Goal: Task Accomplishment & Management: Use online tool/utility

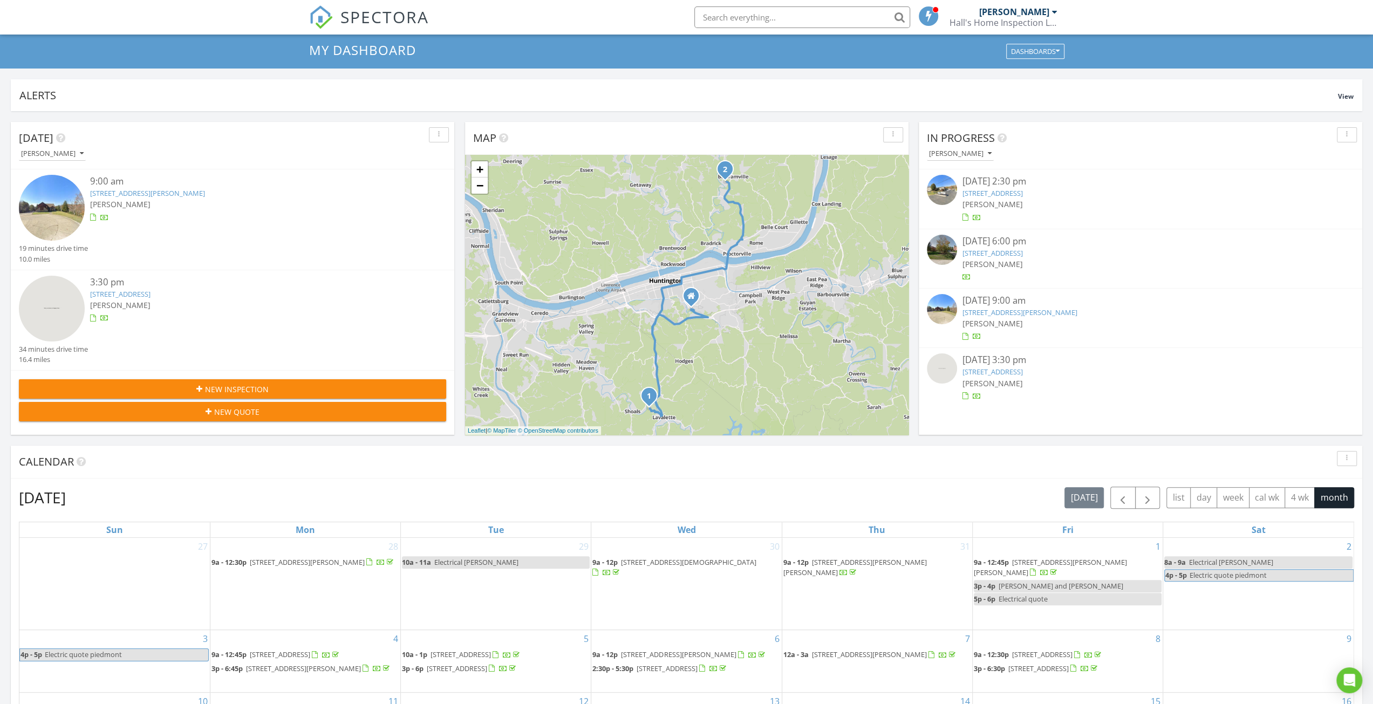
scroll to position [54, 0]
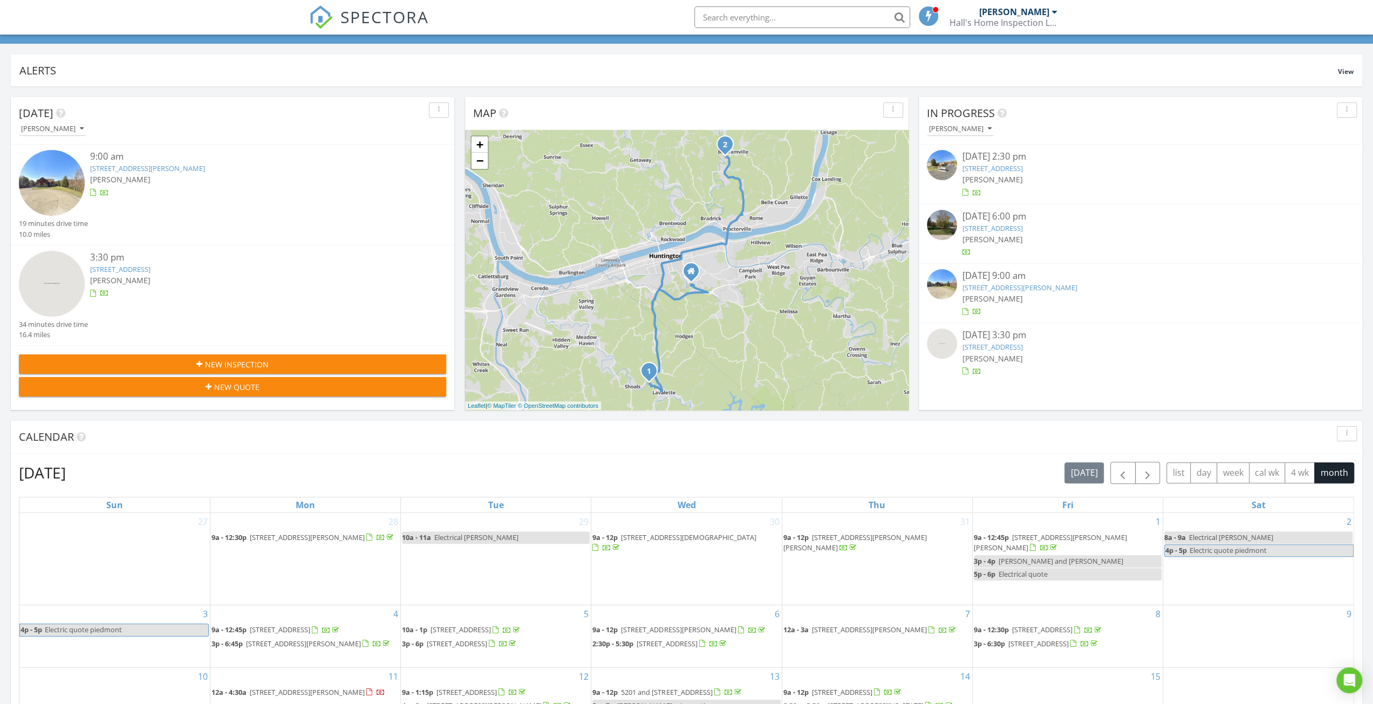
click at [1002, 296] on div "[PERSON_NAME]" at bounding box center [1140, 298] width 356 height 11
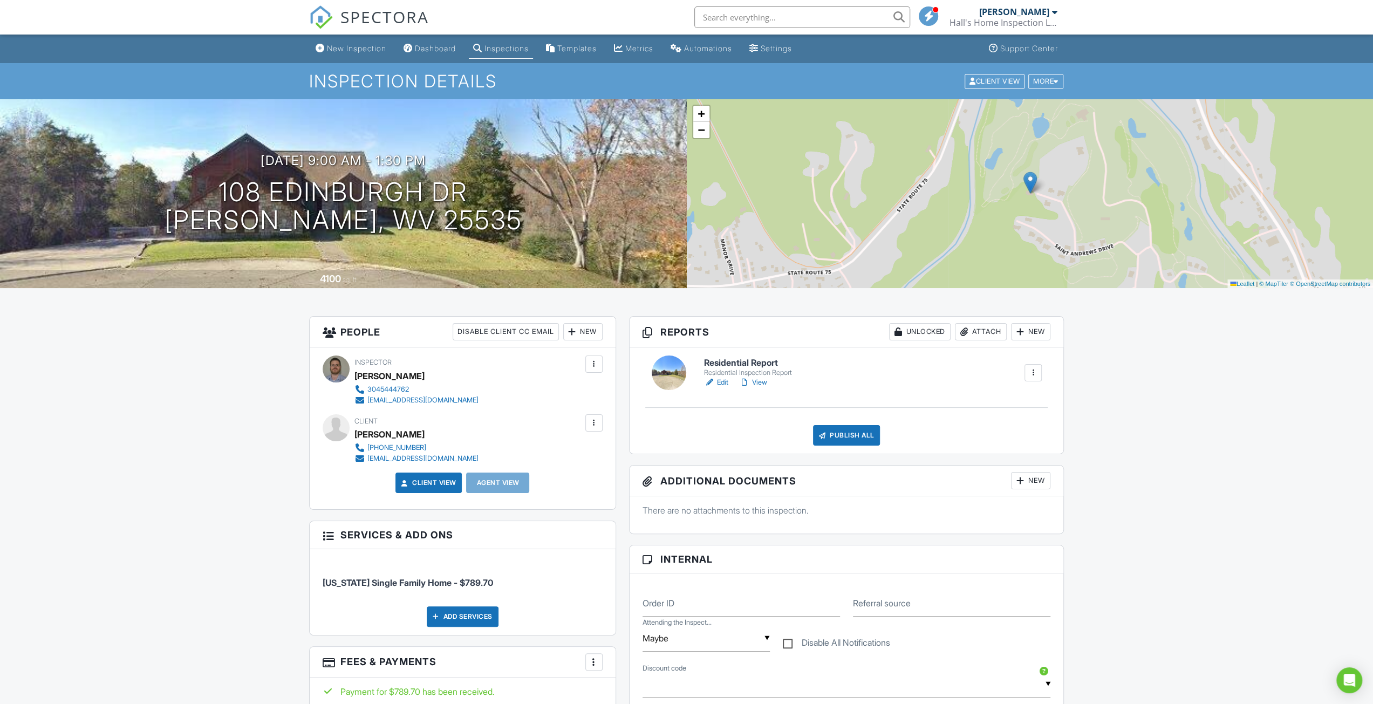
click at [721, 381] on link "Edit" at bounding box center [716, 382] width 24 height 11
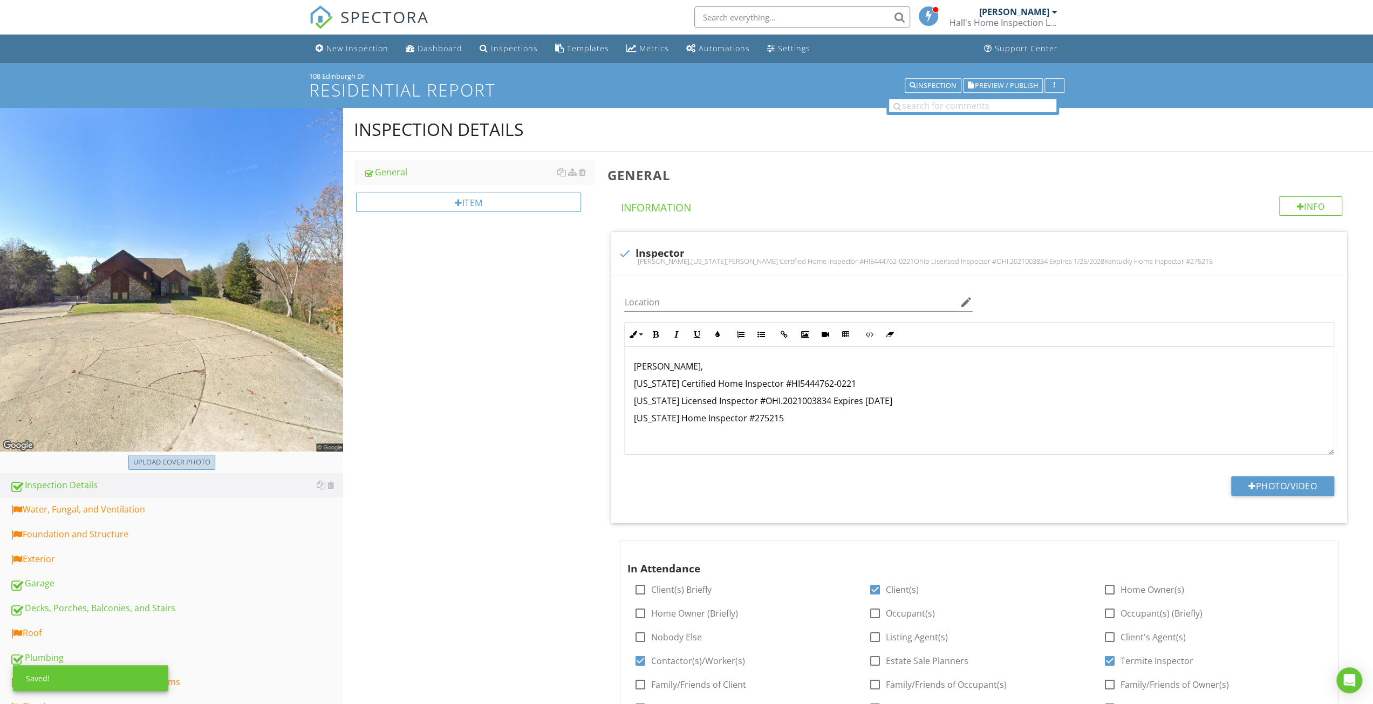
click at [195, 462] on div "Upload cover photo" at bounding box center [171, 462] width 77 height 11
type input "C:\fakepath\20250827_090244.jpg"
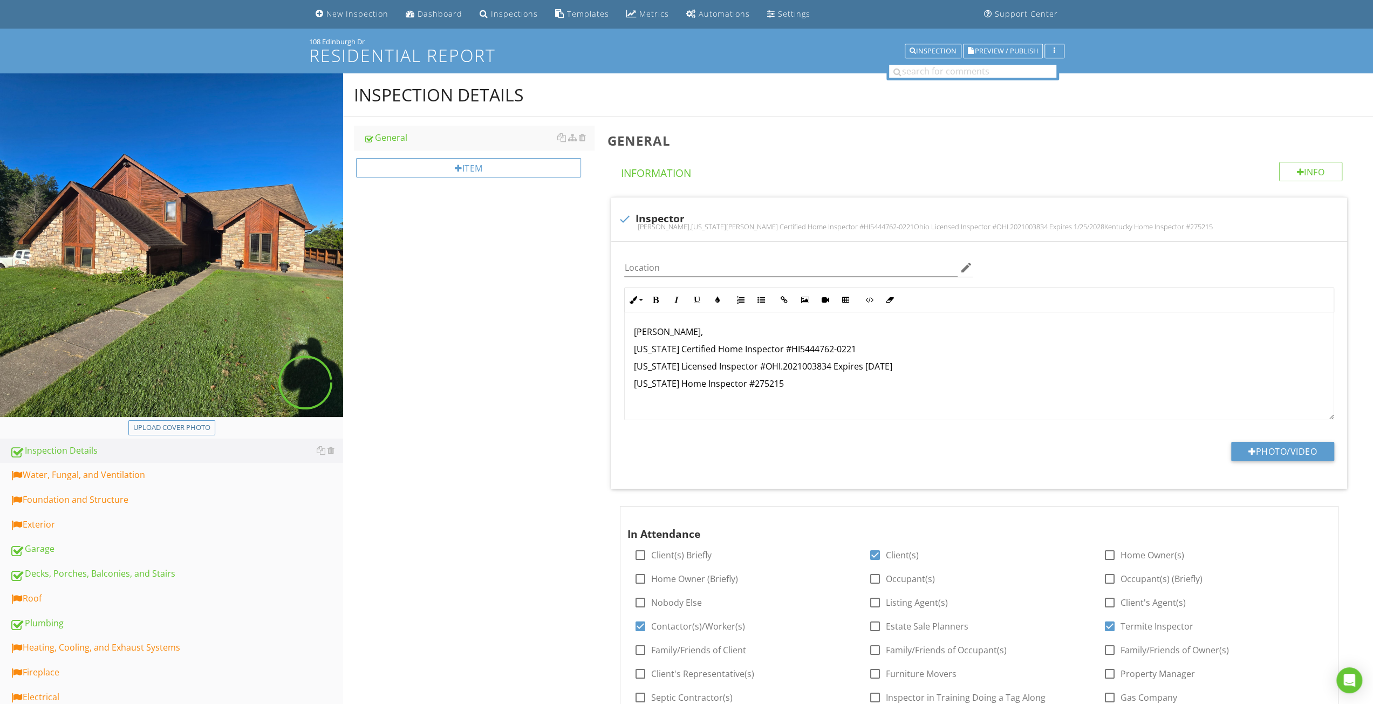
scroll to position [54, 0]
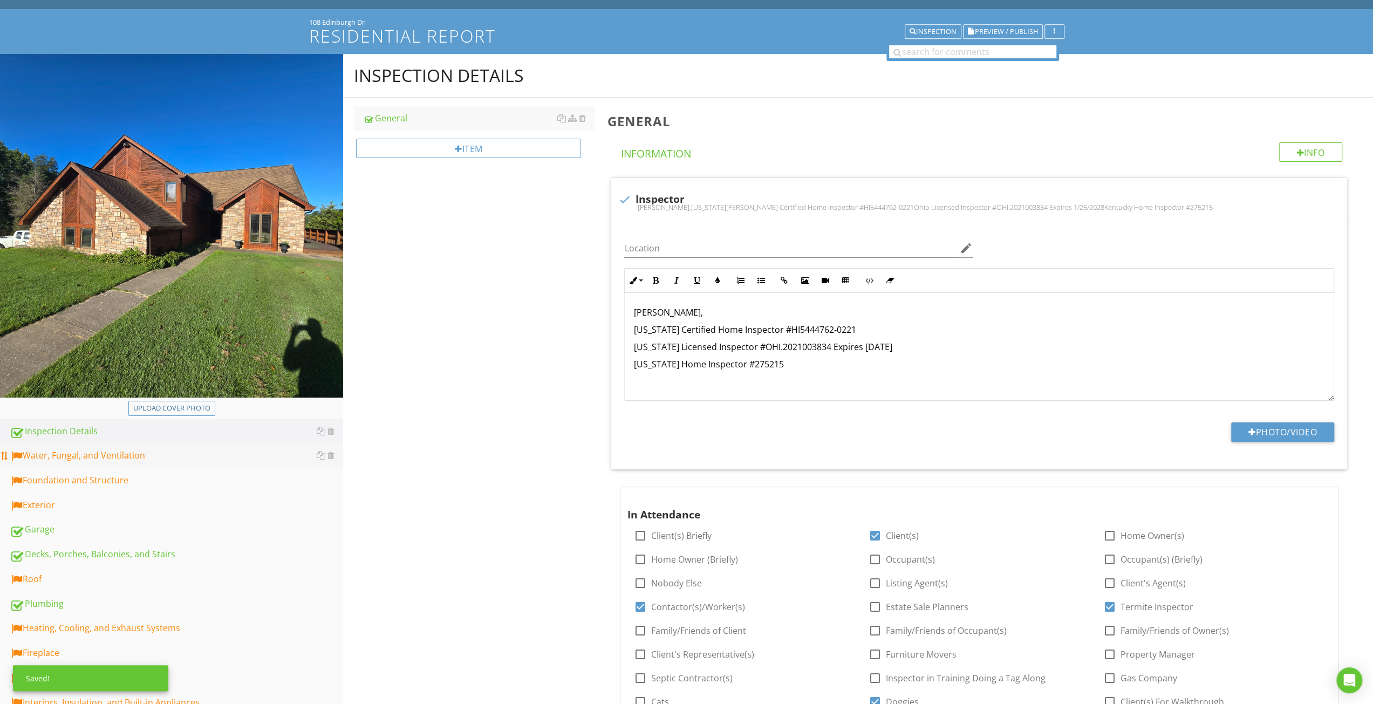
click at [129, 451] on div "Water, Fungal, and Ventilation" at bounding box center [176, 456] width 333 height 14
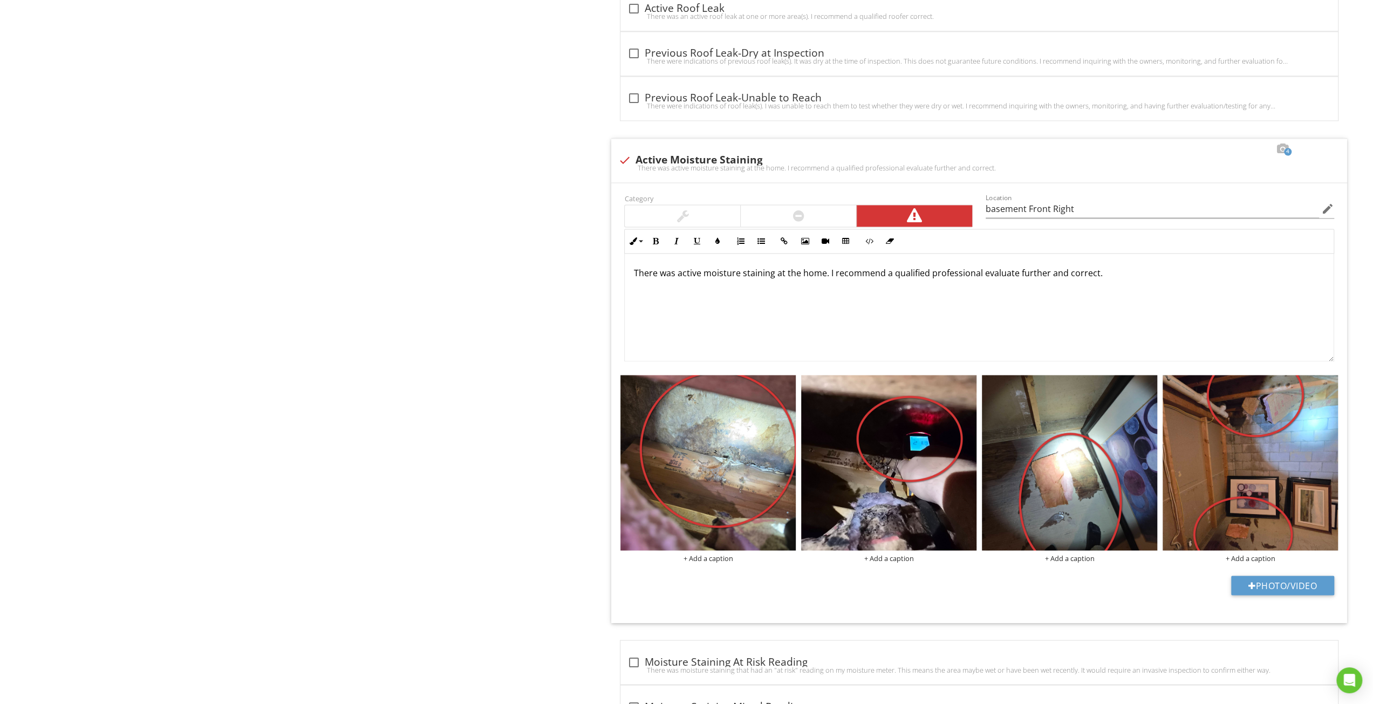
scroll to position [1684, 0]
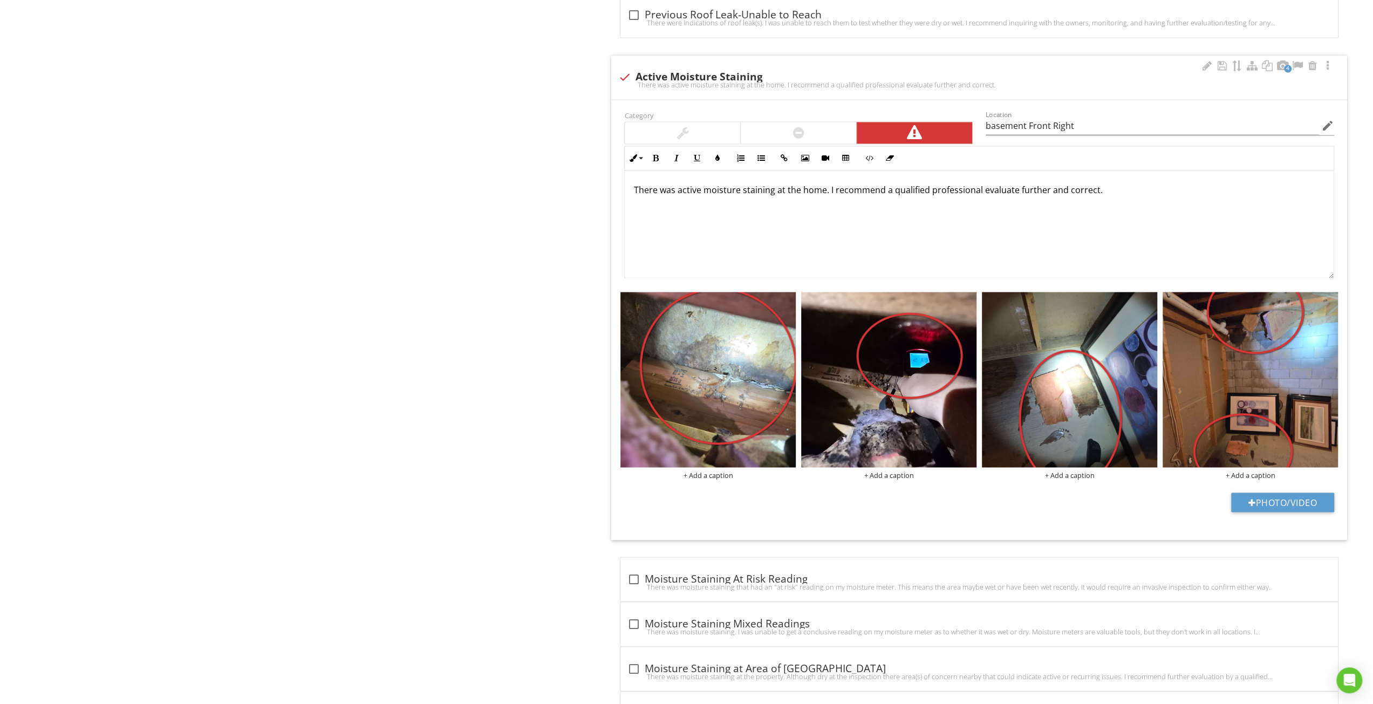
click at [772, 185] on p "There was active moisture staining at the home. I recommend a qualified profess…" at bounding box center [978, 189] width 691 height 13
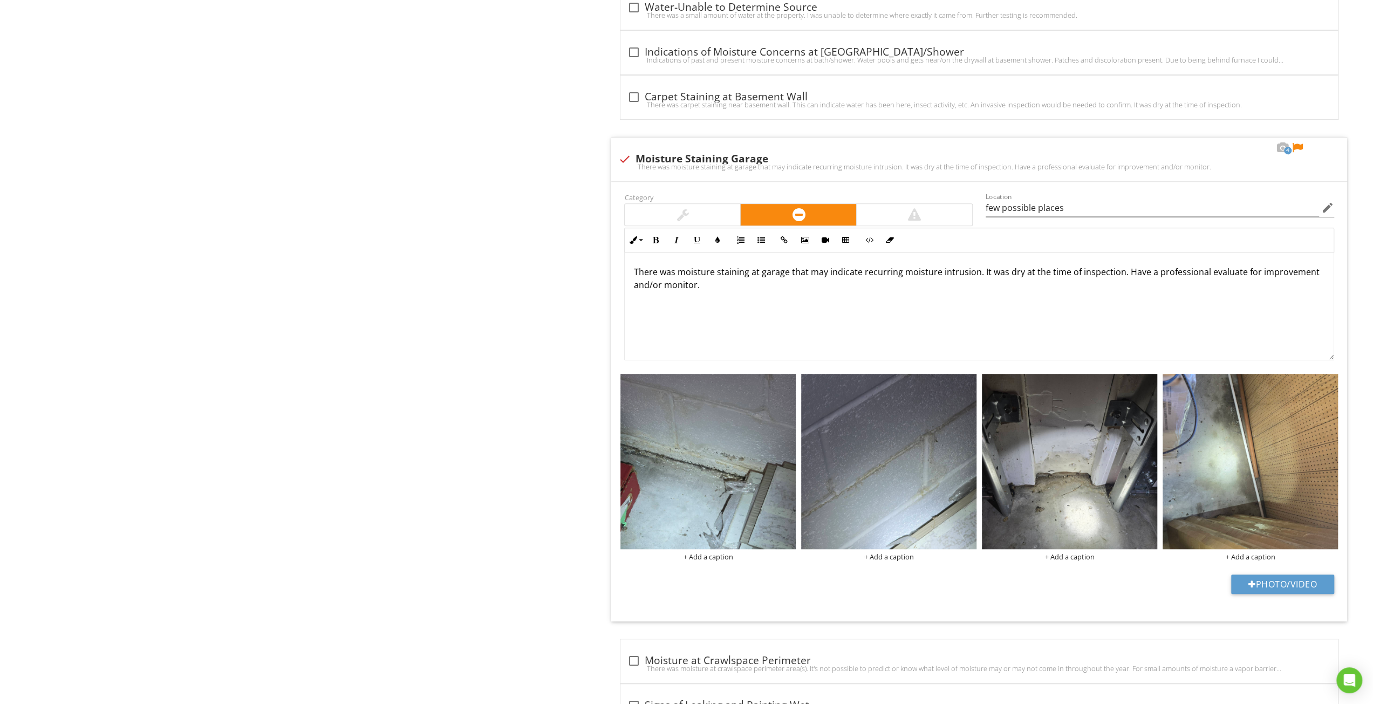
scroll to position [4566, 0]
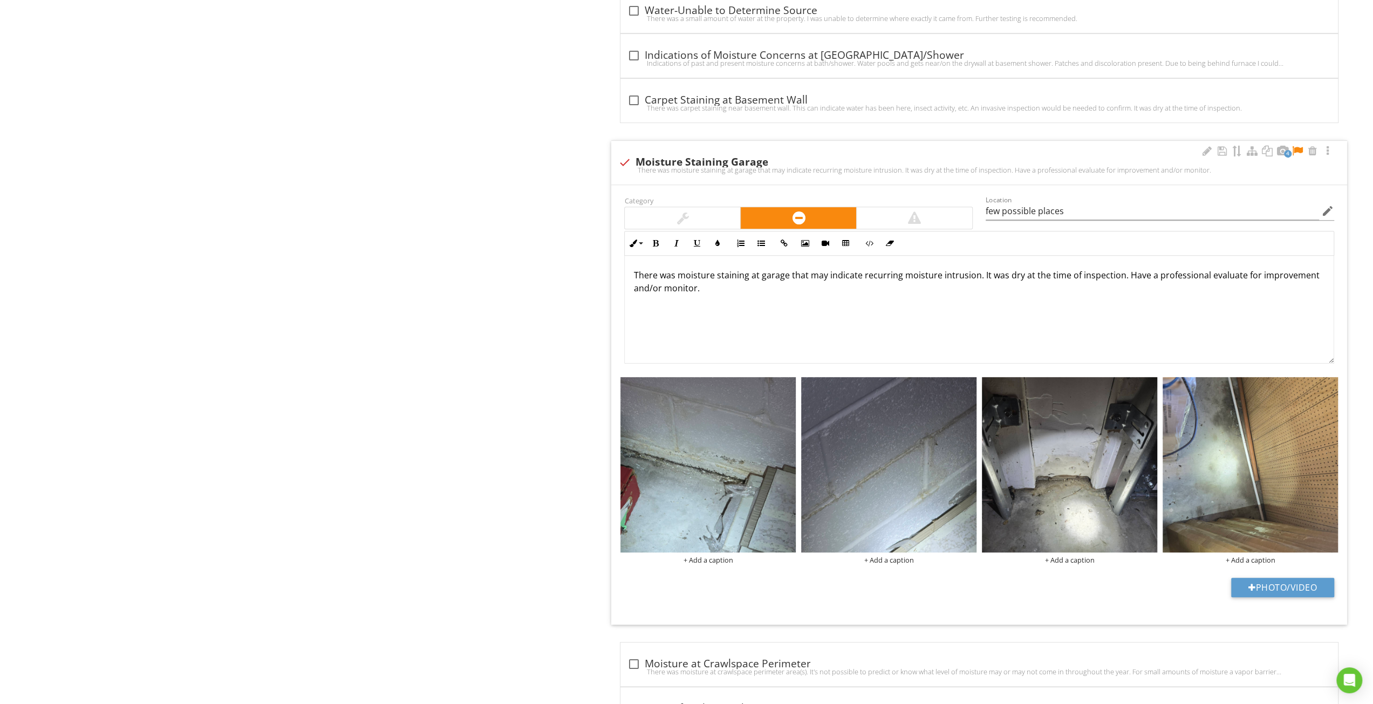
click at [829, 269] on p "There was moisture staining at garage that may indicate recurring moisture intr…" at bounding box center [978, 282] width 691 height 26
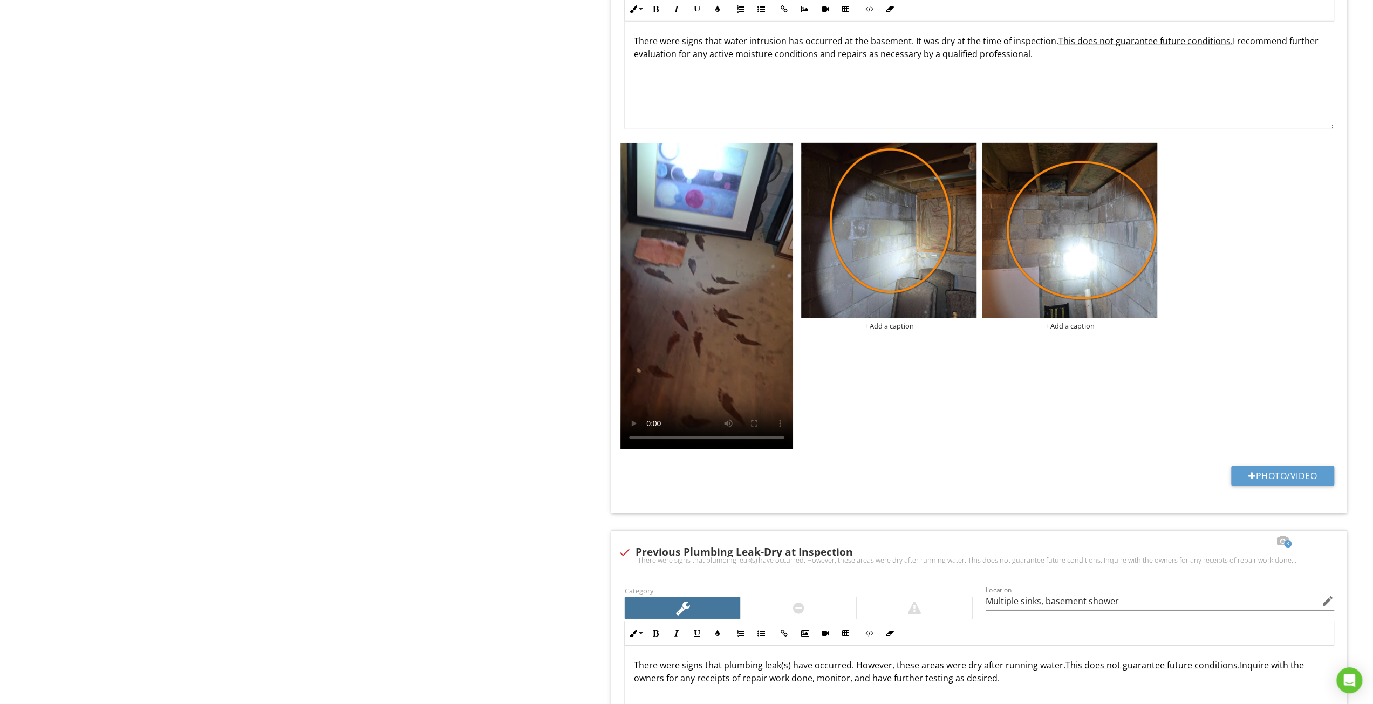
scroll to position [3110, 0]
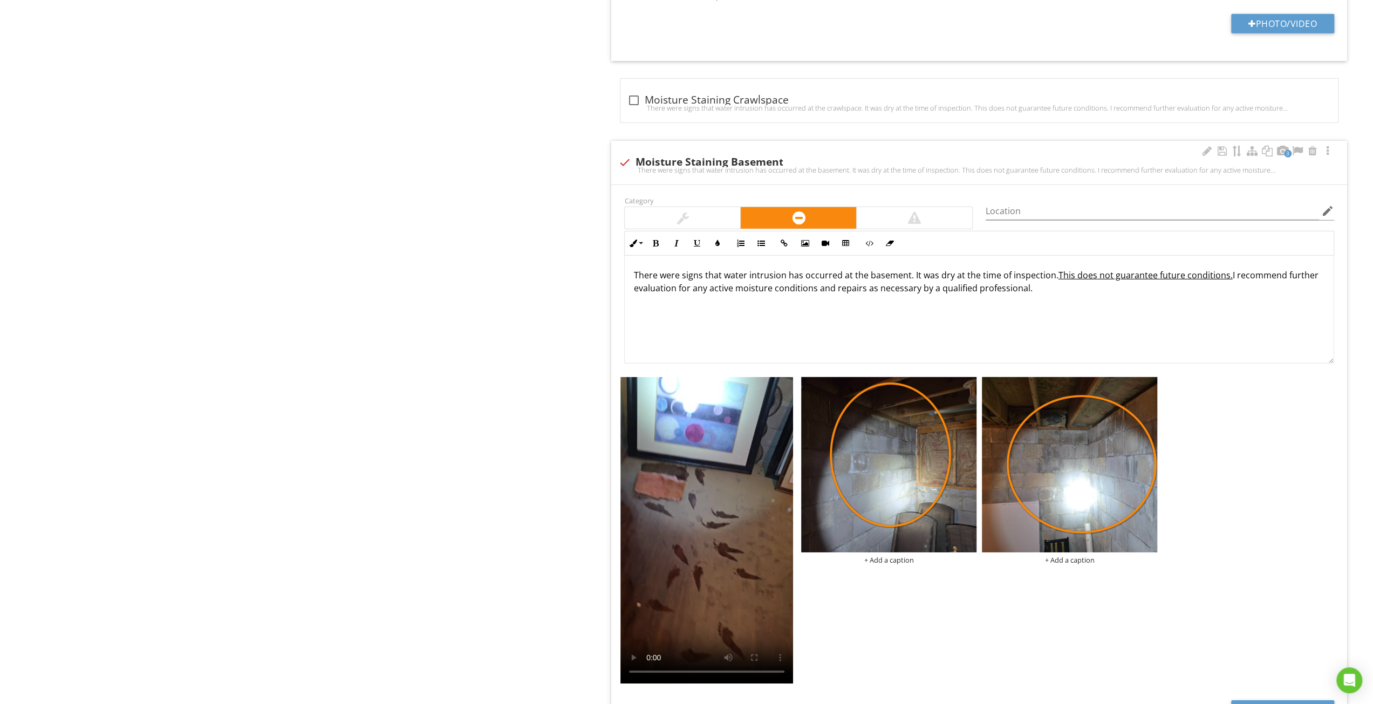
click at [818, 286] on div "There were signs that water intrusion has occurred at the basement. It was dry …" at bounding box center [979, 310] width 709 height 108
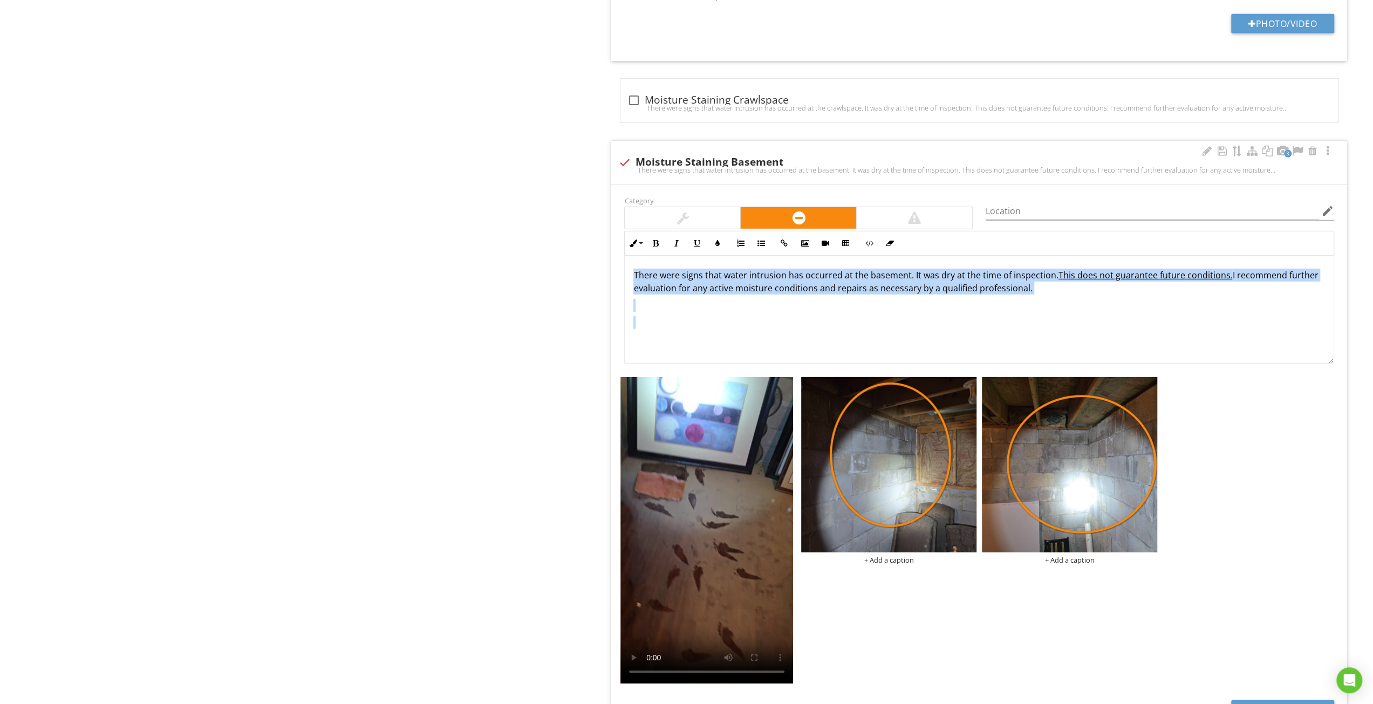
copy div "There were signs that water intrusion has occurred at the basement. It was dry …"
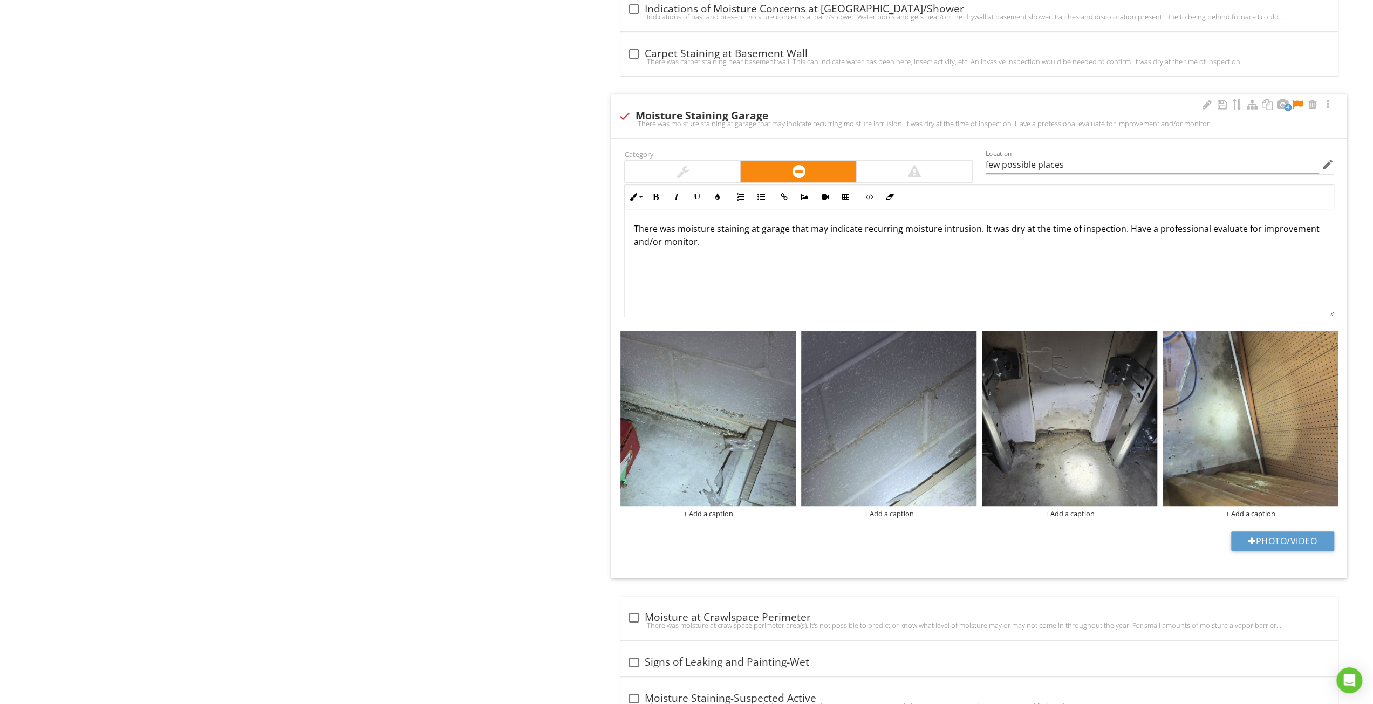
scroll to position [4566, 0]
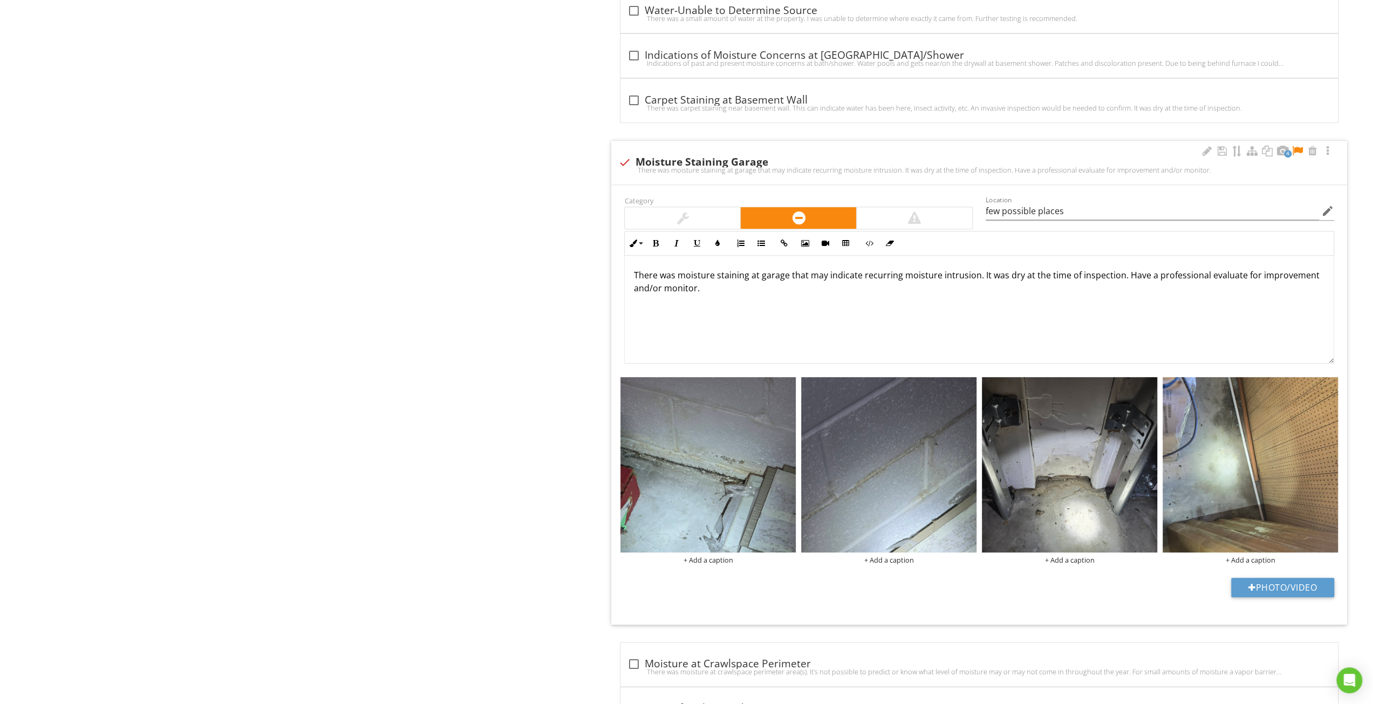
click at [763, 294] on div "There was moisture staining at garage that may indicate recurring moisture intr…" at bounding box center [979, 310] width 709 height 108
click at [875, 269] on p "There were signs that water intrusion has occurred at the basement. It was dry …" at bounding box center [978, 282] width 691 height 26
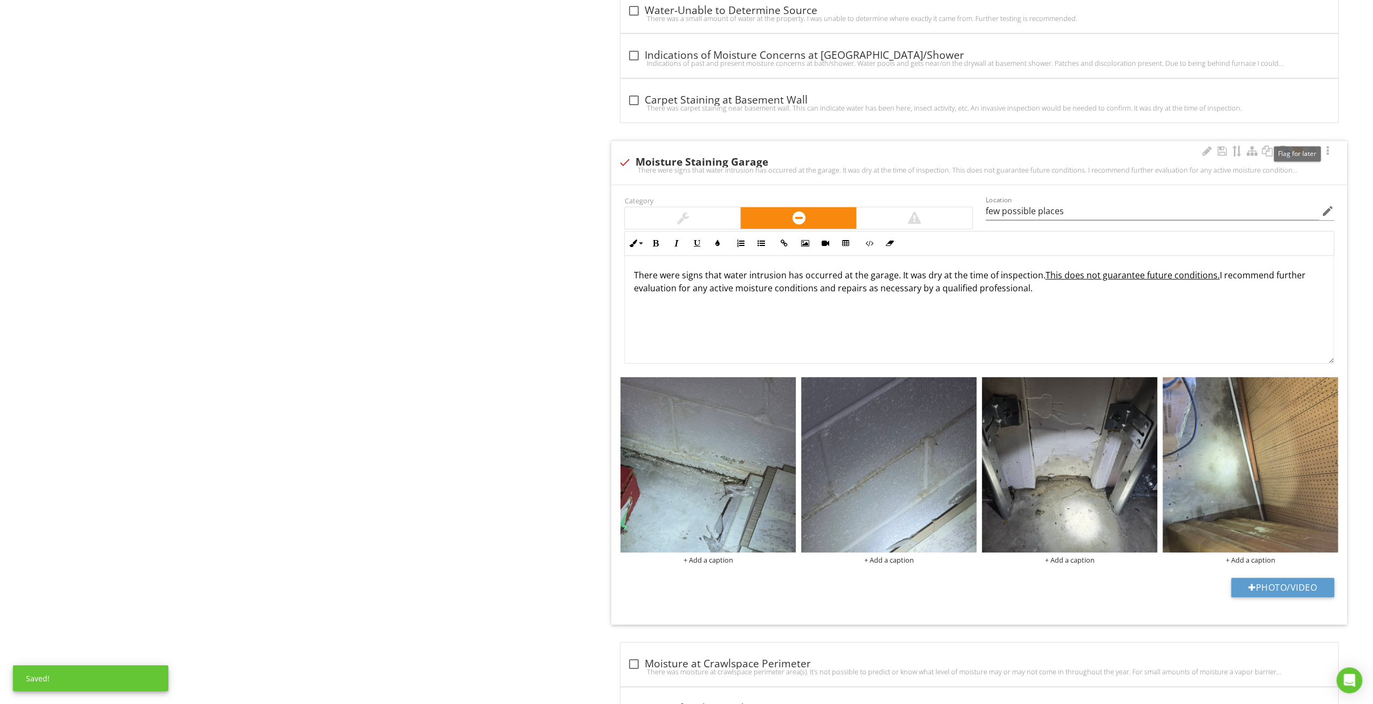
click at [1292, 146] on div at bounding box center [1297, 151] width 13 height 11
click at [1224, 146] on div at bounding box center [1221, 151] width 13 height 11
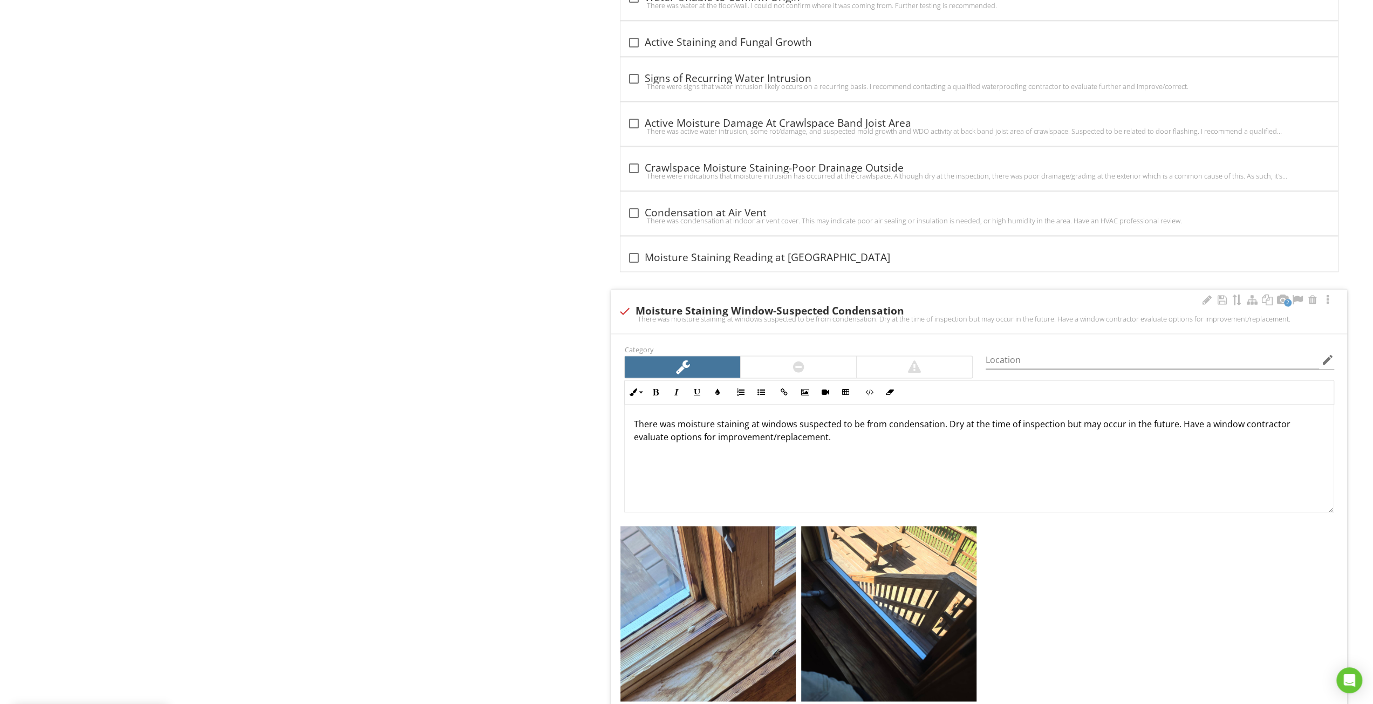
scroll to position [5537, 0]
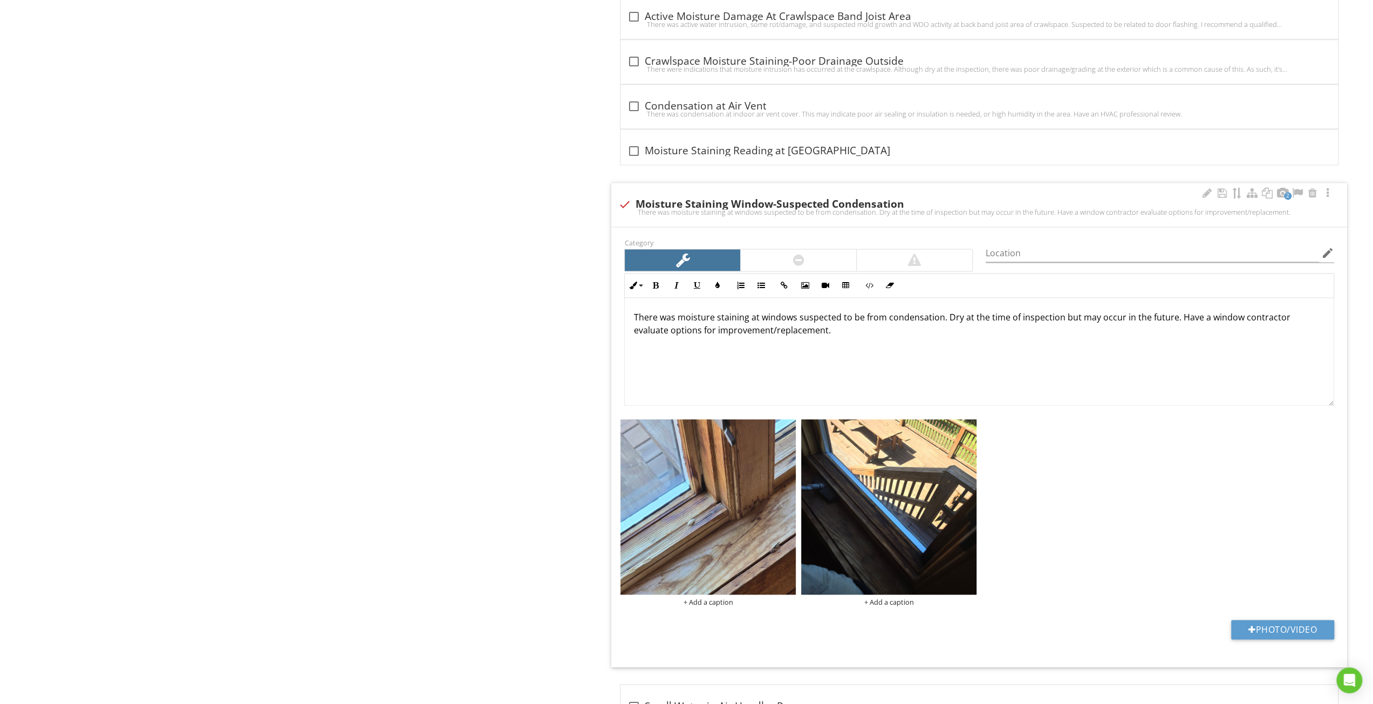
click at [1081, 311] on p "There was moisture staining at windows suspected to be from condensation. Dry a…" at bounding box center [978, 324] width 691 height 26
click at [726, 311] on p "There was moisture staining at windows suspected to be from condensation. Dry a…" at bounding box center [978, 324] width 691 height 26
type textarea "<p>There was moisture staining at windows suspected to be from condensation. Dr…"
click at [1219, 188] on div at bounding box center [1221, 193] width 13 height 11
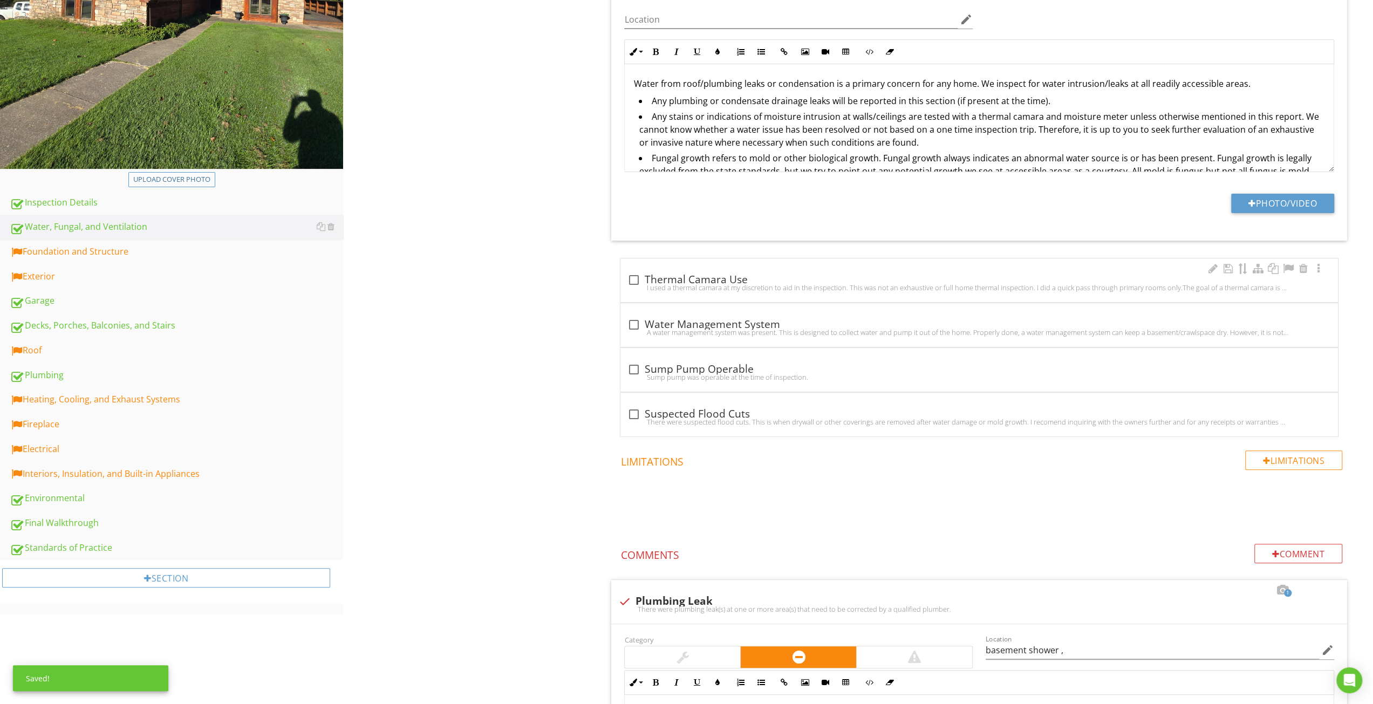
scroll to position [279, 0]
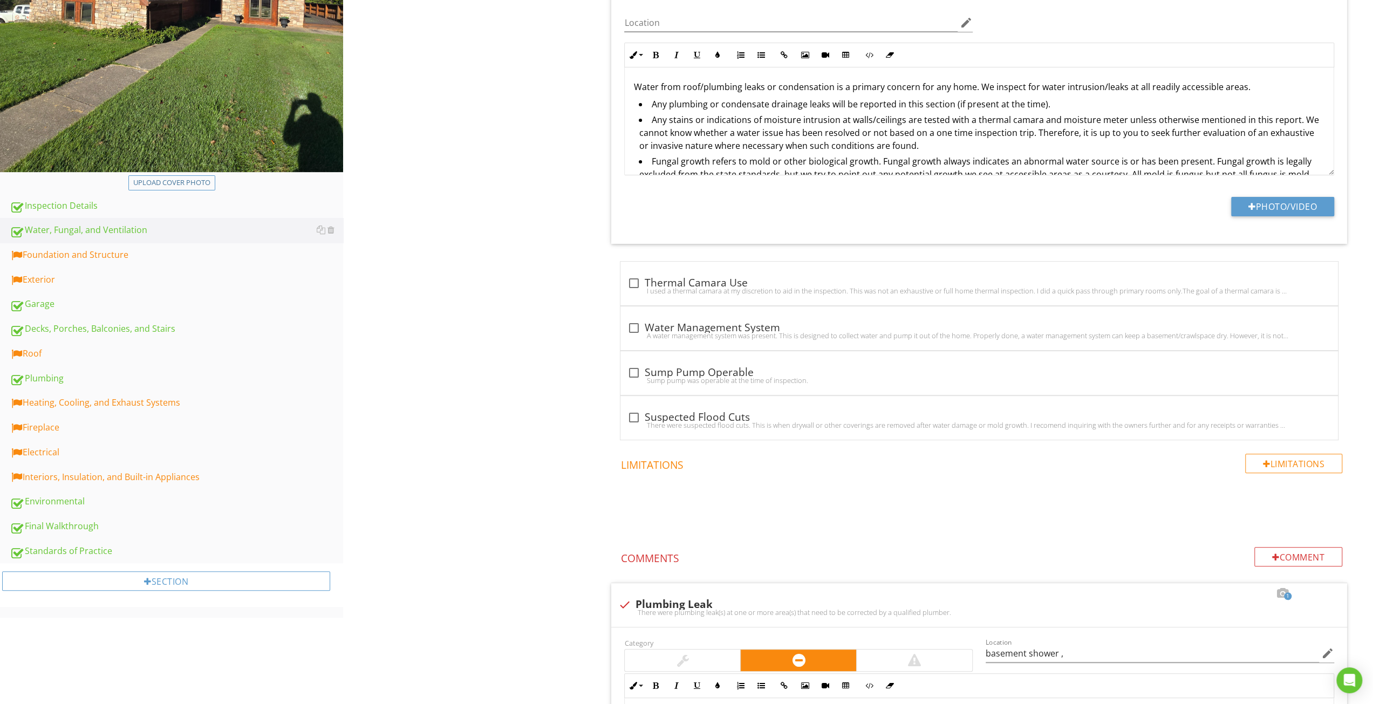
drag, startPoint x: 84, startPoint y: 275, endPoint x: 461, endPoint y: 277, distance: 377.0
click at [84, 275] on div "Exterior" at bounding box center [176, 280] width 333 height 14
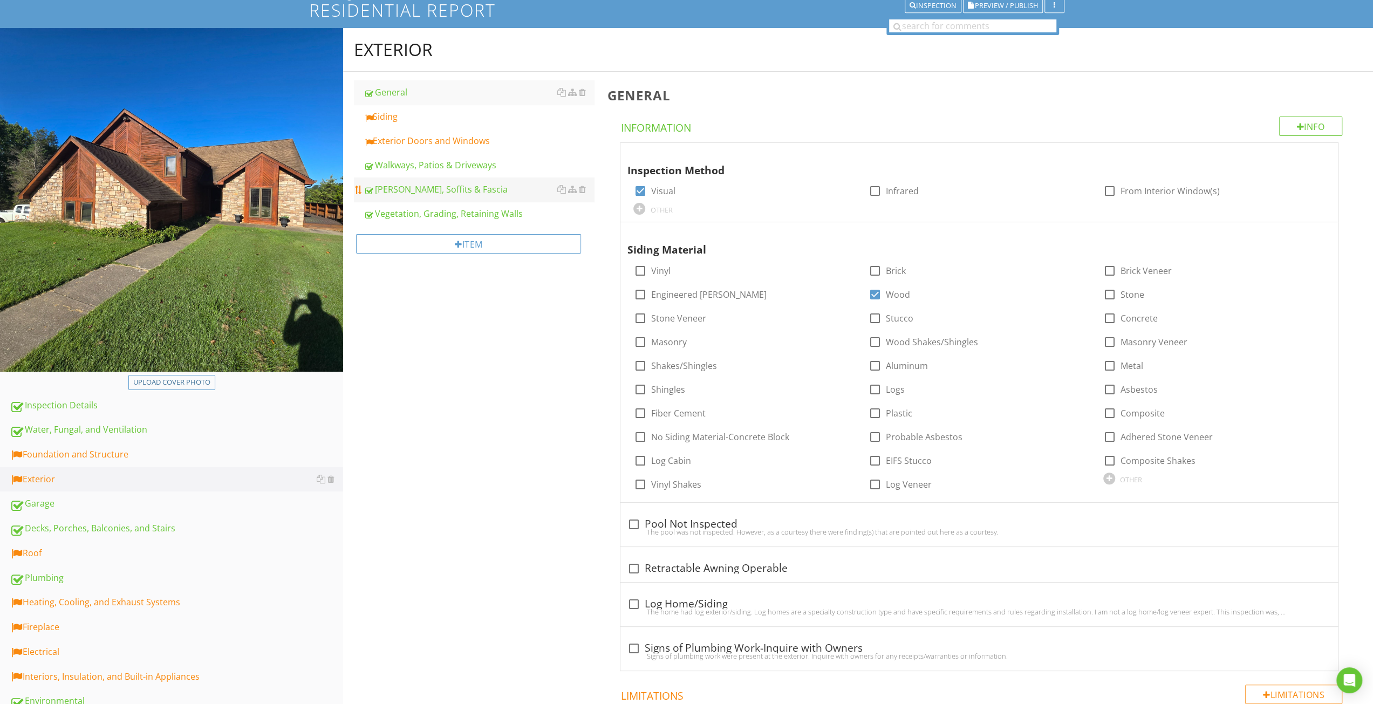
scroll to position [64, 0]
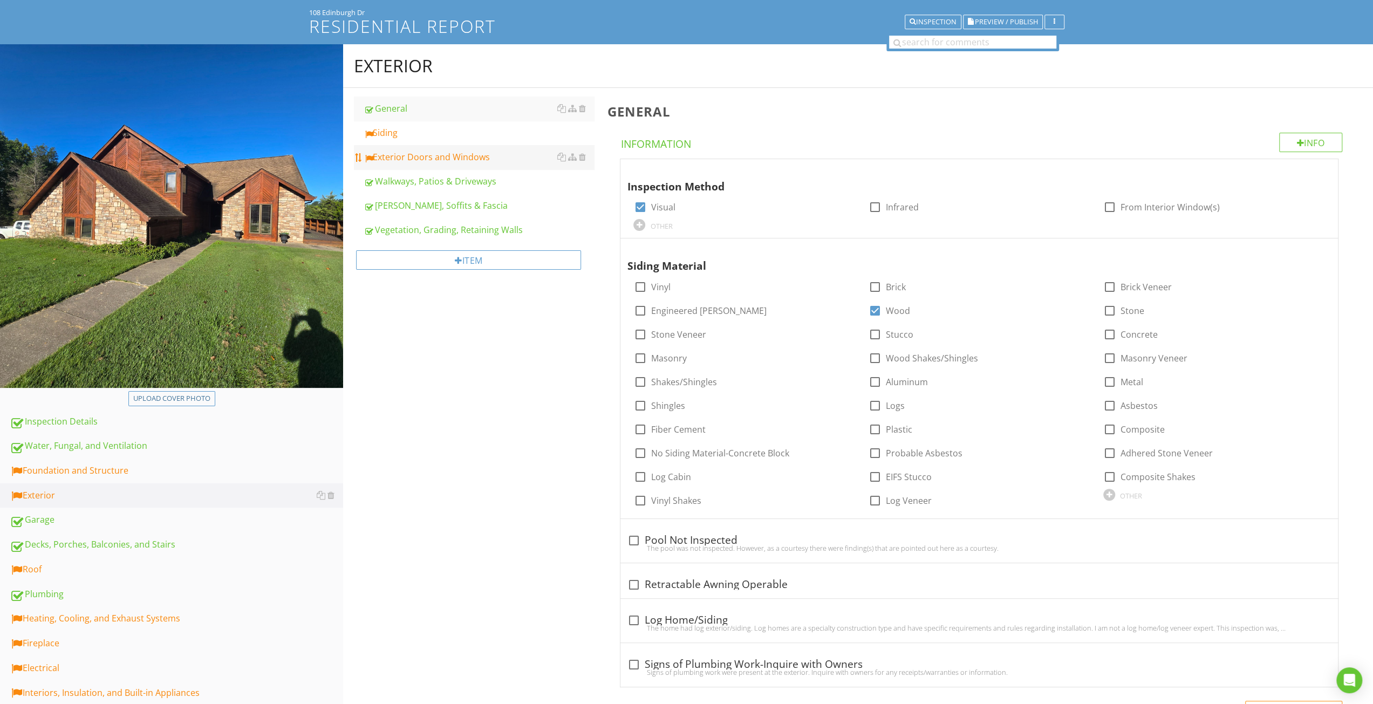
click at [451, 150] on div "Exterior Doors and Windows" at bounding box center [479, 156] width 230 height 13
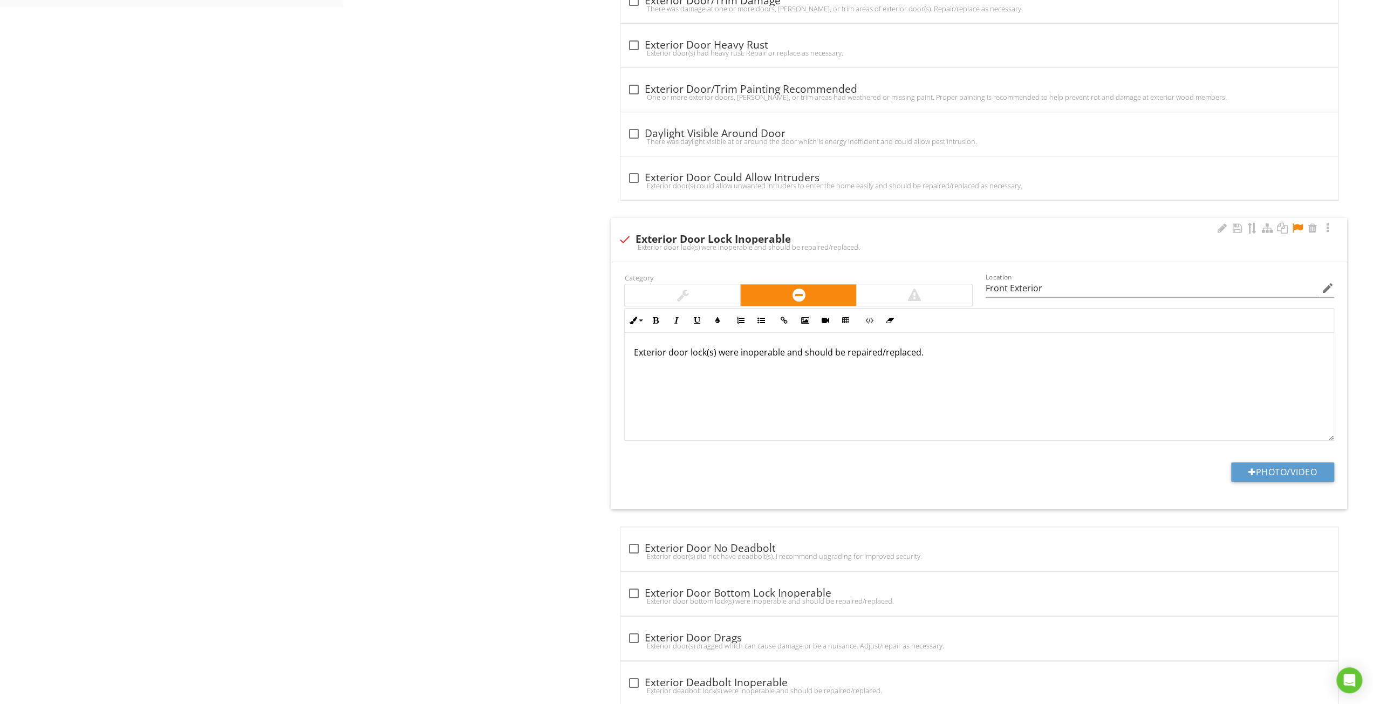
scroll to position [853, 0]
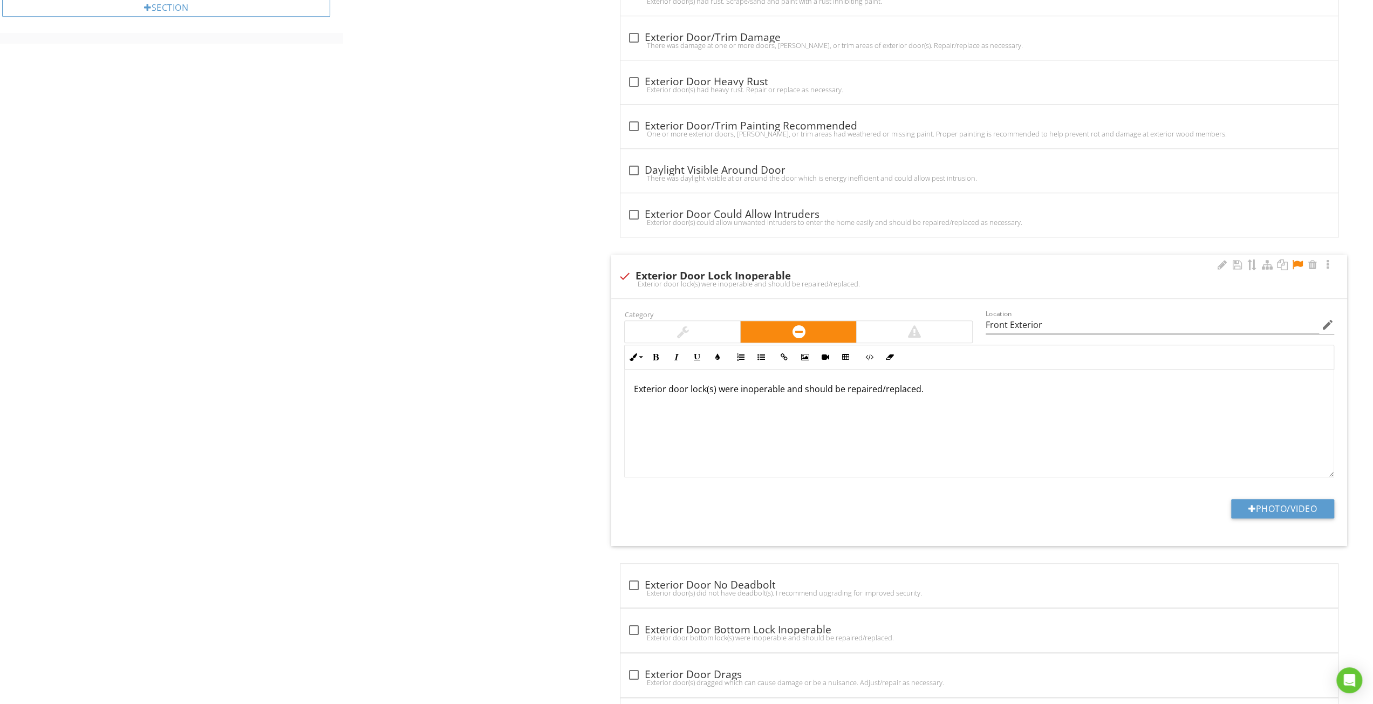
click at [1297, 259] on div at bounding box center [1297, 264] width 13 height 11
click at [1188, 272] on div "check Exterior Door Lock Inoperable" at bounding box center [979, 276] width 723 height 13
checkbox input "true"
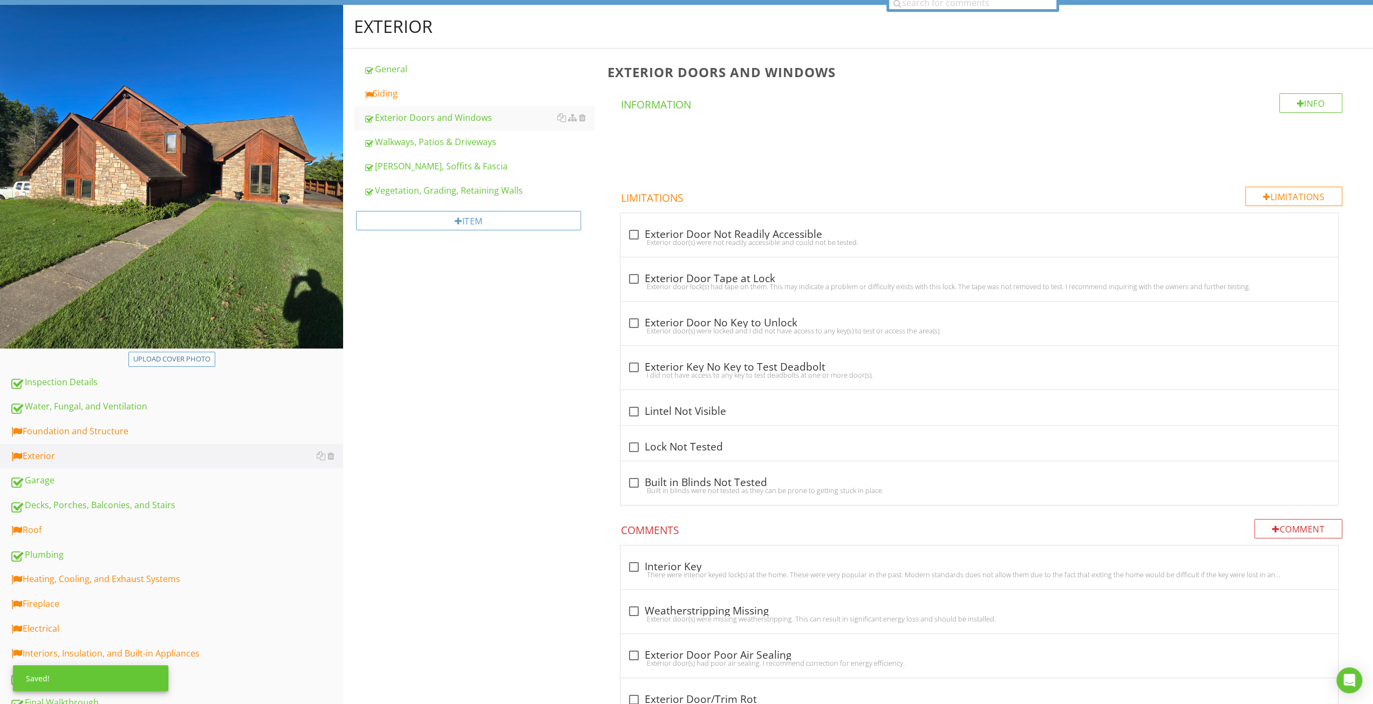
scroll to position [0, 0]
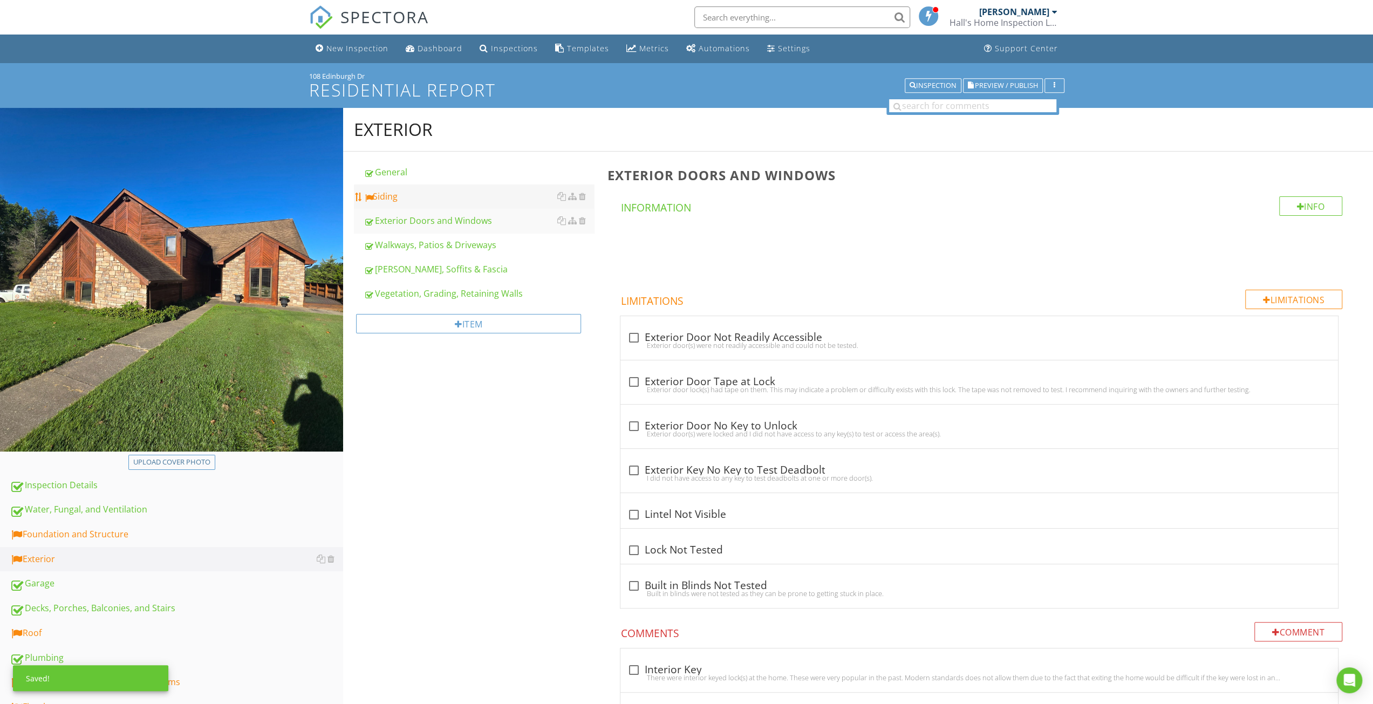
click at [405, 188] on link "Siding" at bounding box center [479, 196] width 230 height 24
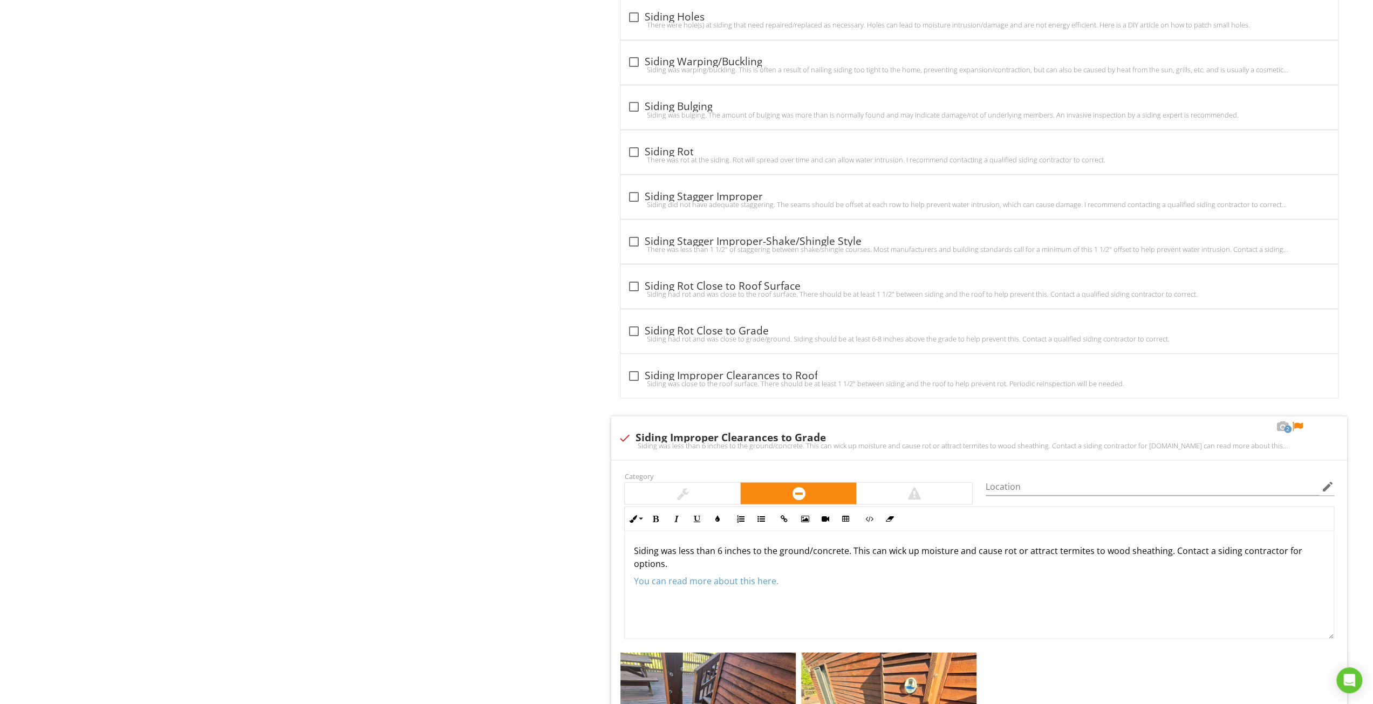
scroll to position [1929, 0]
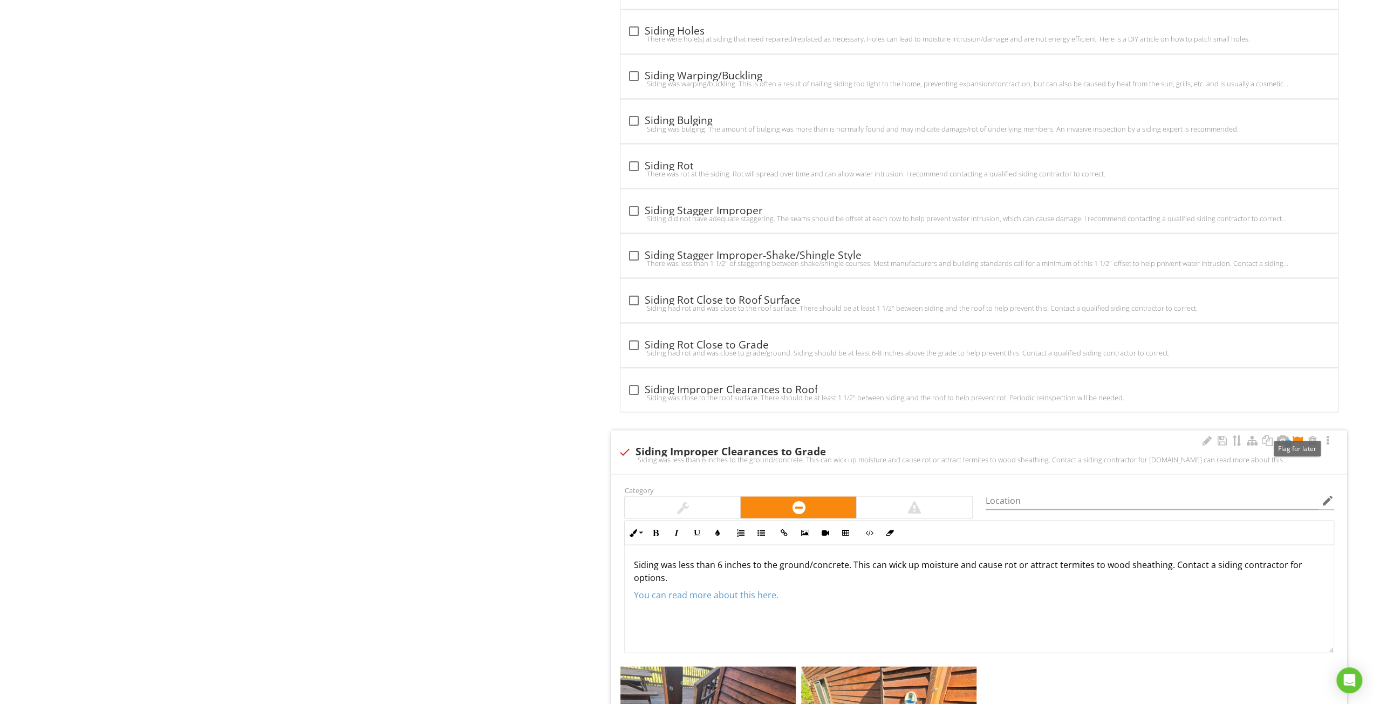
click at [1297, 435] on div at bounding box center [1297, 440] width 13 height 11
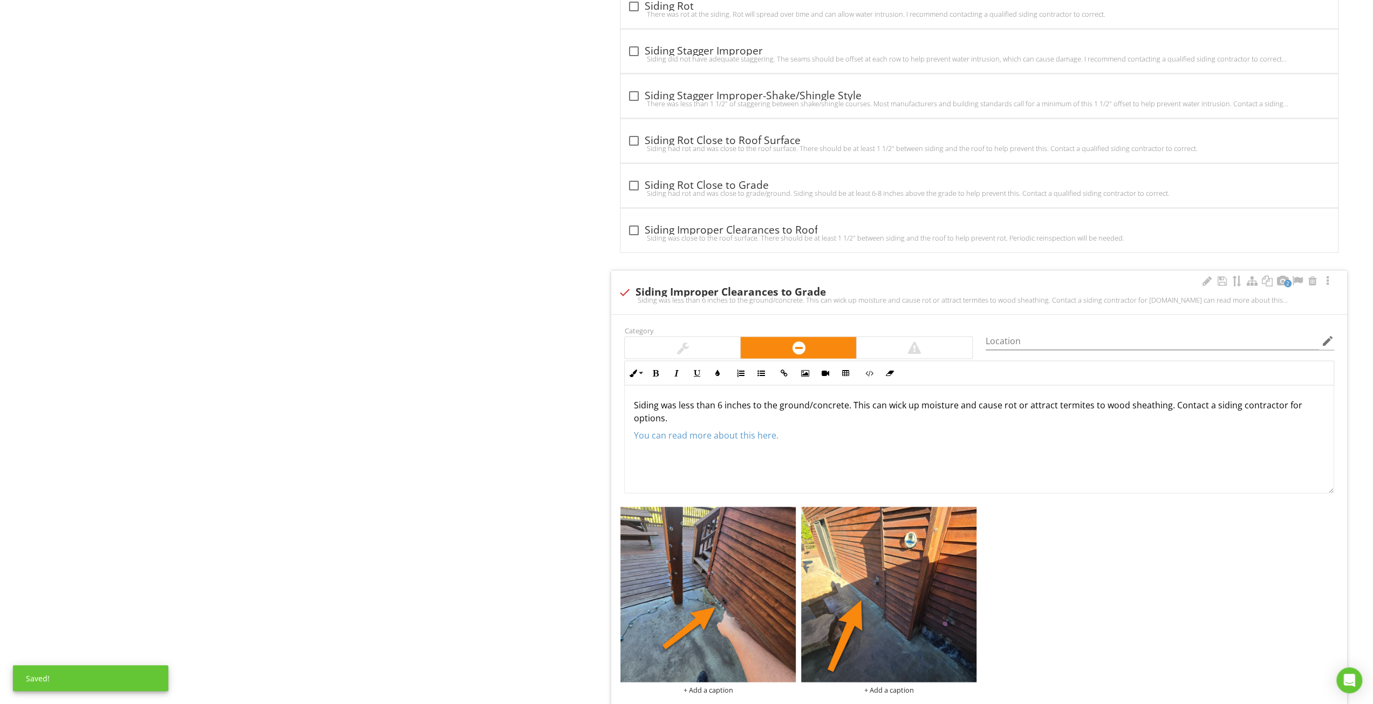
scroll to position [2091, 0]
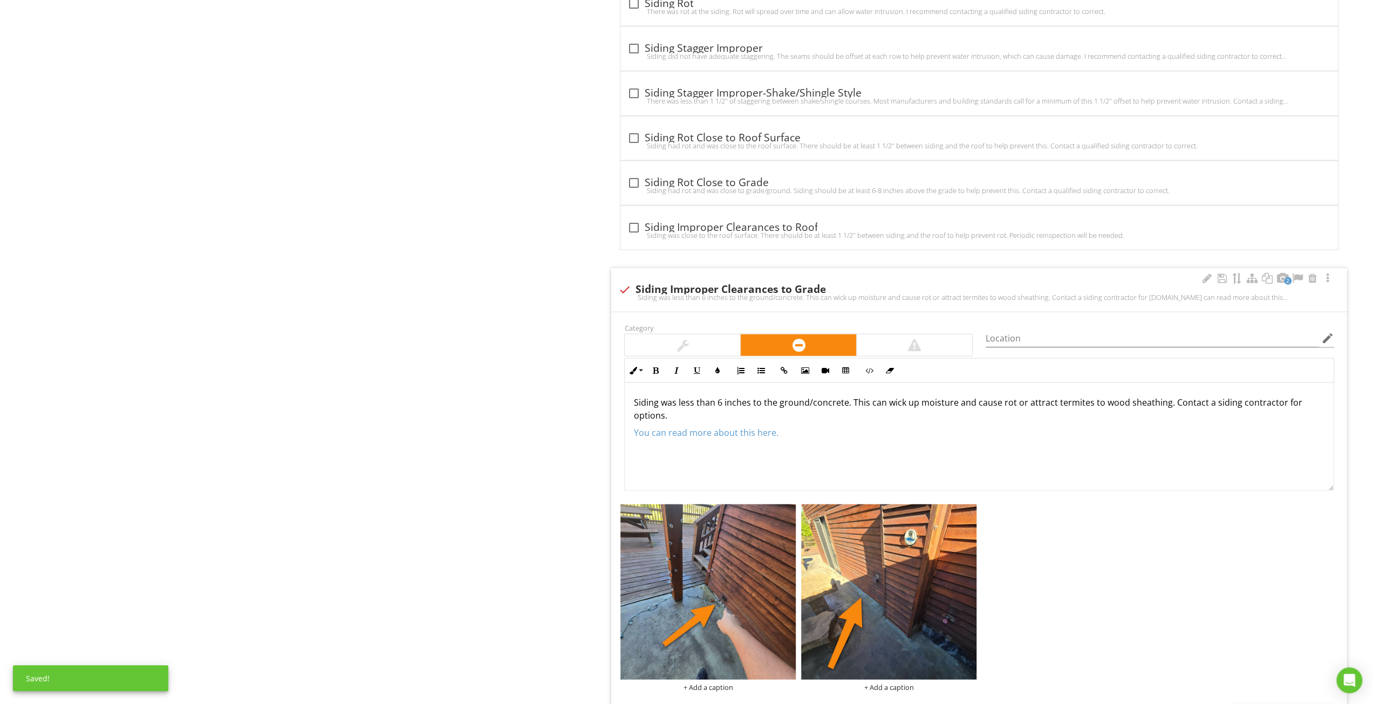
click at [929, 396] on p "Siding was less than 6 inches to the ground/concrete. This can wick up moisture…" at bounding box center [978, 409] width 691 height 26
click at [1165, 396] on p "Siding was less than 6 inches to the ground/concrete. This can wick up moisture…" at bounding box center [978, 409] width 691 height 26
click at [429, 286] on div "Exterior General Siding Exterior Doors and Windows Walkways, Patios & Driveways…" at bounding box center [858, 410] width 1030 height 4786
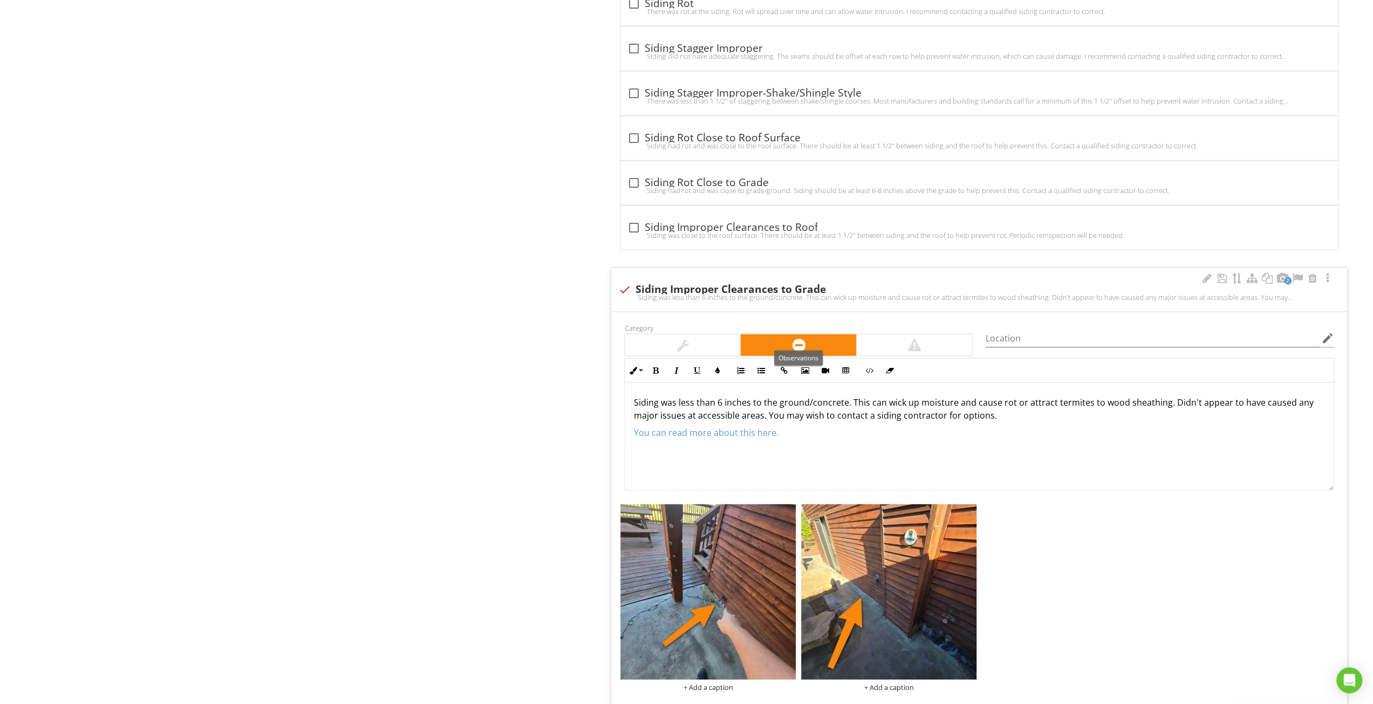
drag, startPoint x: 712, startPoint y: 337, endPoint x: 860, endPoint y: 340, distance: 147.8
click at [712, 336] on div at bounding box center [682, 345] width 115 height 22
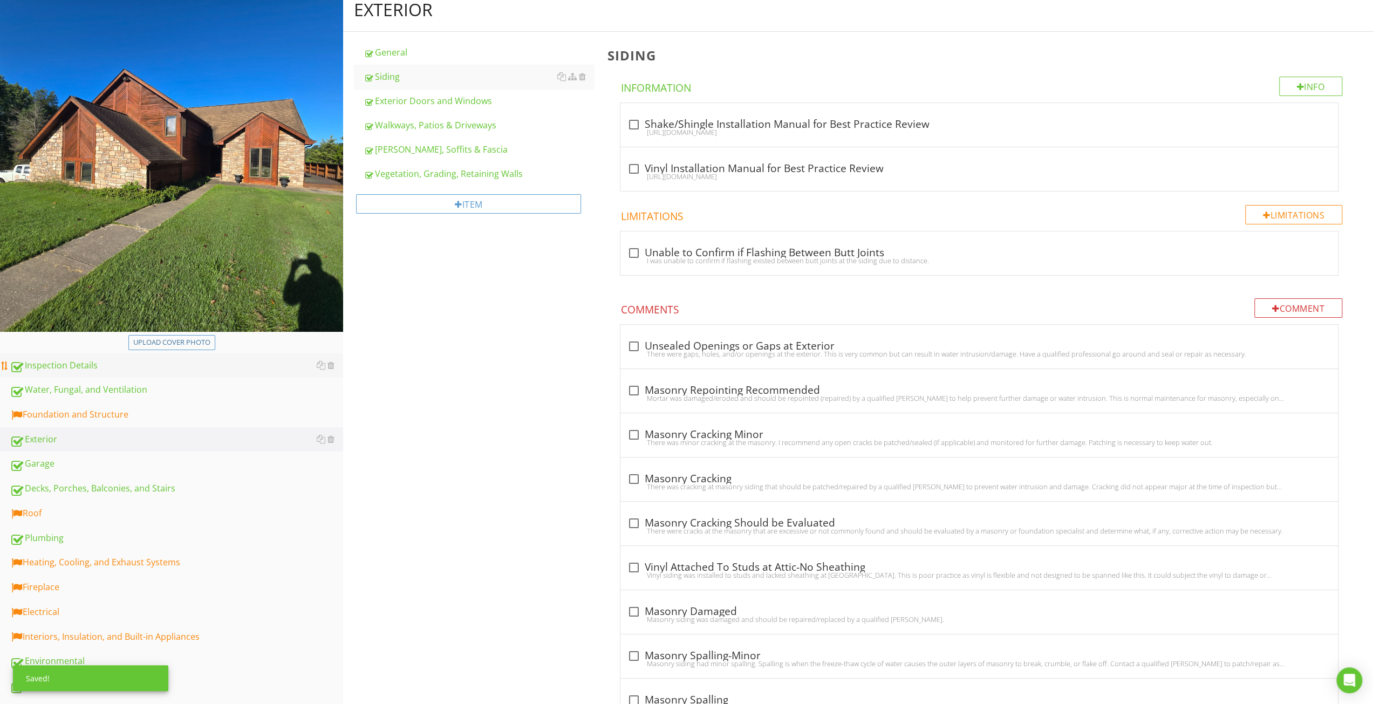
scroll to position [115, 0]
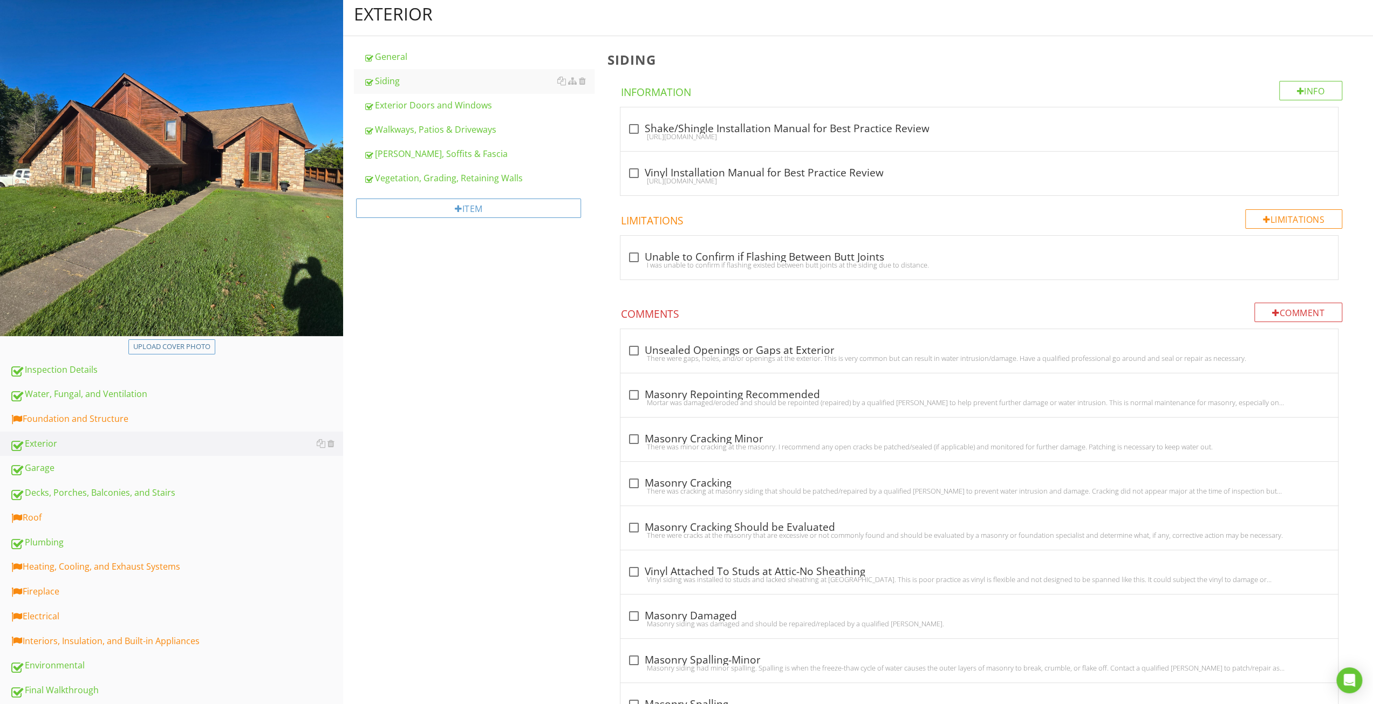
drag, startPoint x: 33, startPoint y: 510, endPoint x: 359, endPoint y: 455, distance: 330.8
click at [34, 510] on link "Roof" at bounding box center [176, 517] width 333 height 25
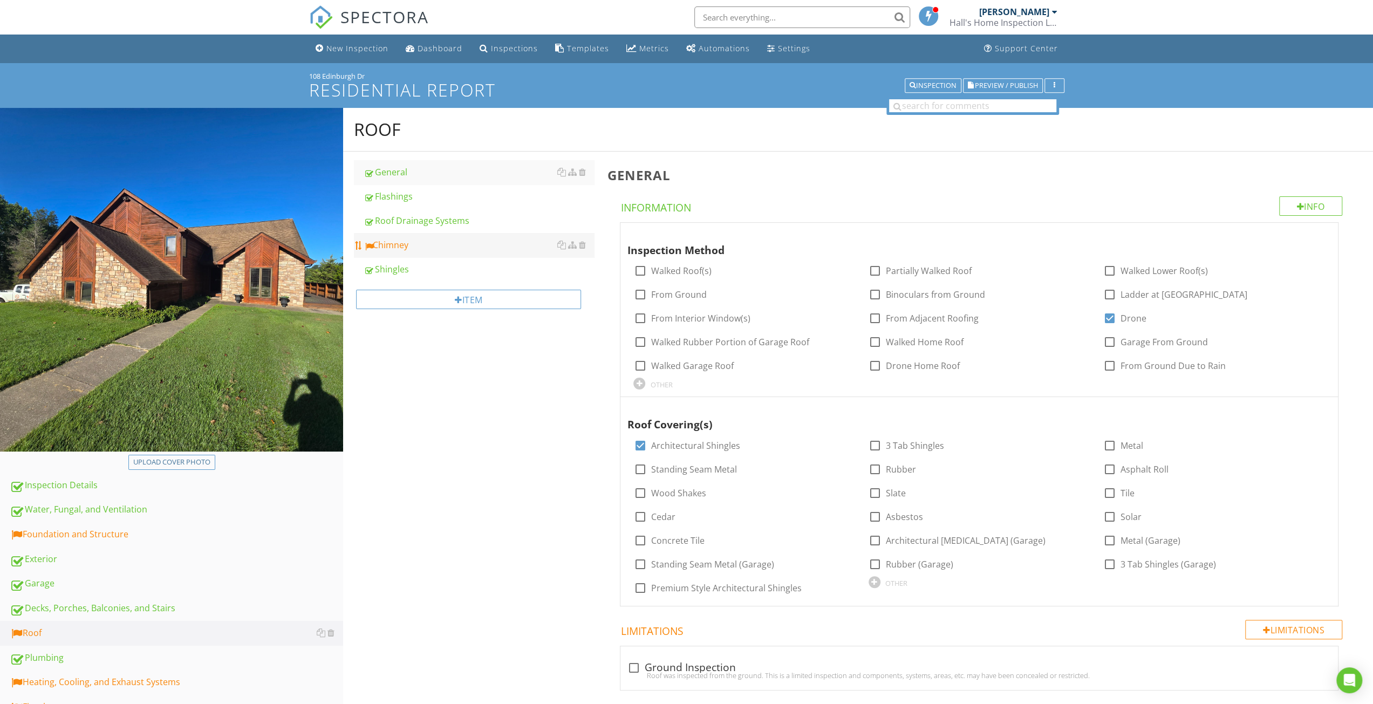
click at [396, 245] on div "Chimney" at bounding box center [479, 244] width 230 height 13
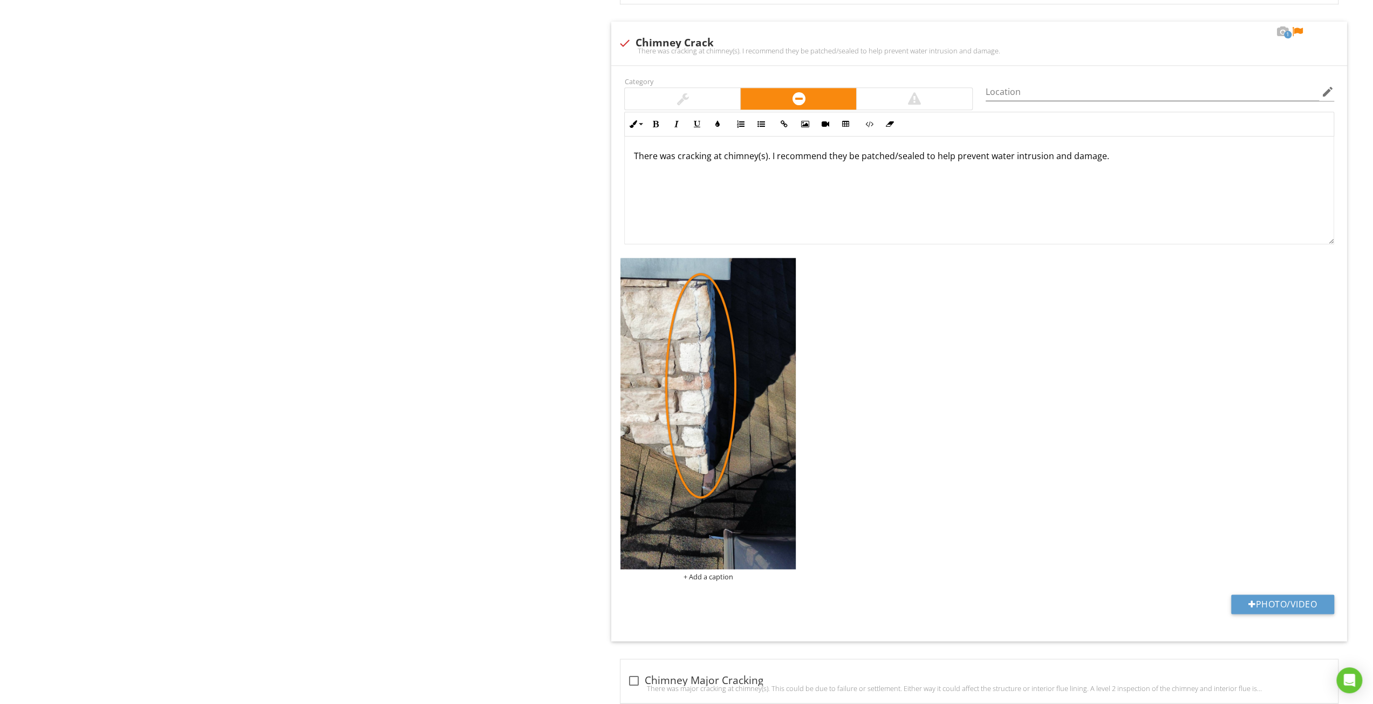
scroll to position [1048, 0]
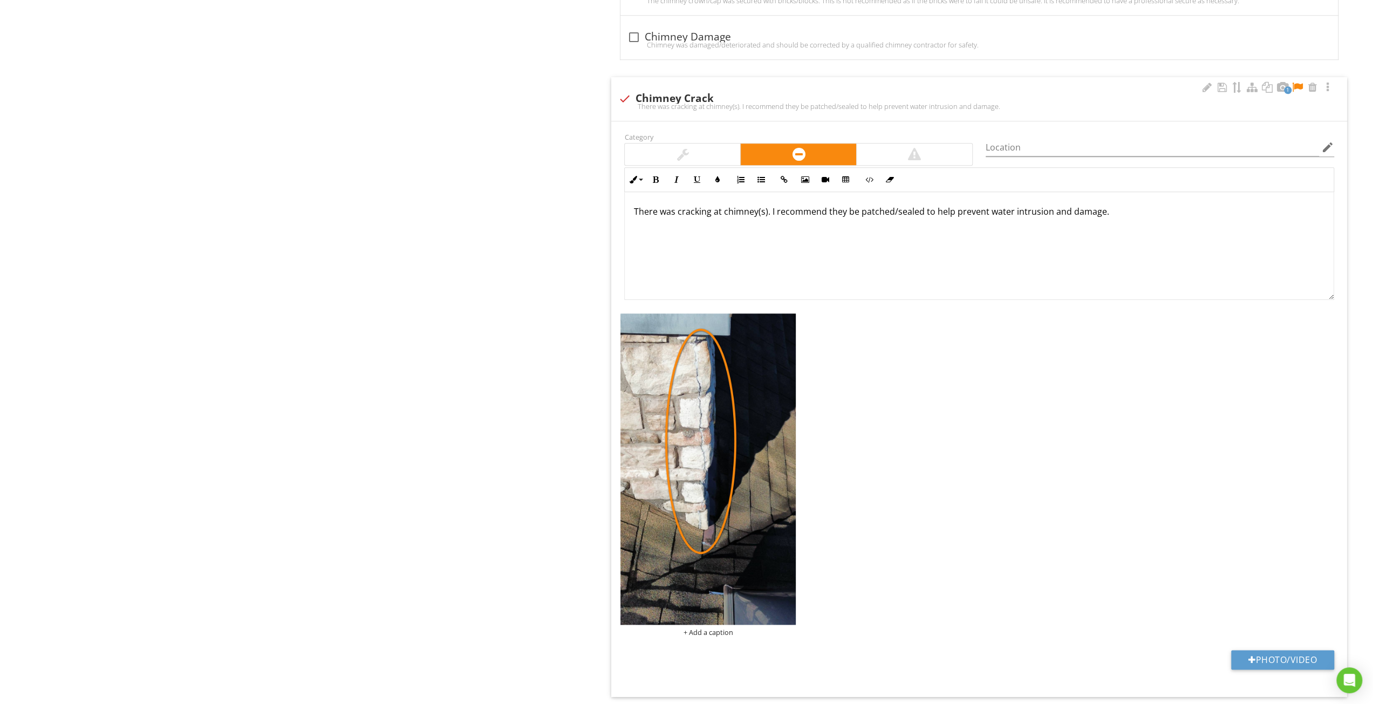
click at [704, 155] on div at bounding box center [682, 154] width 115 height 22
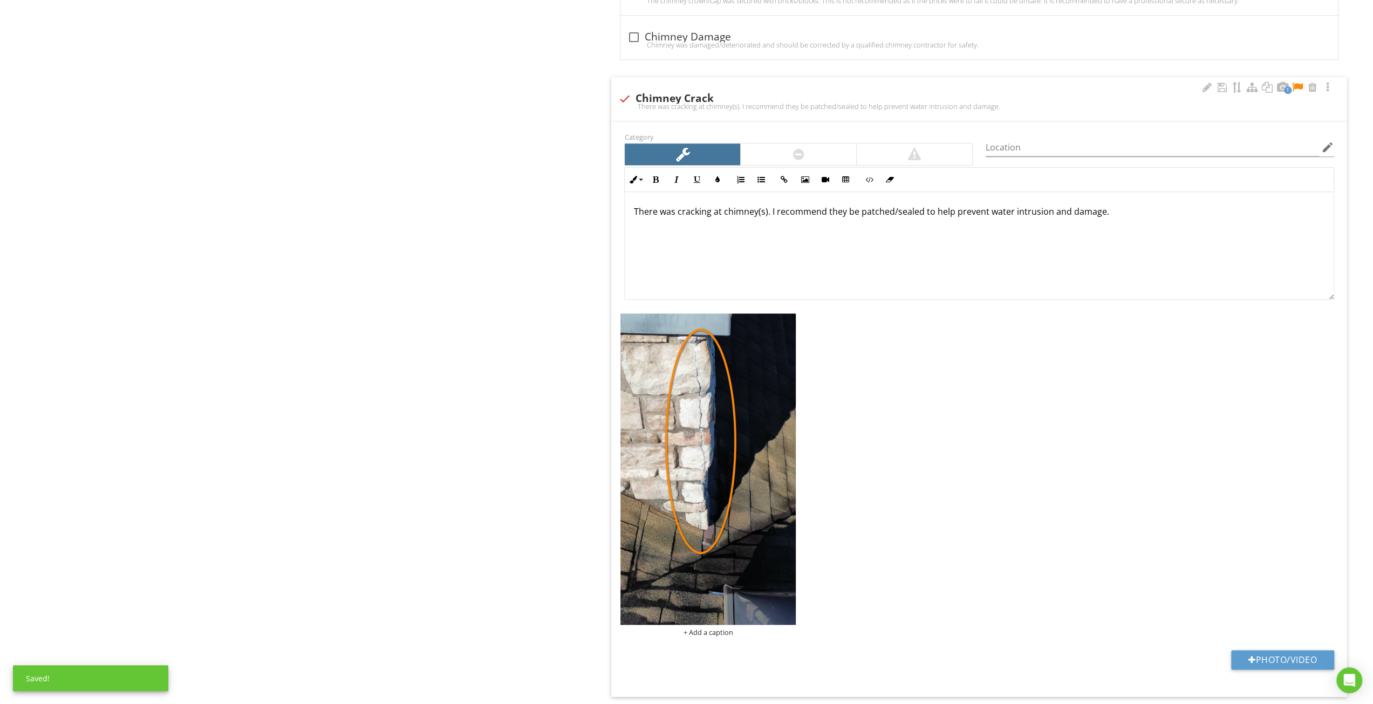
drag, startPoint x: 1195, startPoint y: 230, endPoint x: 733, endPoint y: 231, distance: 462.2
click at [735, 231] on div "There was cracking at chimney(s). I recommend they be patched/sealed to help pr…" at bounding box center [979, 246] width 709 height 108
click at [1294, 84] on div at bounding box center [1297, 87] width 13 height 11
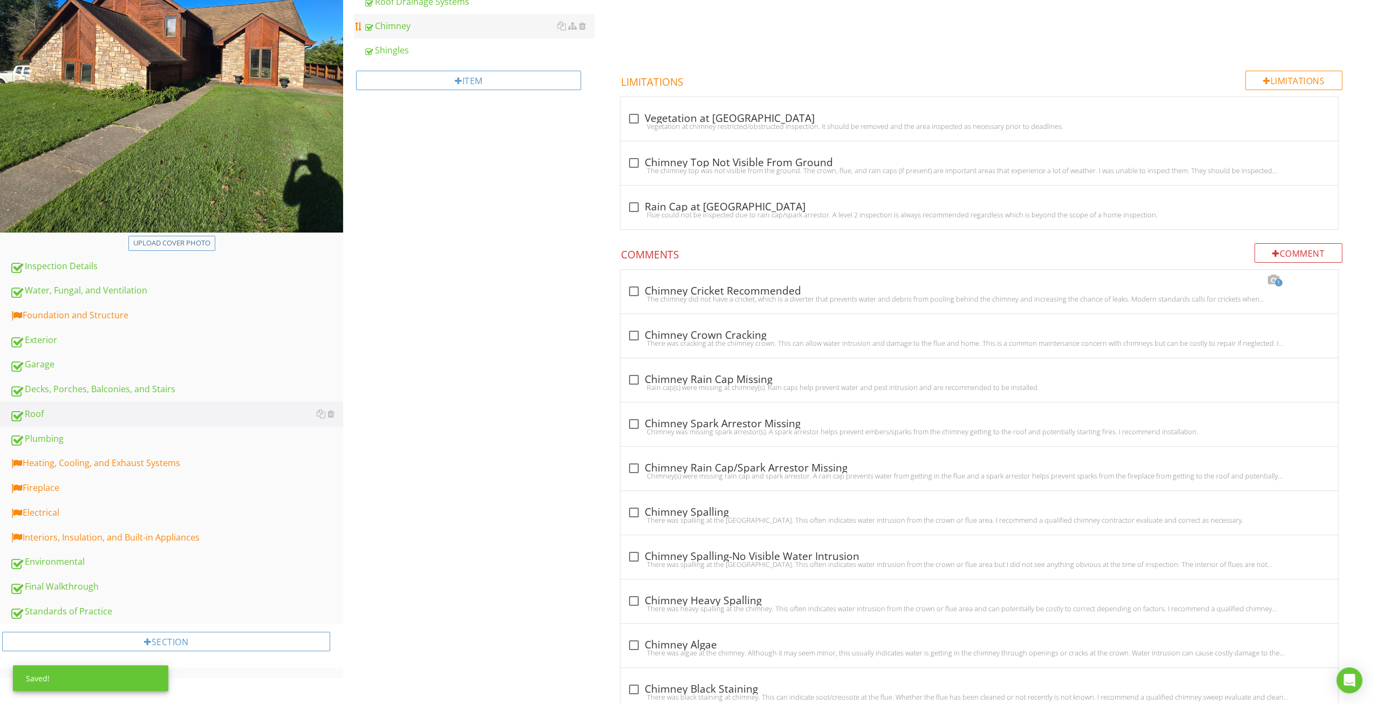
scroll to position [378, 0]
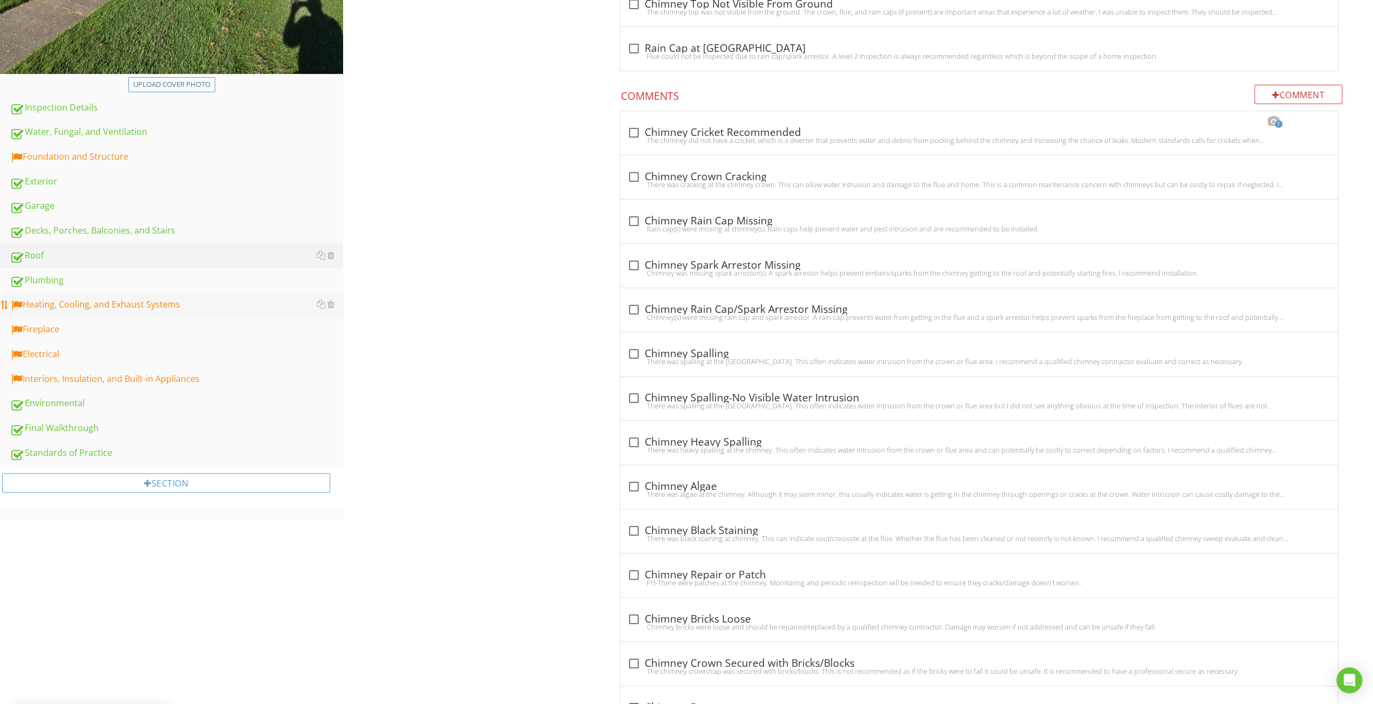
click at [146, 305] on div "Heating, Cooling, and Exhaust Systems" at bounding box center [176, 305] width 333 height 14
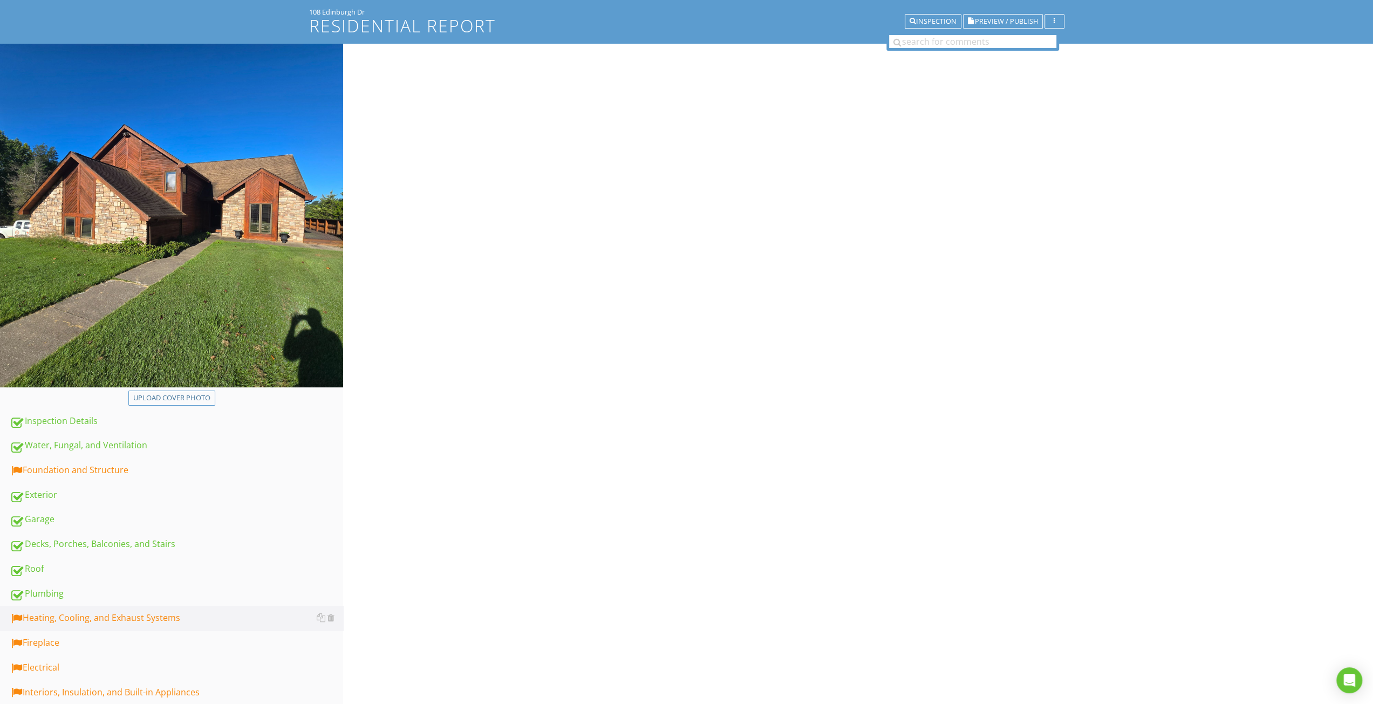
scroll to position [54, 0]
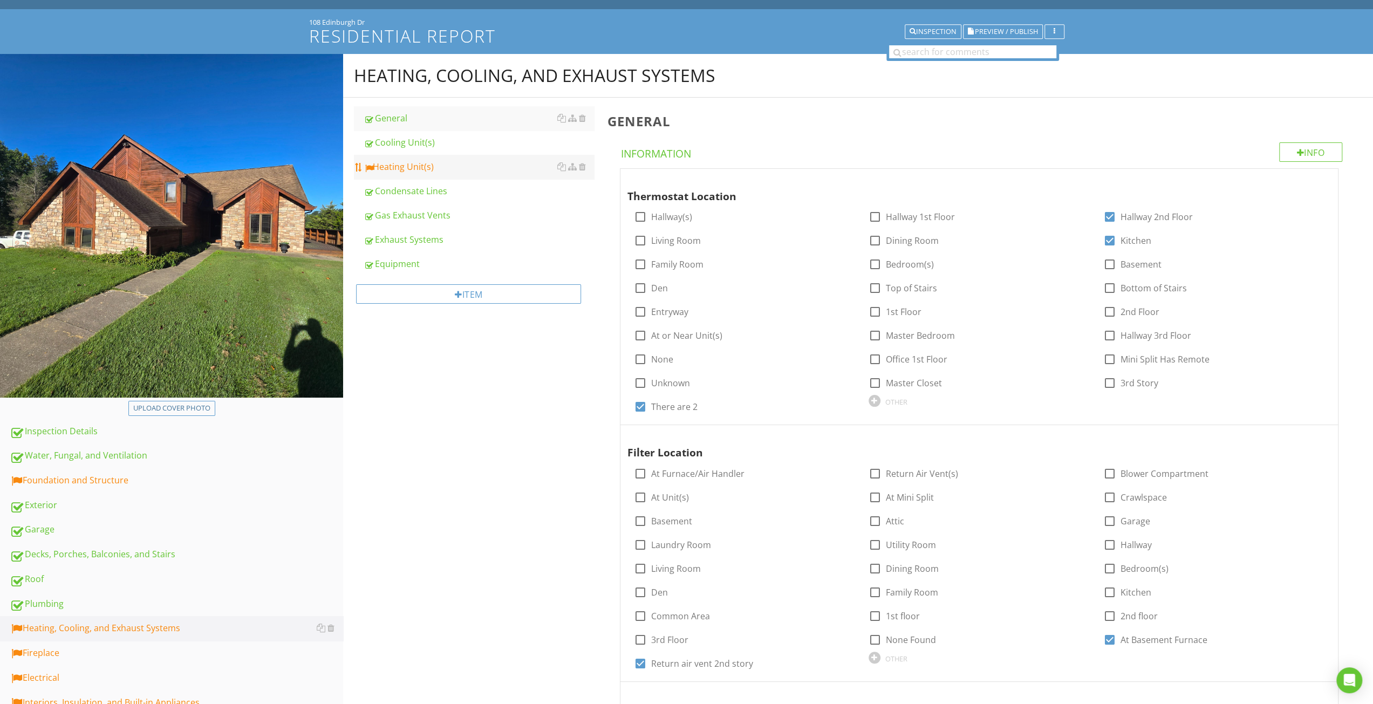
click at [411, 169] on div "Heating Unit(s)" at bounding box center [479, 166] width 230 height 13
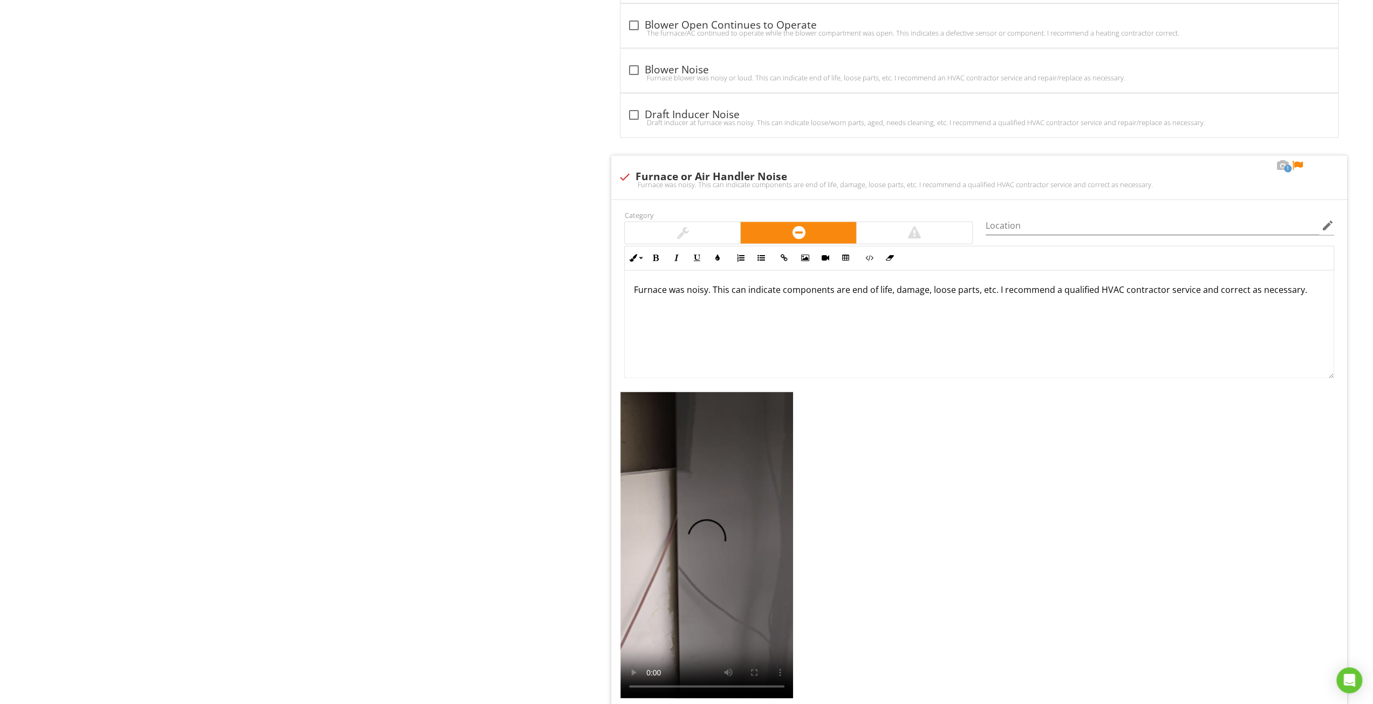
scroll to position [1636, 0]
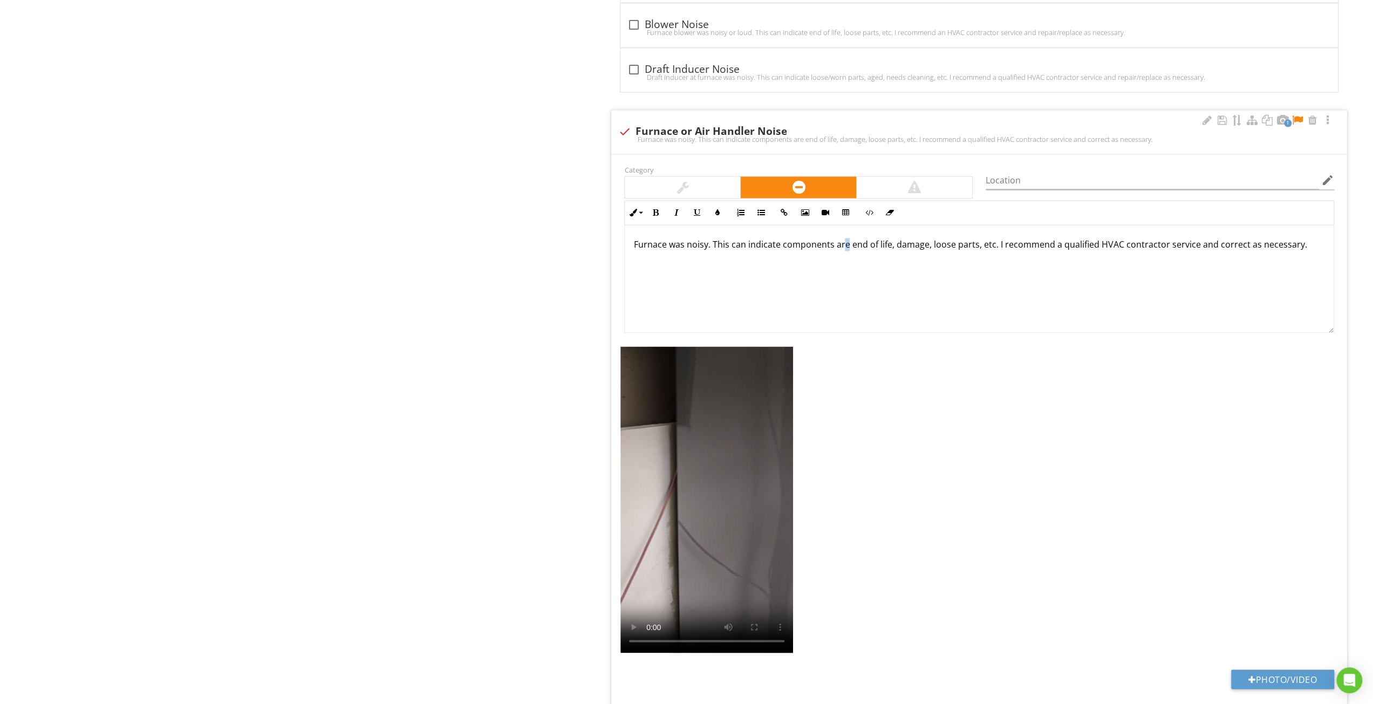
click at [842, 260] on div "Furnace was noisy. This can indicate components are end of life, damage, loose …" at bounding box center [979, 279] width 709 height 108
drag, startPoint x: 1300, startPoint y: 111, endPoint x: 1291, endPoint y: 109, distance: 8.8
click at [1300, 115] on div at bounding box center [1297, 120] width 13 height 11
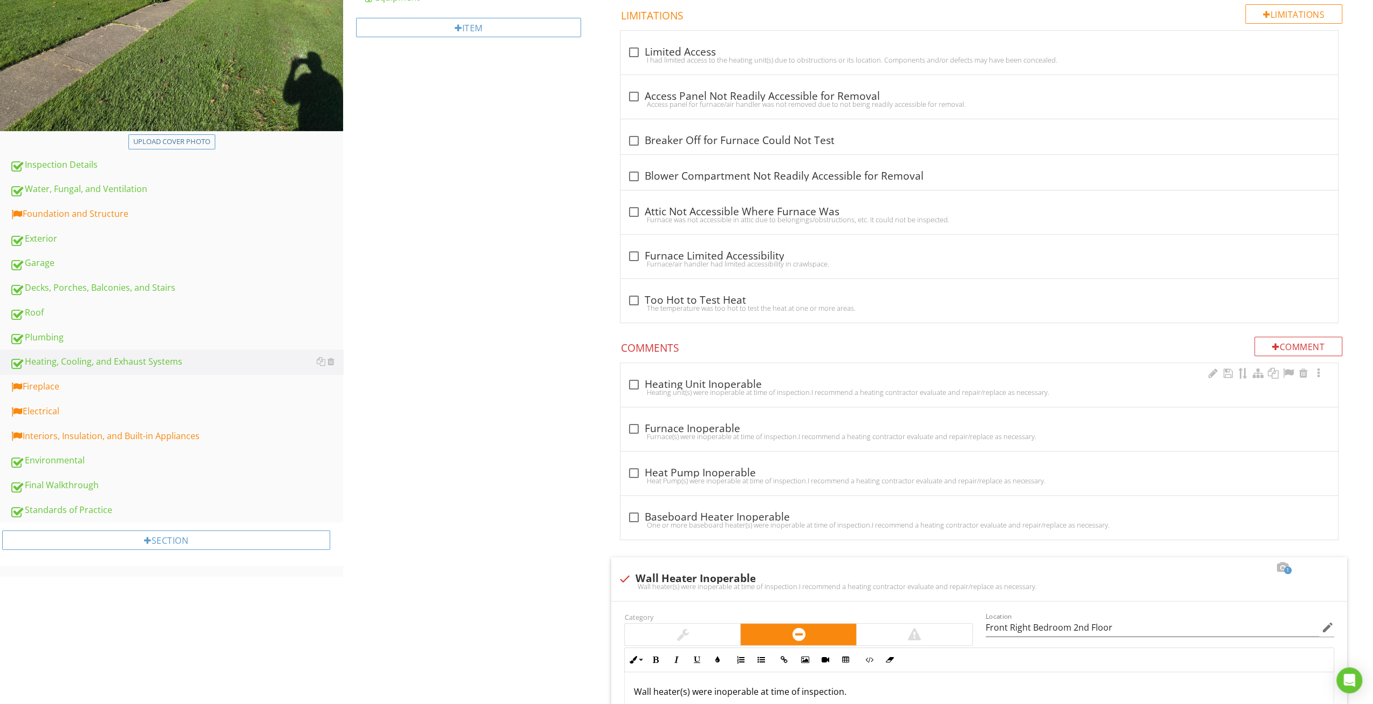
scroll to position [324, 0]
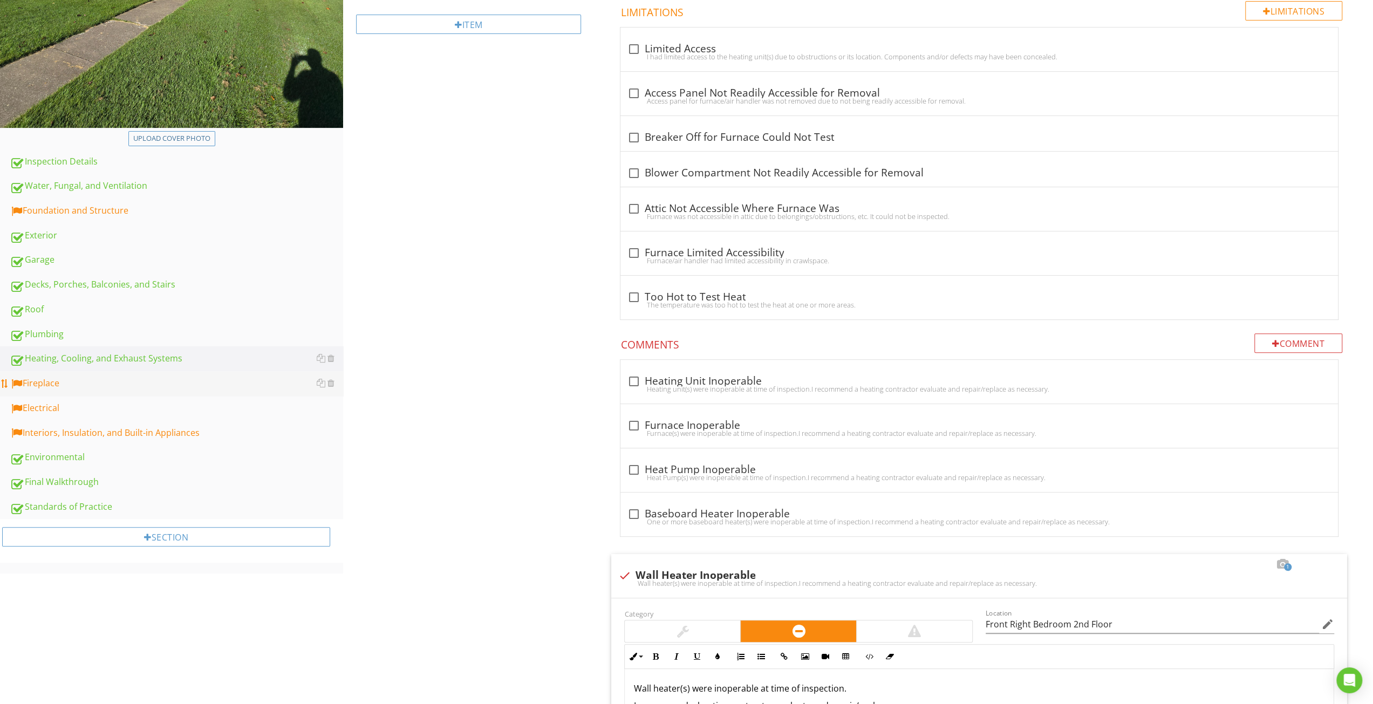
click at [224, 379] on div "Fireplace" at bounding box center [176, 383] width 333 height 14
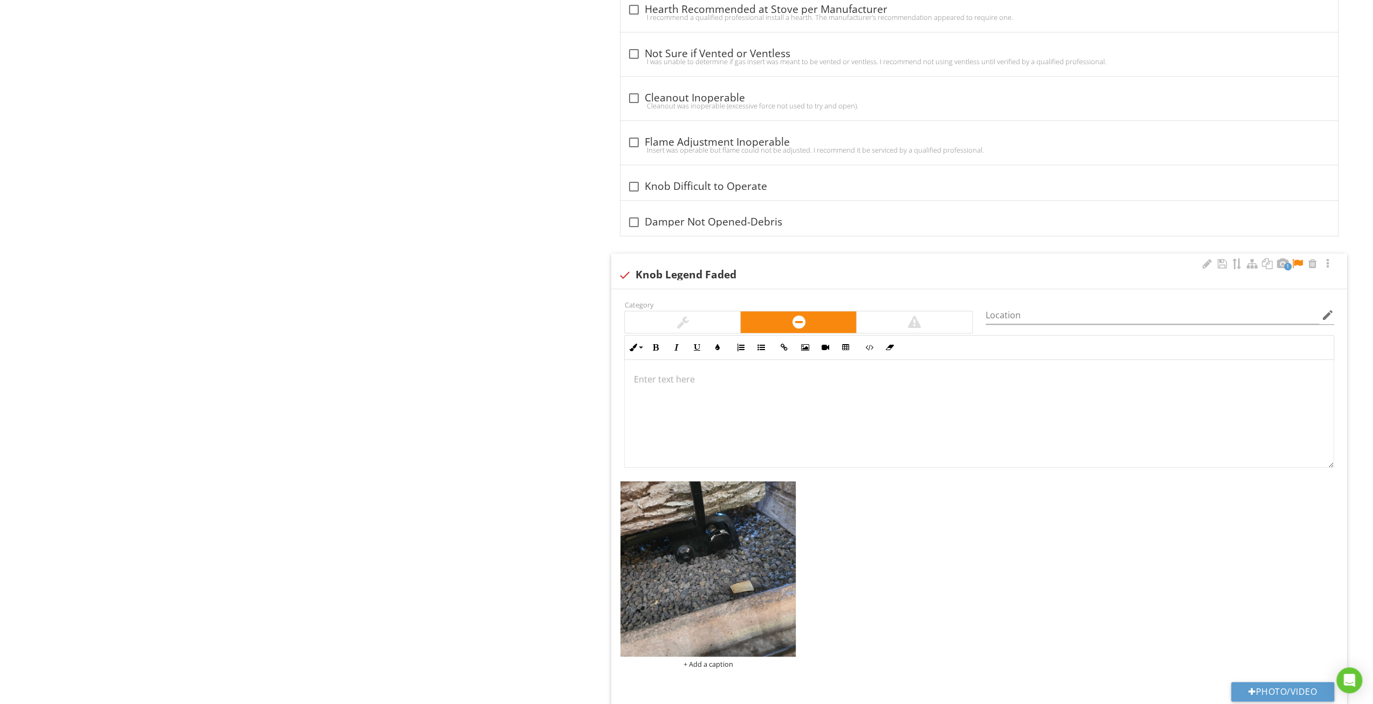
scroll to position [5165, 0]
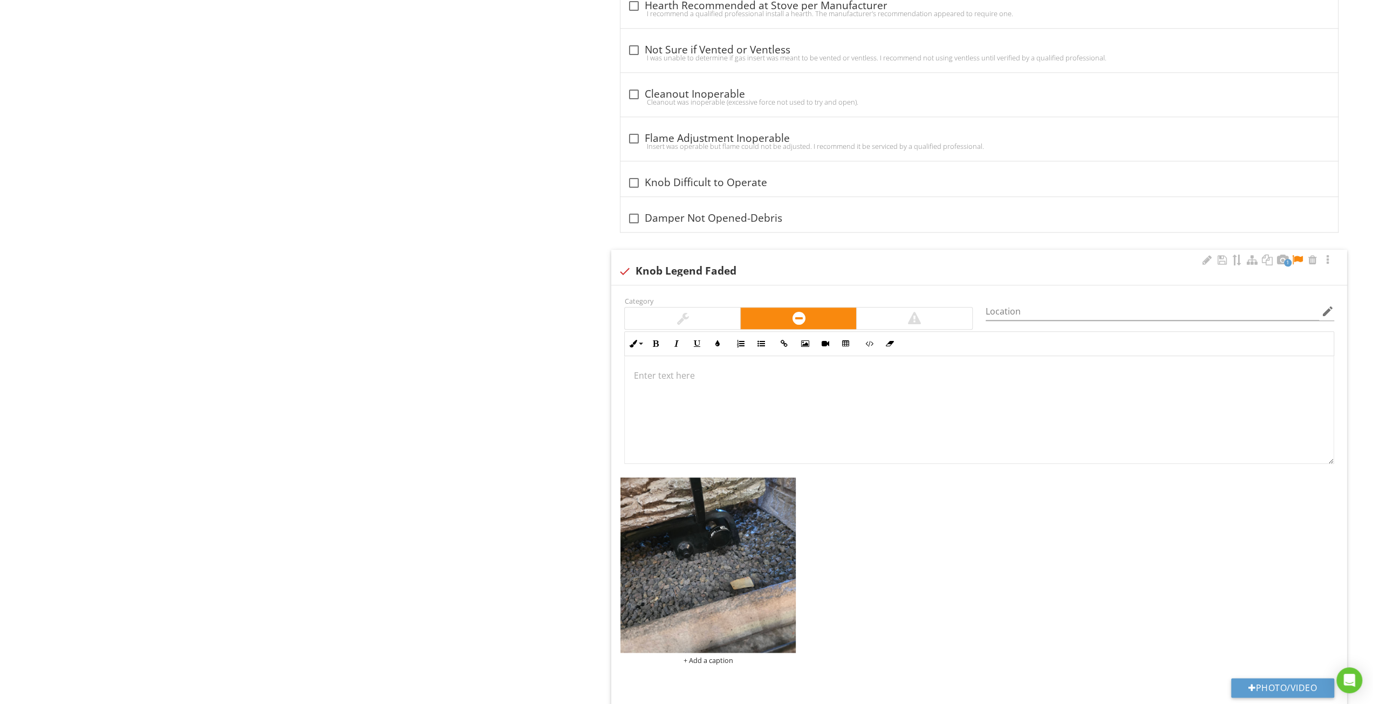
click at [900, 360] on div at bounding box center [979, 410] width 709 height 108
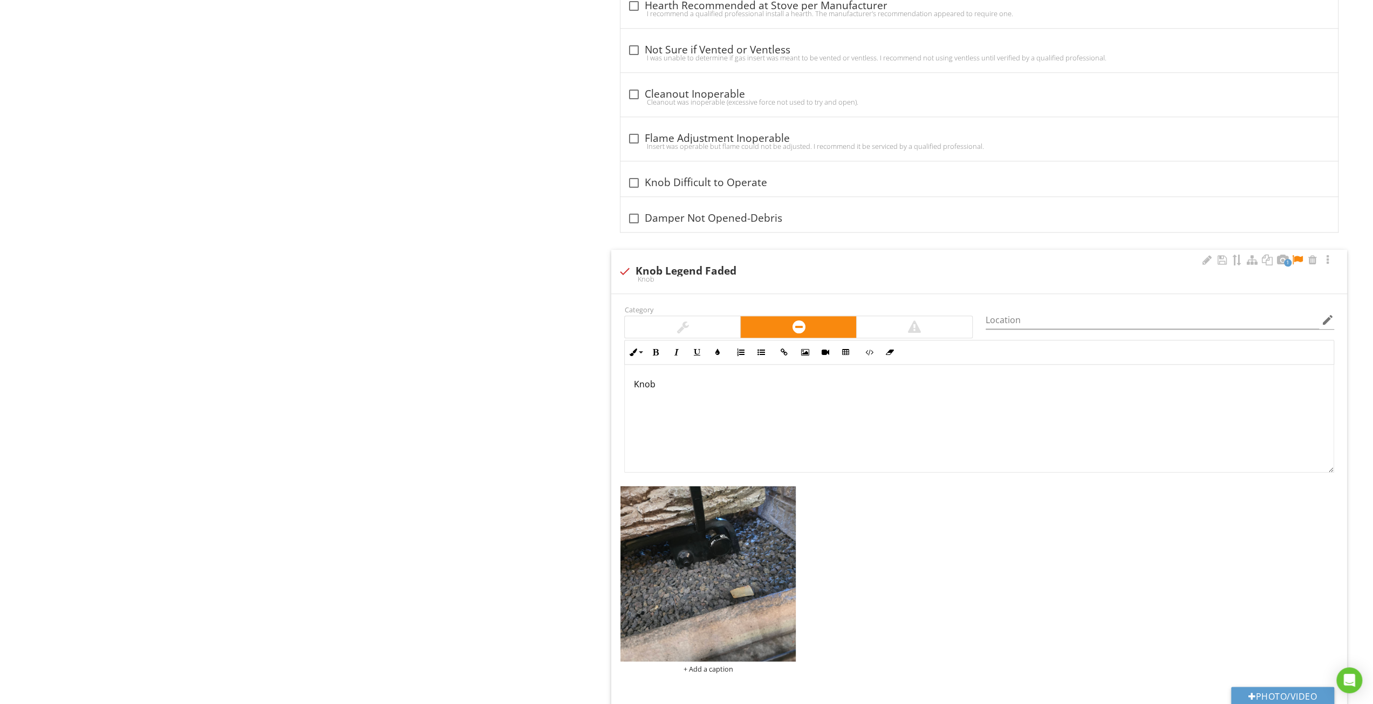
scroll to position [5173, 0]
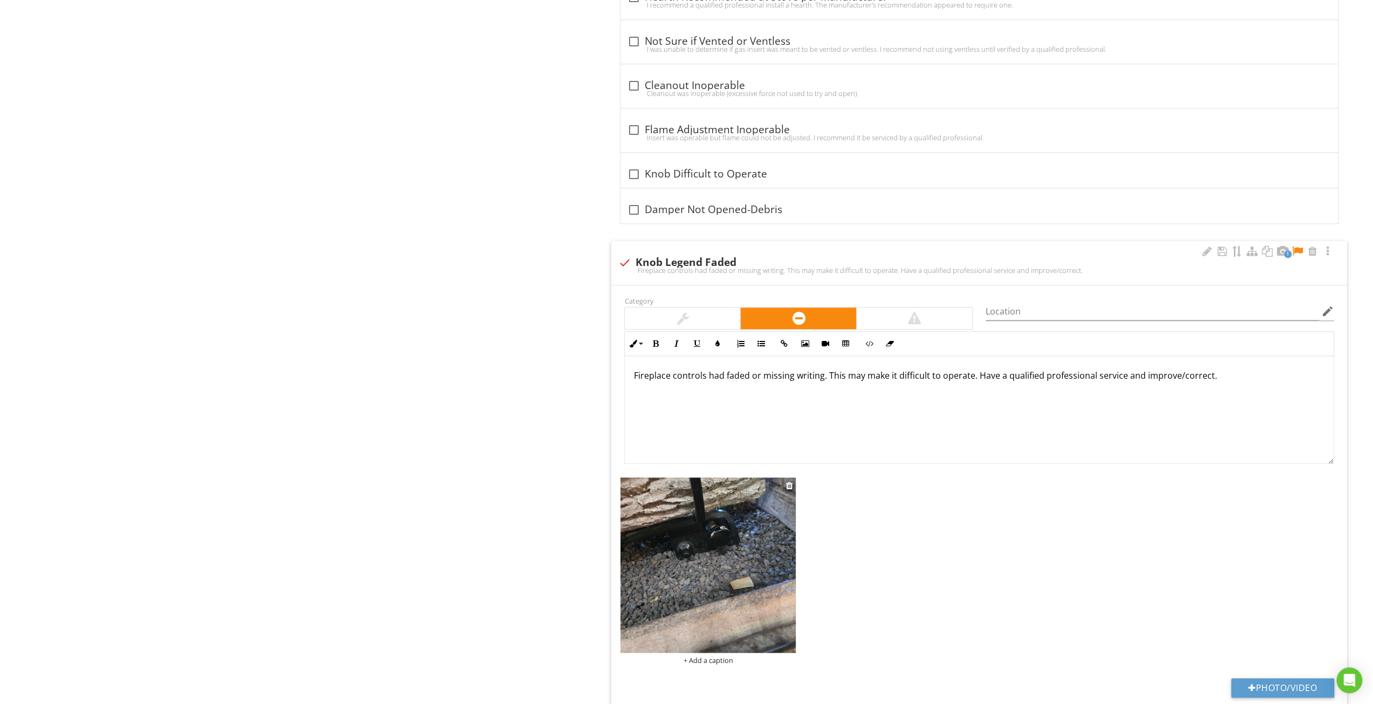
click at [700, 530] on img at bounding box center [707, 564] width 175 height 175
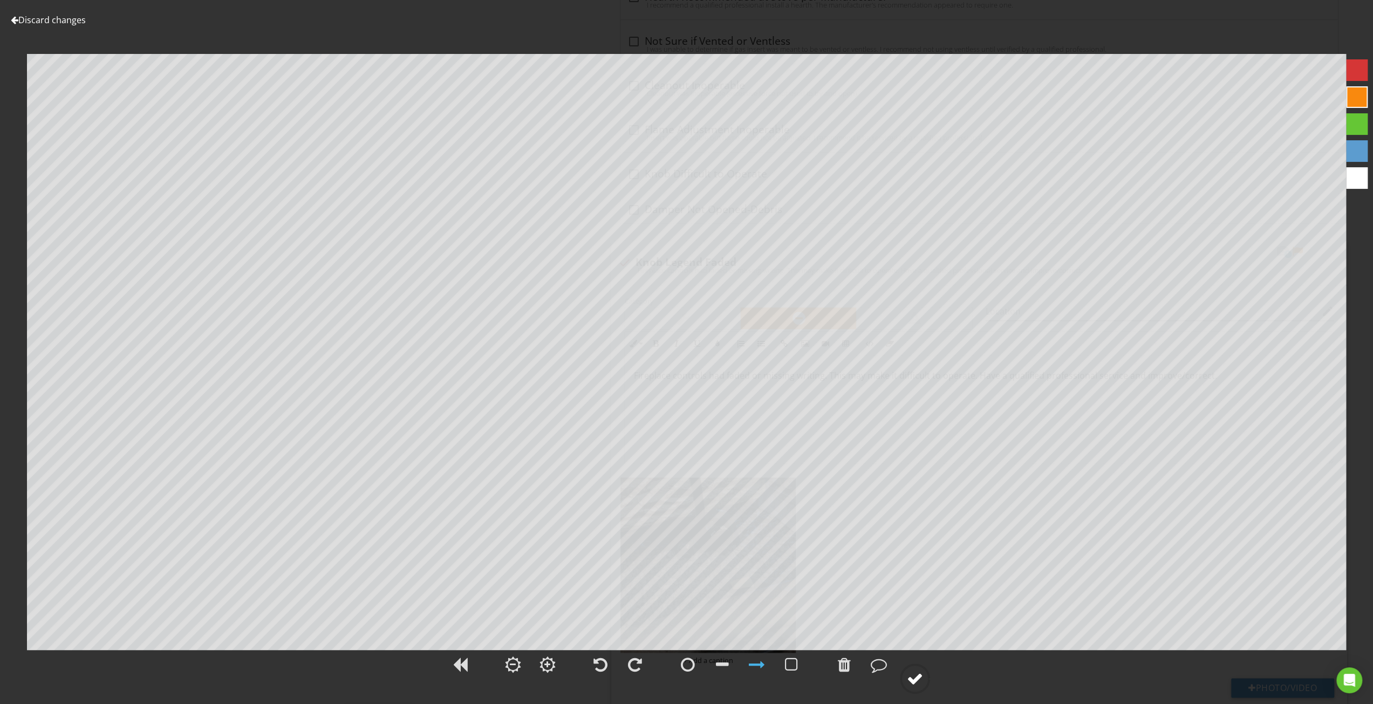
click at [917, 676] on div at bounding box center [915, 678] width 16 height 16
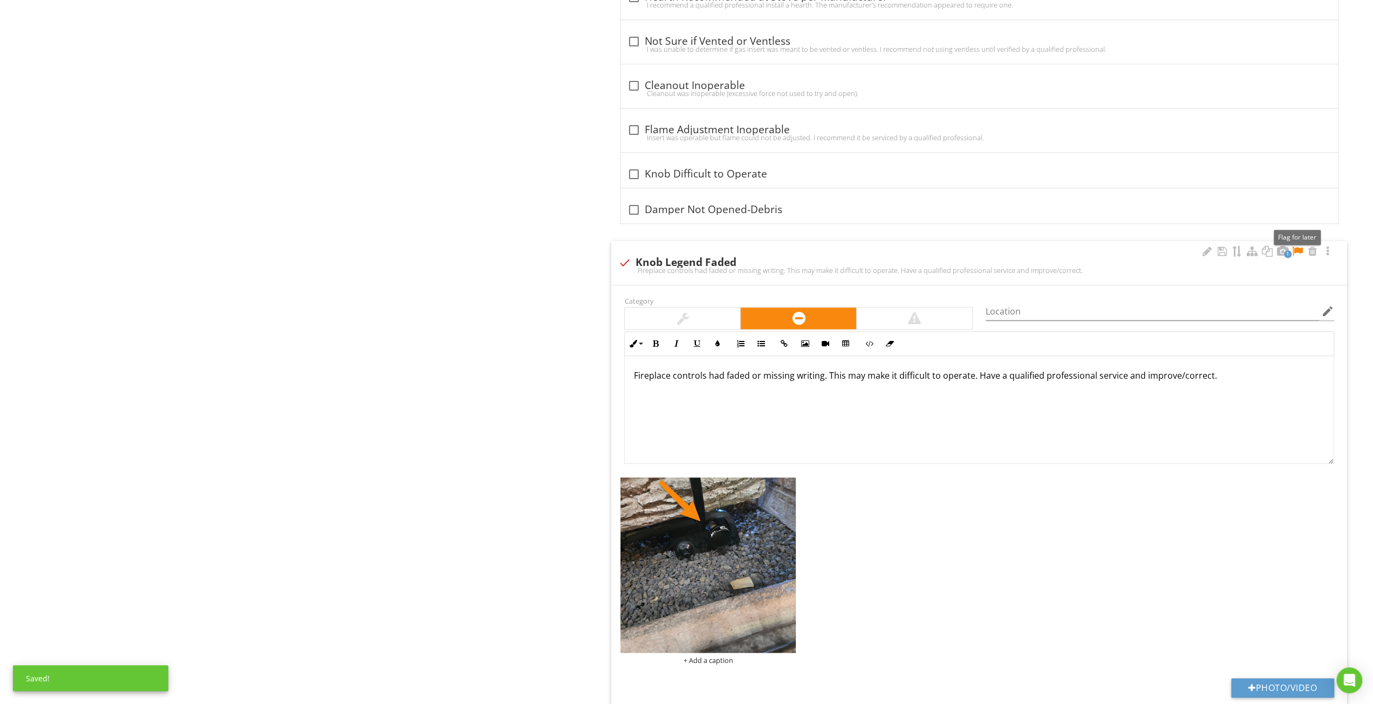
click at [1300, 246] on div at bounding box center [1297, 251] width 13 height 11
click at [1205, 246] on div at bounding box center [1206, 251] width 13 height 11
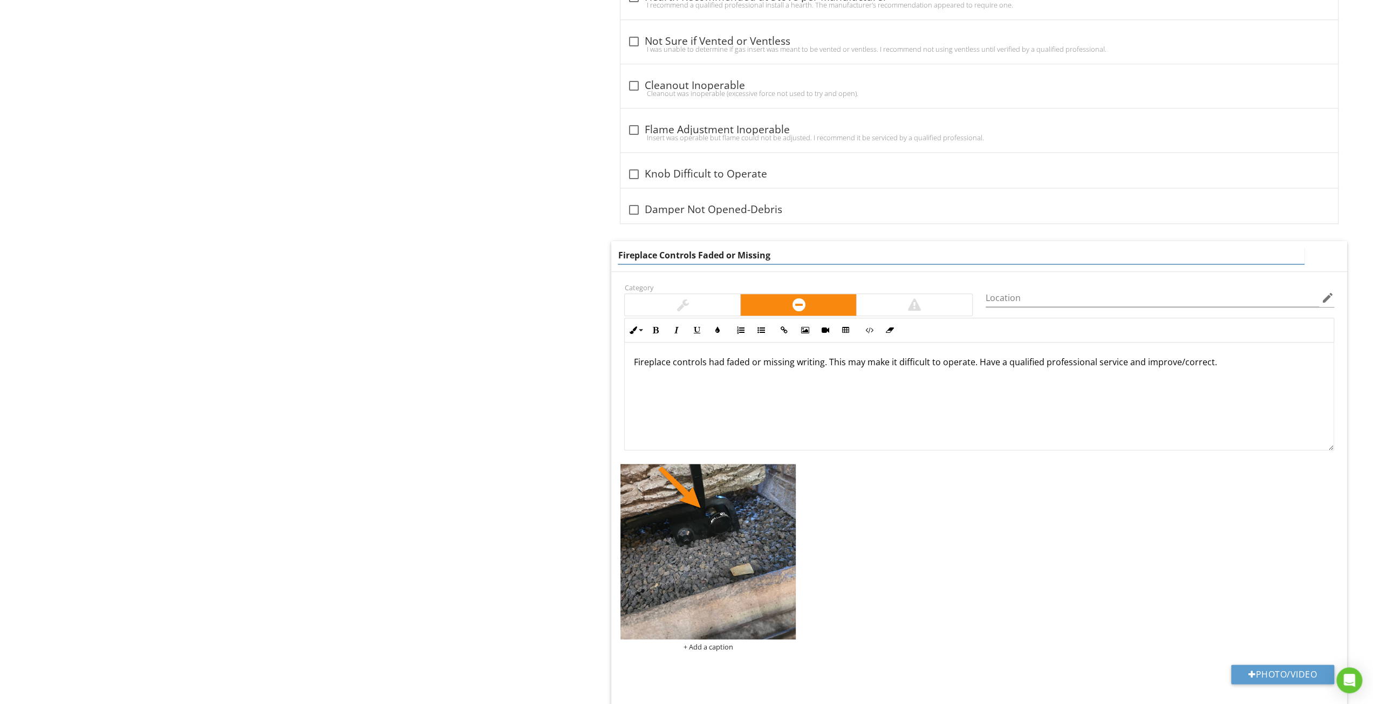
type input "Fireplace Controls Faded or Missing"
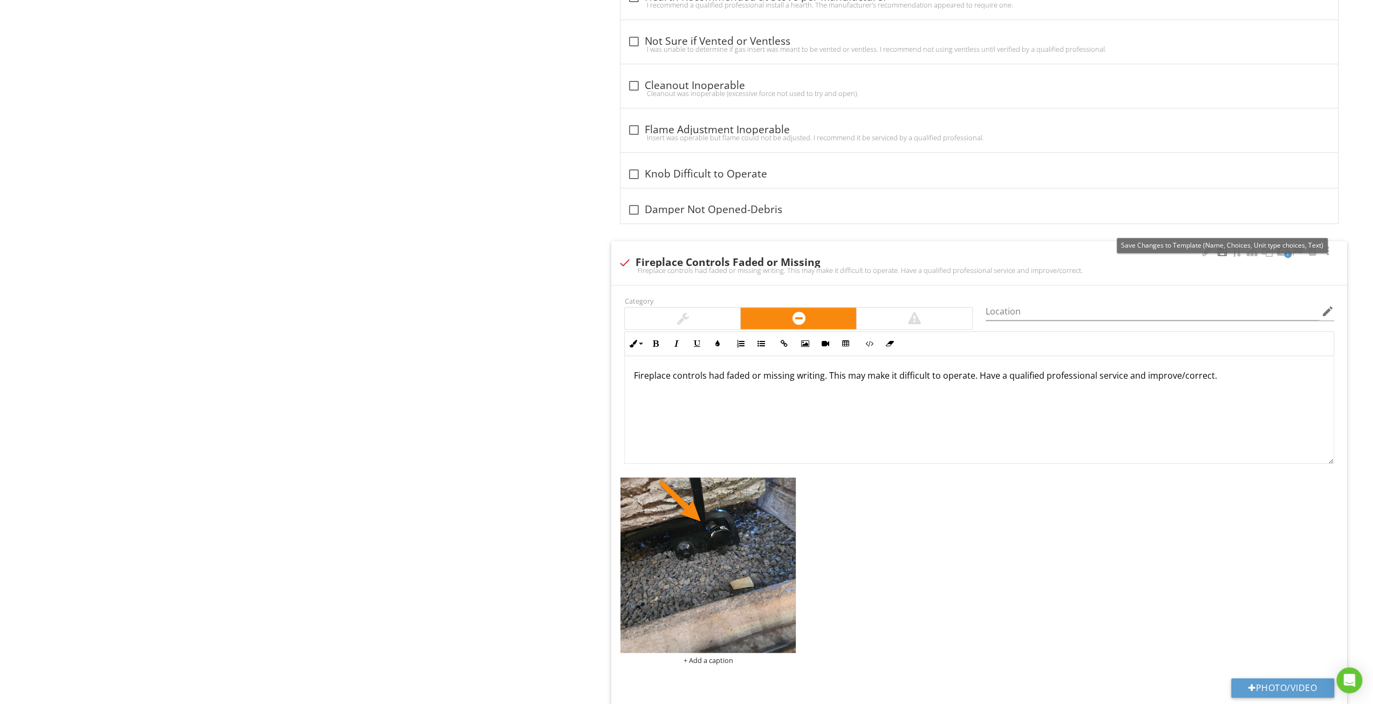
click at [1222, 246] on div at bounding box center [1221, 251] width 13 height 11
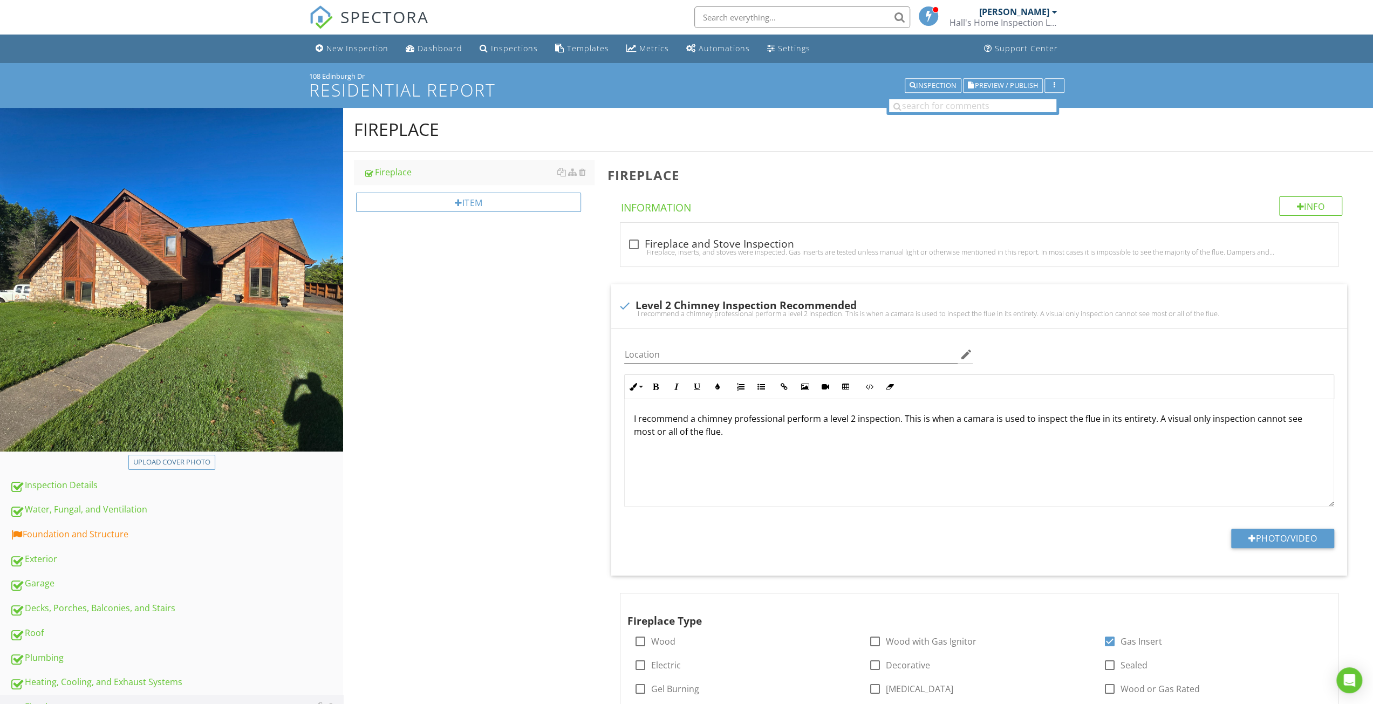
scroll to position [216, 0]
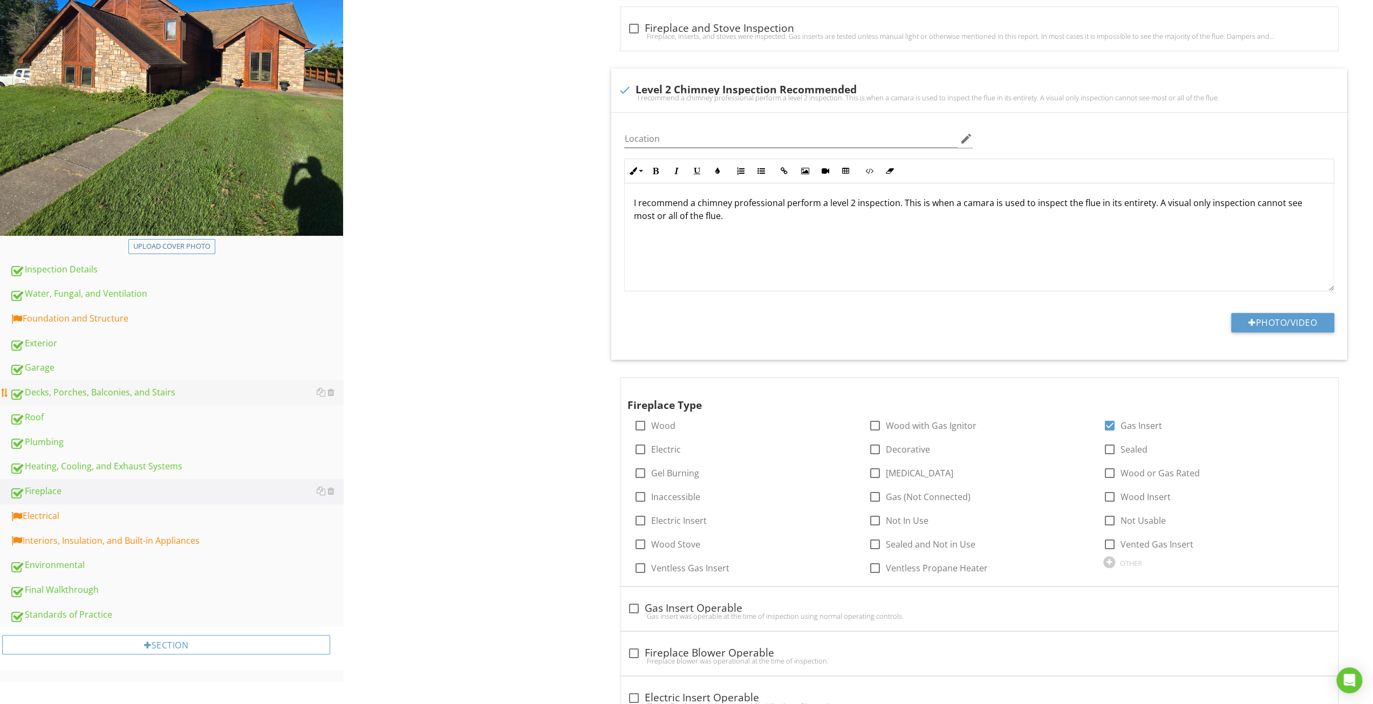
drag, startPoint x: 99, startPoint y: 524, endPoint x: 292, endPoint y: 396, distance: 231.3
click at [99, 523] on link "Electrical" at bounding box center [176, 516] width 333 height 25
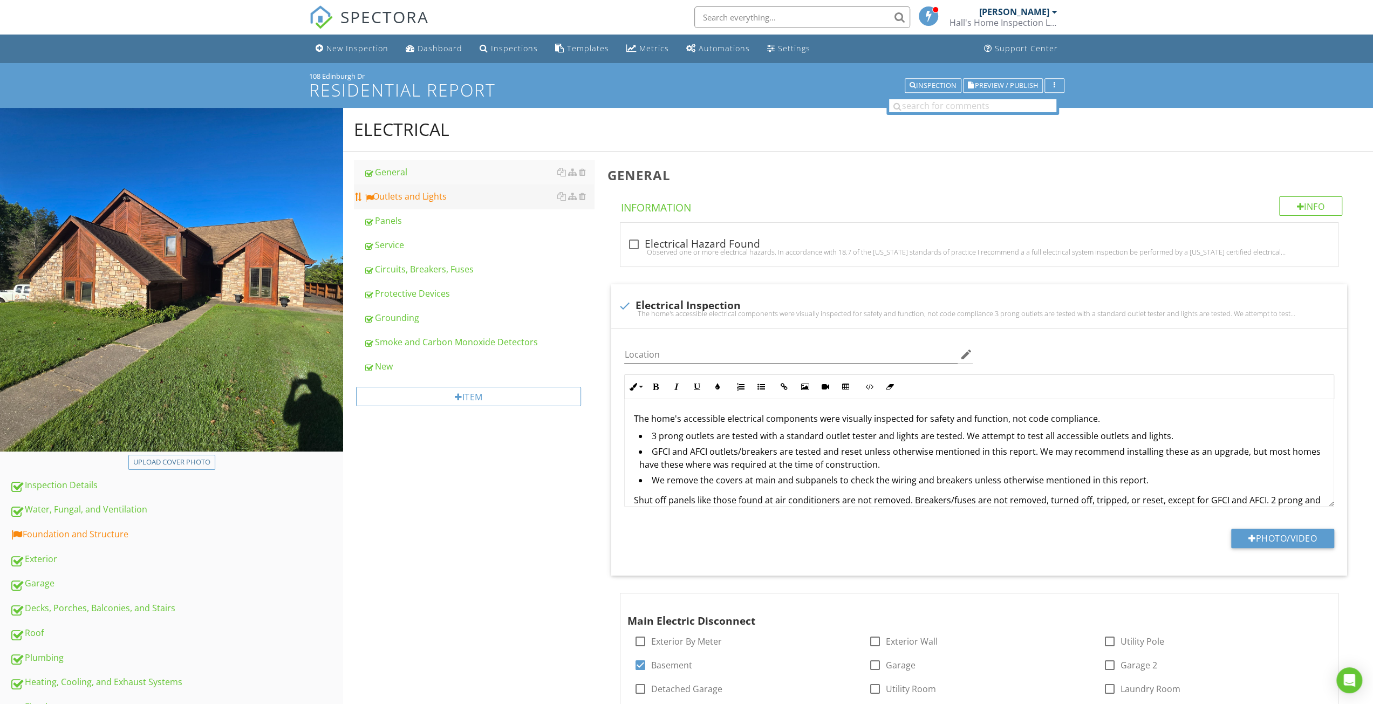
click at [454, 190] on div "Outlets and Lights" at bounding box center [479, 196] width 230 height 13
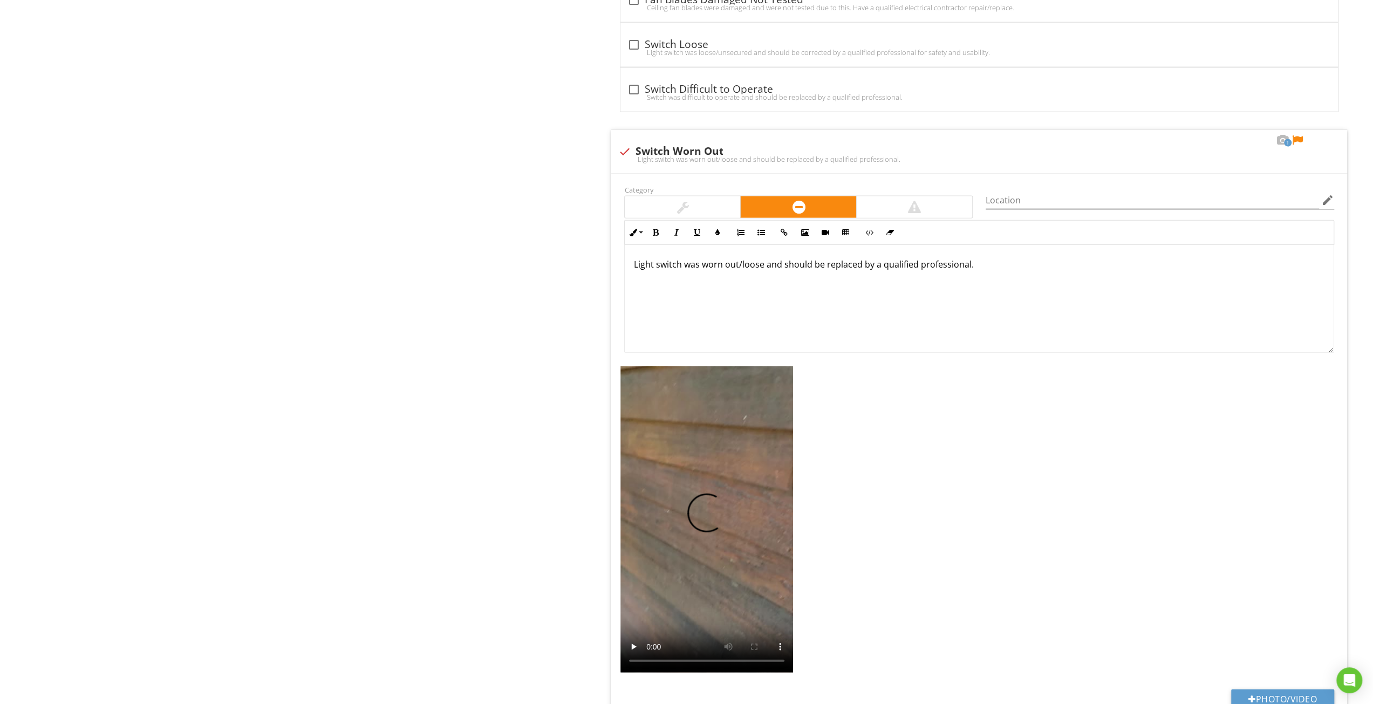
scroll to position [6499, 0]
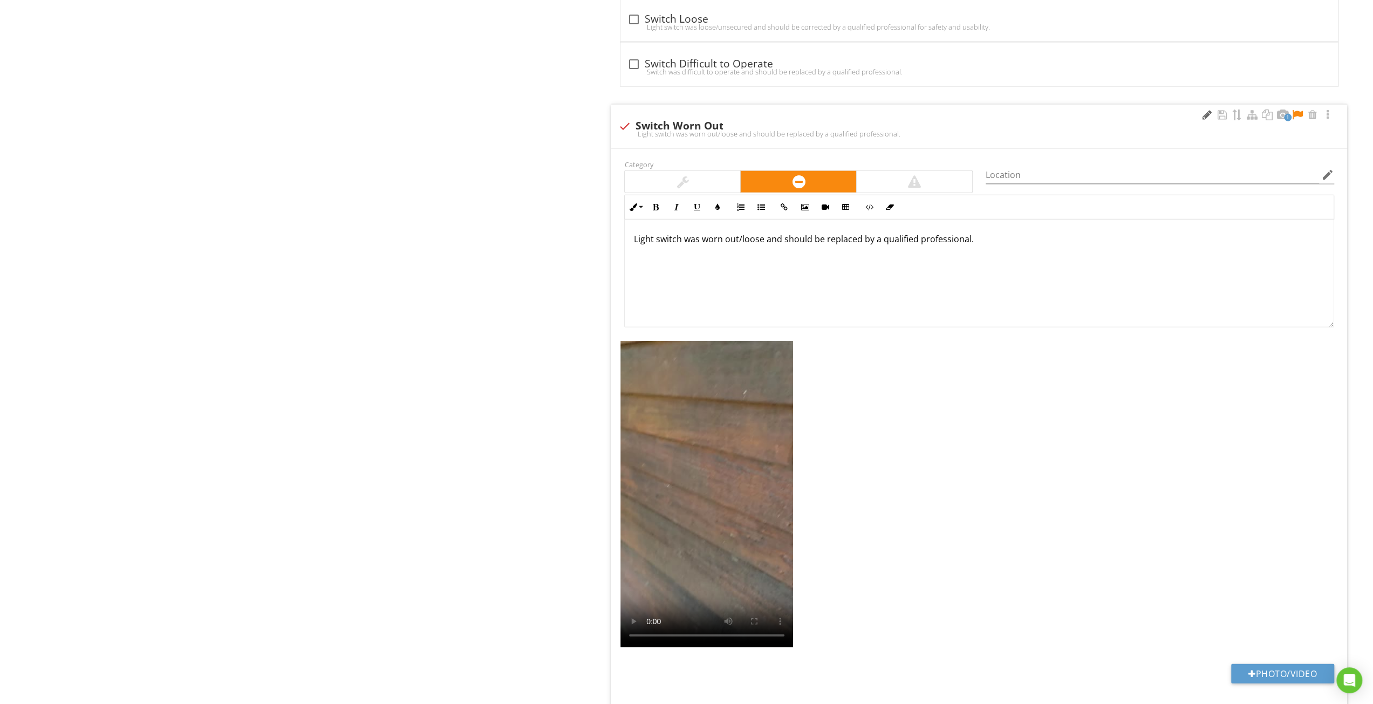
click at [1207, 109] on div at bounding box center [1206, 114] width 13 height 11
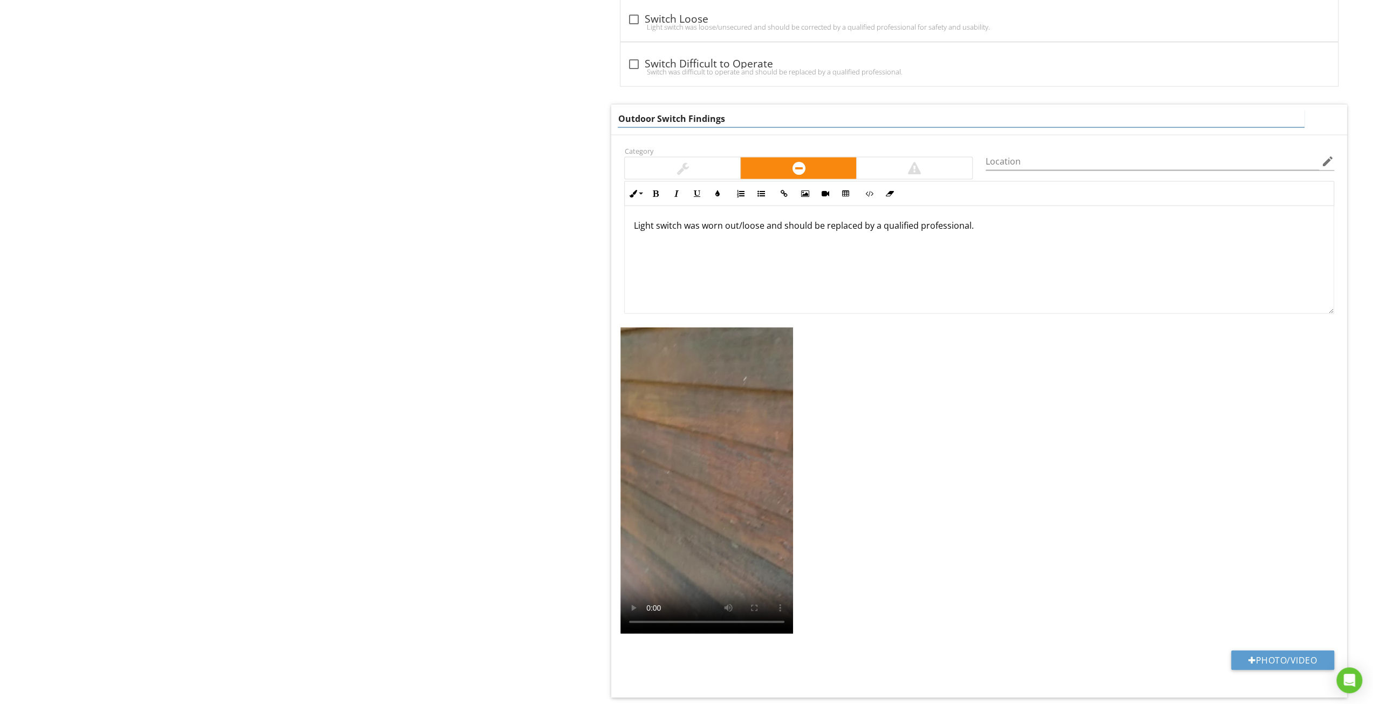
type input "Outdoor Switch Findings"
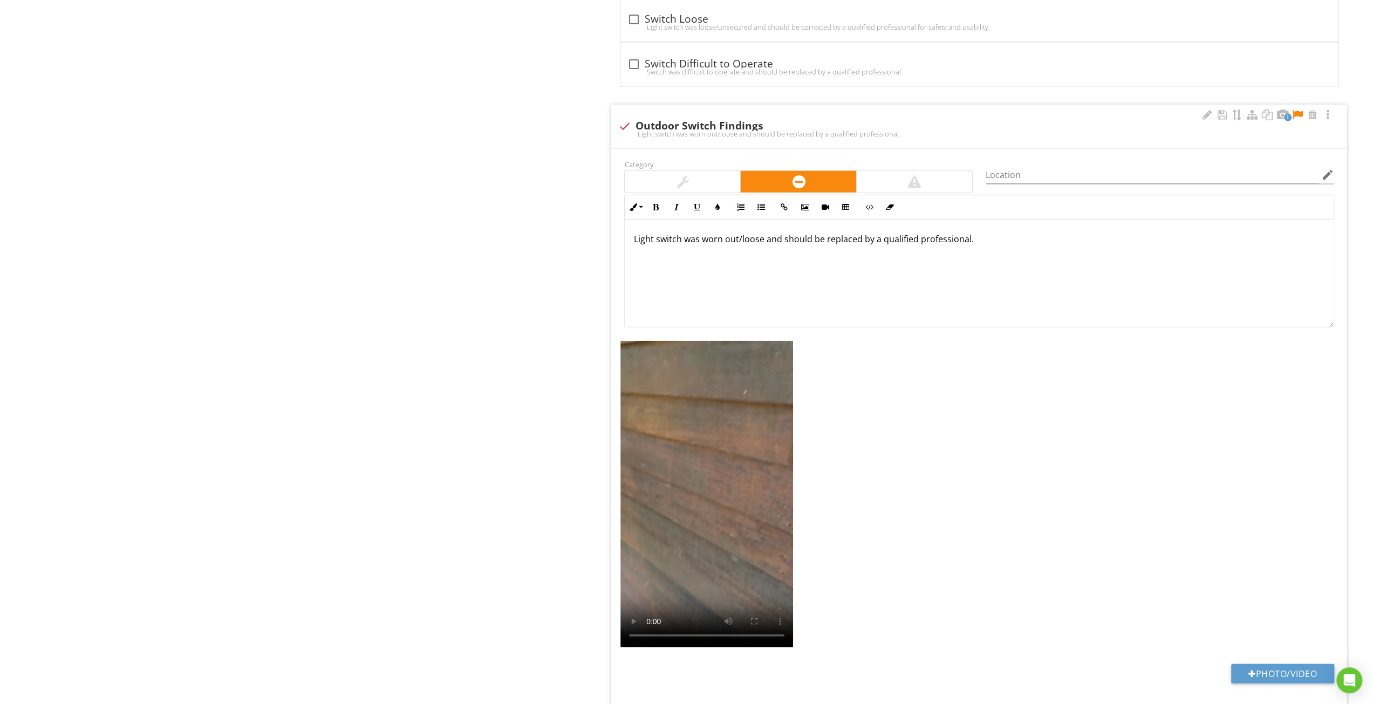
click at [1094, 256] on div "Light switch was worn out/loose and should be replaced by a qualified professio…" at bounding box center [979, 274] width 709 height 108
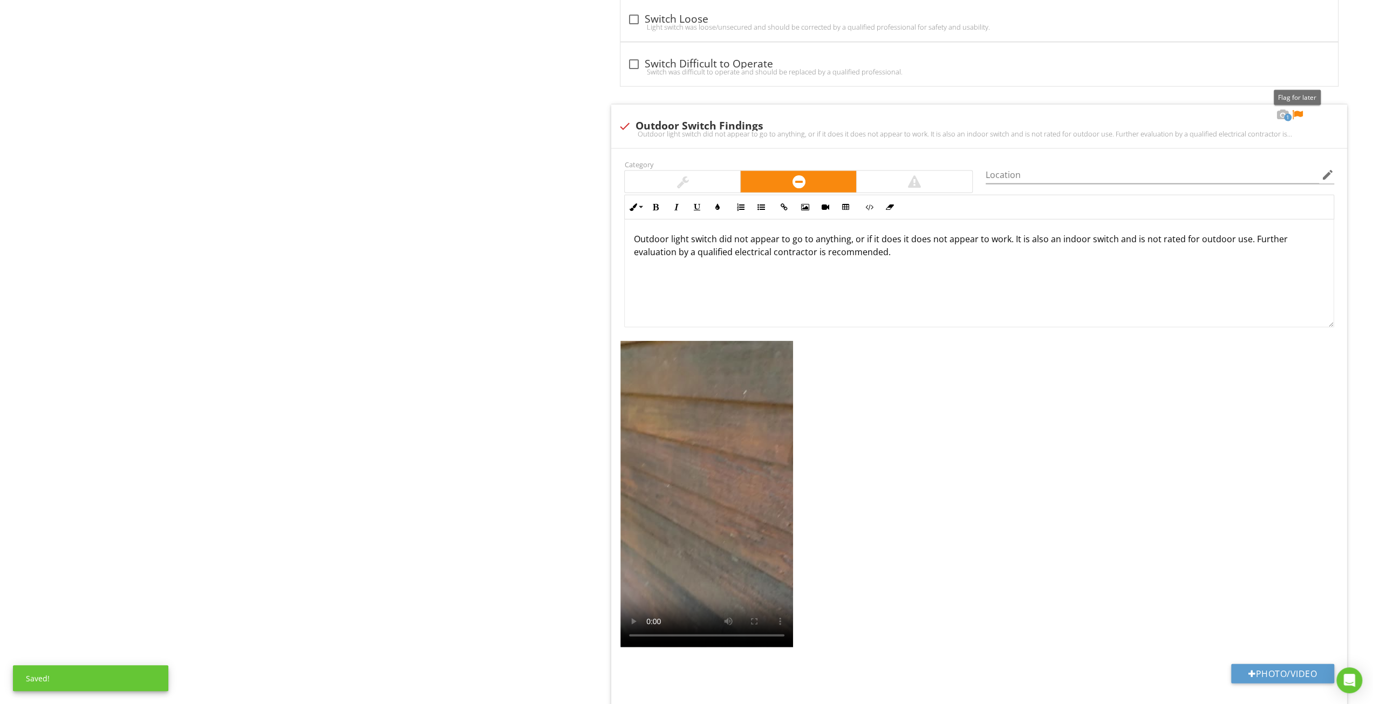
click at [1295, 109] on div at bounding box center [1297, 114] width 13 height 11
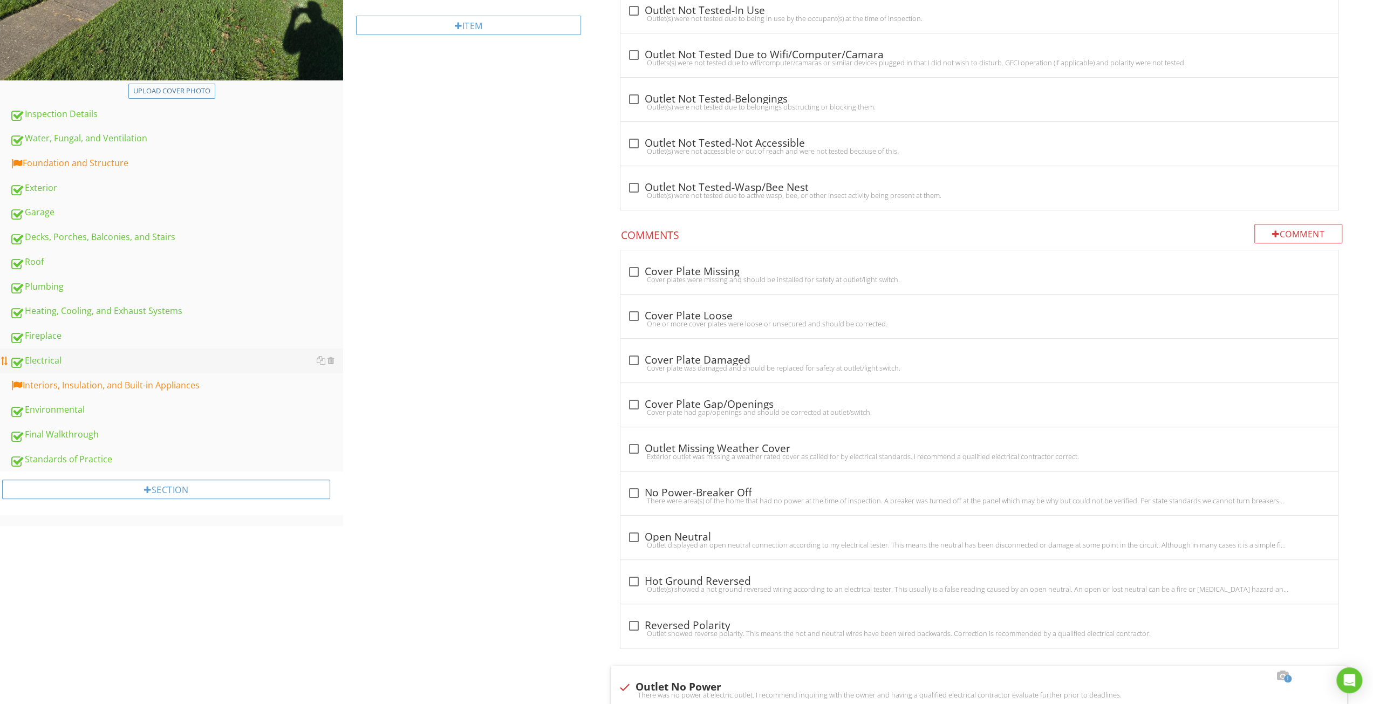
scroll to position [378, 0]
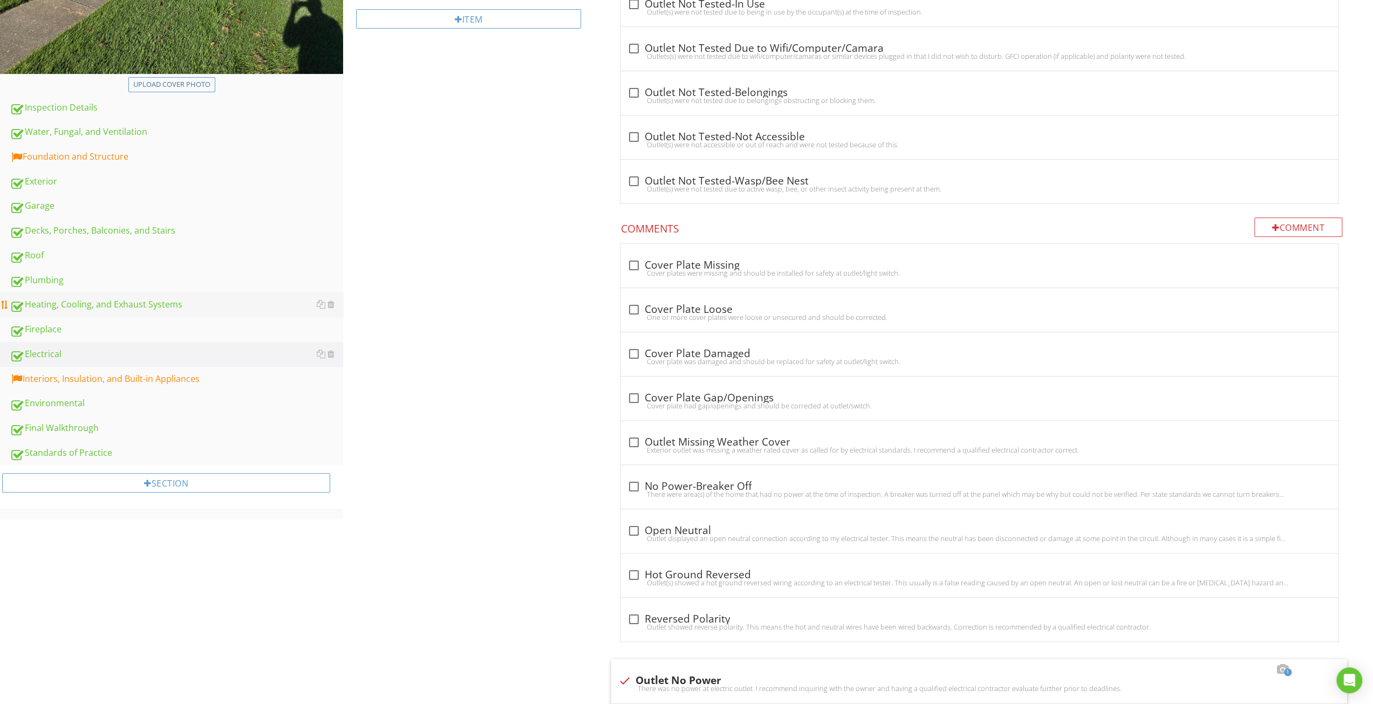
drag, startPoint x: 101, startPoint y: 387, endPoint x: 268, endPoint y: 304, distance: 186.2
click at [101, 387] on link "Interiors, Insulation, and Built-in Appliances" at bounding box center [176, 379] width 333 height 25
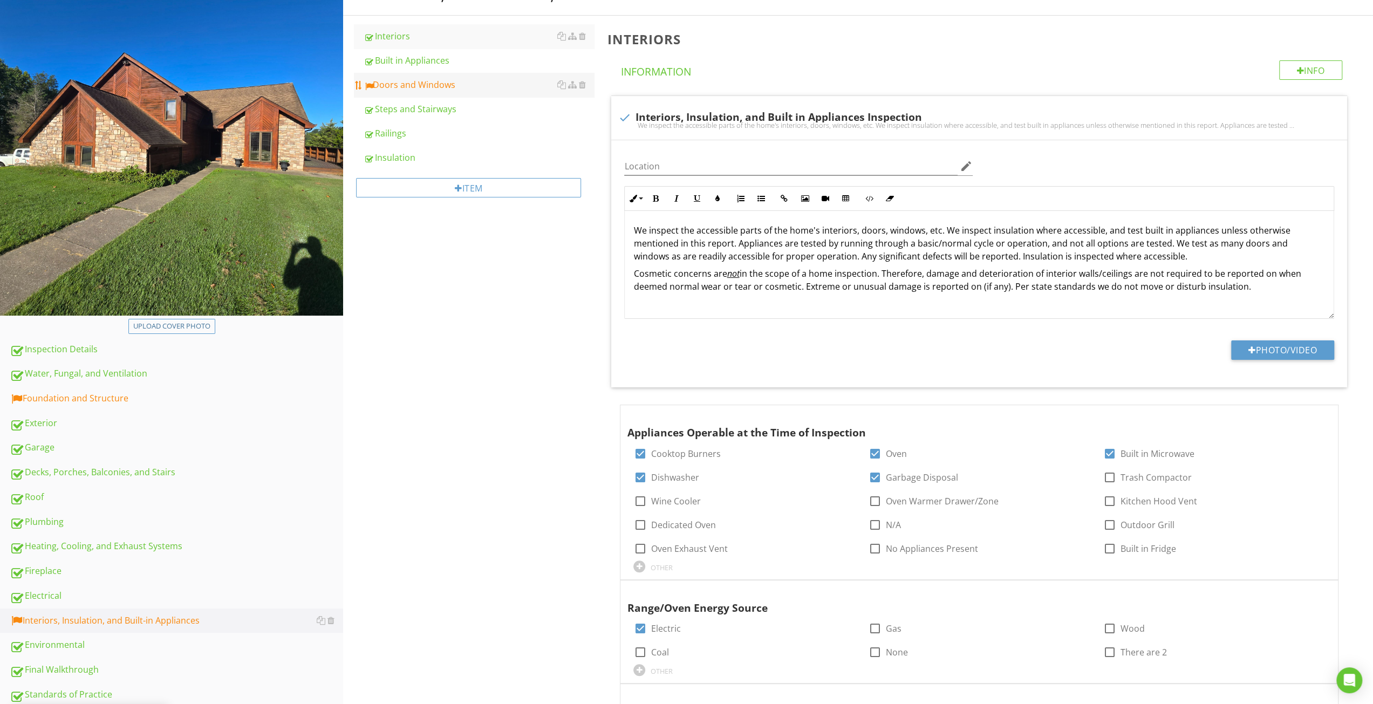
scroll to position [108, 0]
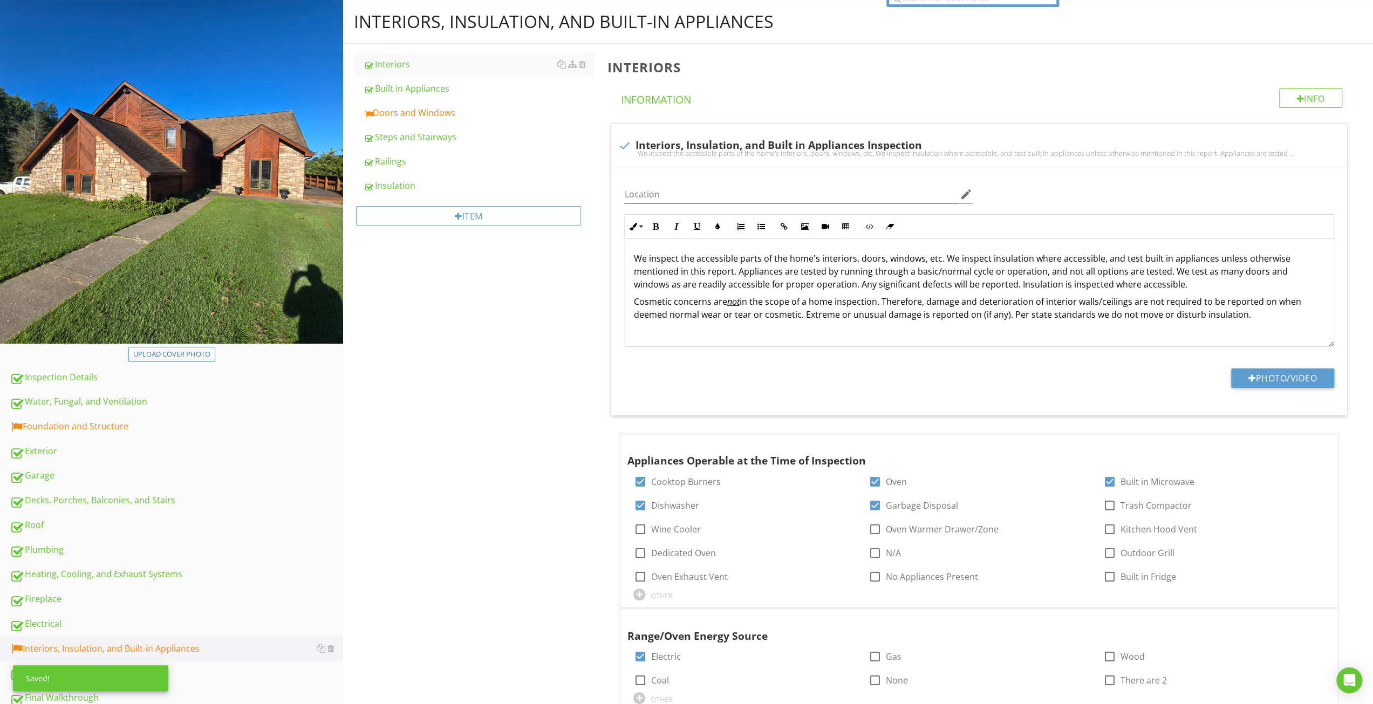
drag, startPoint x: 438, startPoint y: 108, endPoint x: 1093, endPoint y: 52, distance: 656.6
click at [437, 108] on div "Doors and Windows" at bounding box center [479, 112] width 230 height 13
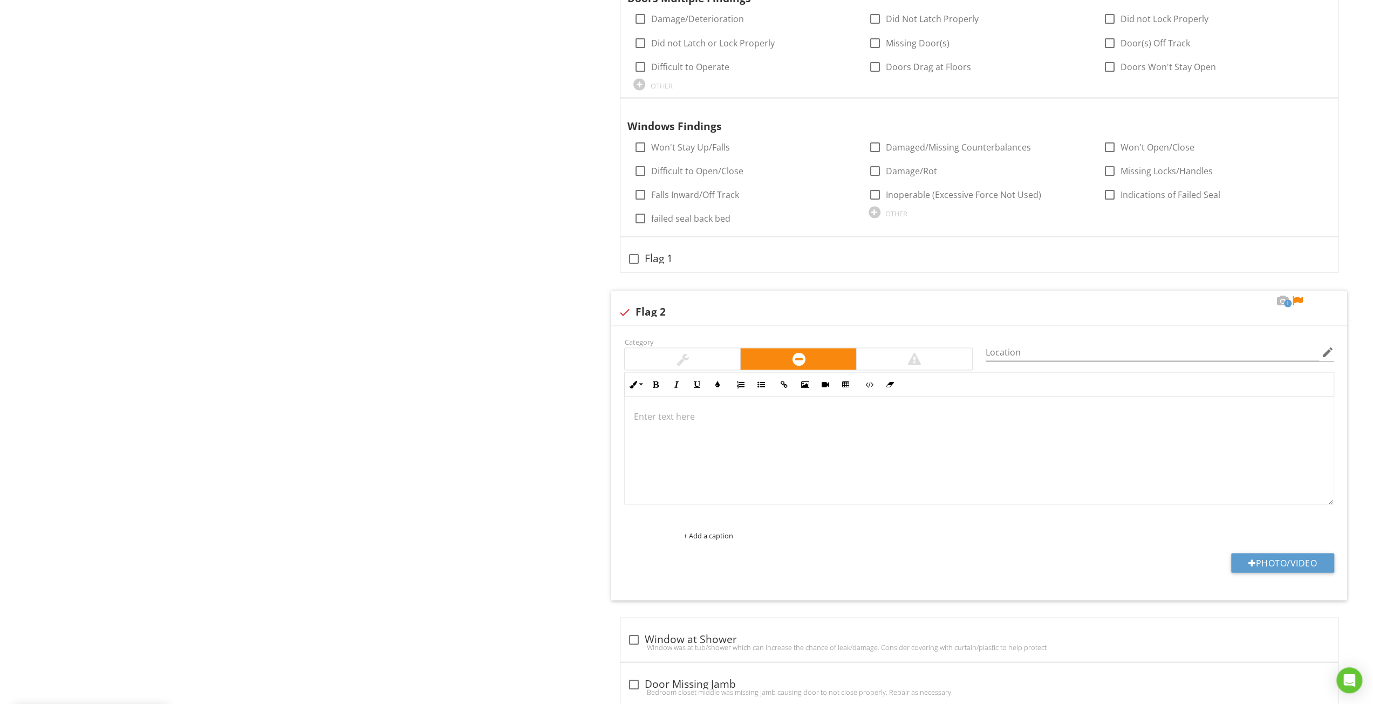
scroll to position [6269, 0]
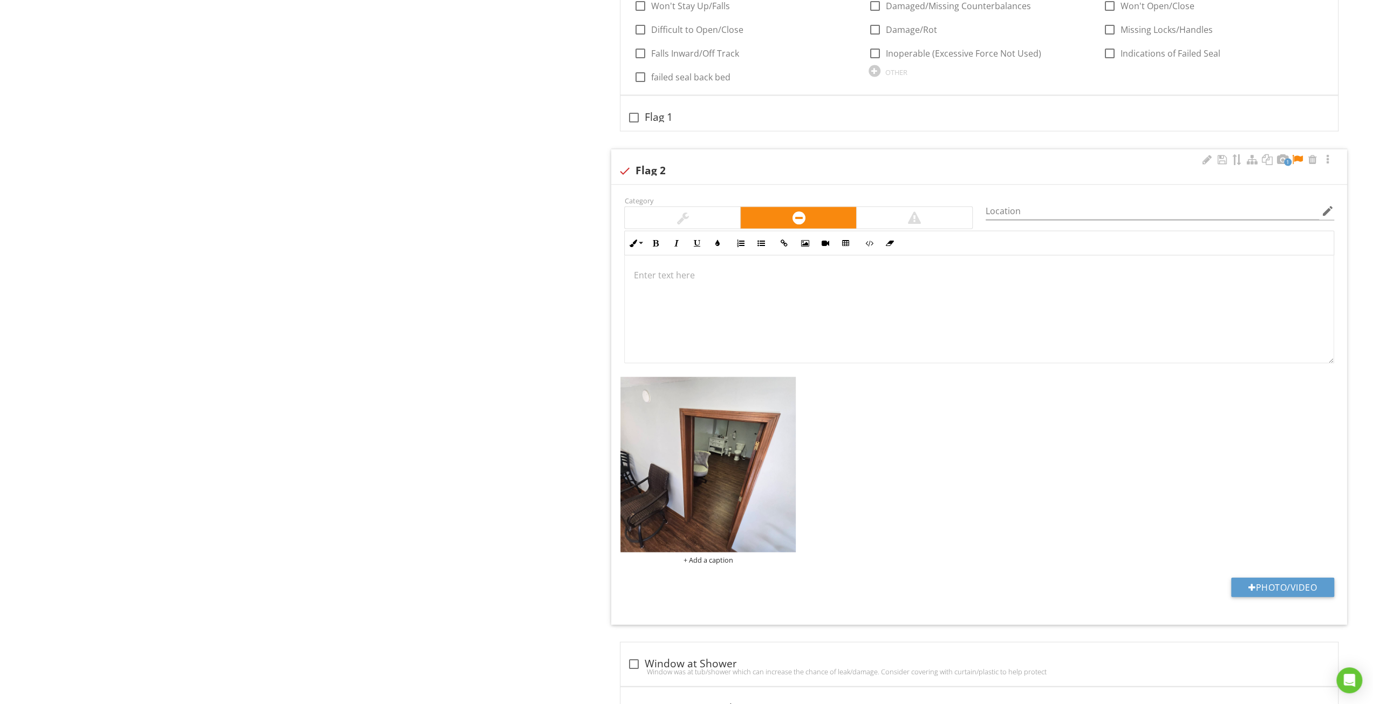
click at [972, 294] on div at bounding box center [979, 310] width 709 height 108
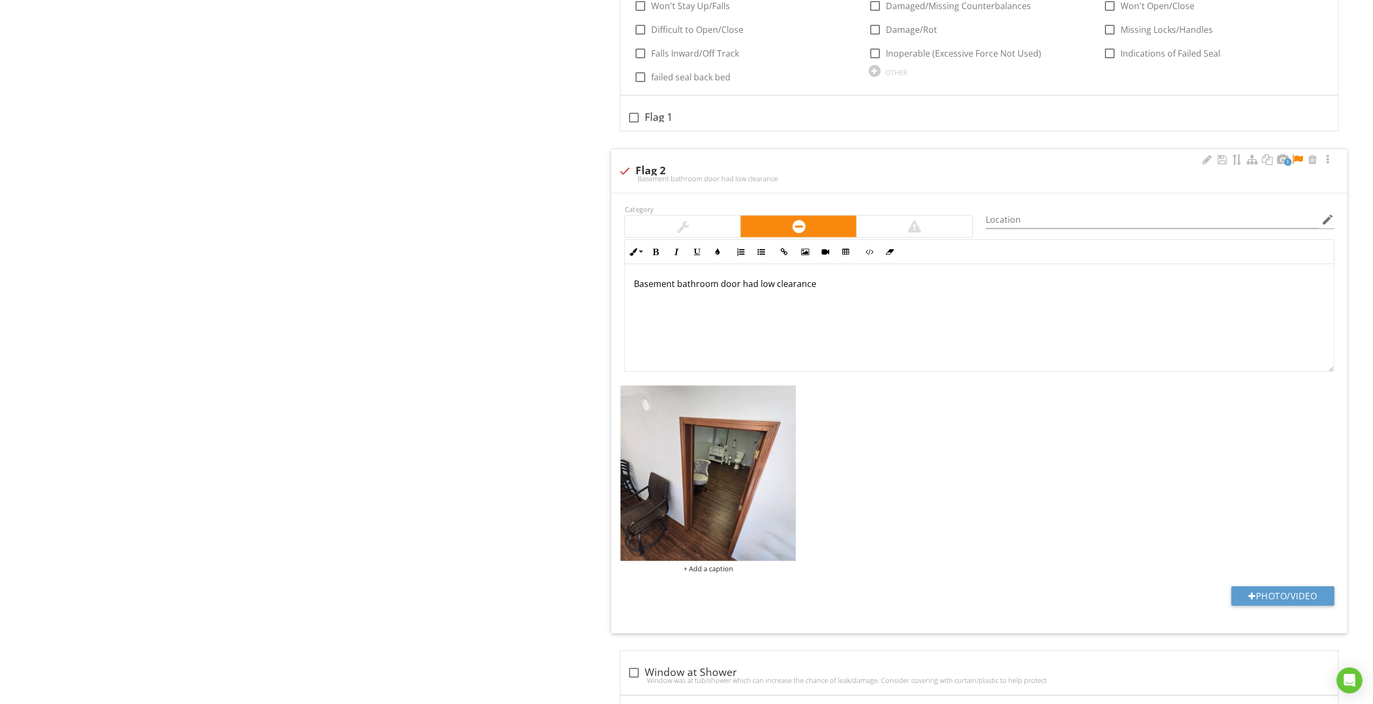
scroll to position [6278, 0]
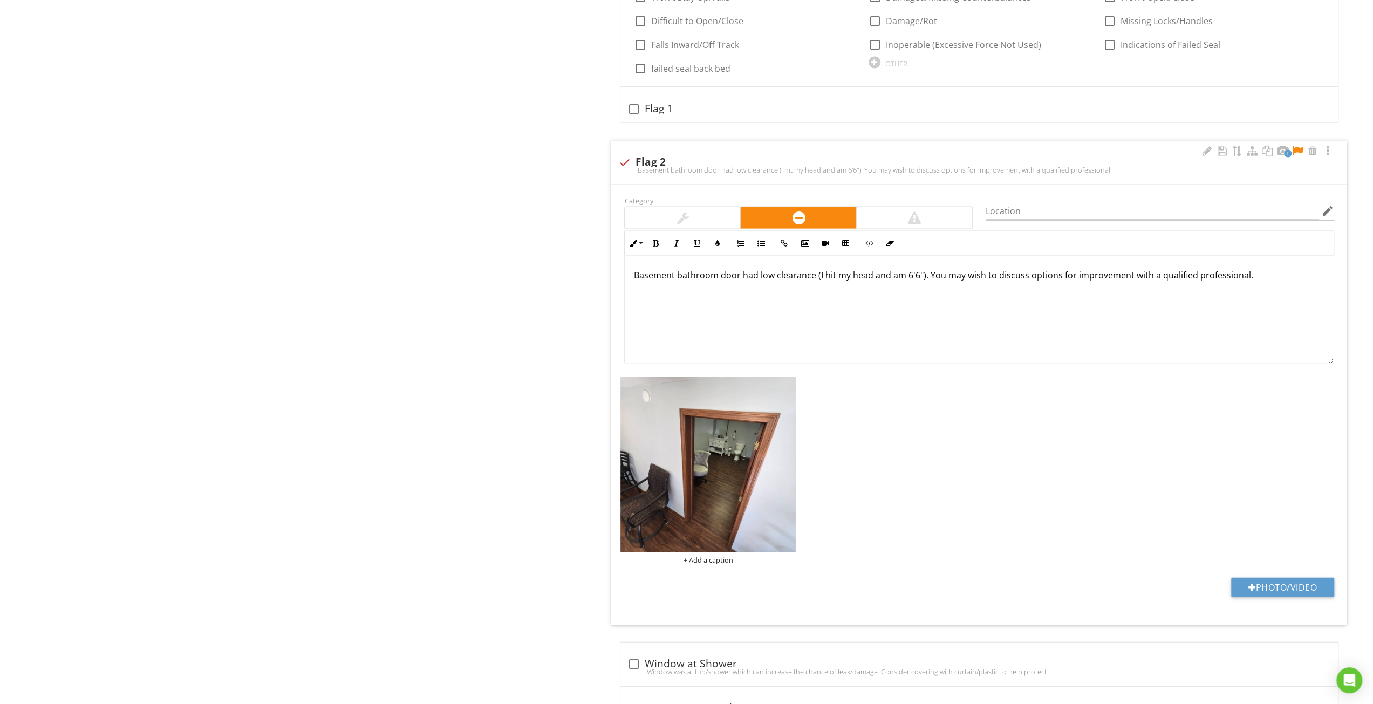
click at [736, 207] on div at bounding box center [682, 218] width 115 height 22
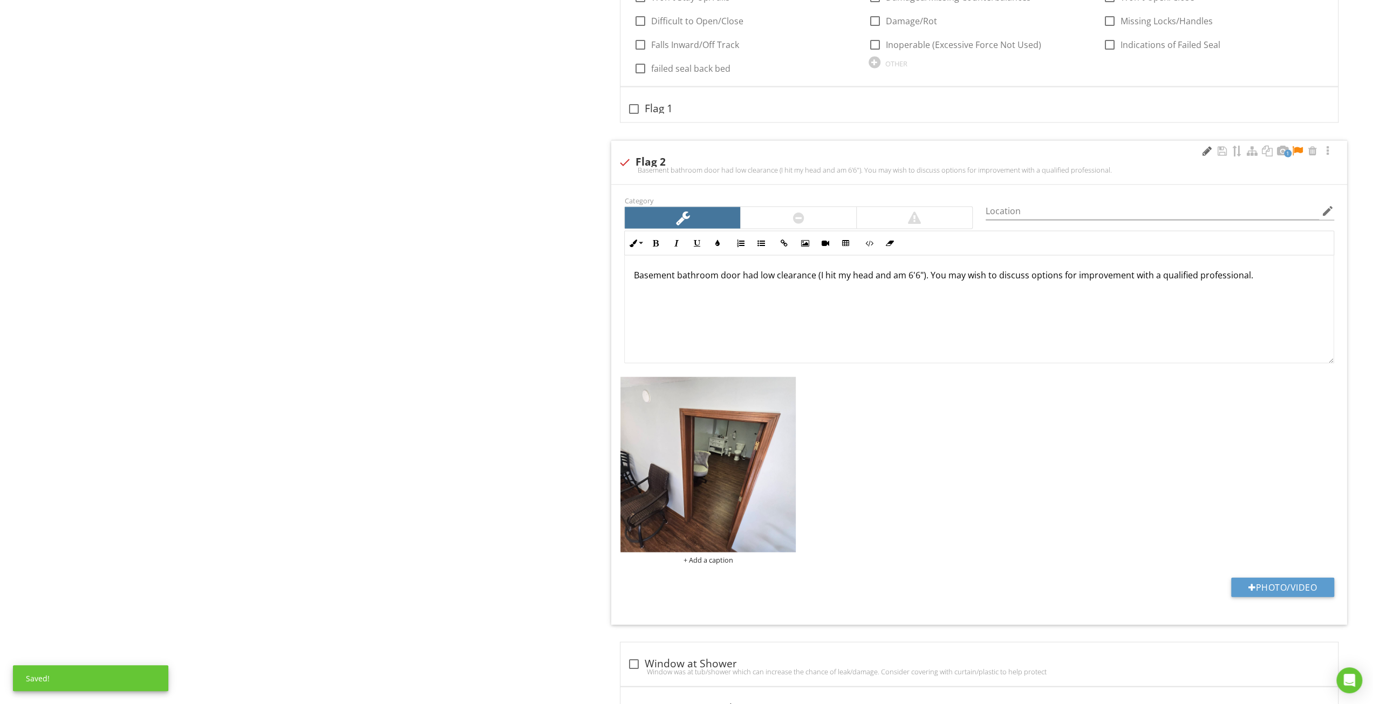
click at [1205, 146] on div at bounding box center [1206, 151] width 13 height 11
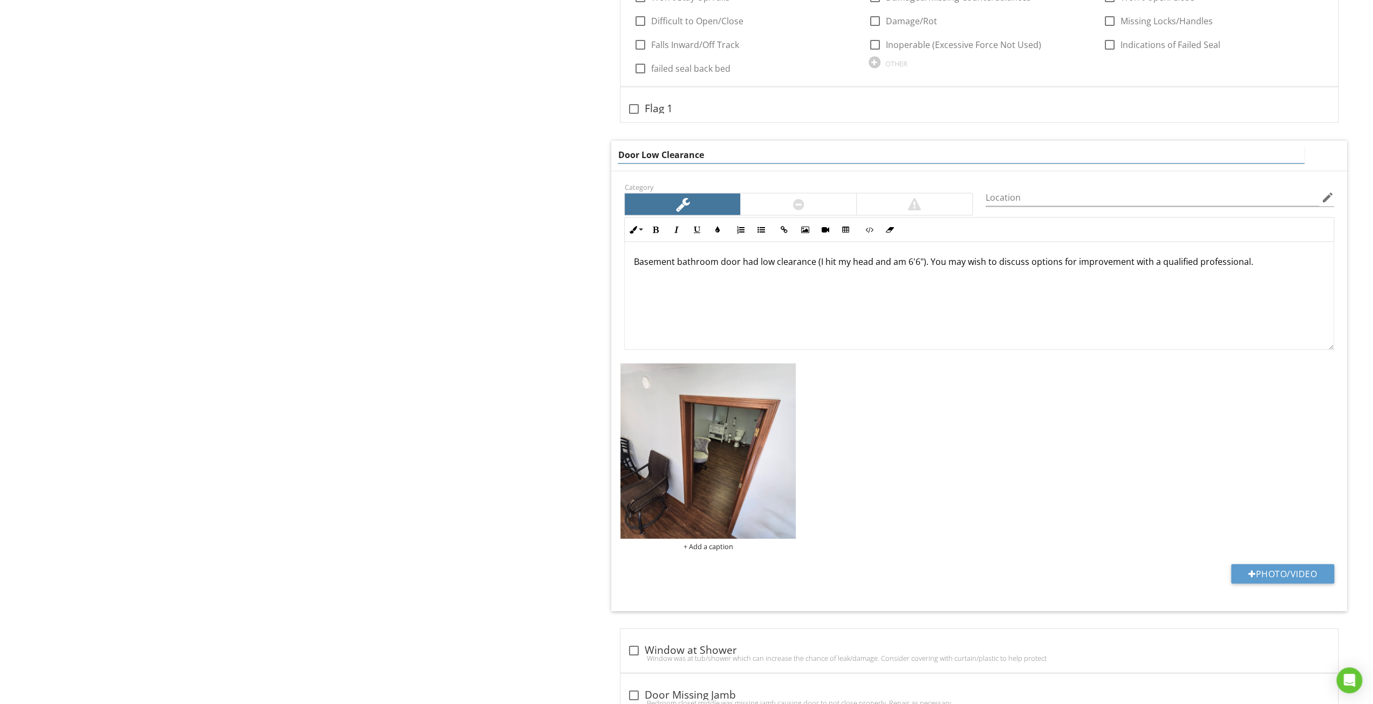
type input "Door Low Clearance"
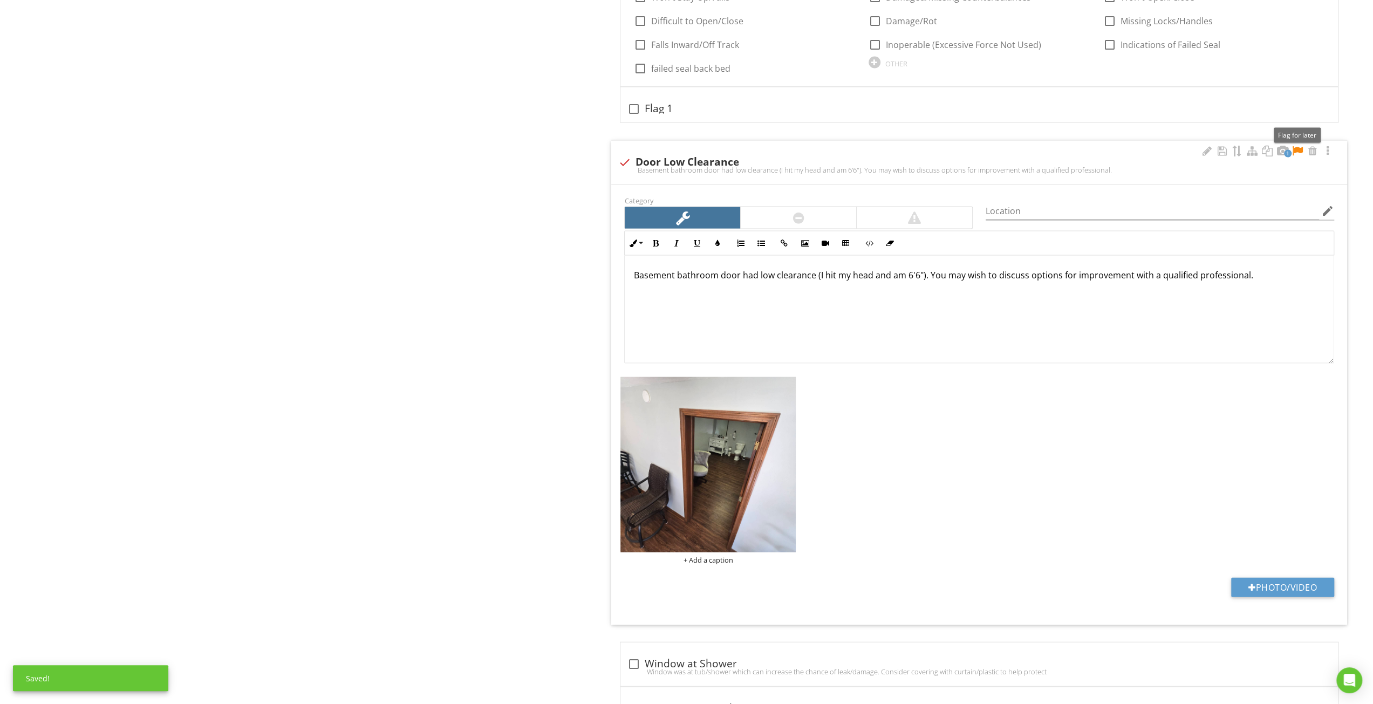
click at [1301, 146] on div at bounding box center [1297, 151] width 13 height 11
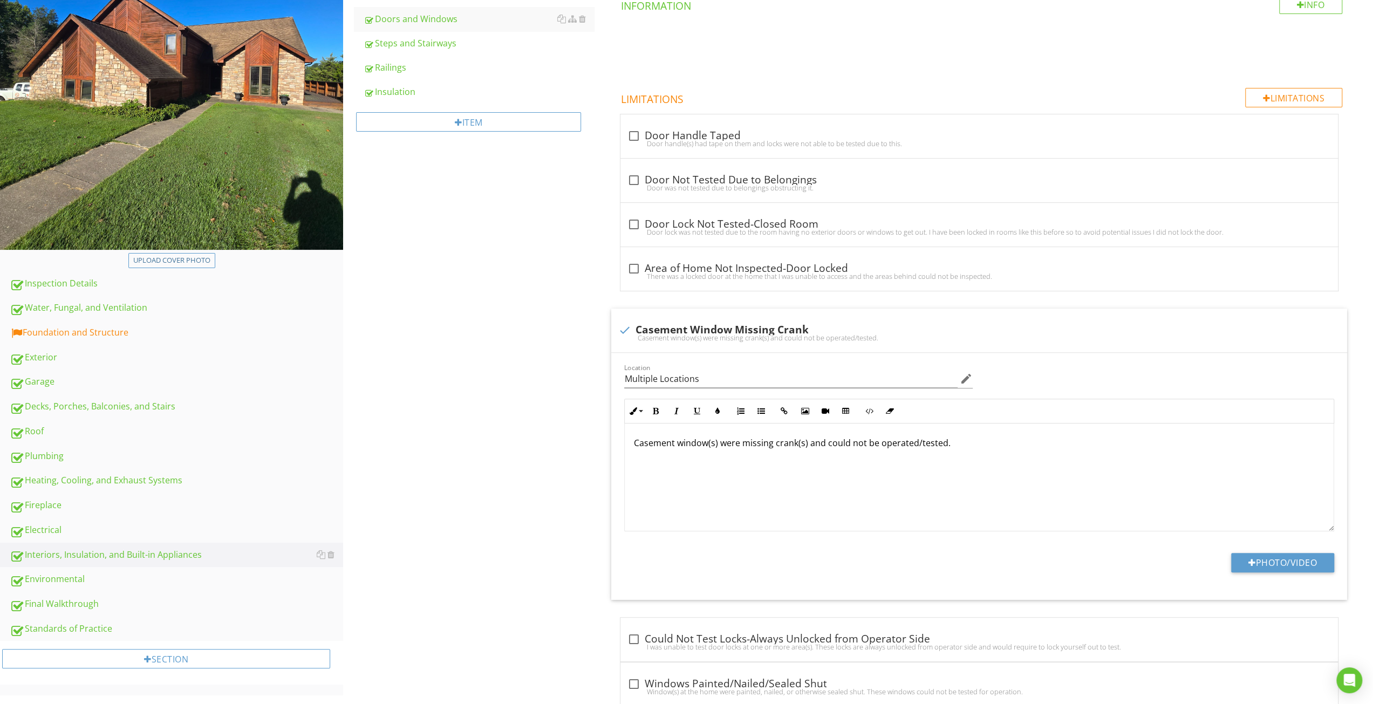
scroll to position [370, 0]
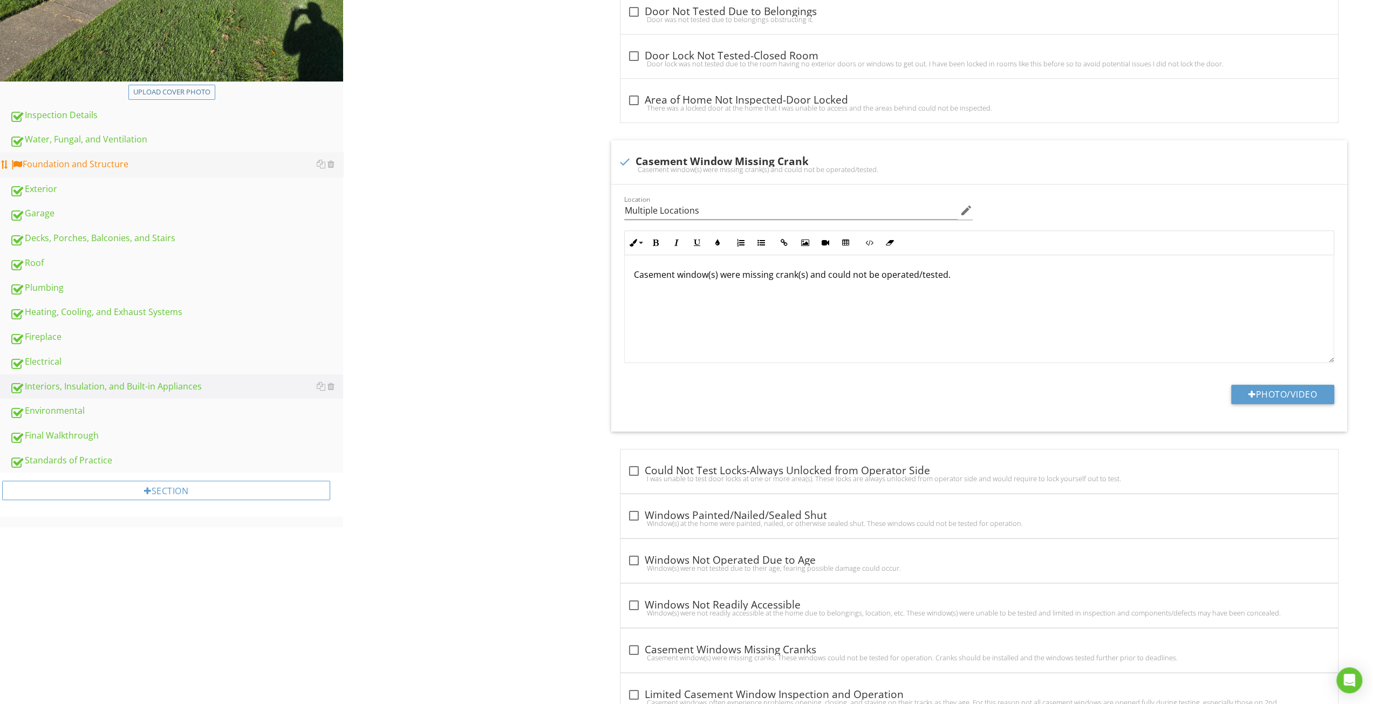
drag, startPoint x: 132, startPoint y: 162, endPoint x: 246, endPoint y: 161, distance: 114.9
click at [132, 162] on div "Foundation and Structure" at bounding box center [176, 164] width 333 height 14
type textarea "<p>Interior door(s) did not latch properly. <a fr-original-style="" href="https…"
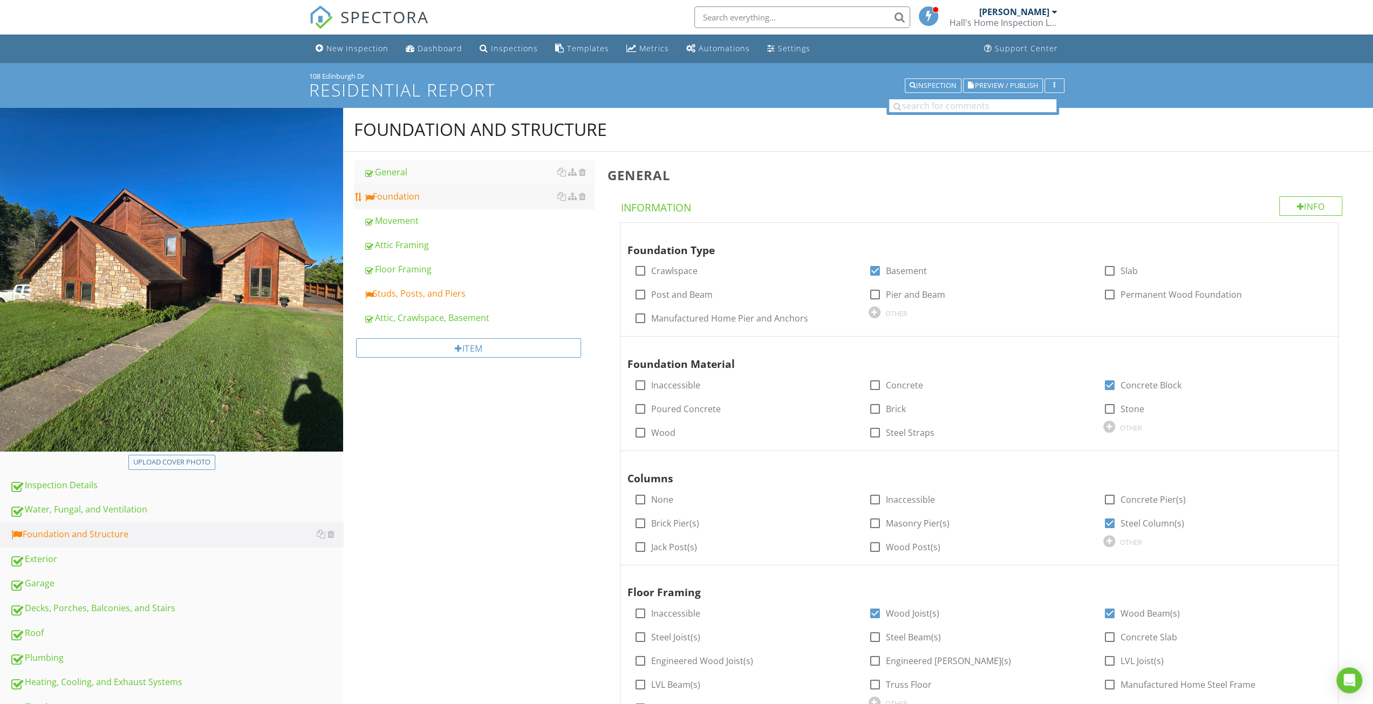
click at [411, 194] on div "Foundation" at bounding box center [479, 196] width 230 height 13
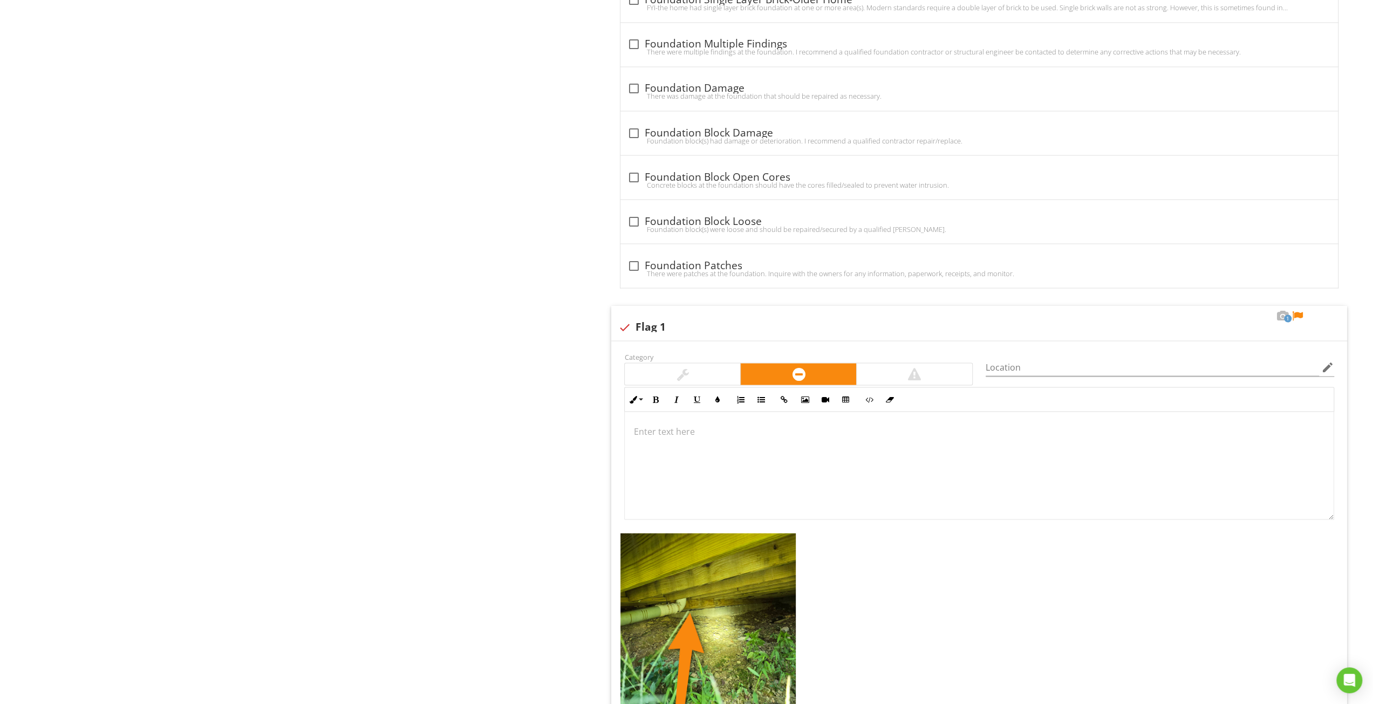
scroll to position [1990, 0]
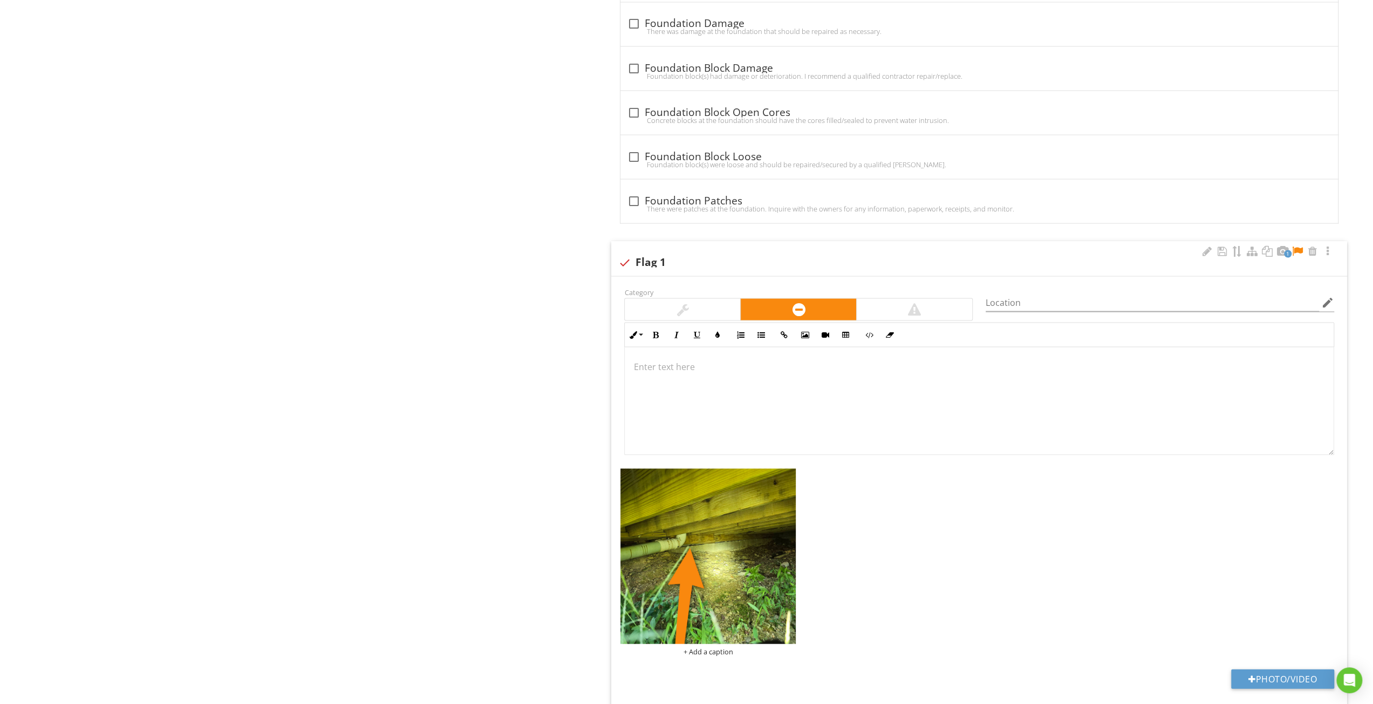
click at [962, 393] on div at bounding box center [979, 401] width 709 height 108
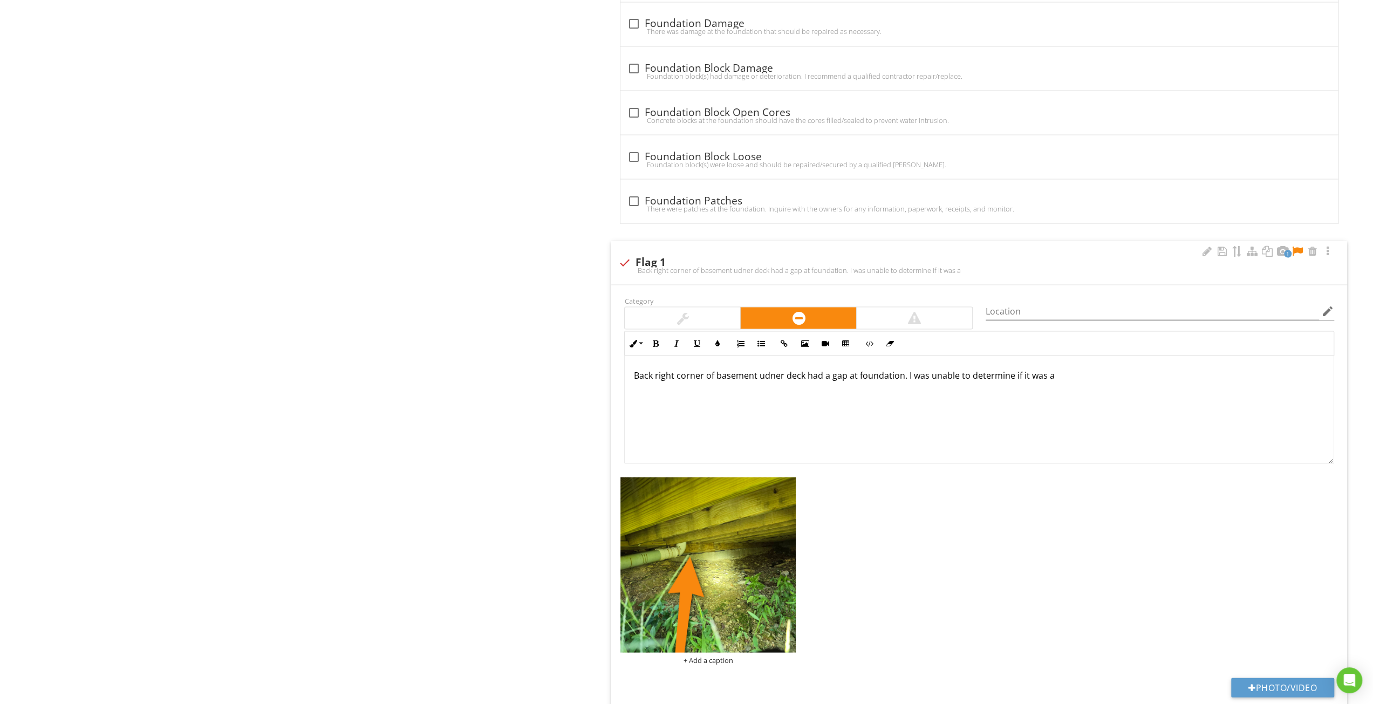
scroll to position [1999, 0]
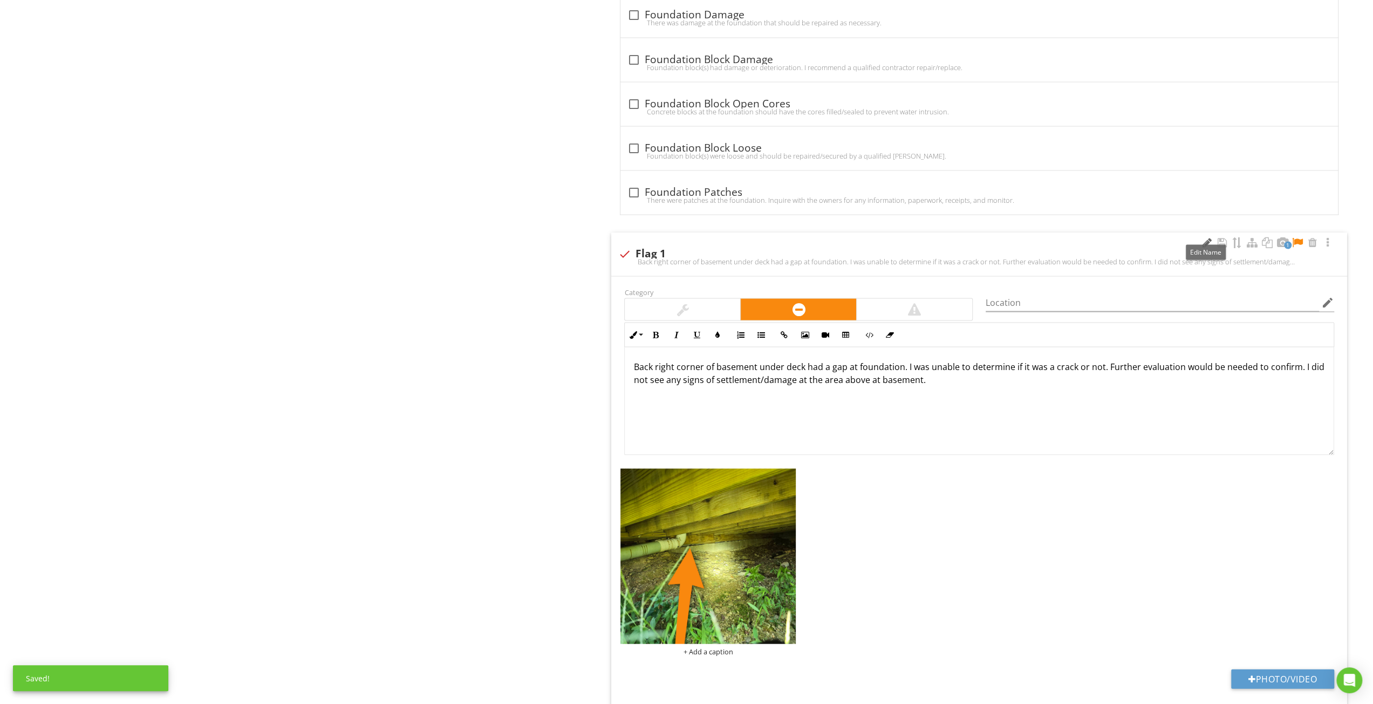
click at [1201, 237] on div at bounding box center [1206, 242] width 13 height 11
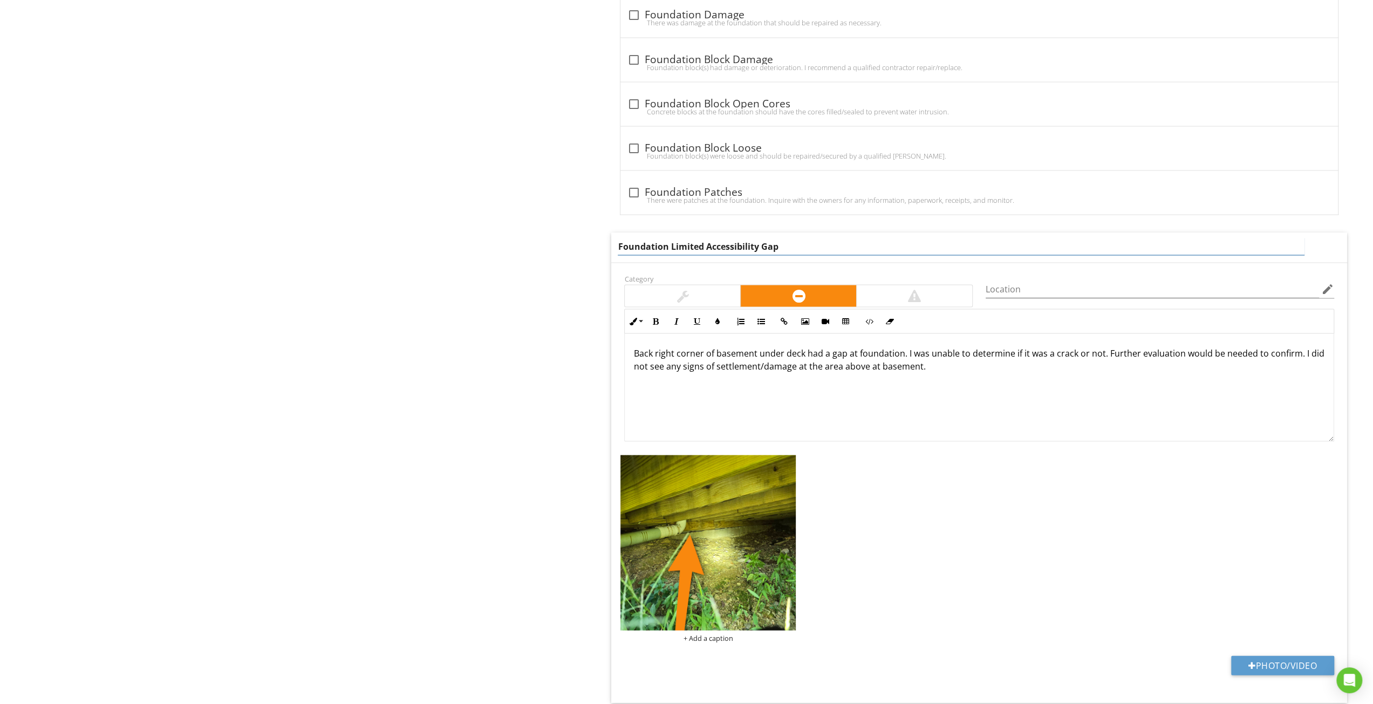
type input "Foundation Limited Accessibility Gap"
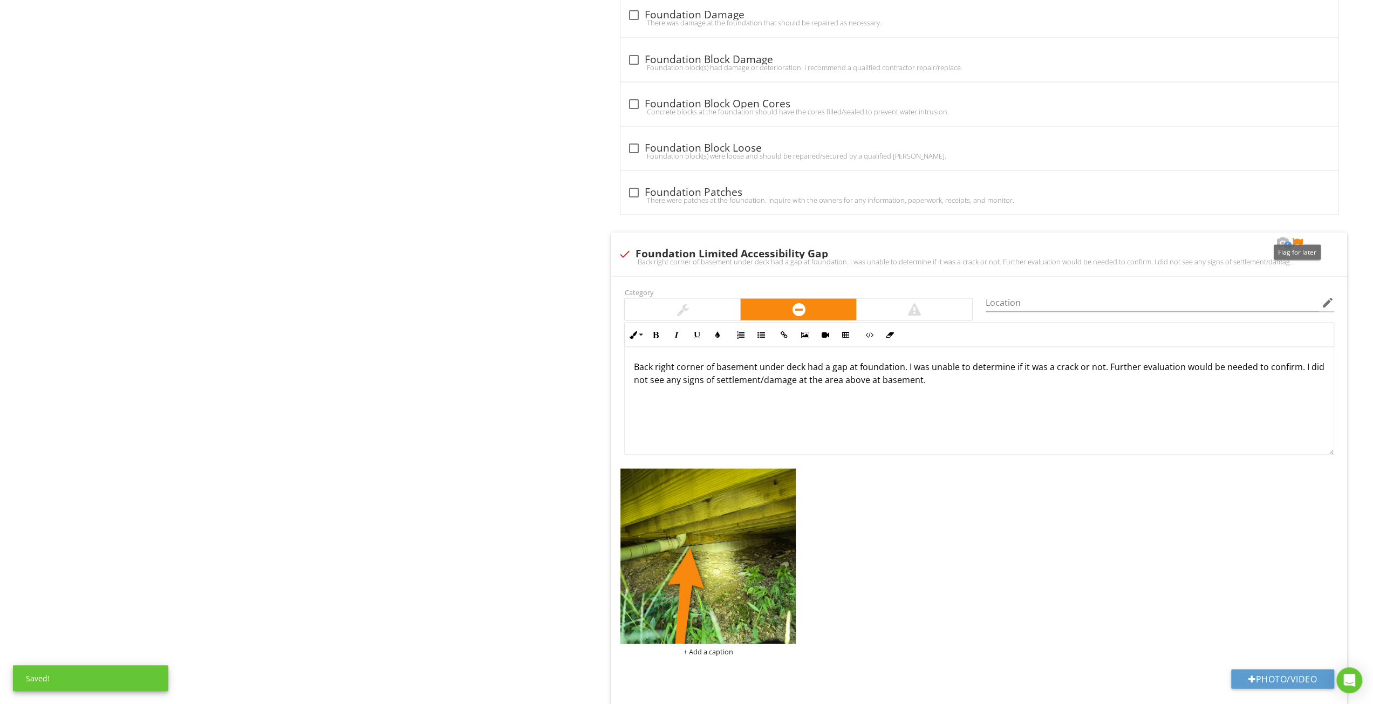
click at [1296, 237] on div at bounding box center [1297, 242] width 13 height 11
click at [710, 304] on div at bounding box center [682, 309] width 115 height 22
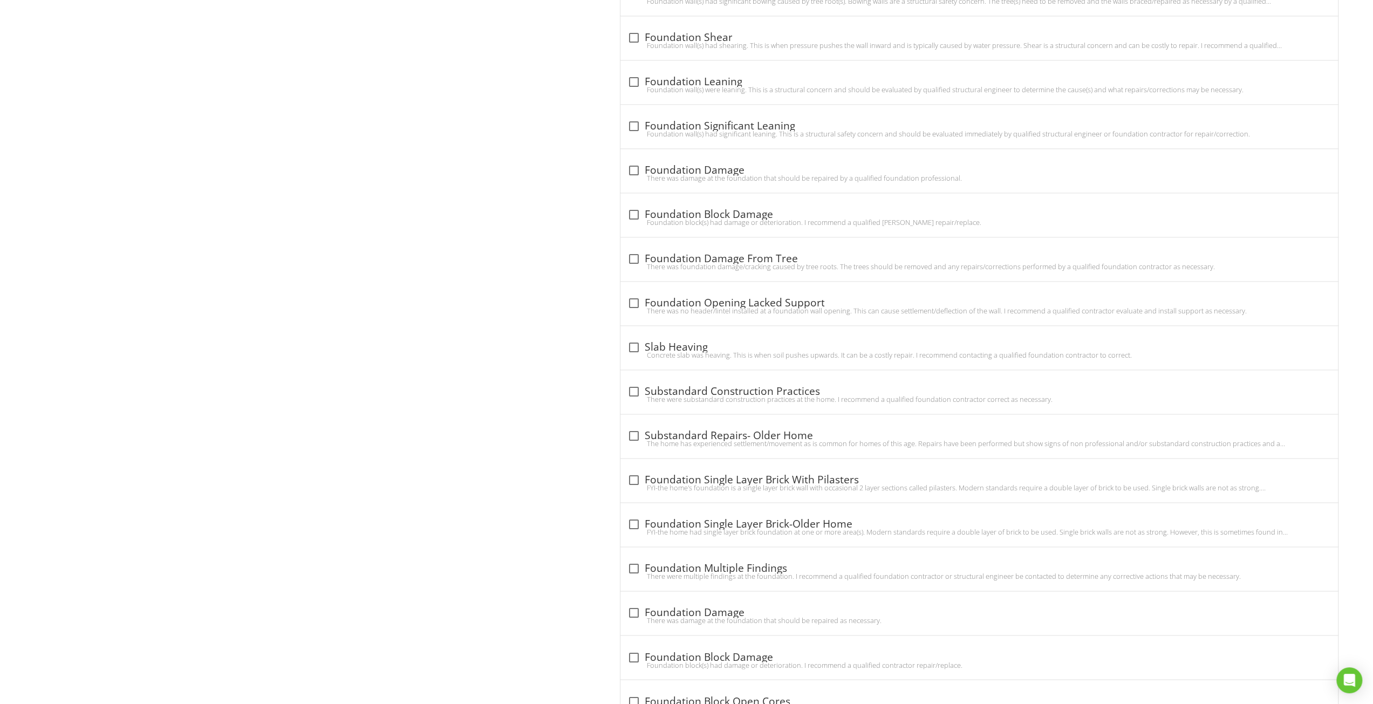
scroll to position [2162, 0]
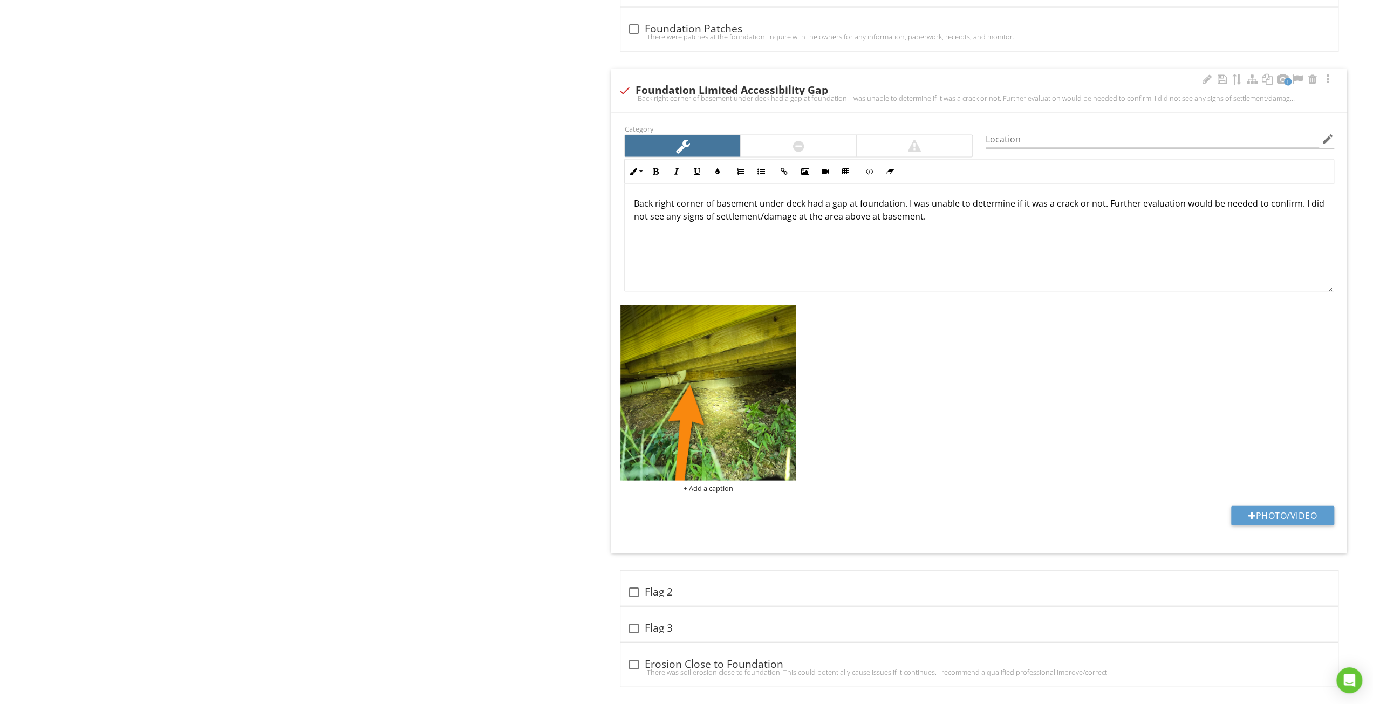
drag, startPoint x: 809, startPoint y: 135, endPoint x: 1151, endPoint y: 159, distance: 342.8
click at [810, 135] on div at bounding box center [798, 146] width 115 height 22
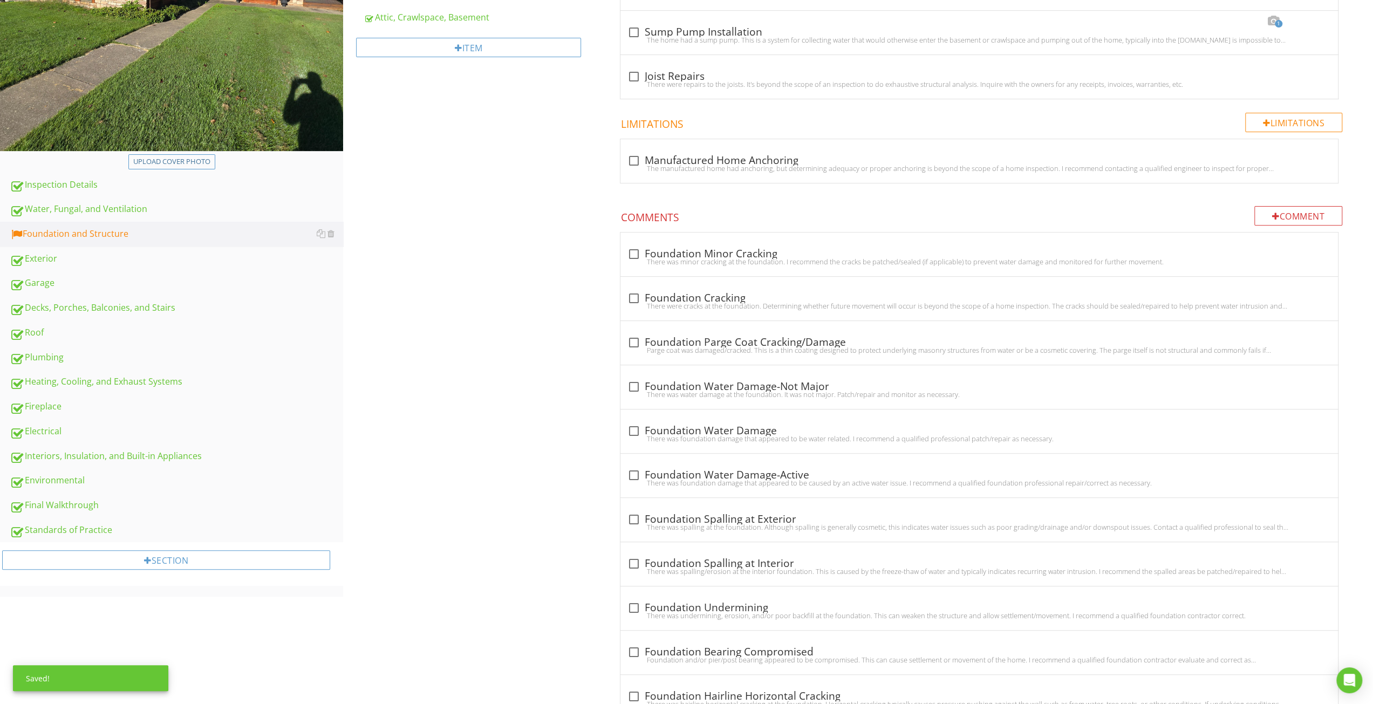
scroll to position [211, 0]
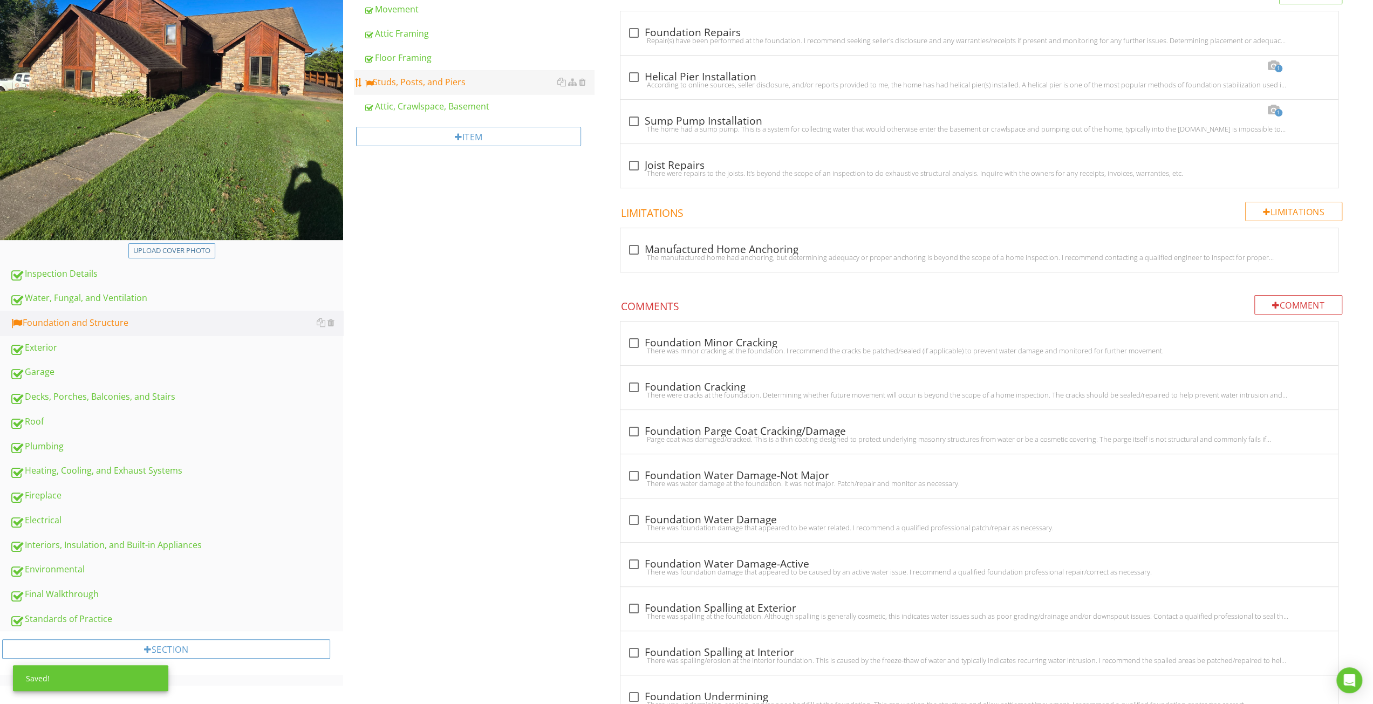
click at [469, 76] on div "Studs, Posts, and Piers" at bounding box center [479, 82] width 230 height 13
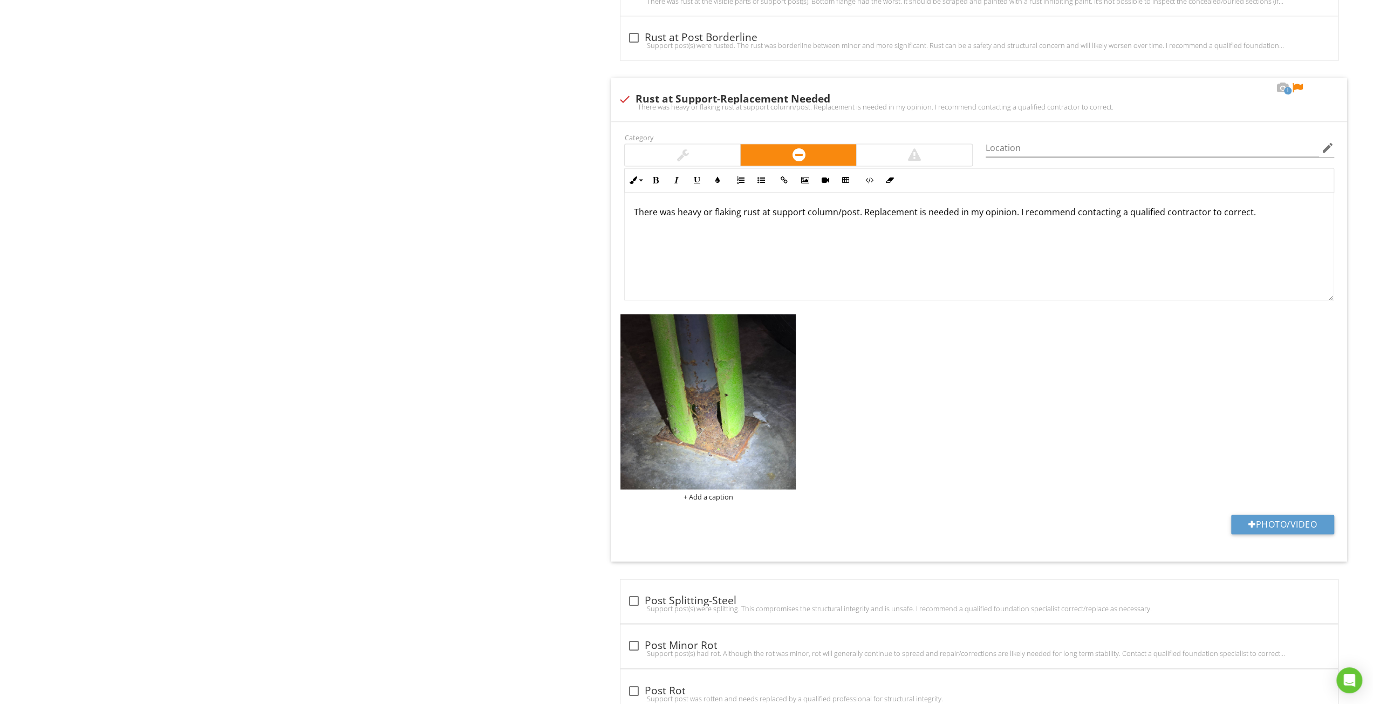
scroll to position [1400, 0]
click at [1059, 150] on input "Location" at bounding box center [1151, 150] width 333 height 18
type input "both at garage"
click at [1020, 214] on div "There was heavy or flaking rust at support column/post. Replacement is needed i…" at bounding box center [979, 248] width 709 height 108
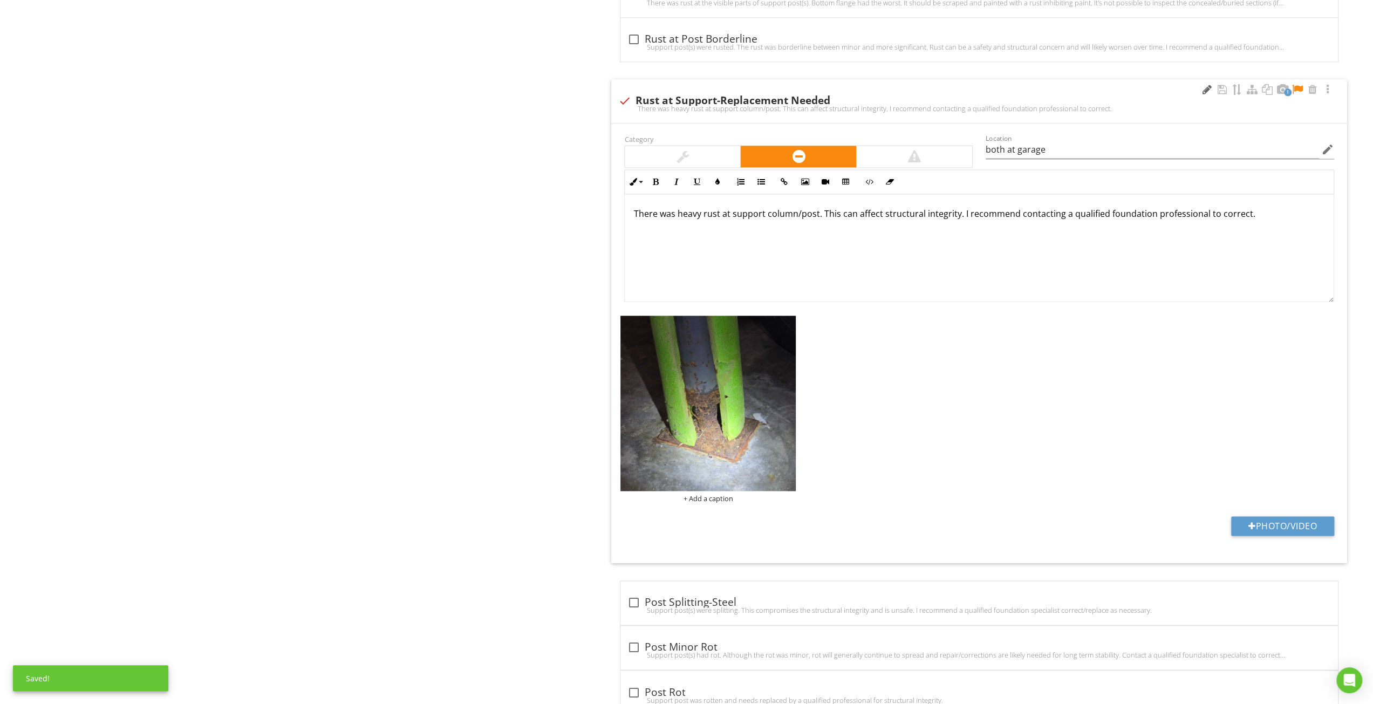
click at [1205, 84] on div at bounding box center [1206, 89] width 13 height 11
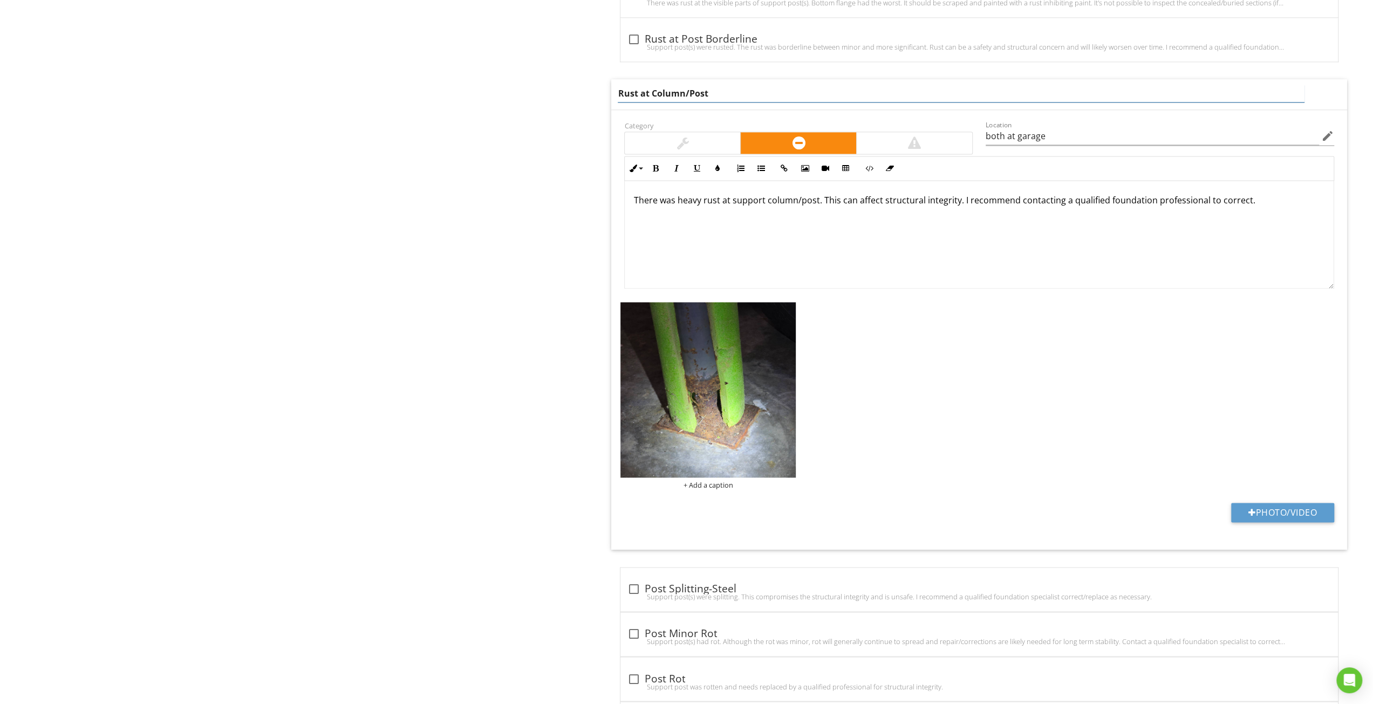
type input "Rust at Column/Post"
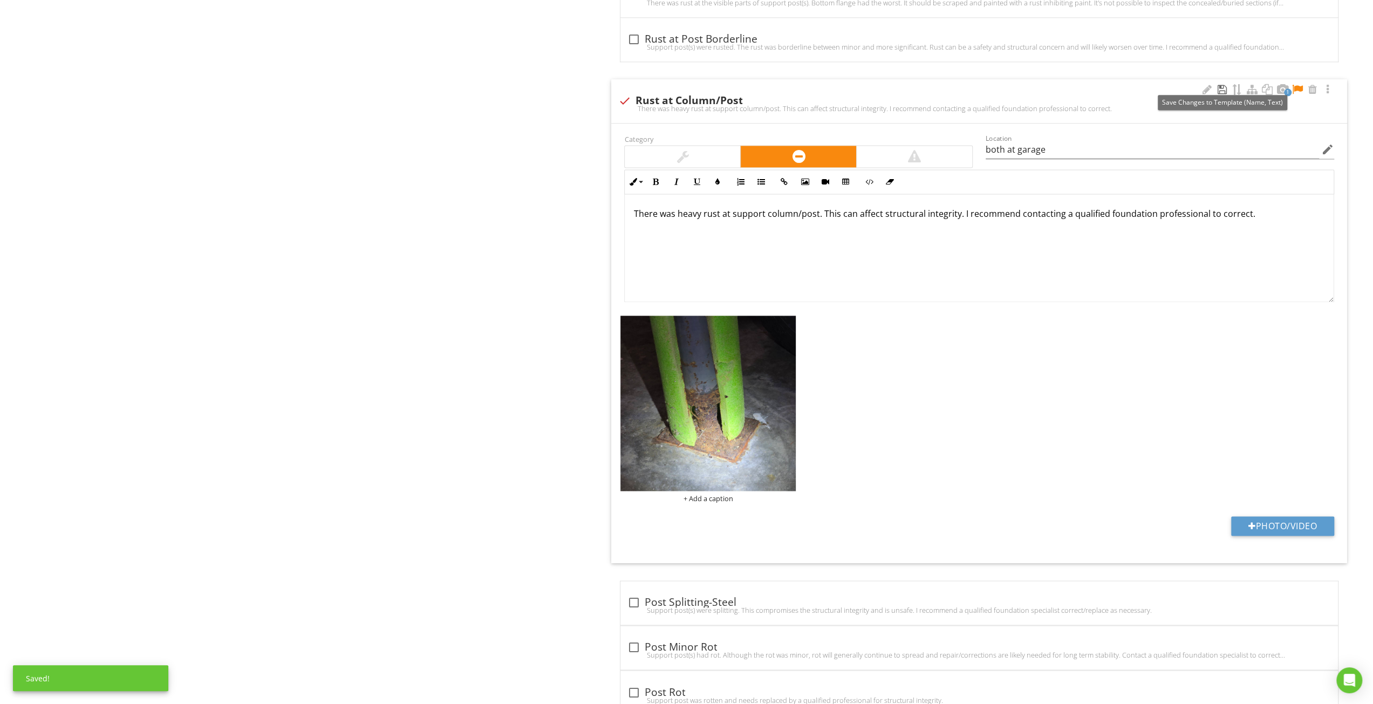
click at [1218, 84] on div at bounding box center [1221, 89] width 13 height 11
click at [1298, 84] on div at bounding box center [1297, 89] width 13 height 11
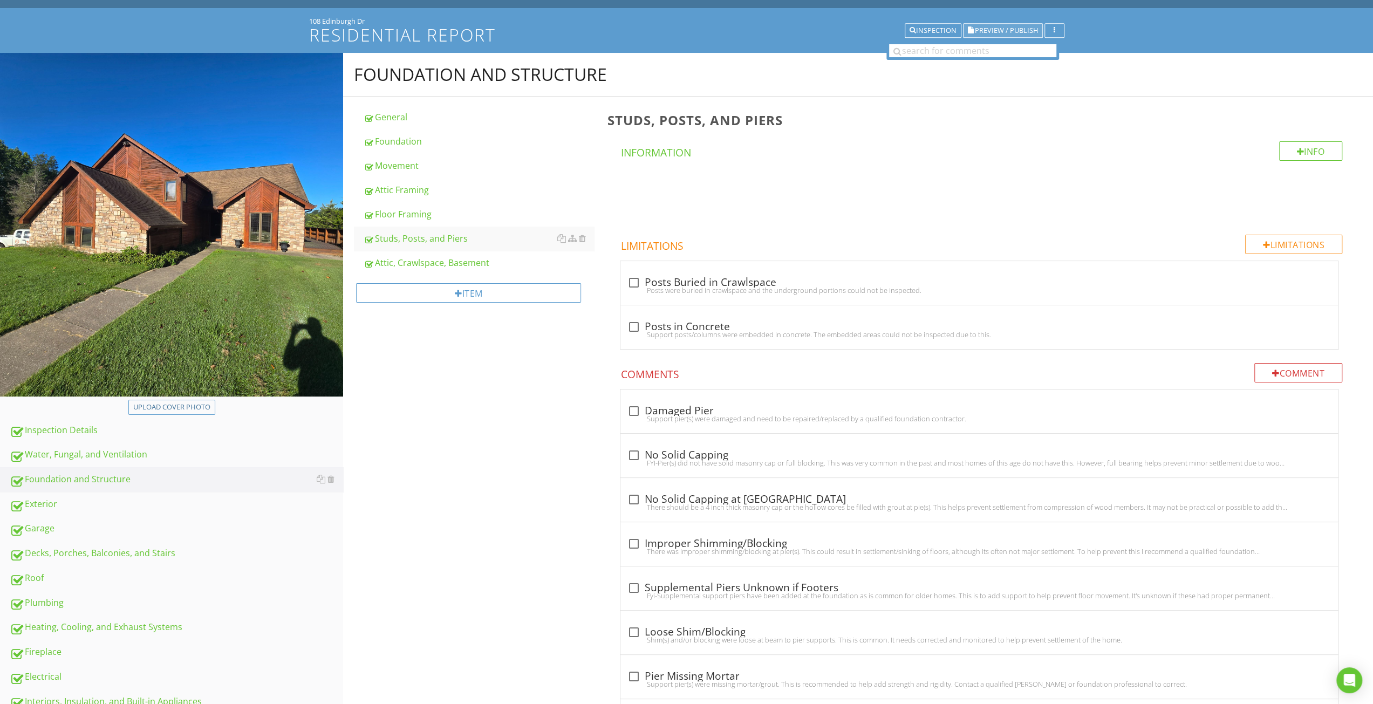
scroll to position [54, 0]
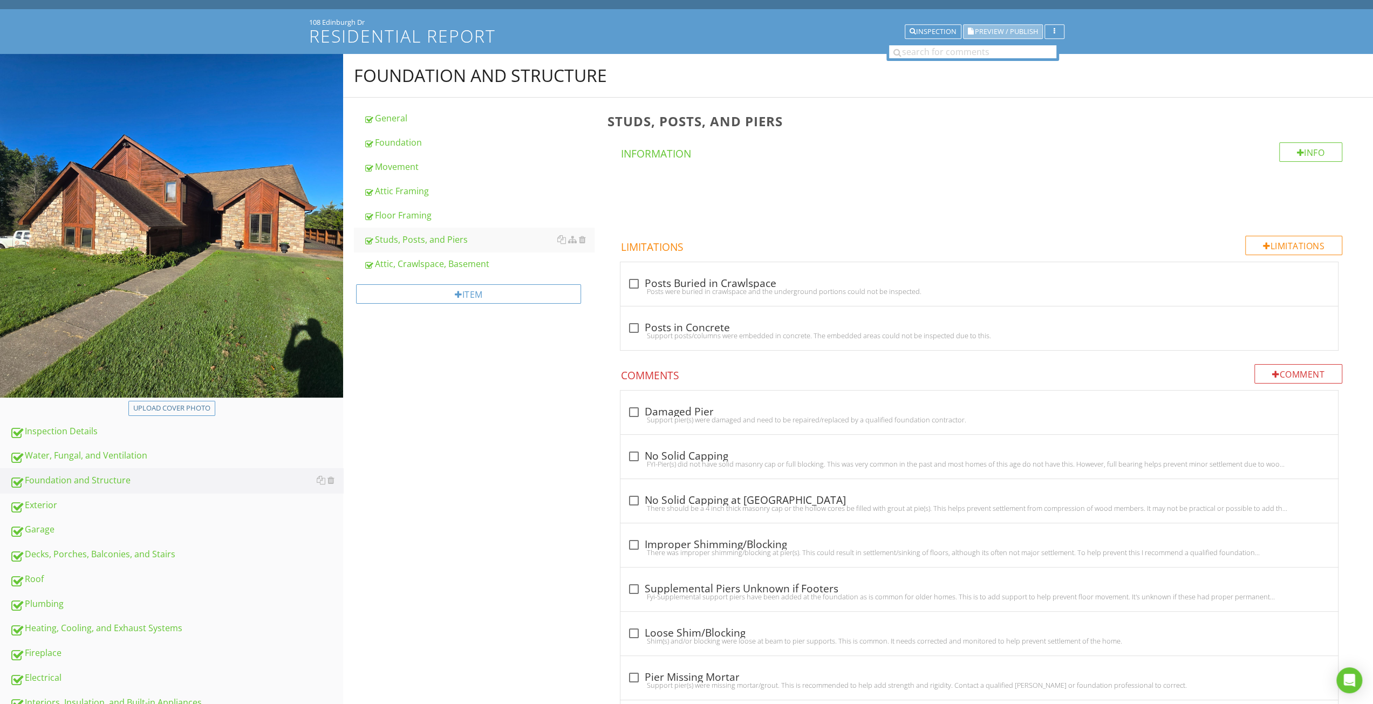
click at [1007, 28] on span "Preview / Publish" at bounding box center [1006, 31] width 63 height 7
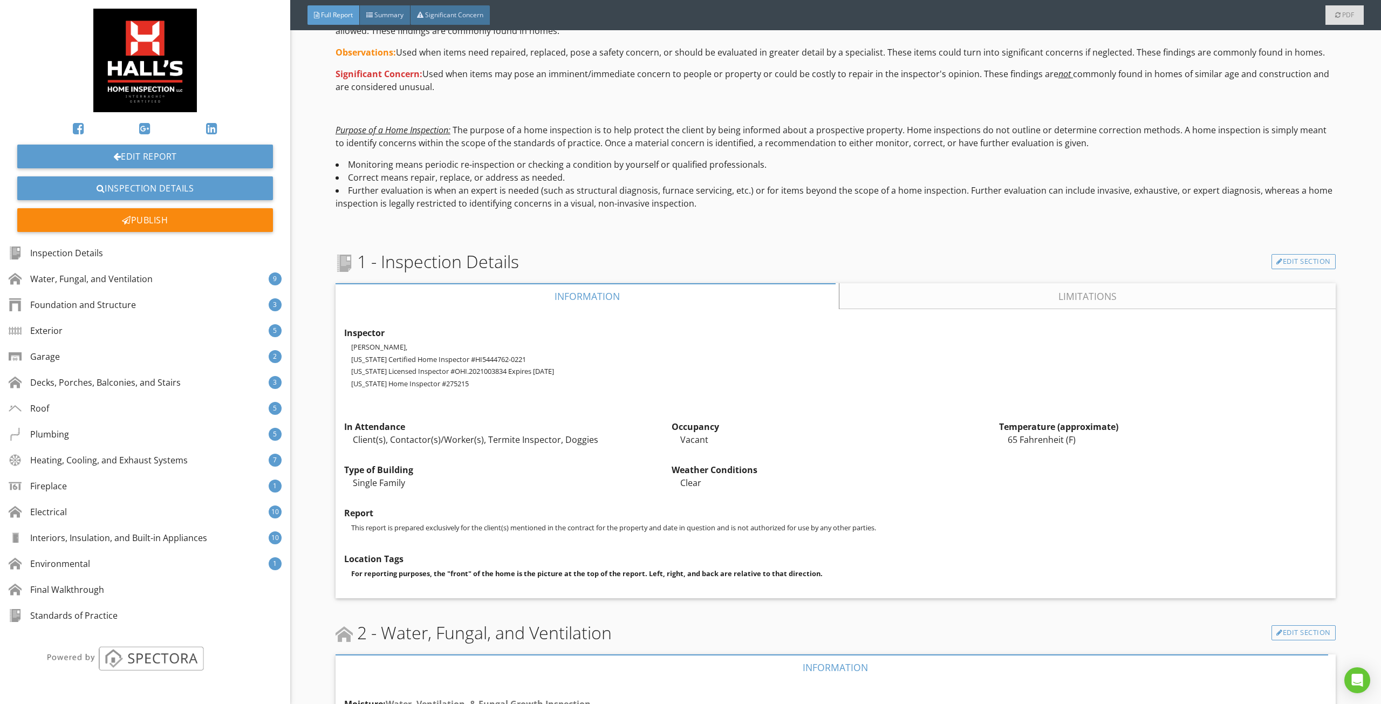
scroll to position [431, 0]
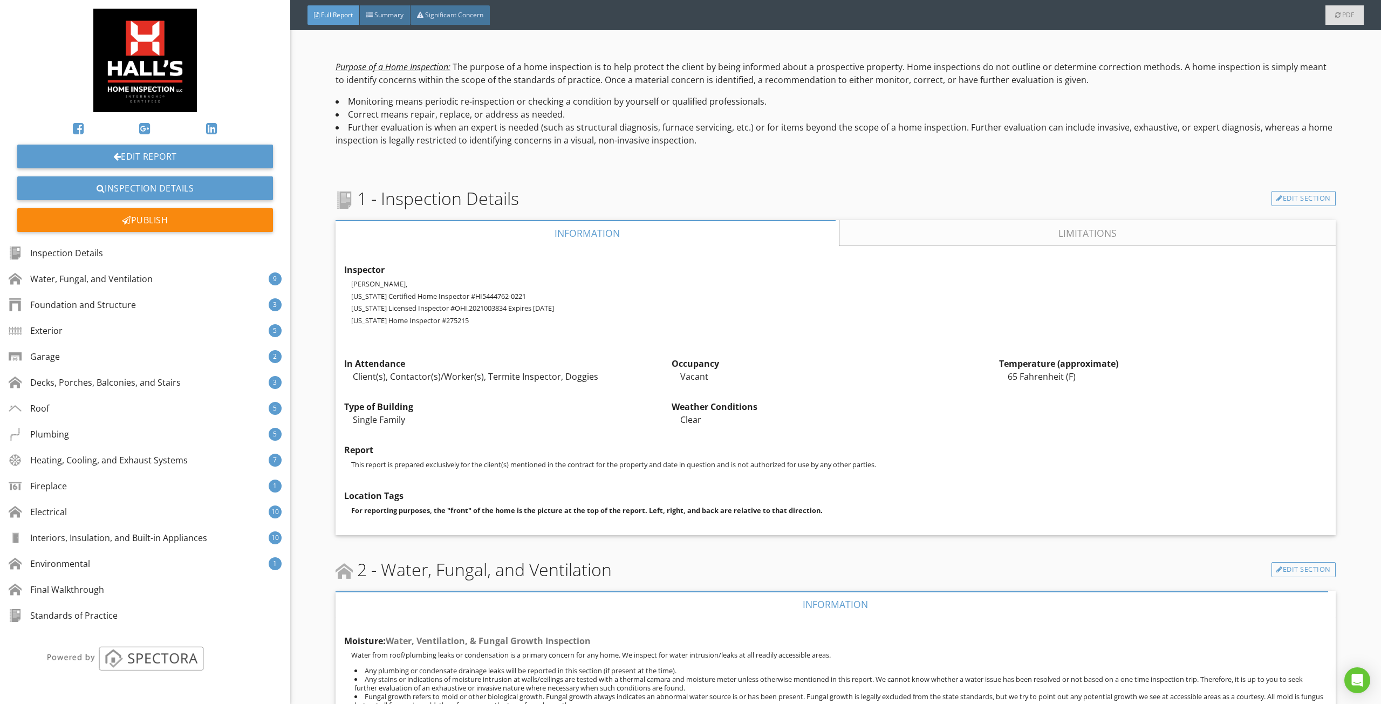
click at [852, 229] on link "Limitations" at bounding box center [1087, 233] width 496 height 26
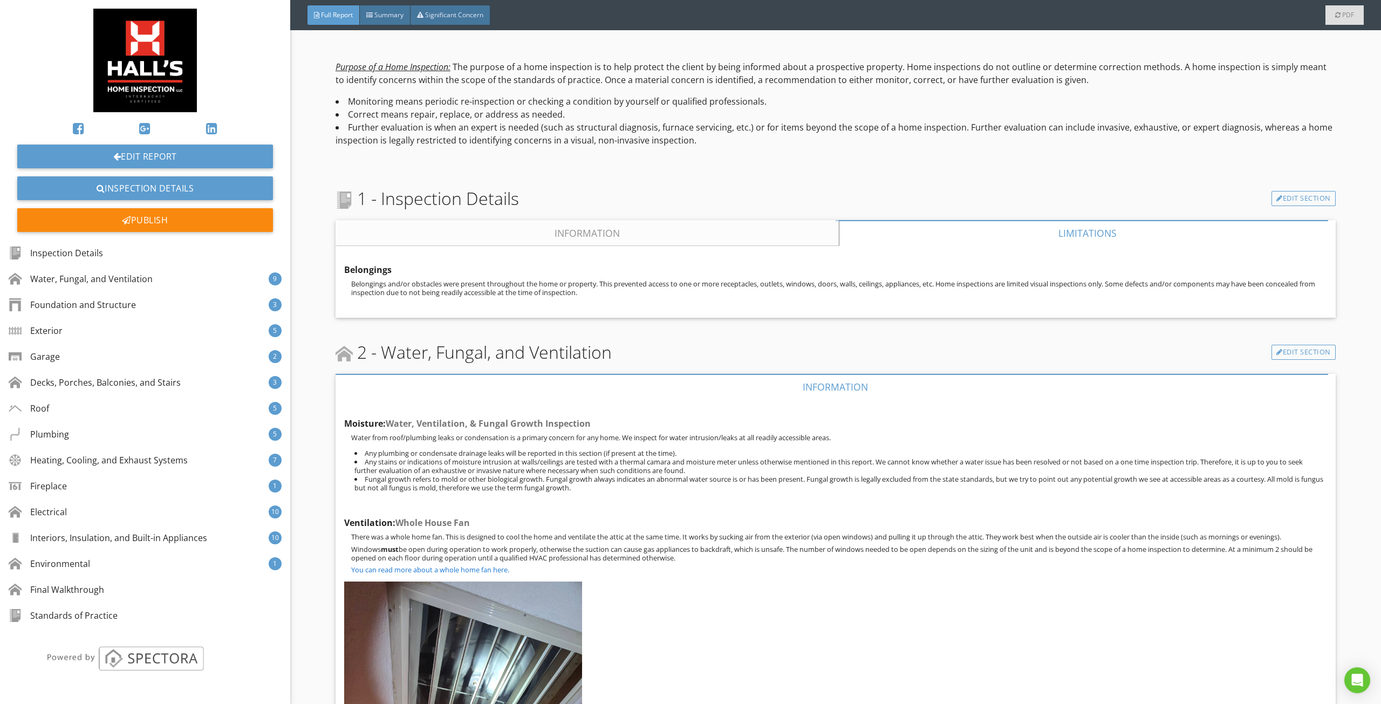
click at [617, 224] on link "Information" at bounding box center [586, 233] width 503 height 26
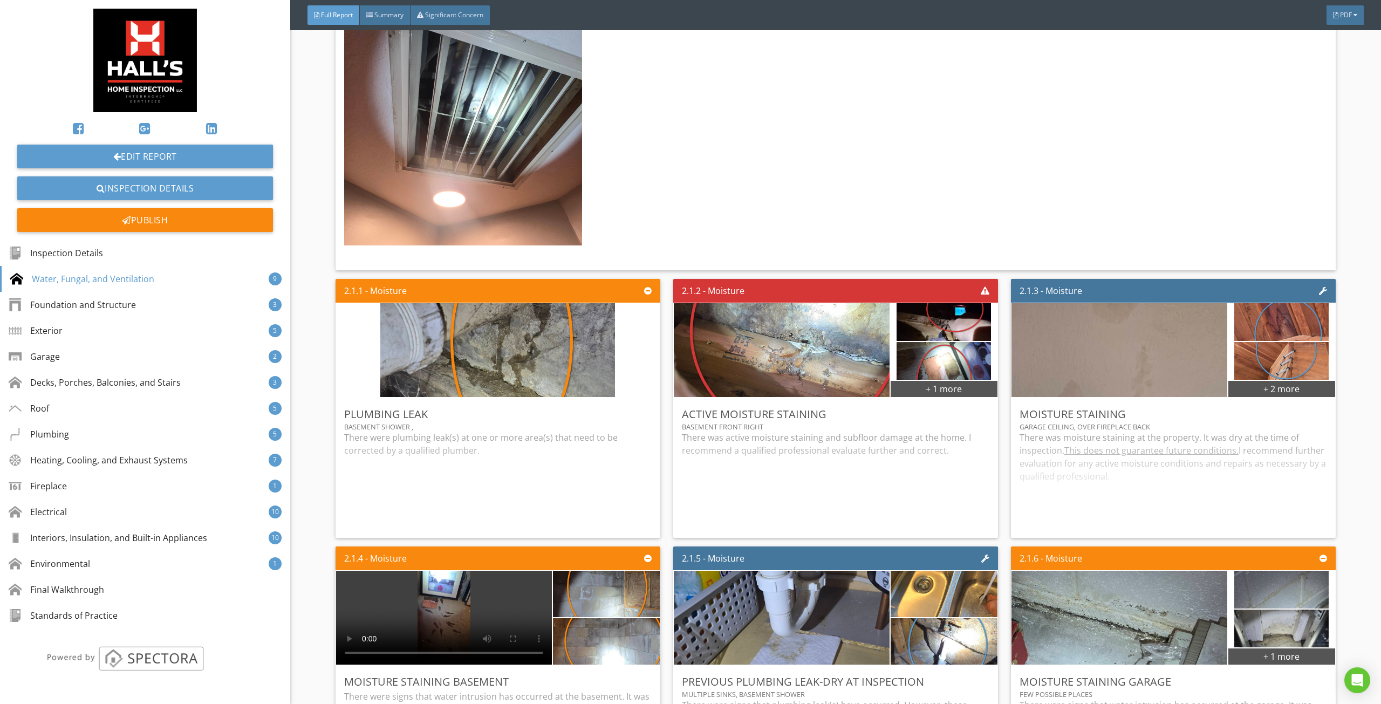
scroll to position [1240, 0]
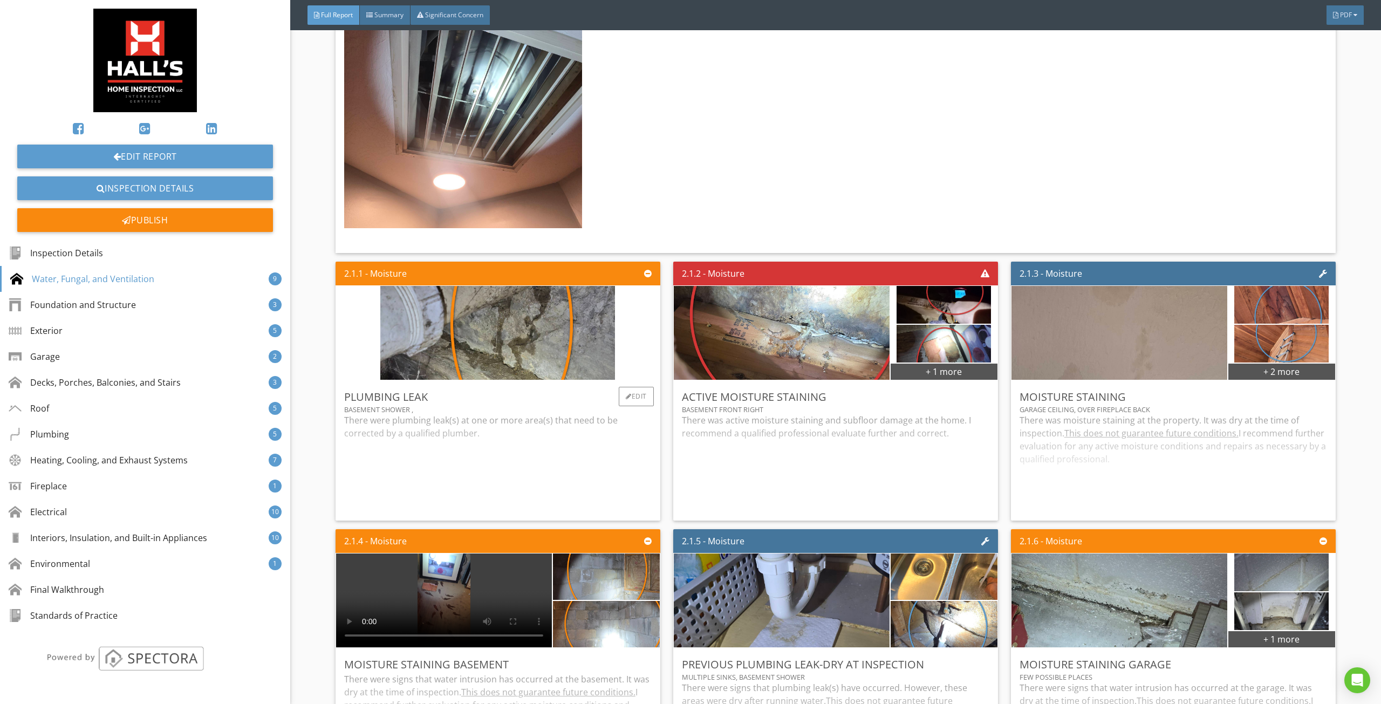
click at [472, 465] on div "There were plumbing leak(s) at one or more area(s) that need to be corrected by…" at bounding box center [497, 463] width 307 height 98
drag, startPoint x: 788, startPoint y: 453, endPoint x: 817, endPoint y: 448, distance: 29.4
click at [794, 451] on div "There was active moisture staining and subfloor damage at the home. I recommend…" at bounding box center [835, 463] width 307 height 98
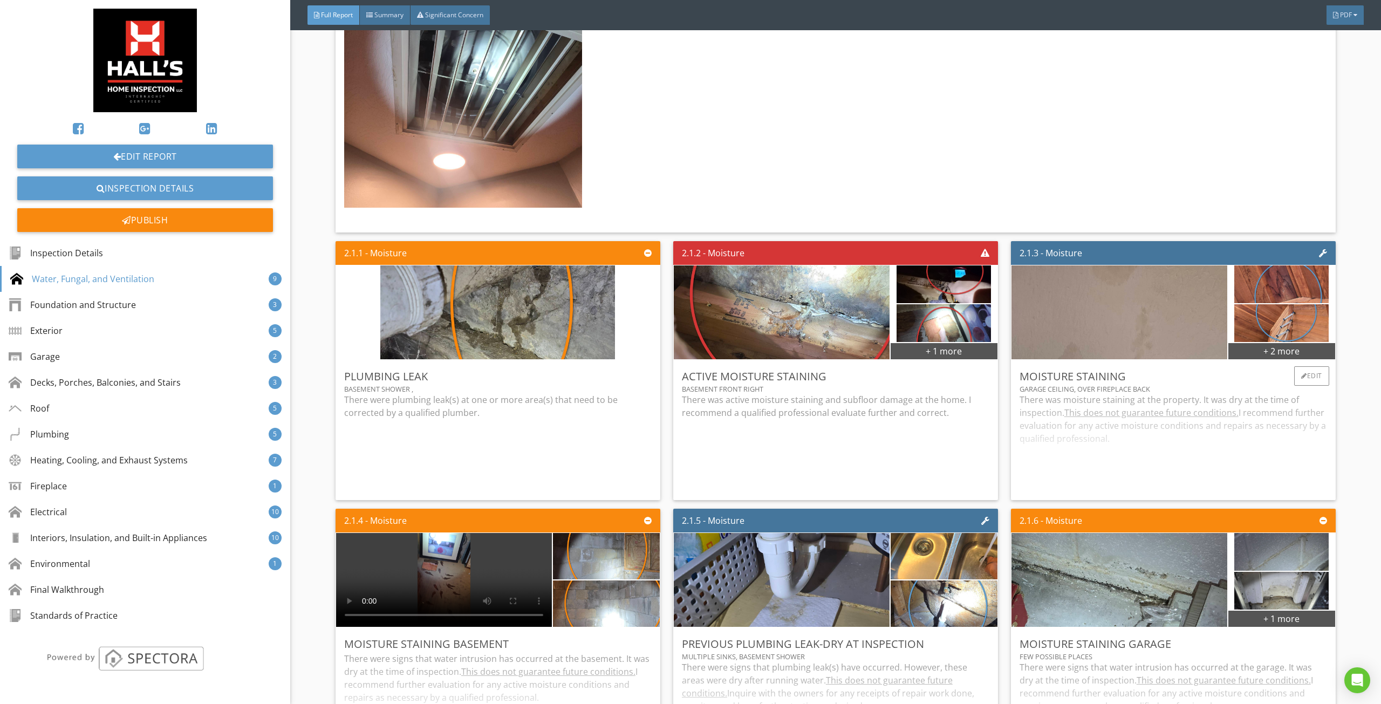
scroll to position [1294, 0]
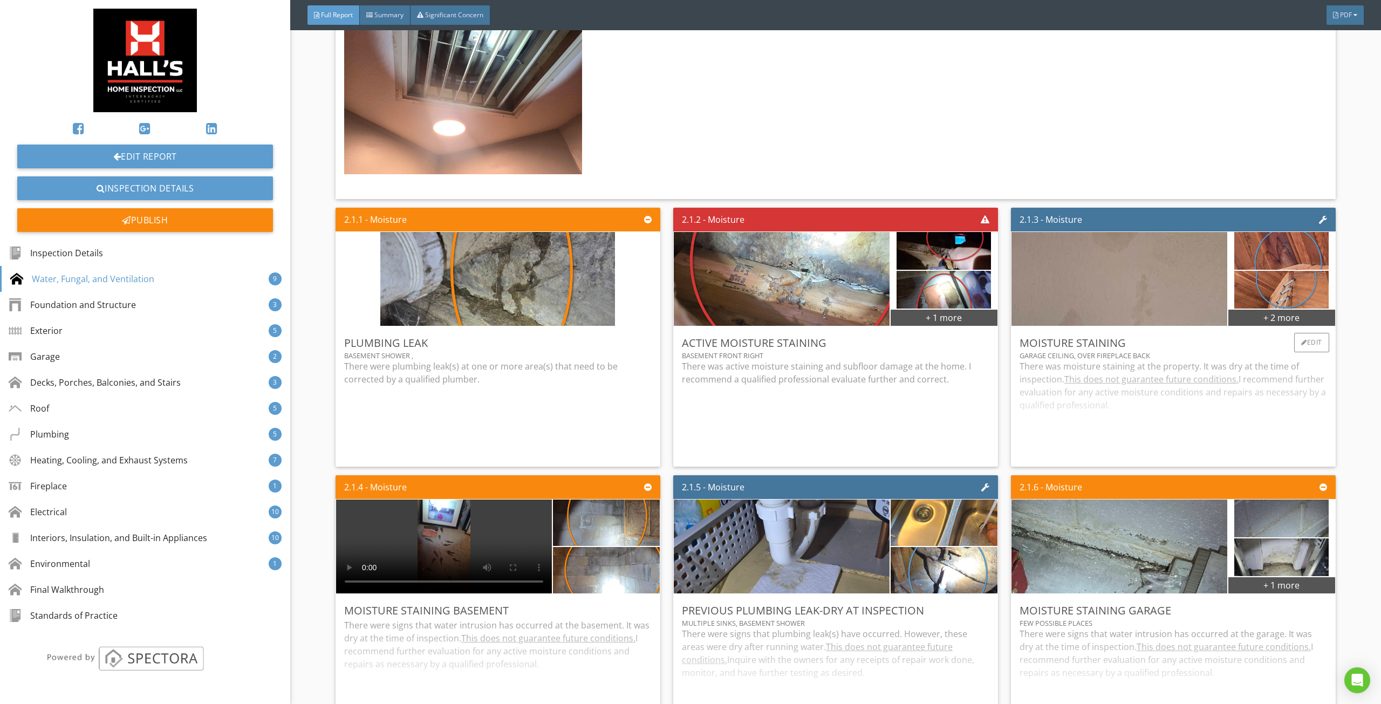
click at [1053, 431] on div "There was moisture staining at the property. It was dry at the time of inspecti…" at bounding box center [1172, 409] width 307 height 98
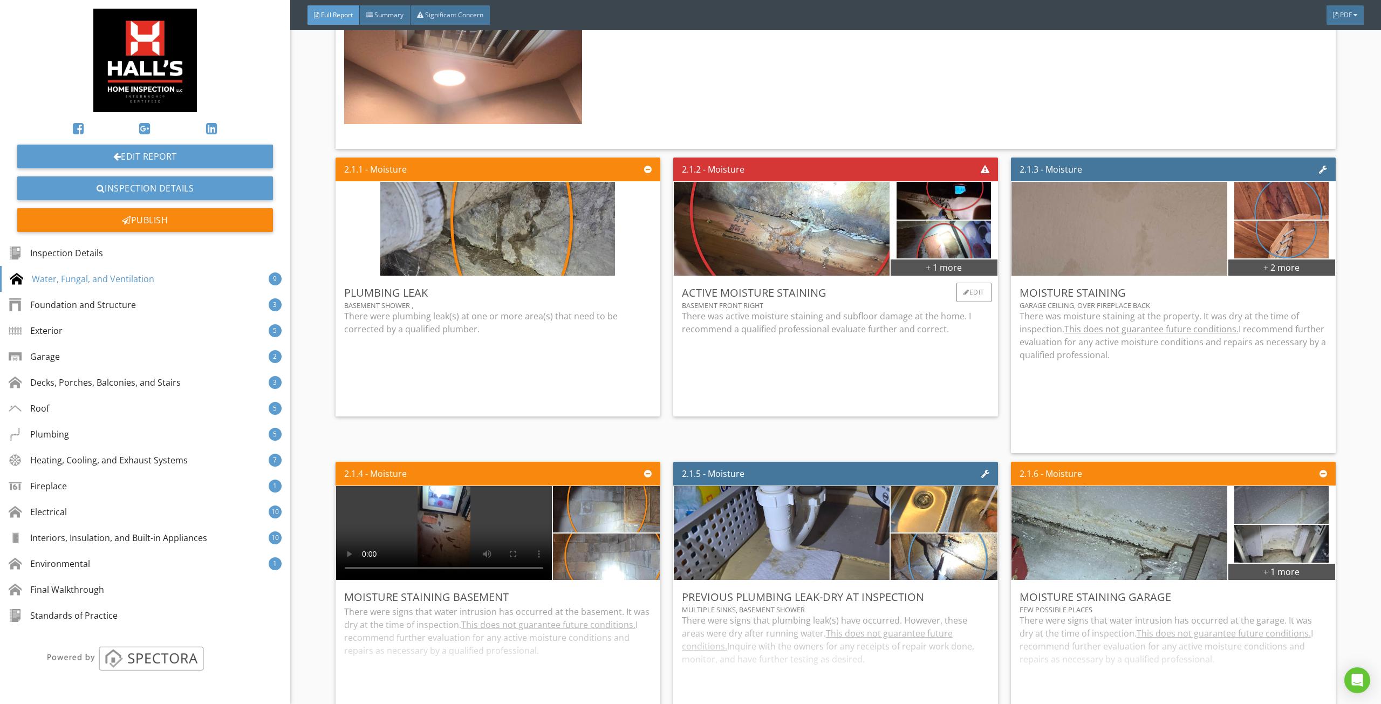
scroll to position [1348, 0]
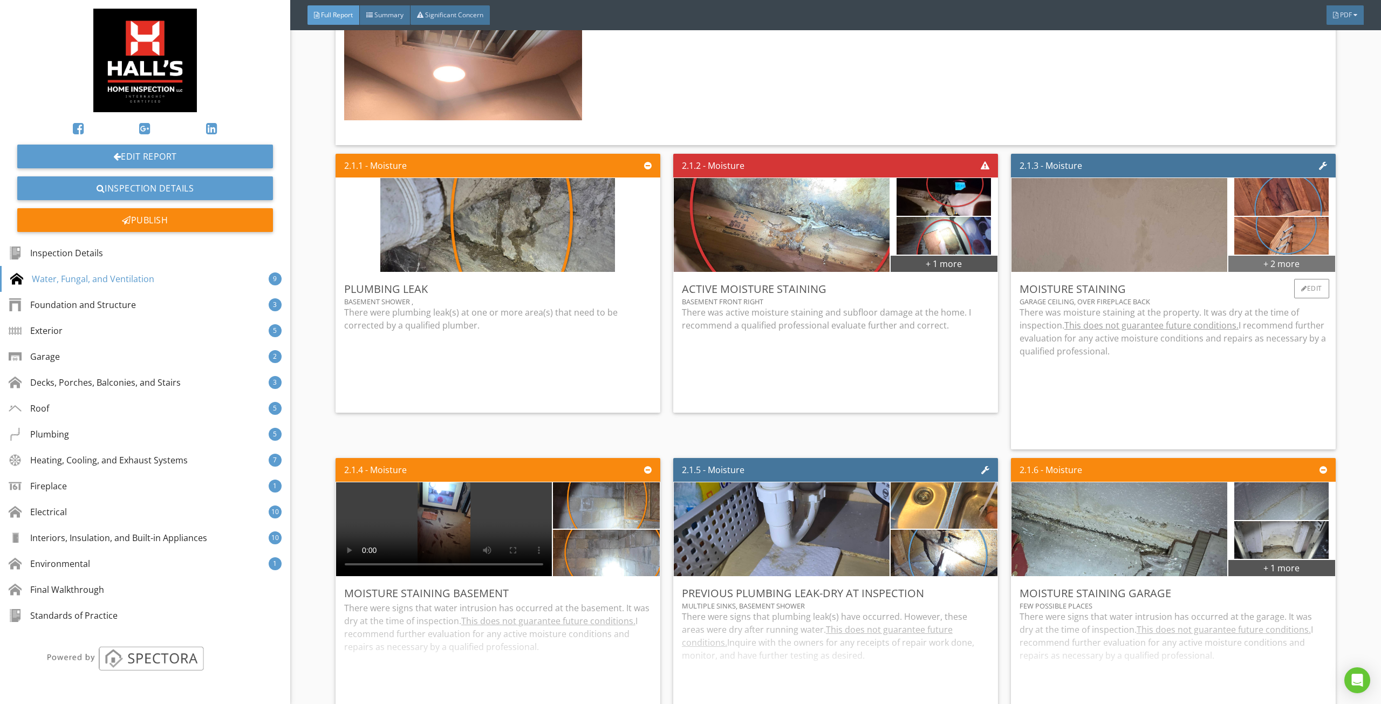
click at [1270, 263] on div "+ 2 more" at bounding box center [1281, 263] width 107 height 17
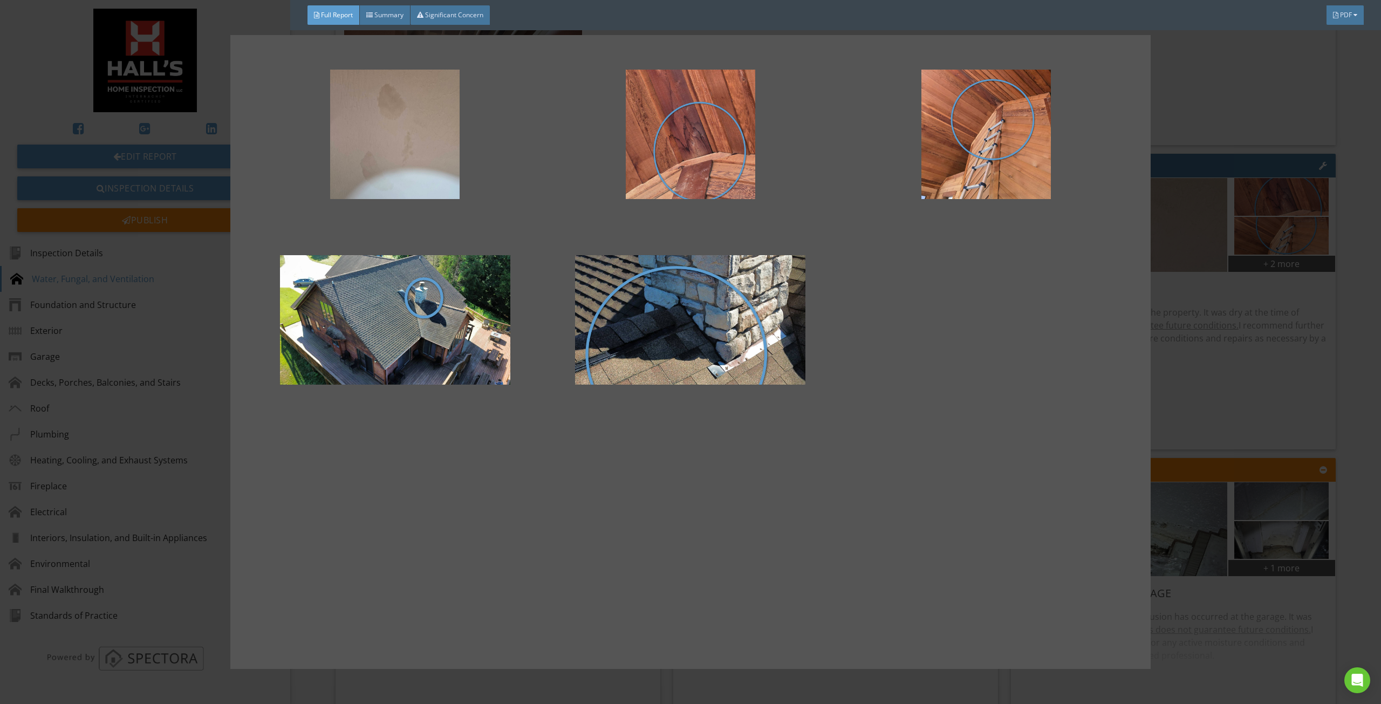
click at [1232, 327] on div at bounding box center [690, 352] width 1381 height 704
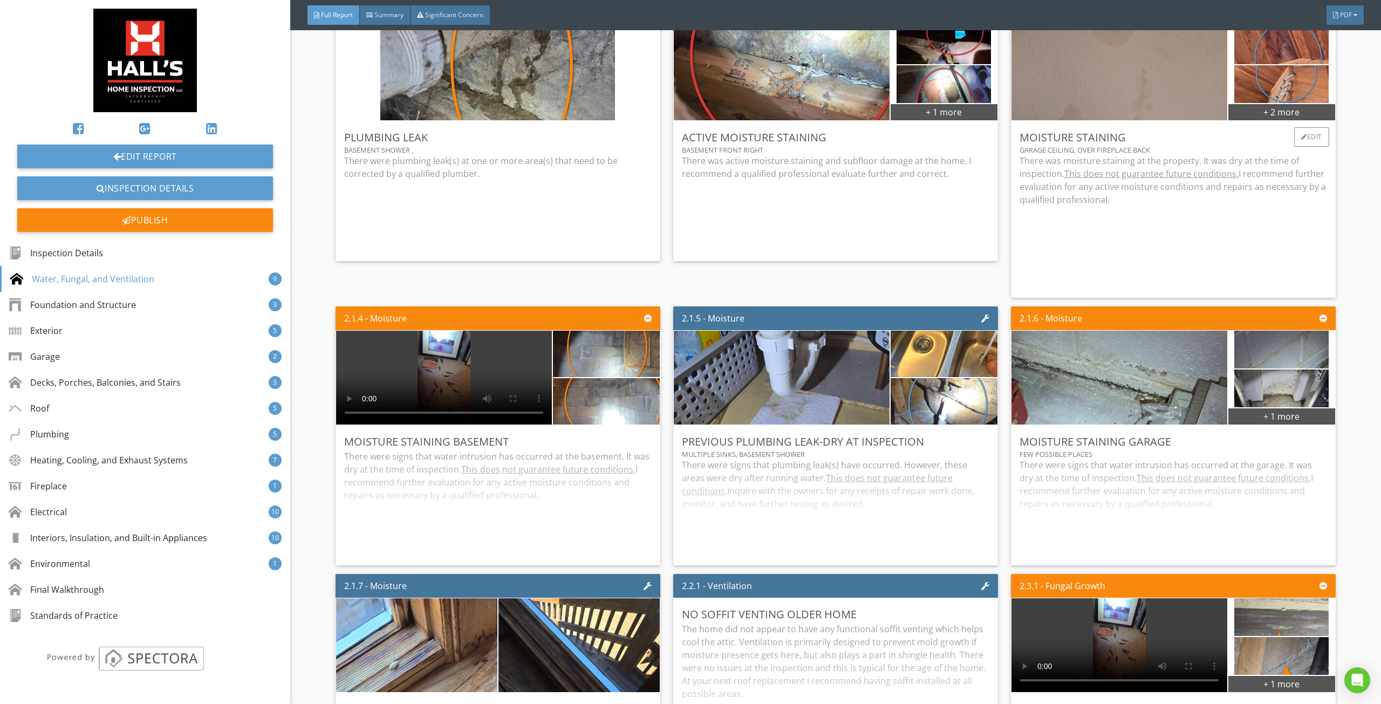
scroll to position [1510, 0]
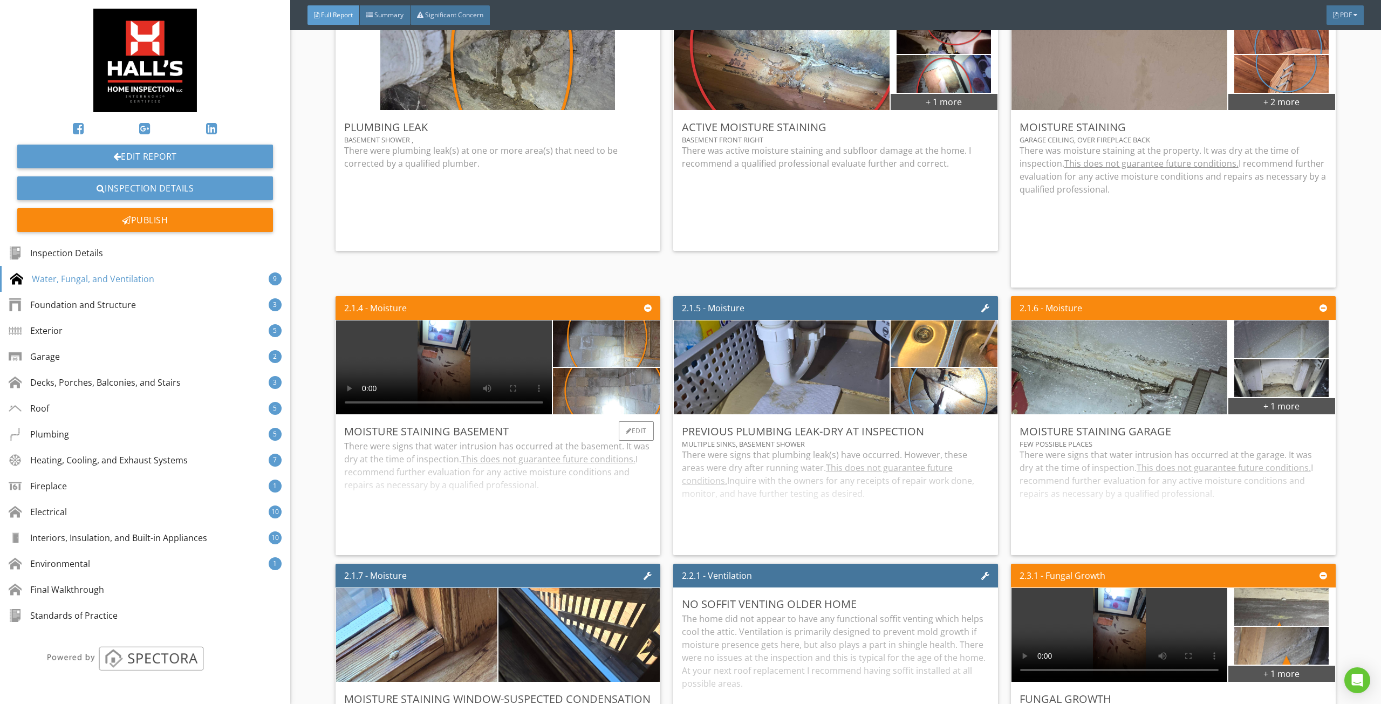
drag, startPoint x: 508, startPoint y: 489, endPoint x: 538, endPoint y: 483, distance: 31.4
click at [508, 490] on div "There were signs that water intrusion has occurred at the basement. It was dry …" at bounding box center [497, 493] width 307 height 107
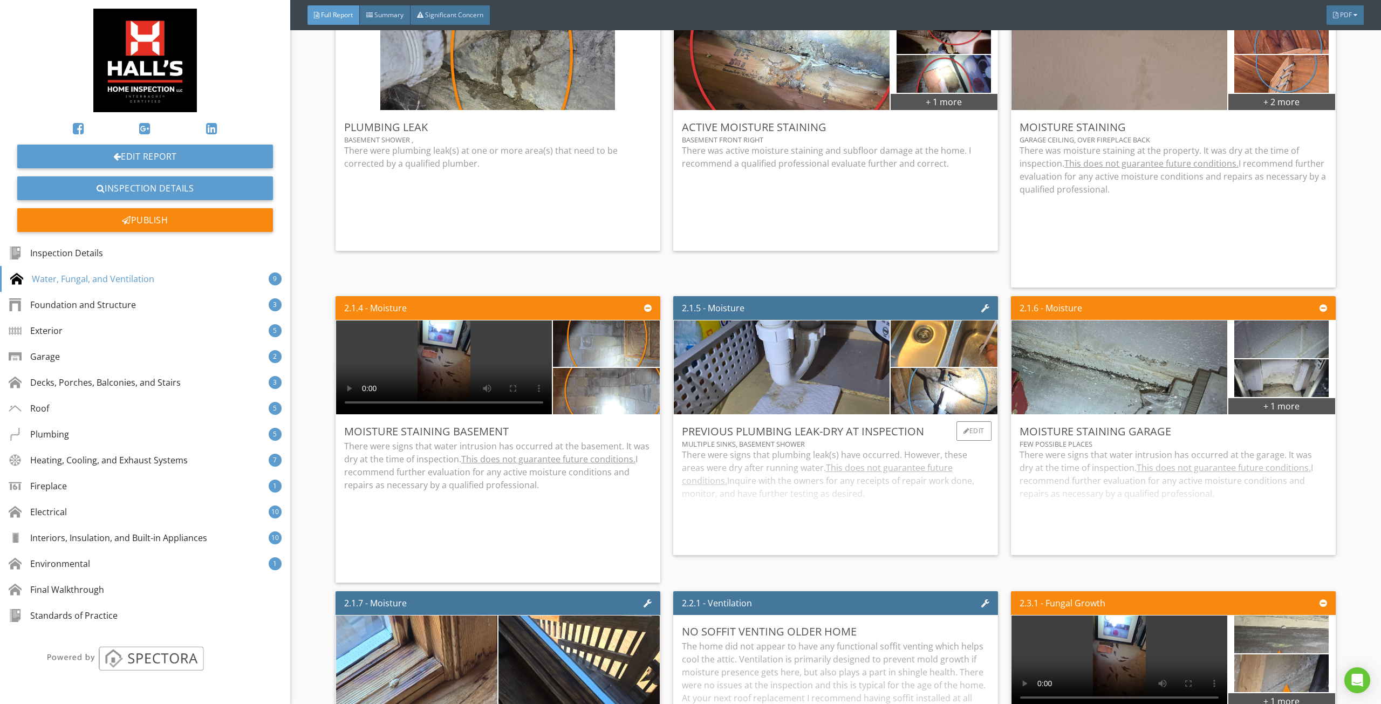
drag, startPoint x: 779, startPoint y: 502, endPoint x: 806, endPoint y: 490, distance: 29.0
click at [781, 502] on div "There were signs that plumbing leak(s) have occurred. However, these areas were…" at bounding box center [835, 497] width 307 height 98
click at [945, 496] on p "There were signs that plumbing leak(s) have occurred. However, these areas were…" at bounding box center [835, 474] width 307 height 52
click at [963, 490] on div "There were signs that plumbing leak(s) have occurred. However, these areas were…" at bounding box center [835, 497] width 307 height 98
click at [1093, 477] on div "There were signs that water intrusion has occurred at the garage. It was dry at…" at bounding box center [1172, 497] width 307 height 98
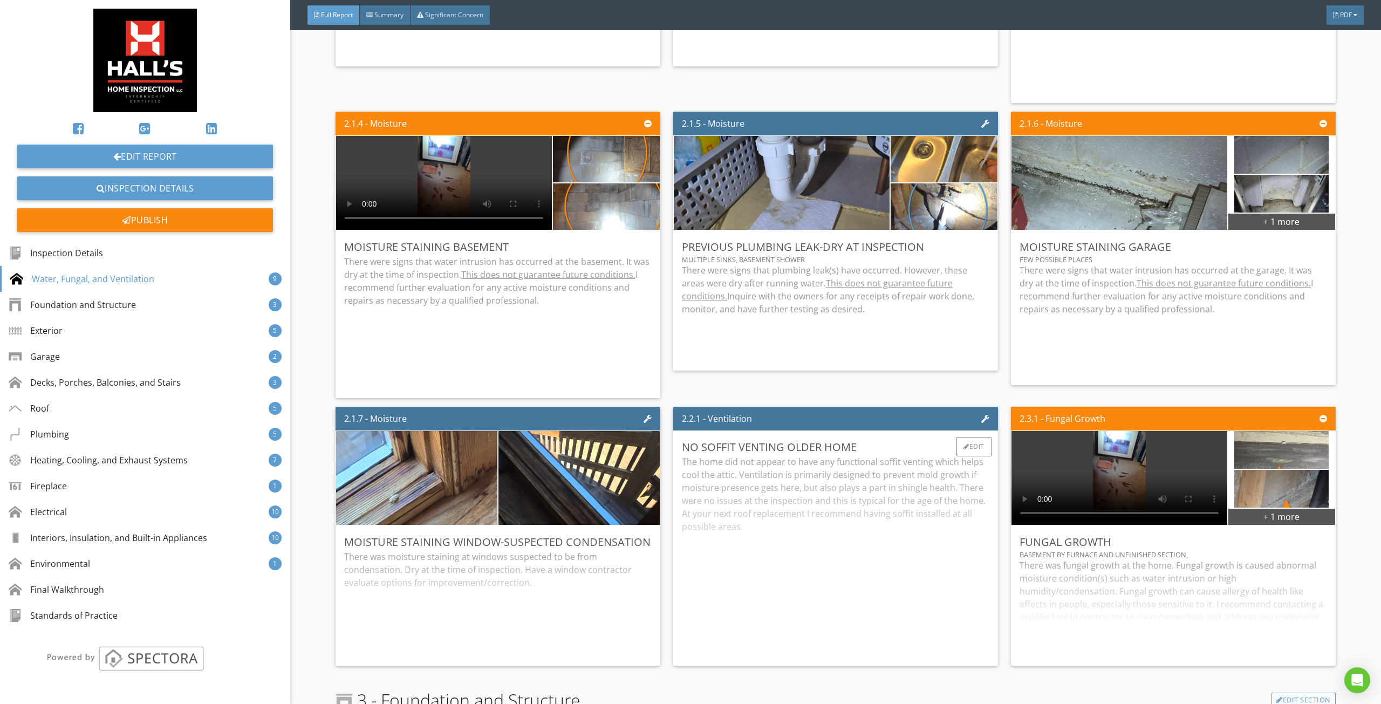
scroll to position [1780, 0]
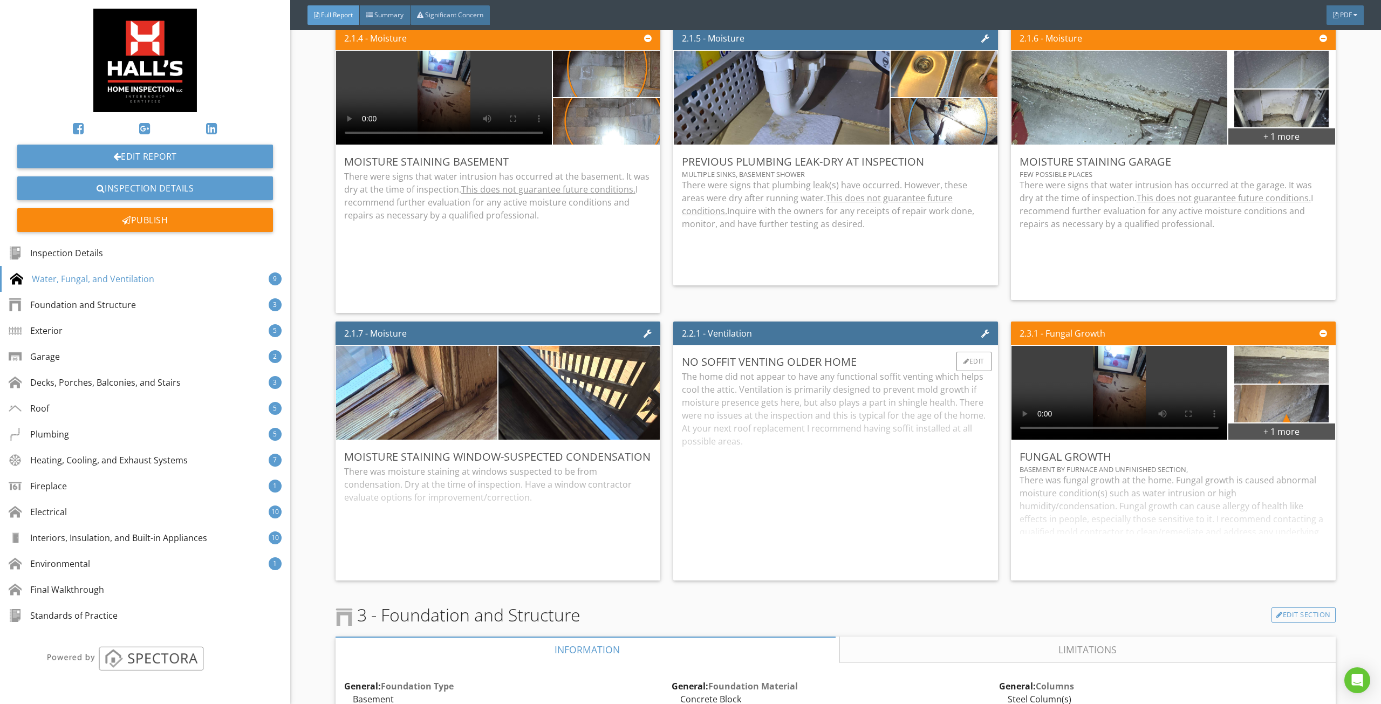
click at [833, 485] on div "The home did not appear to have any functional soffit venting which helps cool …" at bounding box center [835, 471] width 307 height 202
click at [541, 529] on div "There was moisture staining at windows suspected to be from condensation. Dry a…" at bounding box center [497, 518] width 307 height 107
click at [1072, 482] on div "There was fungal growth at the home. Fungal growth is caused abnormal moisture …" at bounding box center [1172, 523] width 307 height 98
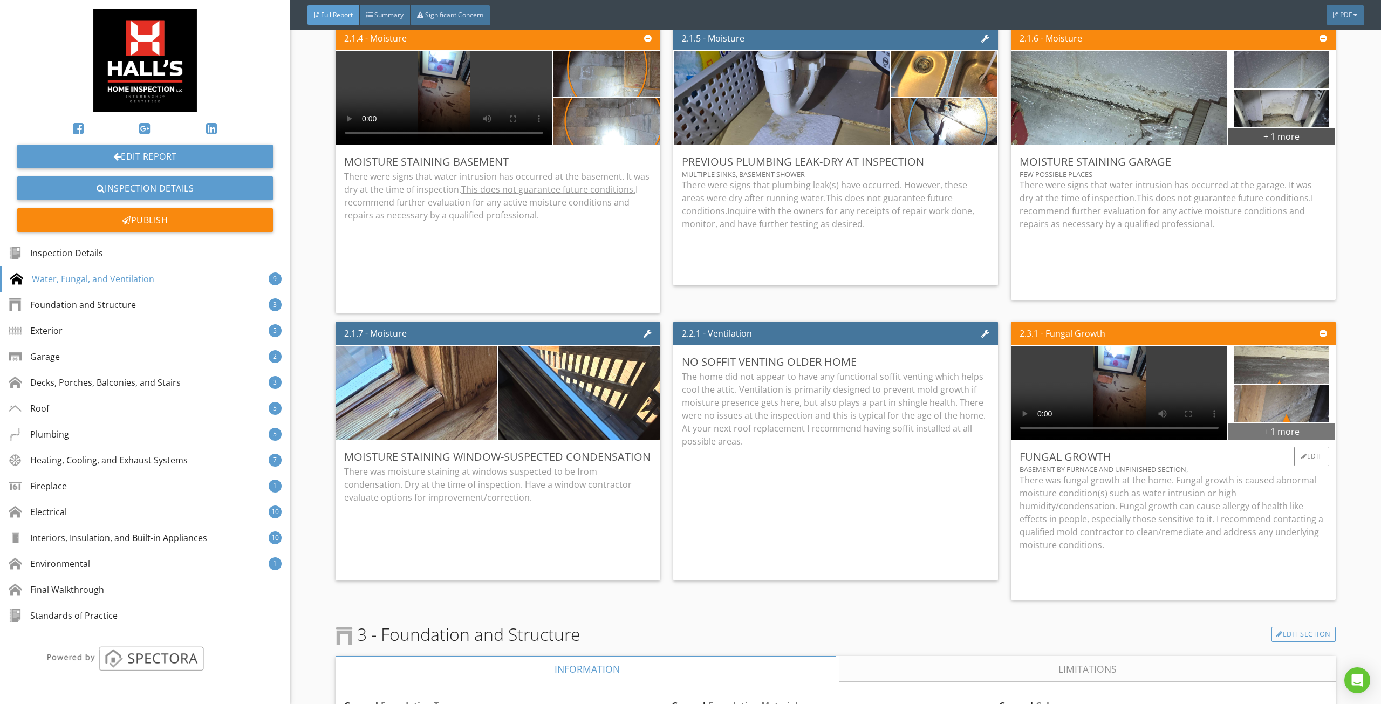
click at [1253, 429] on div "+ 1 more" at bounding box center [1281, 430] width 107 height 17
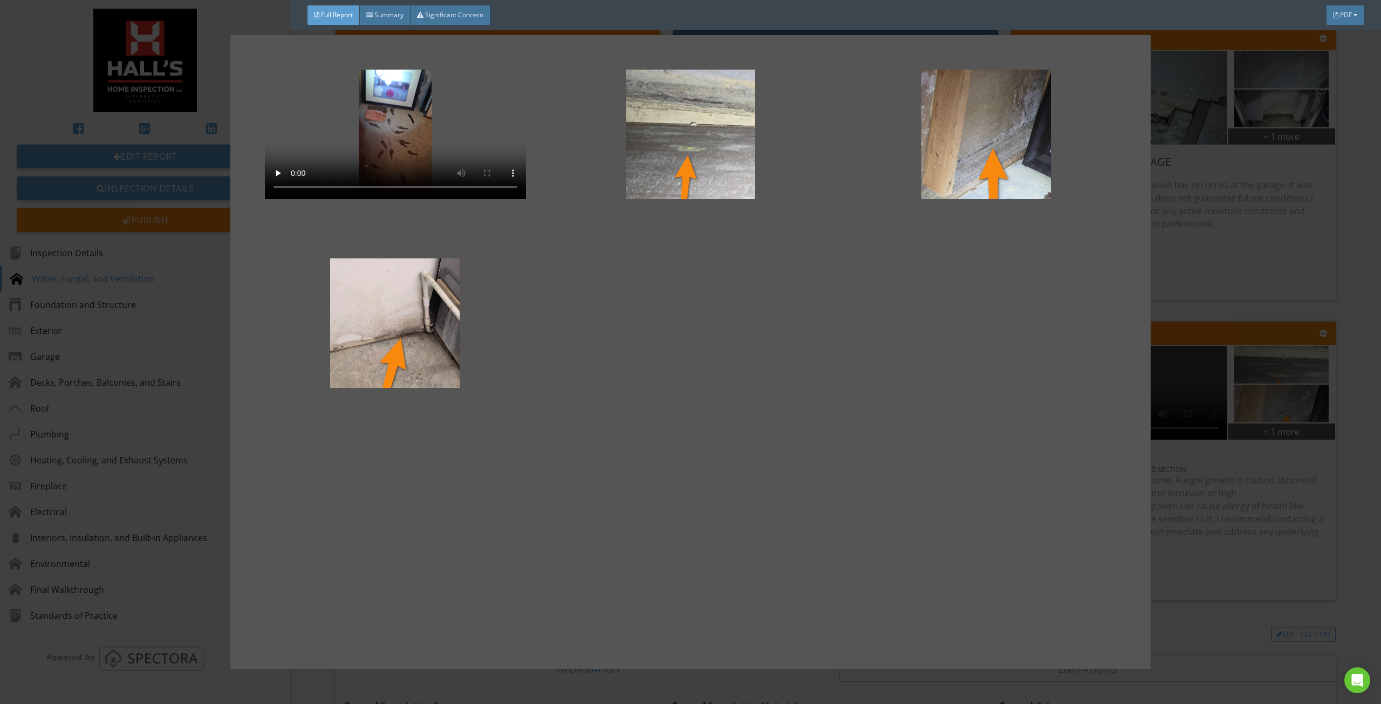
click at [1187, 441] on div at bounding box center [690, 352] width 1381 height 704
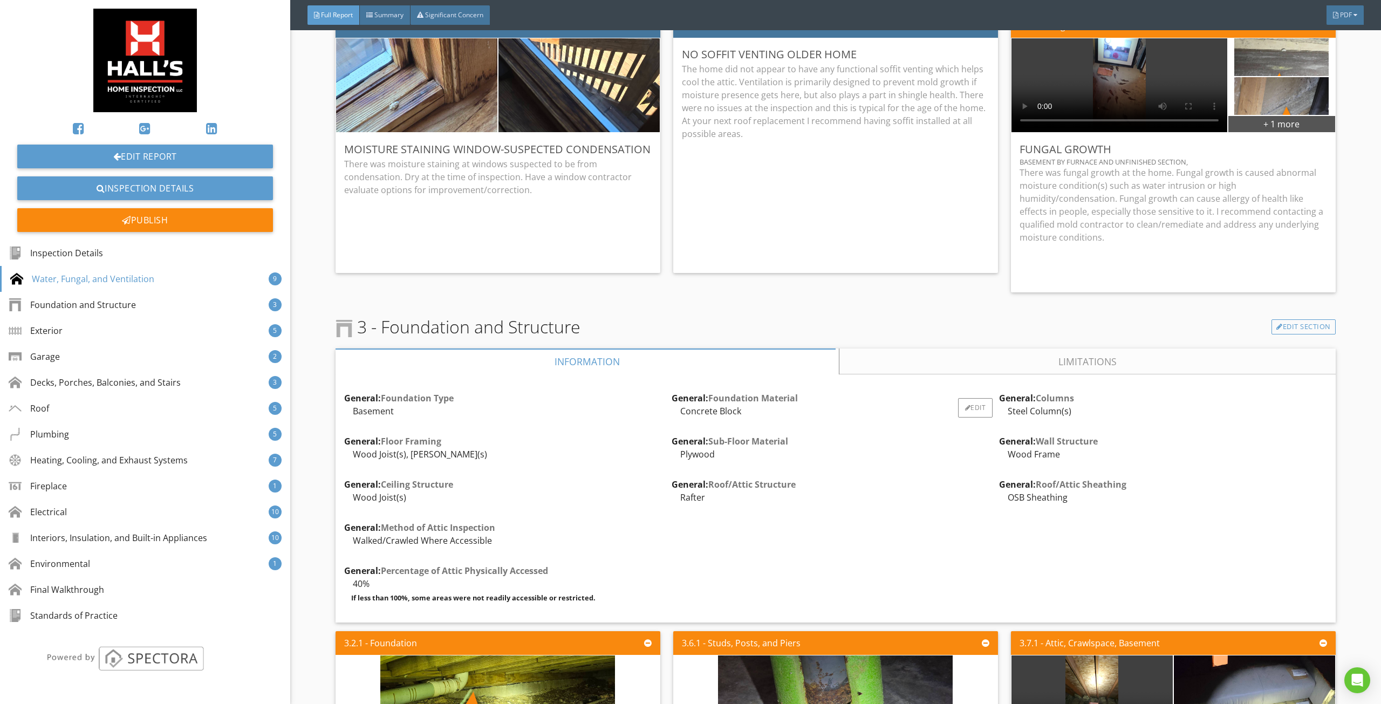
scroll to position [2103, 0]
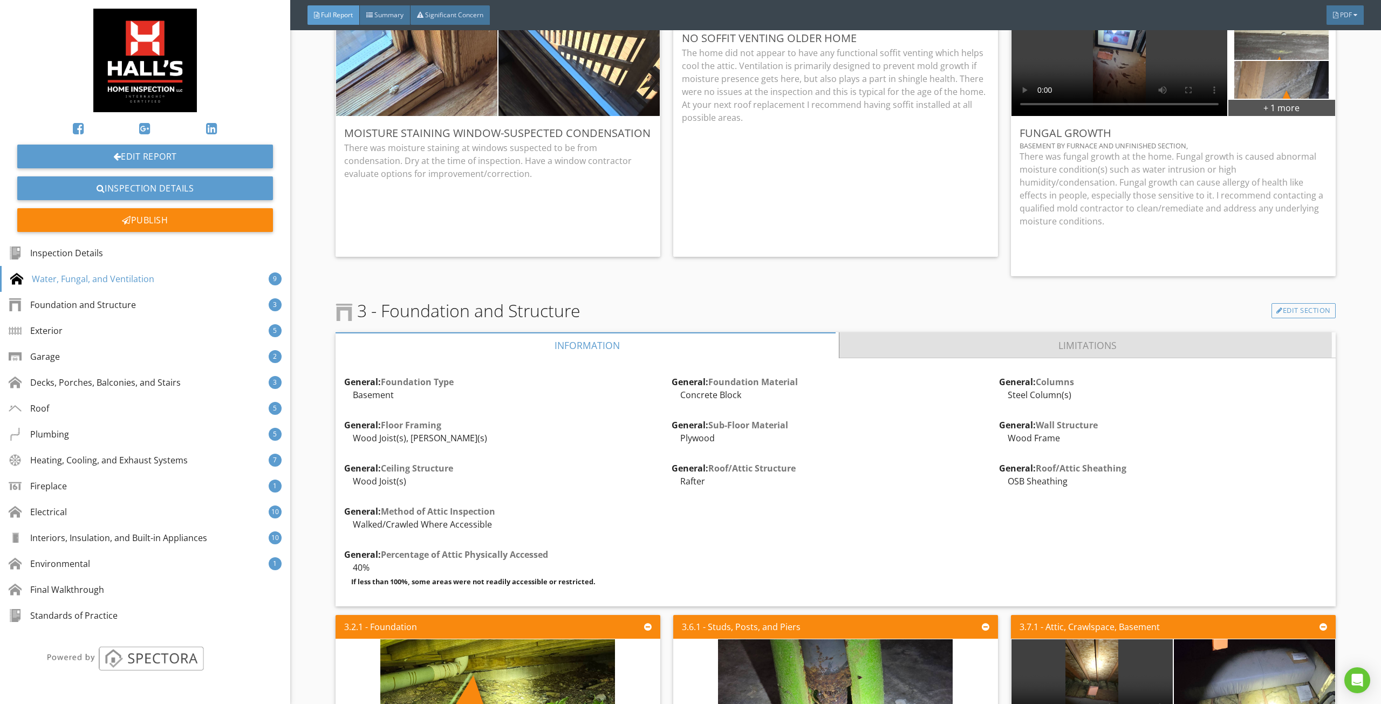
click at [891, 341] on link "Limitations" at bounding box center [1087, 345] width 496 height 26
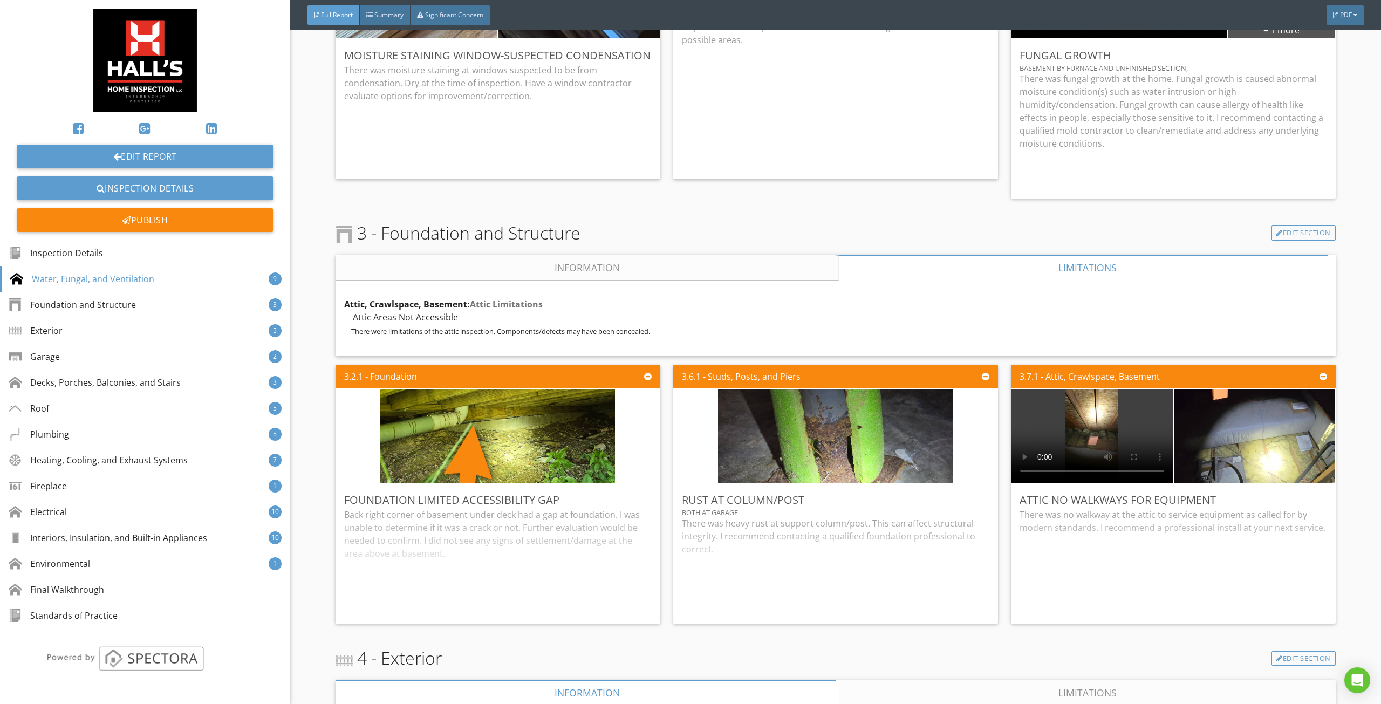
scroll to position [2211, 0]
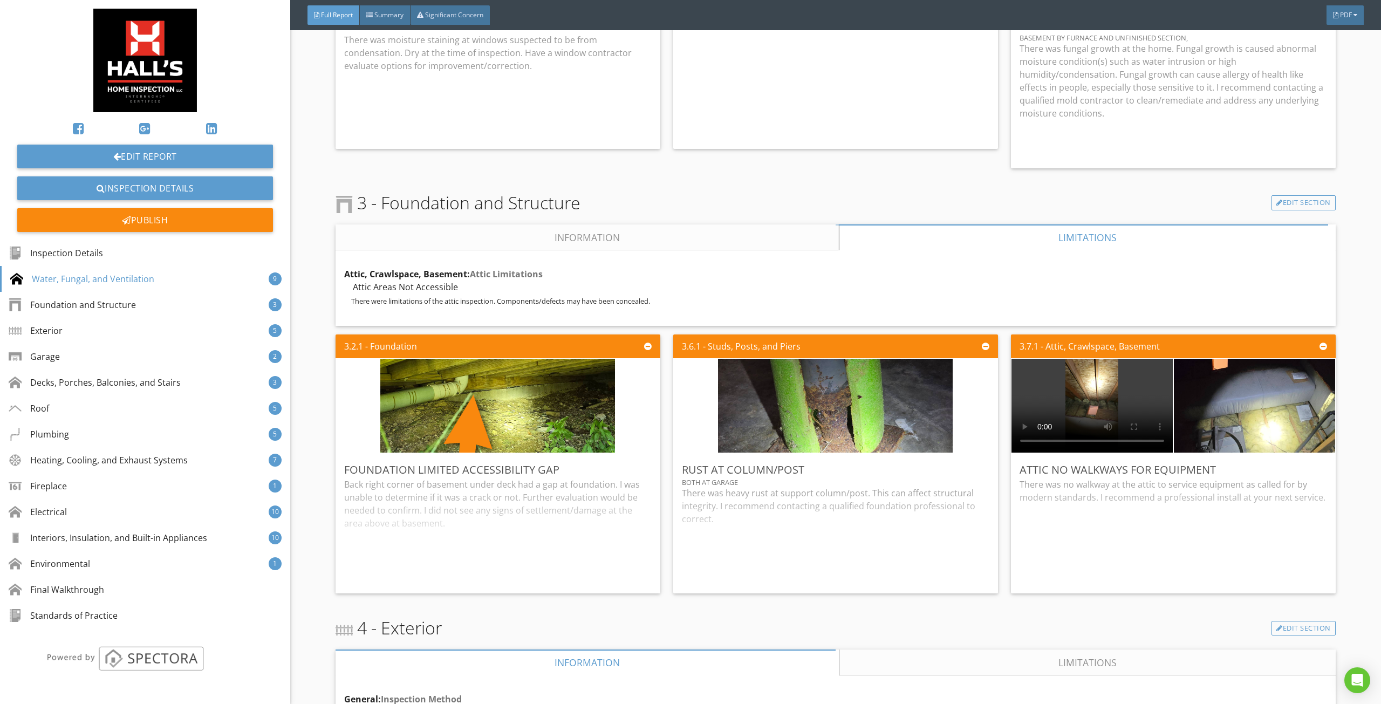
click at [576, 212] on span "3 - Foundation and Structure" at bounding box center [457, 203] width 245 height 26
click at [574, 220] on div "3 - Foundation and Structure Edit Section Information Limitations General: Foun…" at bounding box center [835, 394] width 1000 height 408
click at [582, 231] on link "Information" at bounding box center [586, 237] width 503 height 26
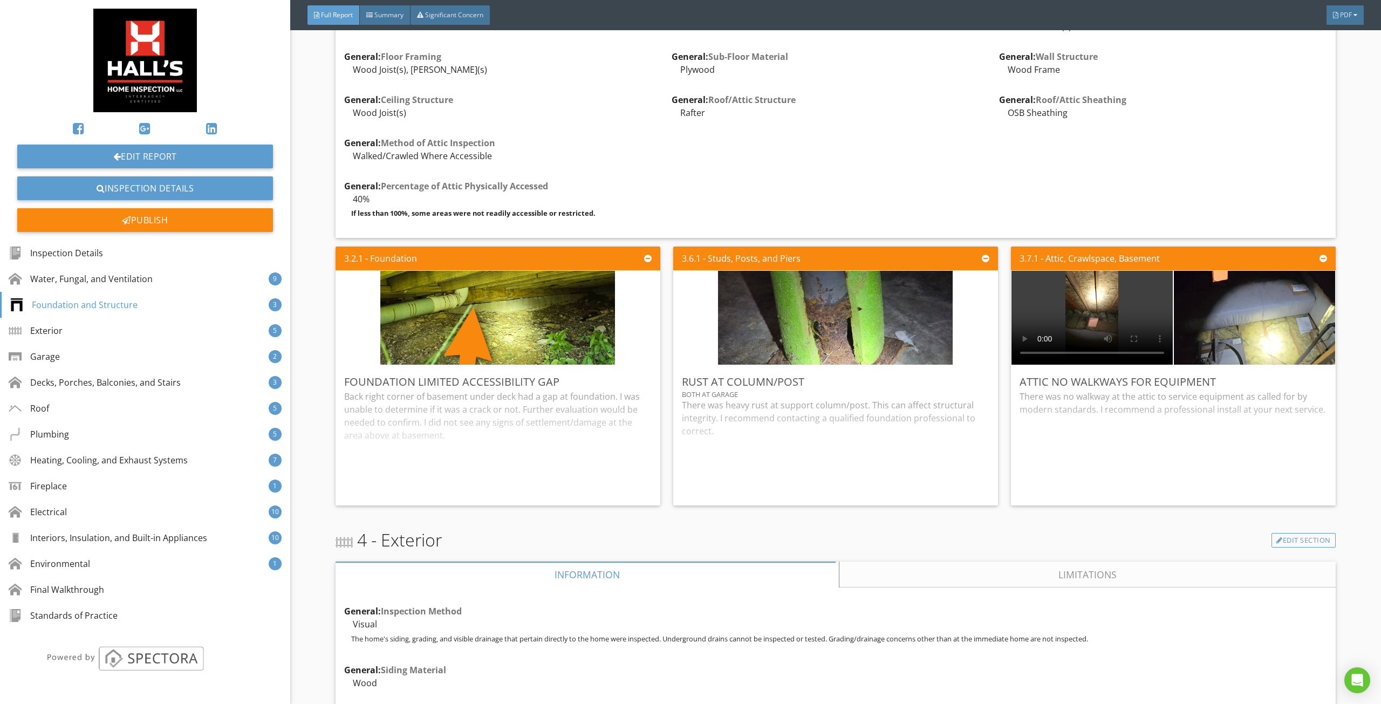
scroll to position [2481, 0]
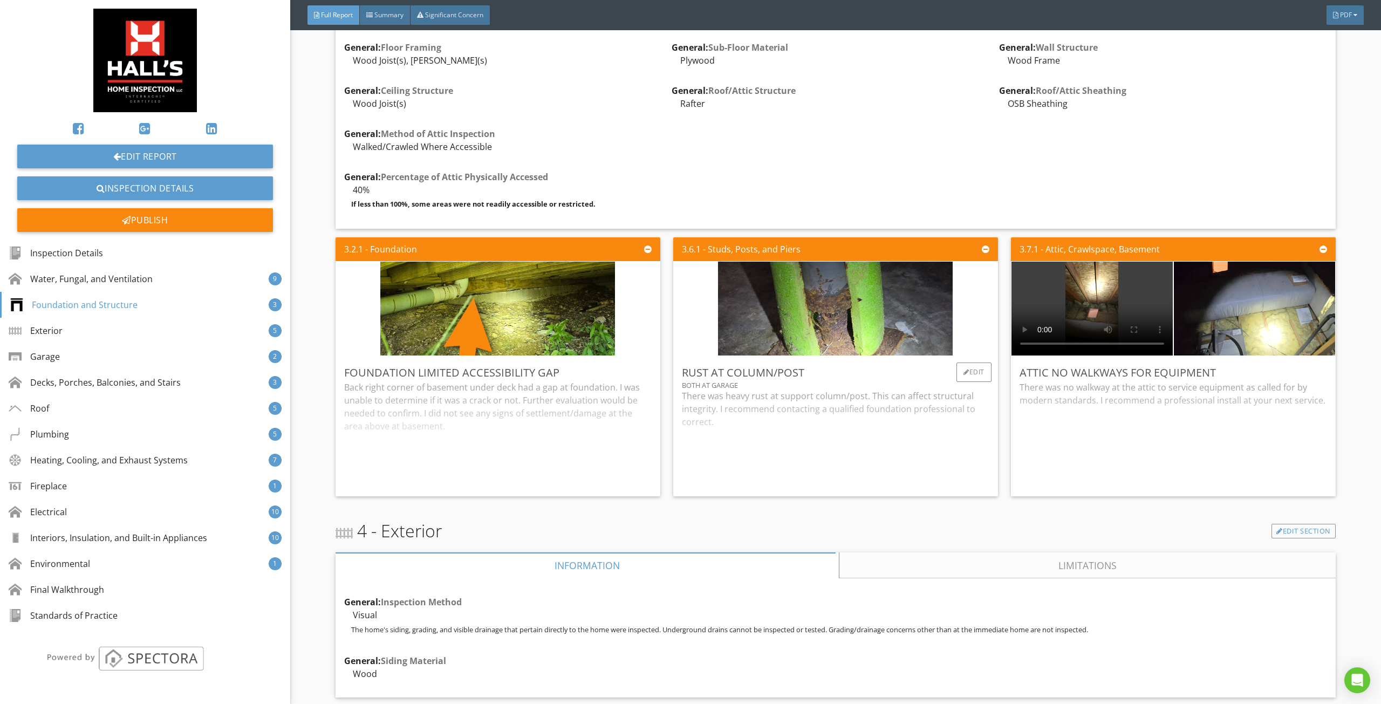
drag, startPoint x: 557, startPoint y: 417, endPoint x: 772, endPoint y: 423, distance: 215.3
click at [558, 417] on div "Back right corner of basement under deck had a gap at foundation. I was unable …" at bounding box center [497, 434] width 307 height 107
click at [789, 423] on div "There was heavy rust at support column/post. This can affect structural integri…" at bounding box center [835, 438] width 307 height 98
click at [1081, 414] on div "There was no walkway at the attic to service equipment as called for by modern …" at bounding box center [1172, 434] width 307 height 107
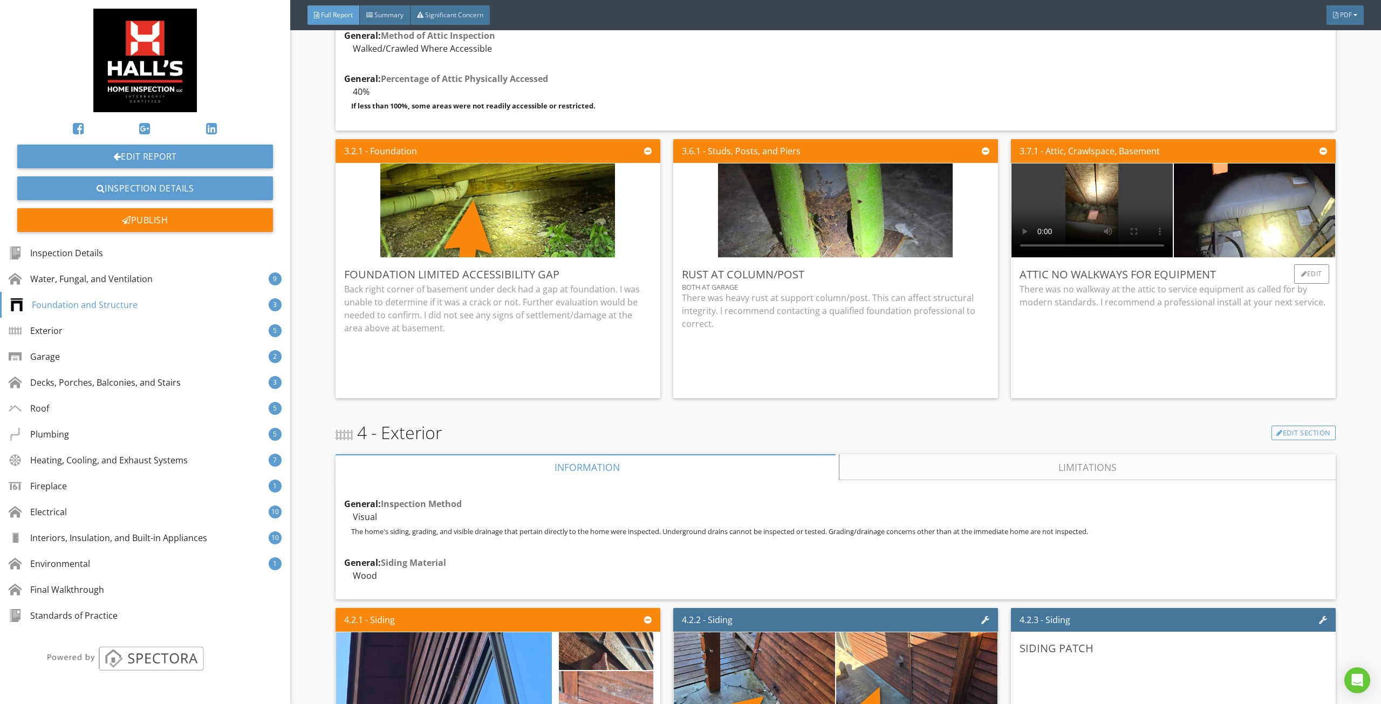
scroll to position [2589, 0]
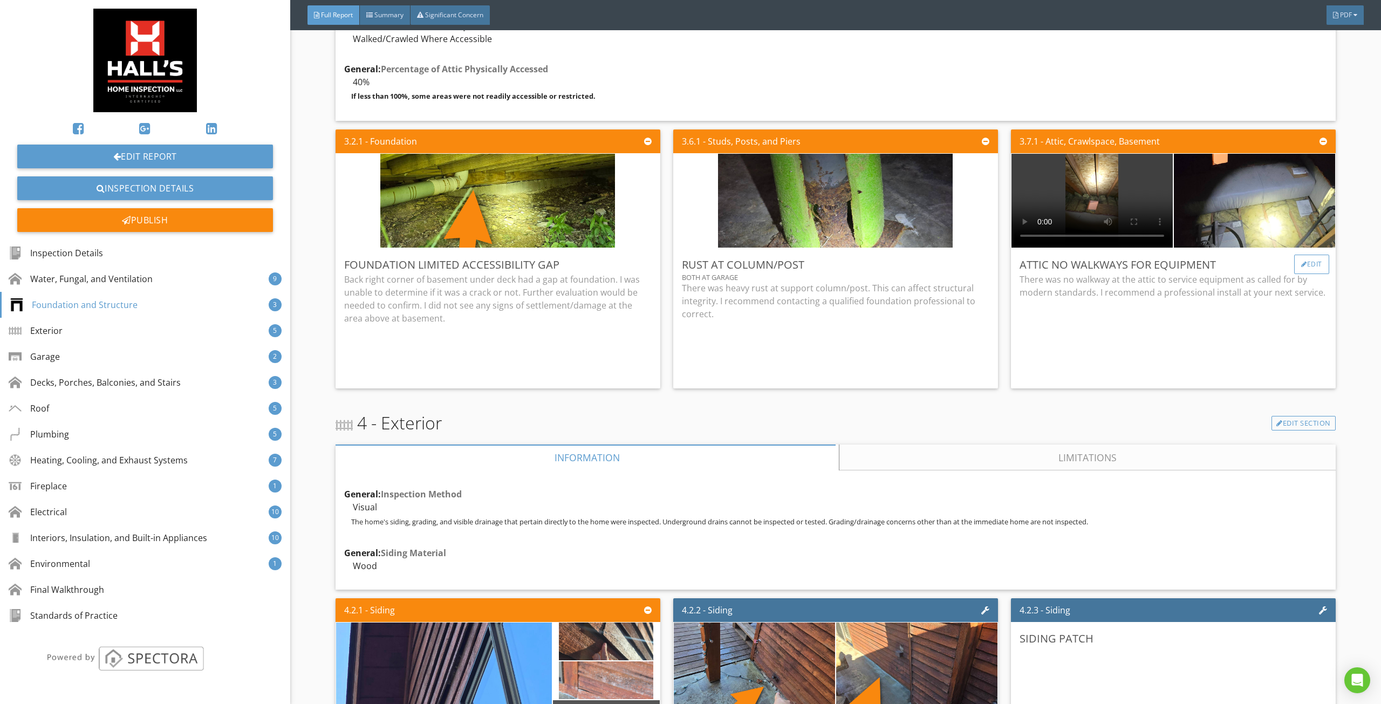
click at [1305, 268] on div "Edit" at bounding box center [1311, 264] width 35 height 19
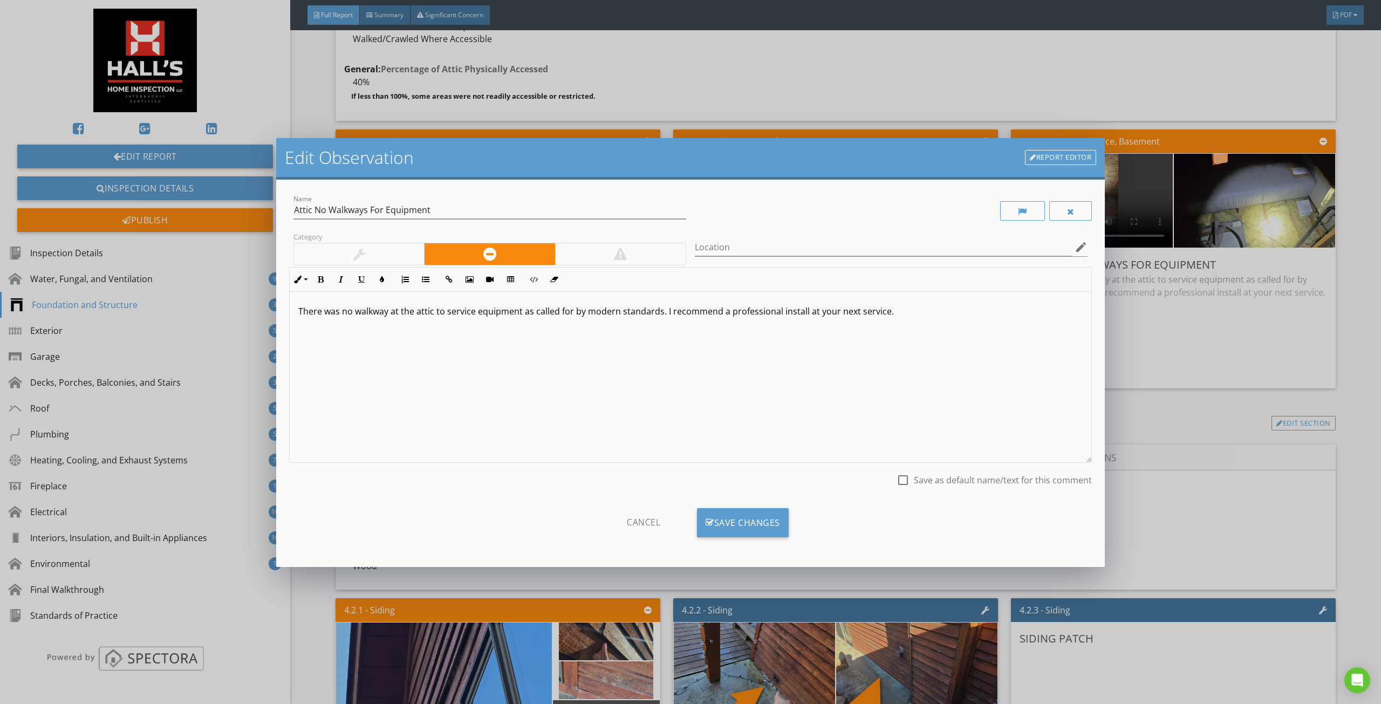
click at [411, 245] on div at bounding box center [359, 254] width 130 height 22
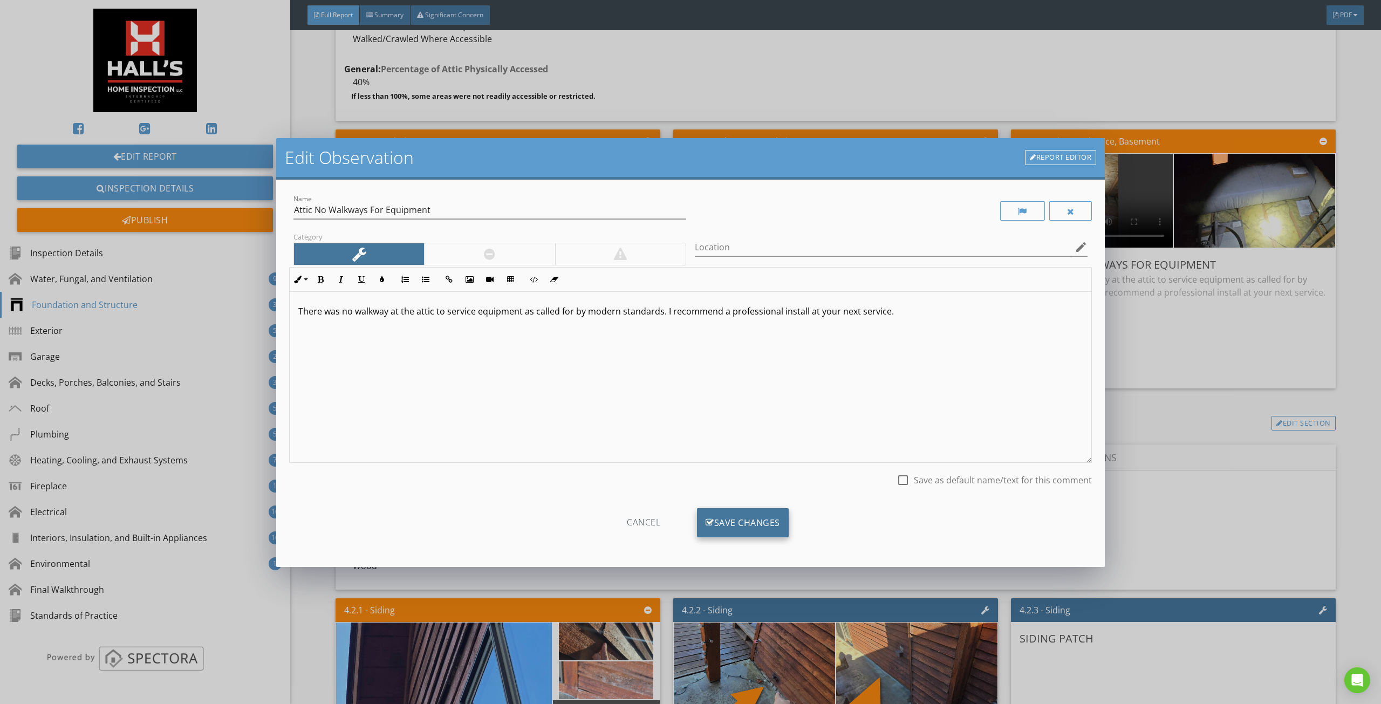
click at [723, 524] on div "Save Changes" at bounding box center [743, 522] width 92 height 29
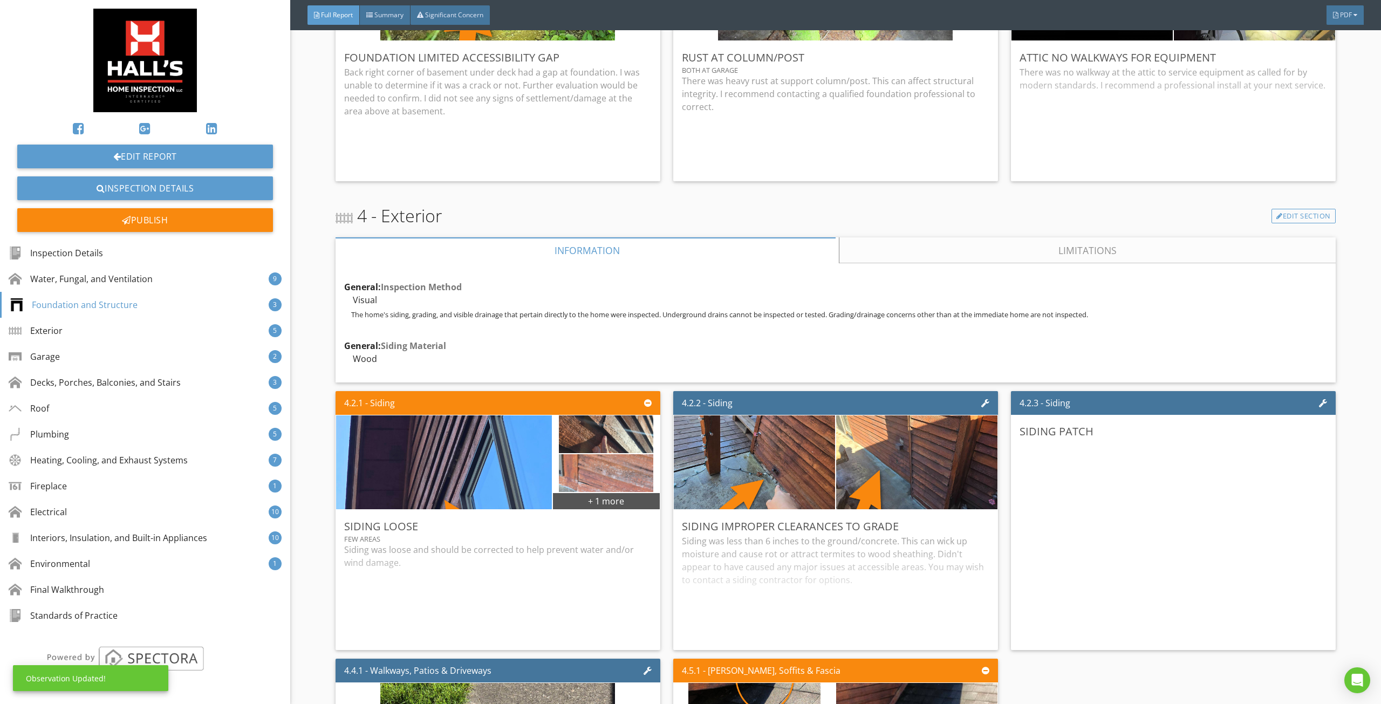
scroll to position [2805, 0]
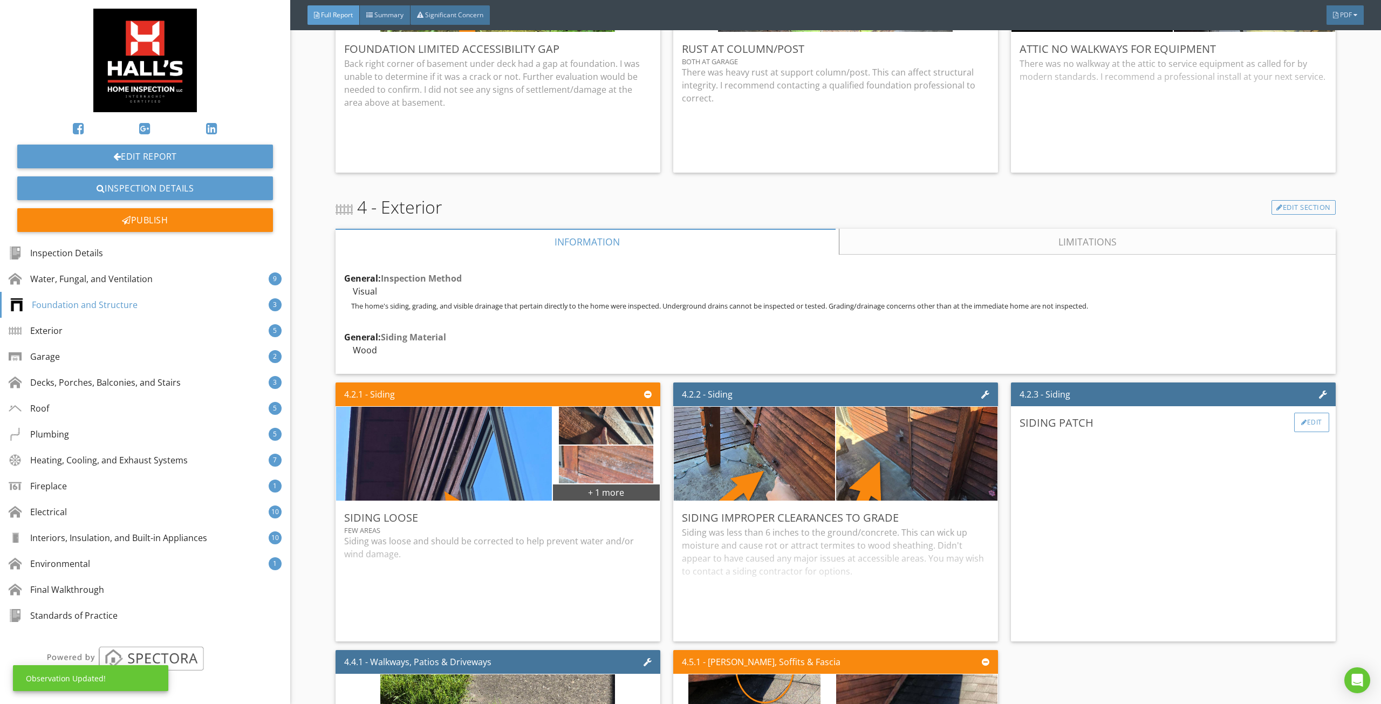
click at [1301, 423] on div at bounding box center [1304, 422] width 6 height 6
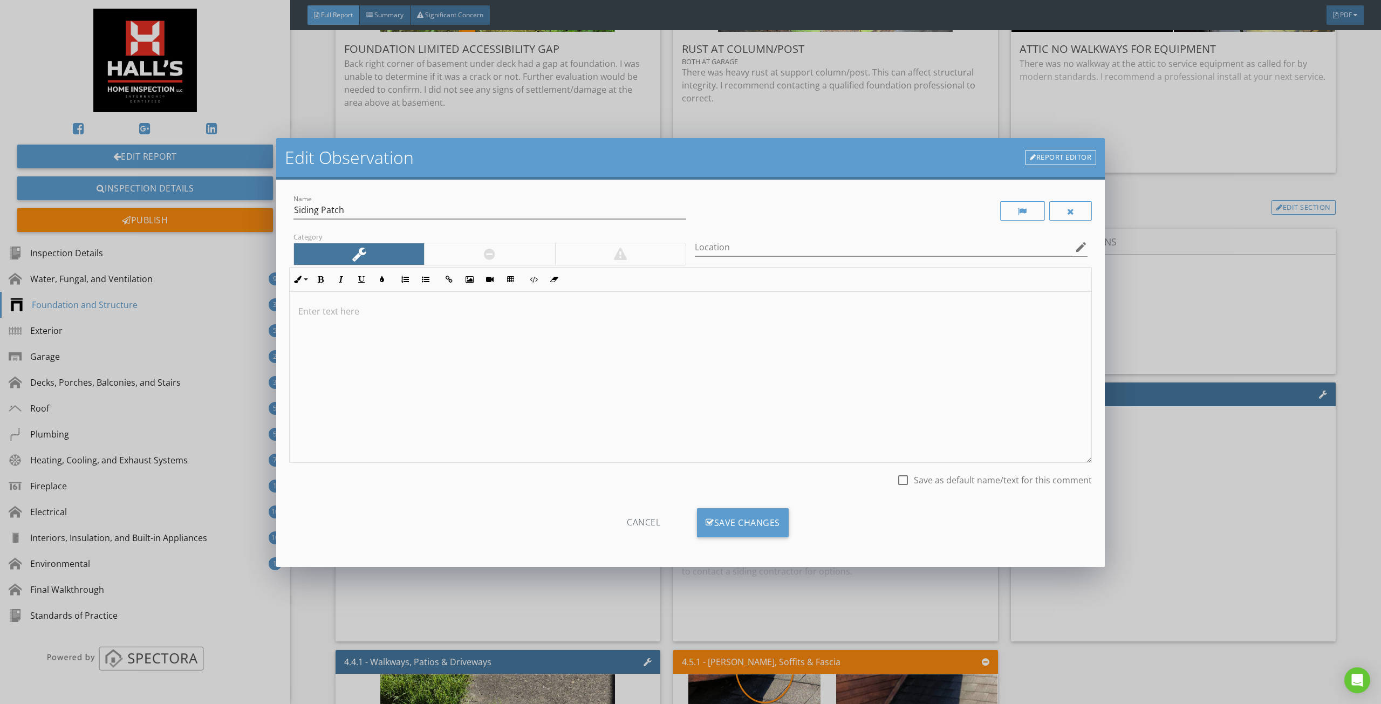
drag, startPoint x: 1075, startPoint y: 205, endPoint x: 875, endPoint y: 407, distance: 284.5
click at [1075, 205] on div at bounding box center [1070, 210] width 43 height 19
click at [745, 517] on div "Save Changes" at bounding box center [743, 522] width 92 height 29
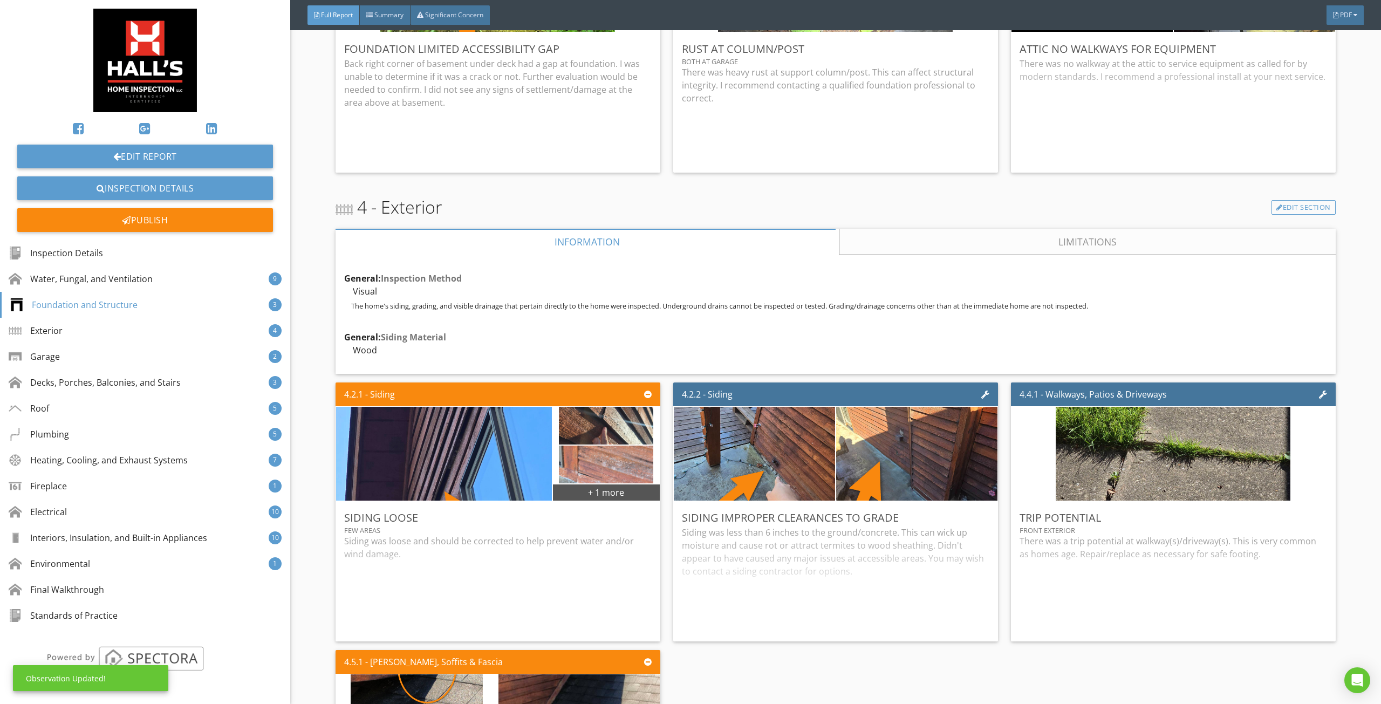
click at [1032, 217] on div "4 - Exterior Edit Section" at bounding box center [835, 207] width 1000 height 26
drag, startPoint x: 1005, startPoint y: 246, endPoint x: 951, endPoint y: 250, distance: 53.5
click at [1004, 246] on link "Limitations" at bounding box center [1087, 242] width 496 height 26
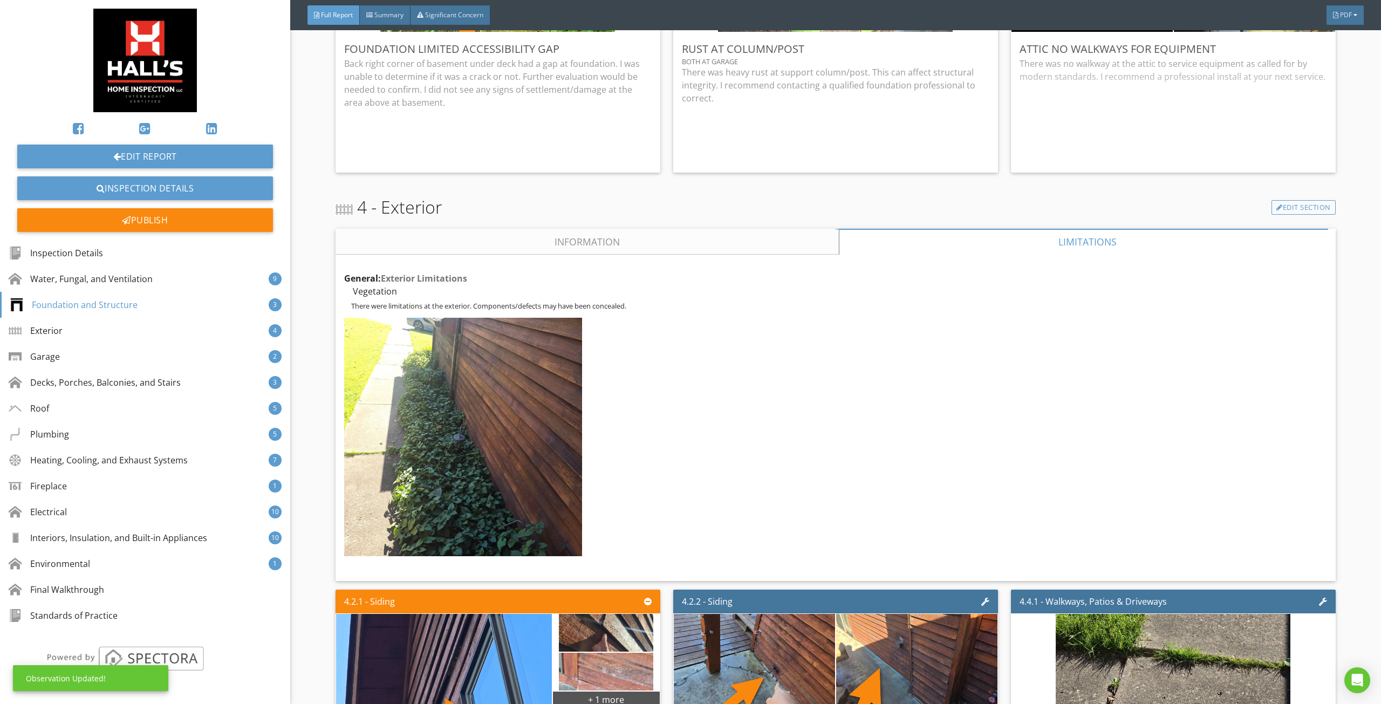
click at [589, 236] on link "Information" at bounding box center [586, 242] width 503 height 26
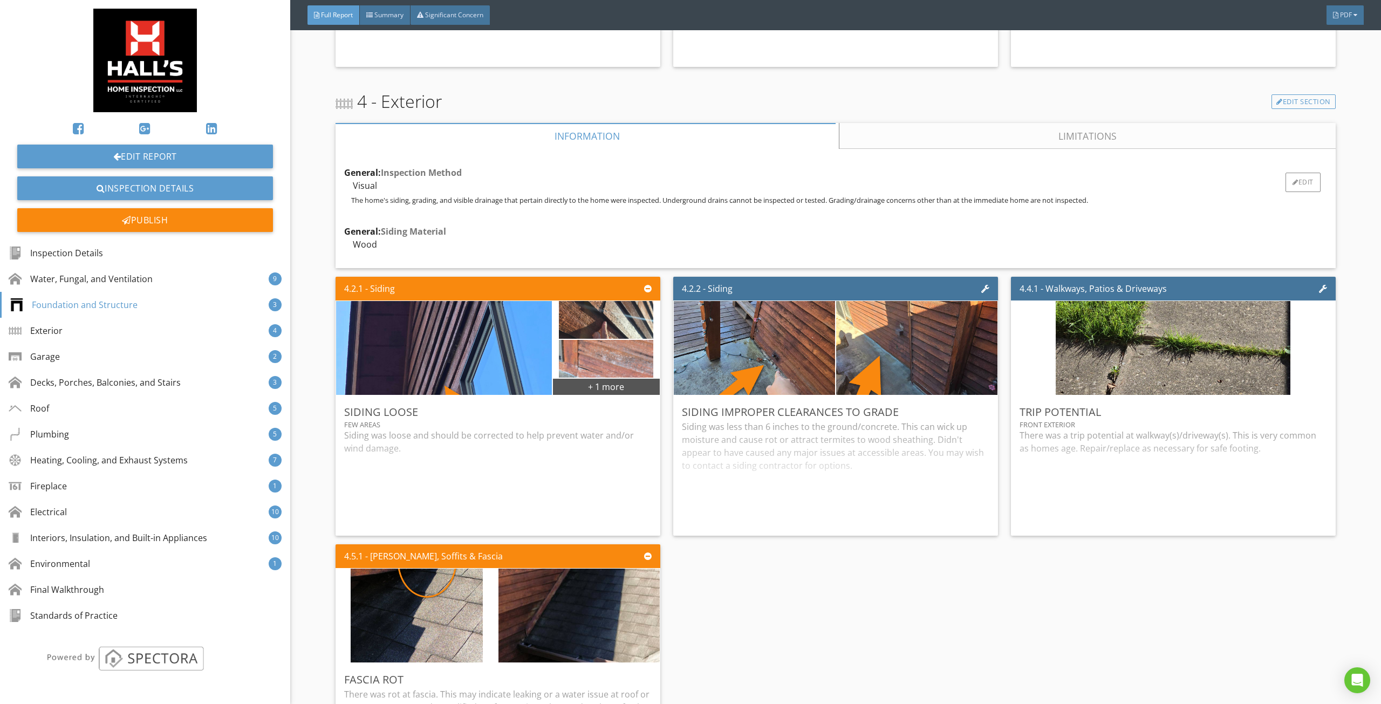
scroll to position [2912, 0]
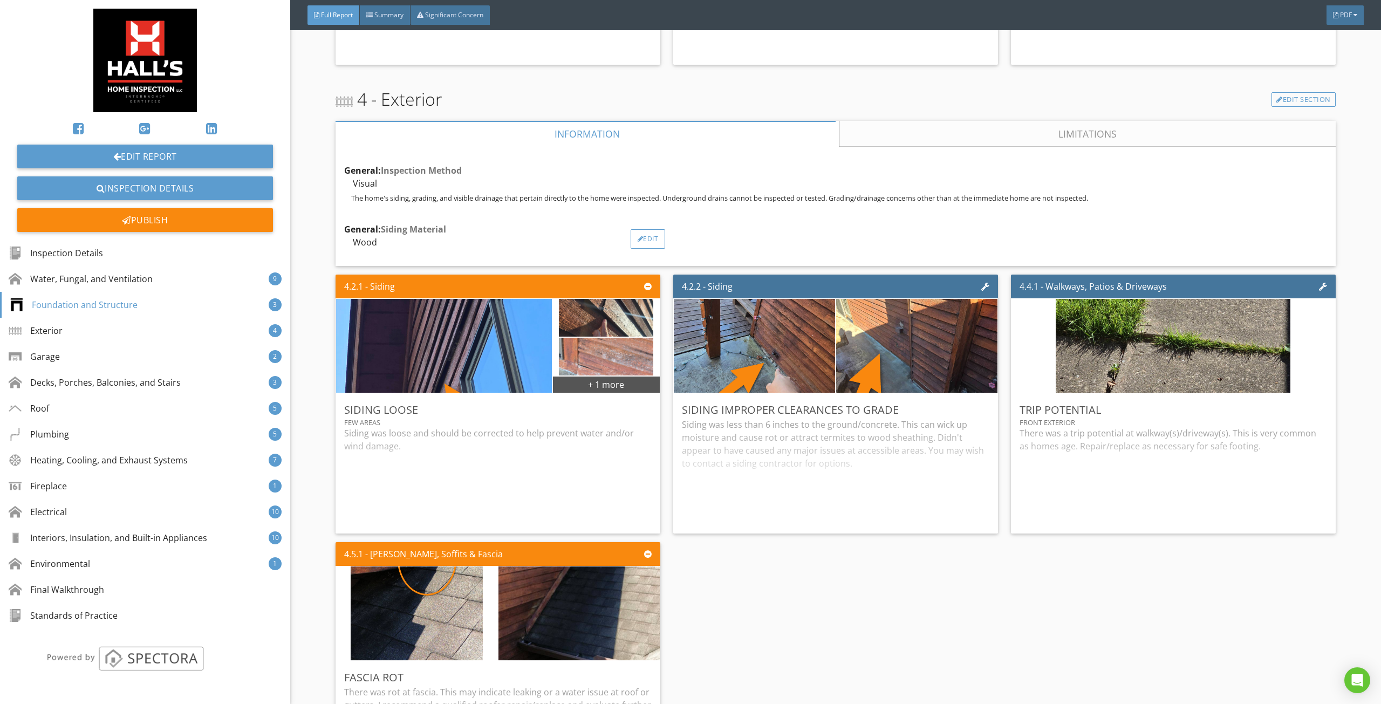
click at [655, 243] on div "Edit" at bounding box center [647, 238] width 35 height 19
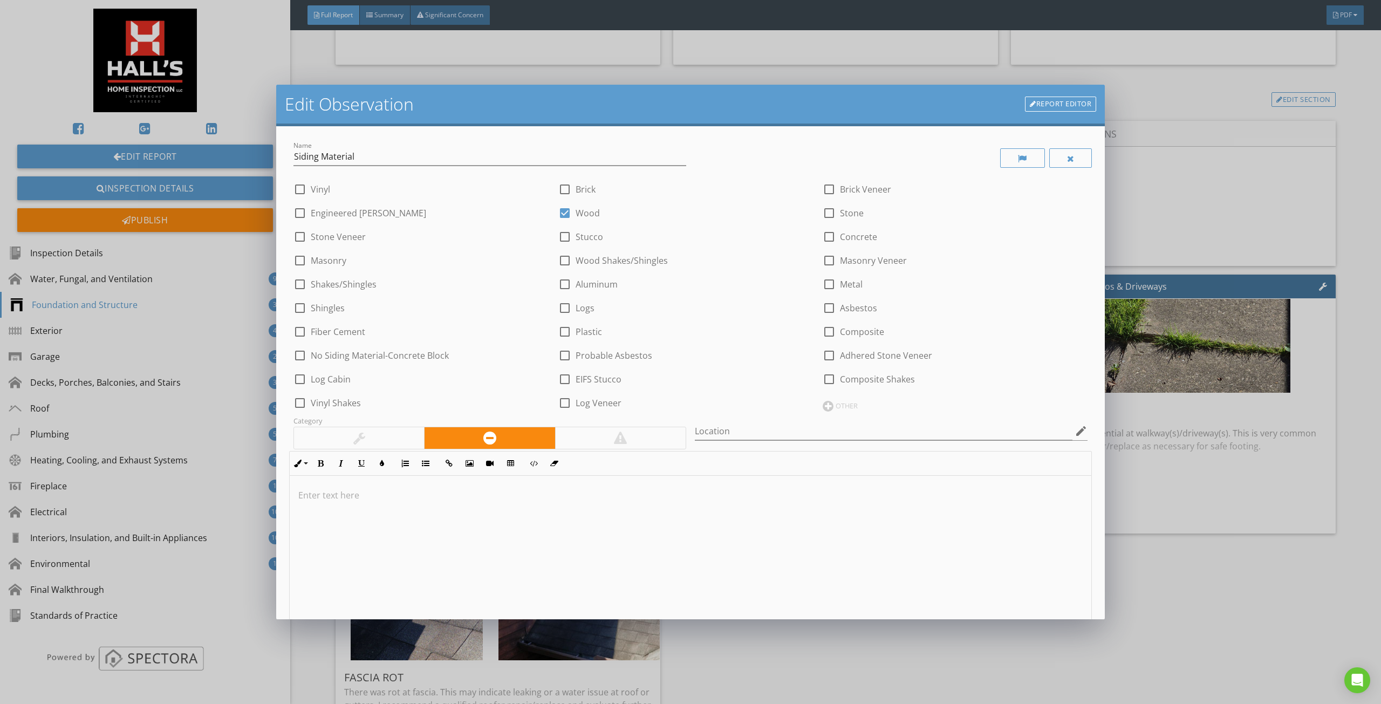
click at [355, 236] on label "Stone Veneer" at bounding box center [338, 236] width 55 height 11
checkbox input "true"
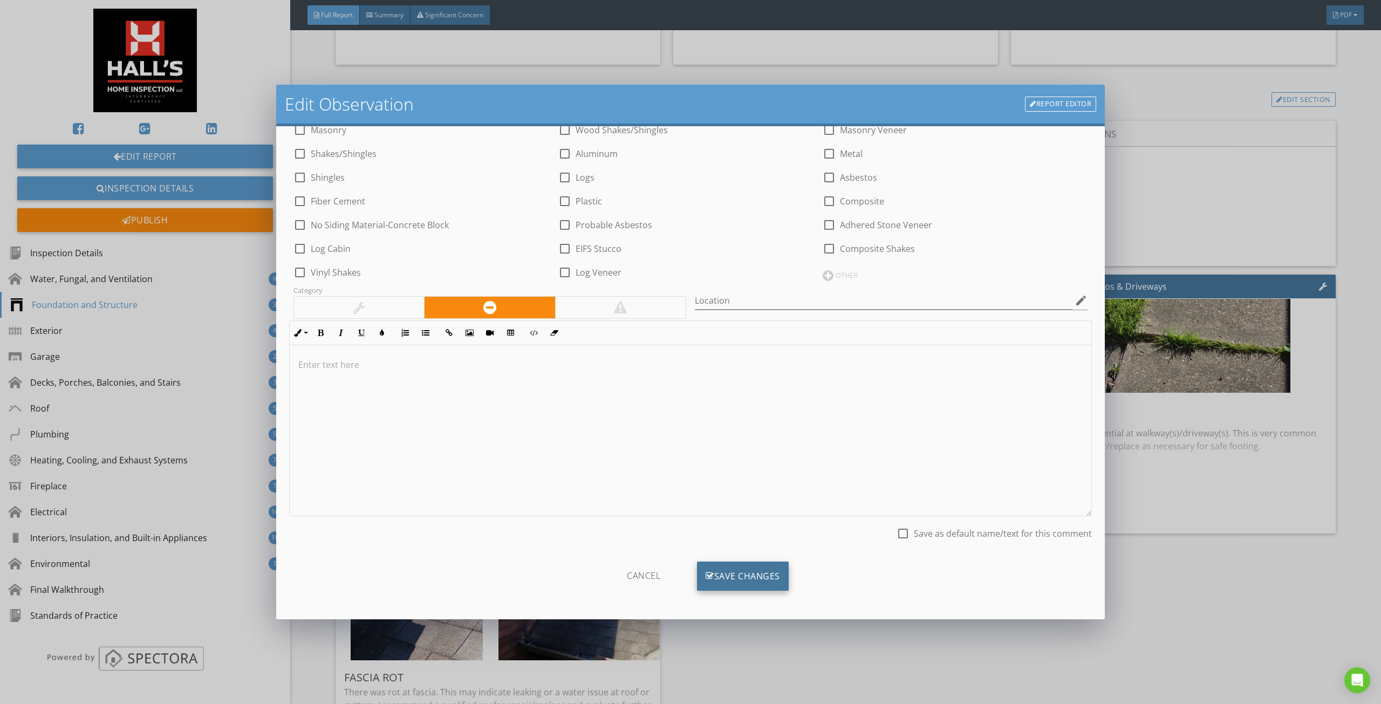
click at [756, 564] on div "Save Changes" at bounding box center [743, 575] width 92 height 29
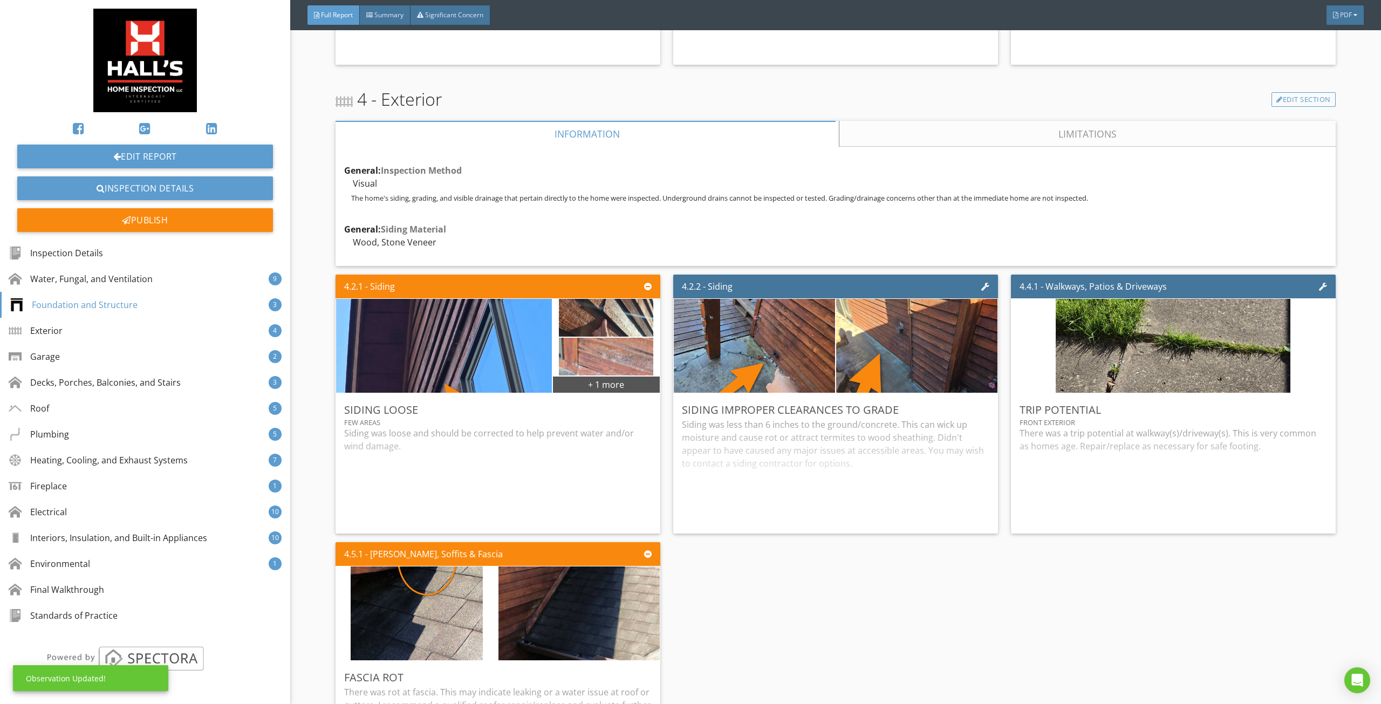
click at [753, 573] on div "4.2.1 - Siding + 1 more Siding Loose few areas Siding was loose and should be c…" at bounding box center [835, 537] width 1000 height 535
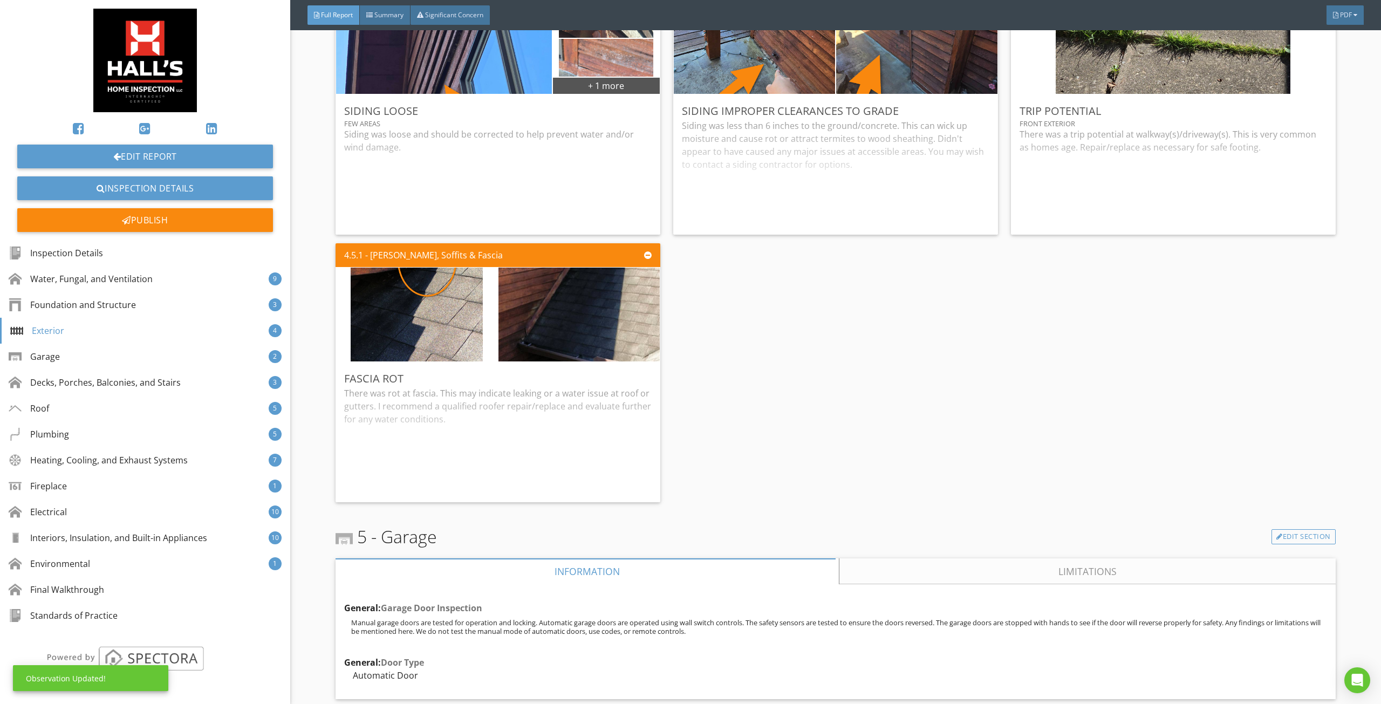
scroll to position [3236, 0]
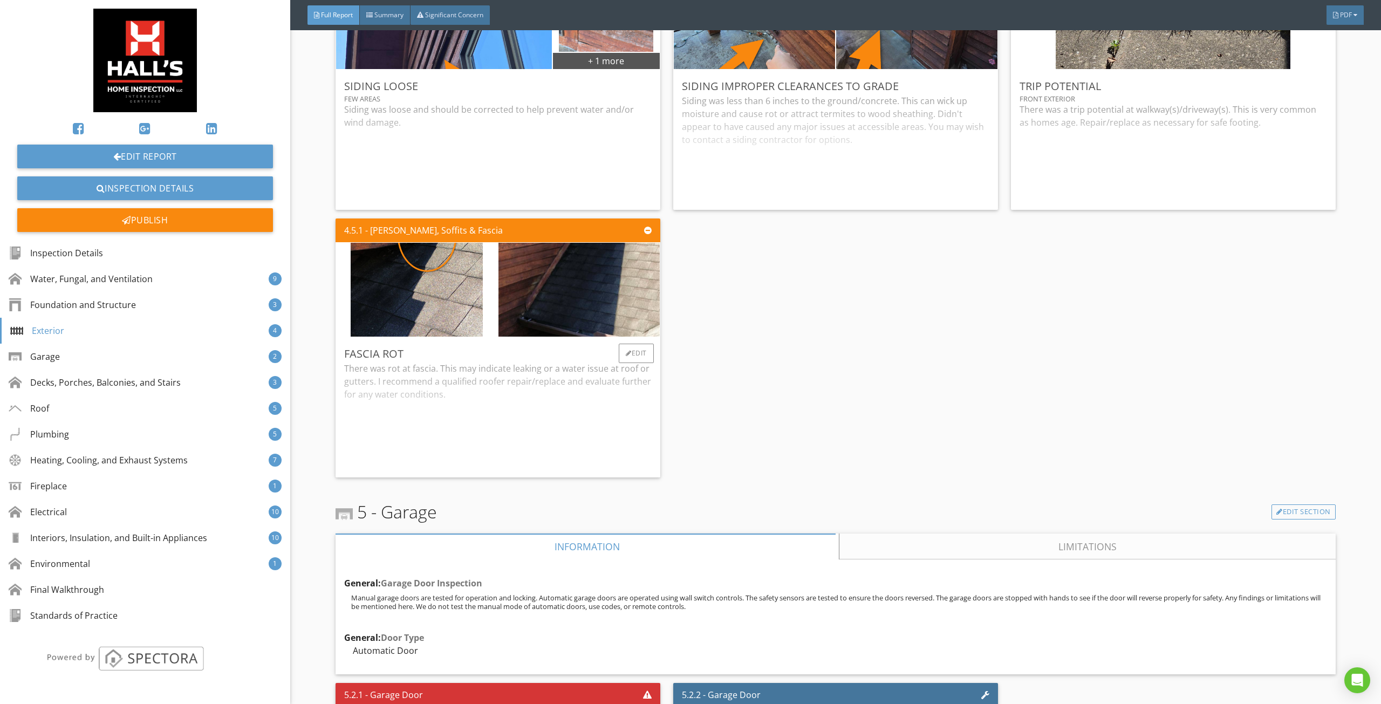
click at [592, 403] on div "There was rot at fascia. This may indicate leaking or a water issue at roof or …" at bounding box center [497, 415] width 307 height 107
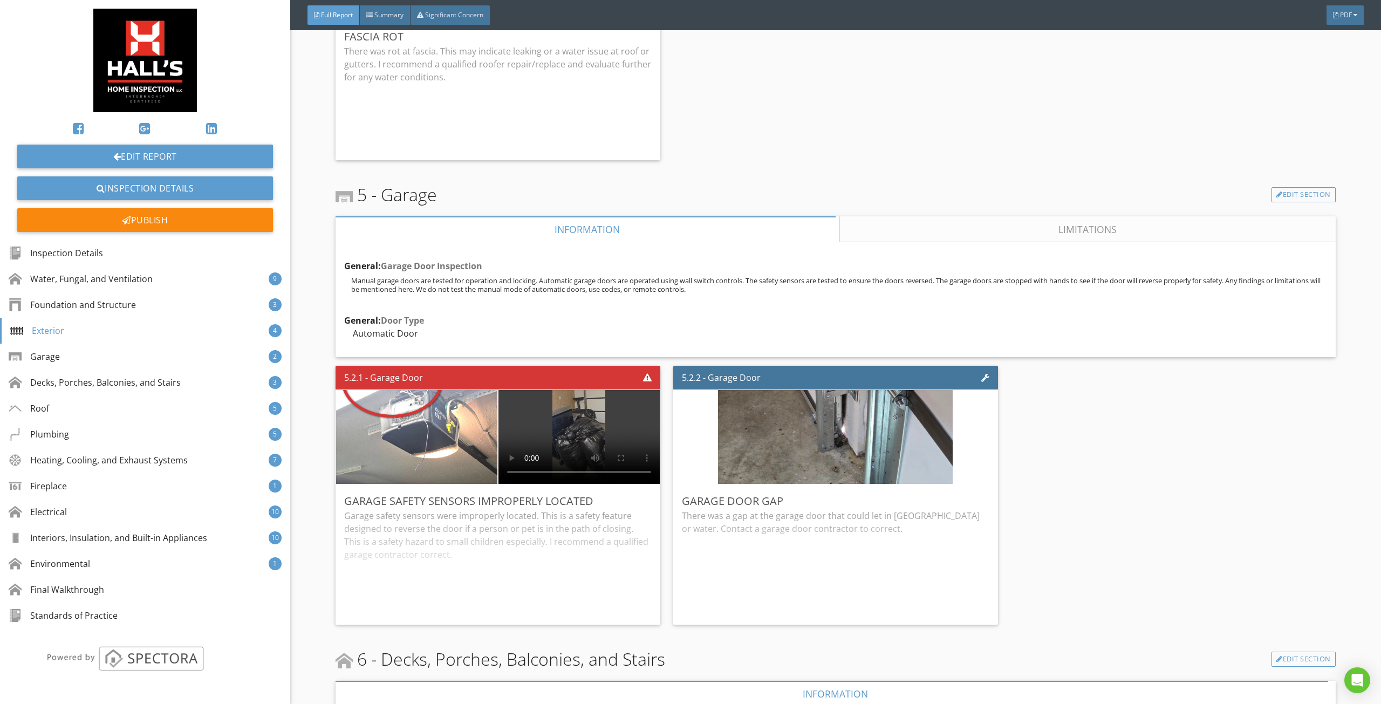
scroll to position [3560, 0]
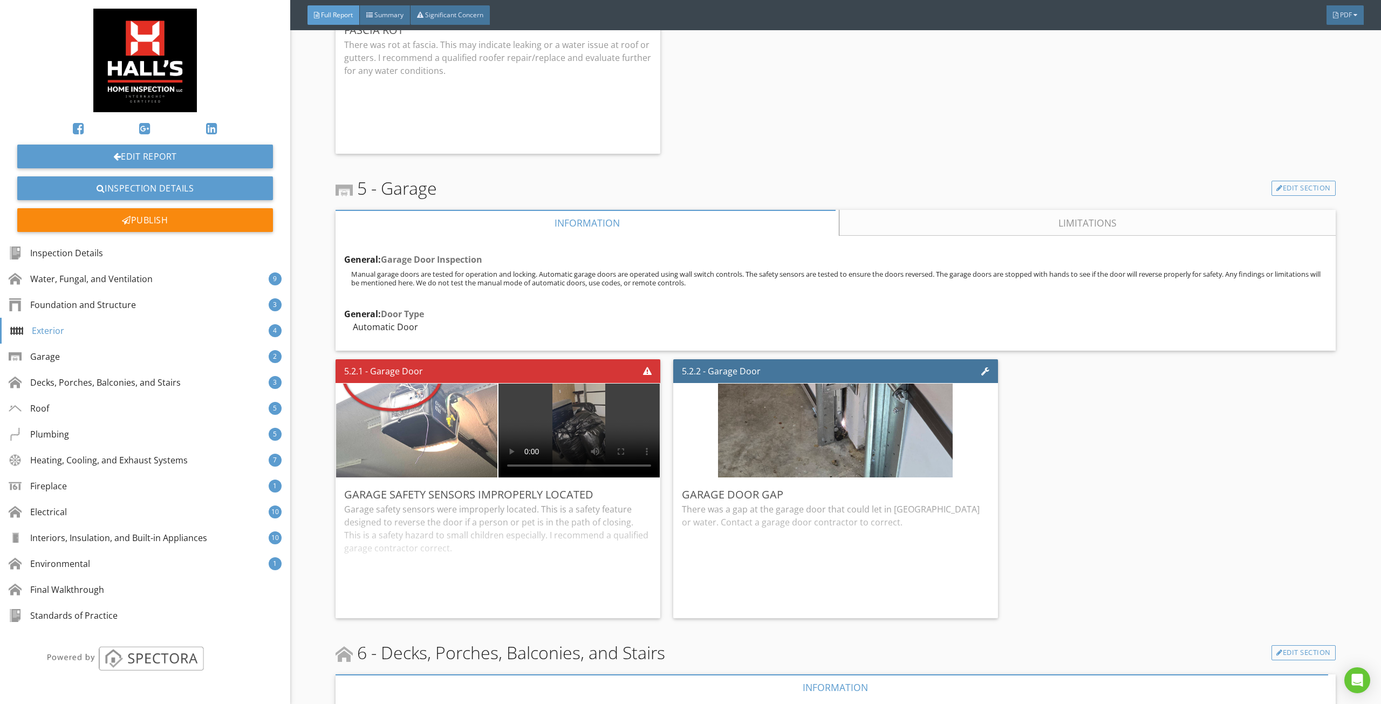
click at [858, 230] on link "Limitations" at bounding box center [1087, 223] width 496 height 26
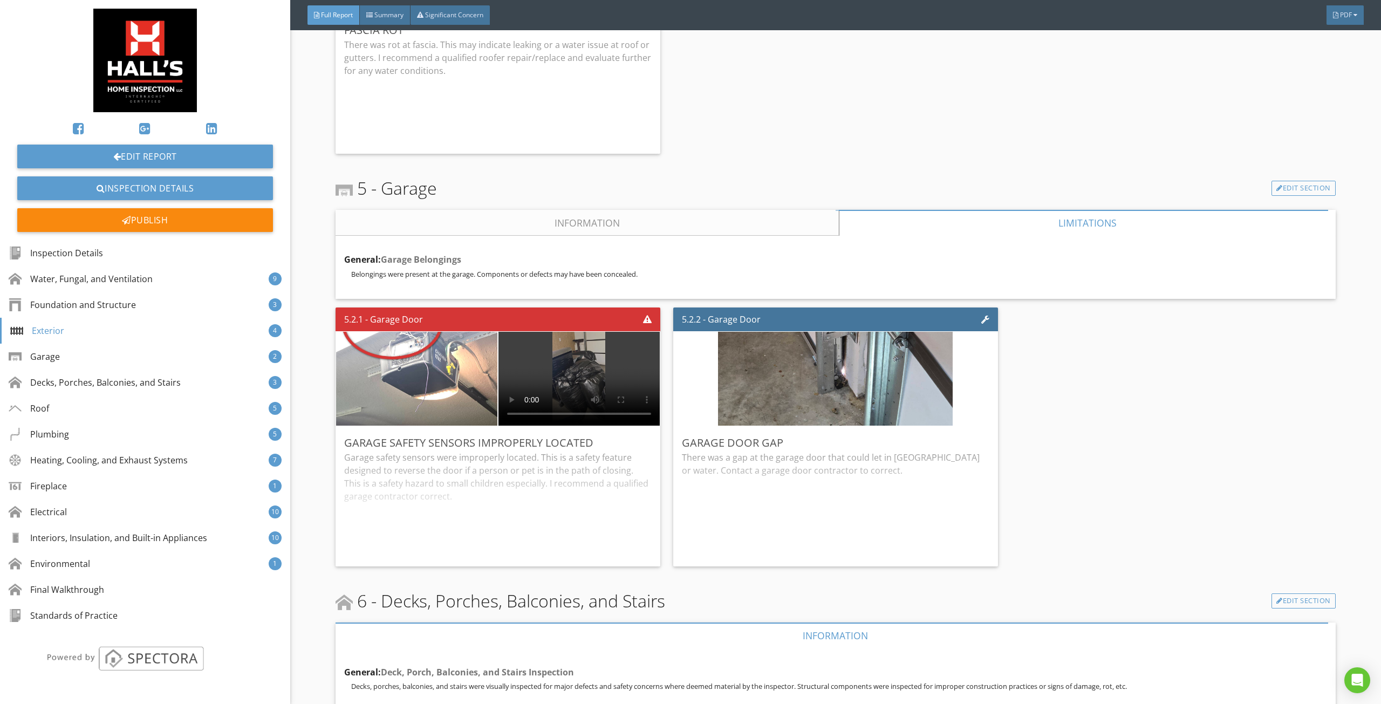
click at [632, 222] on link "Information" at bounding box center [586, 223] width 503 height 26
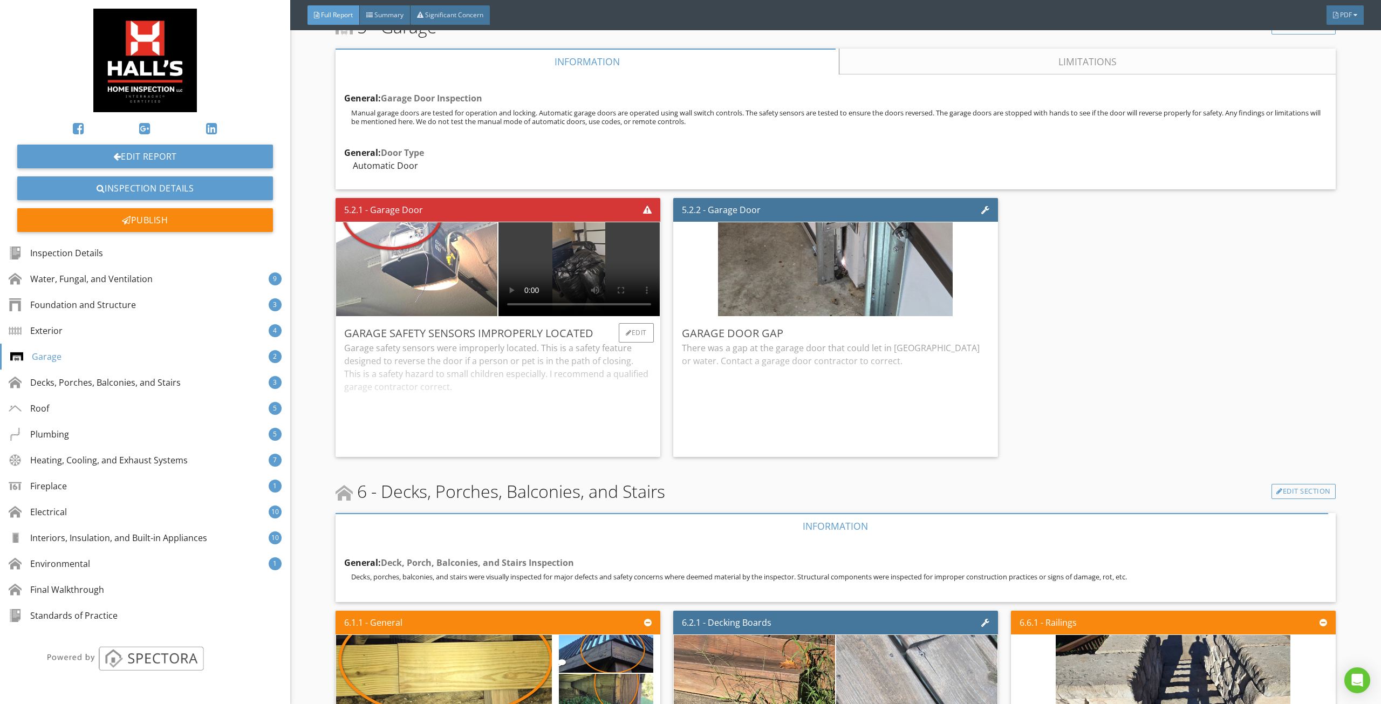
scroll to position [3775, 0]
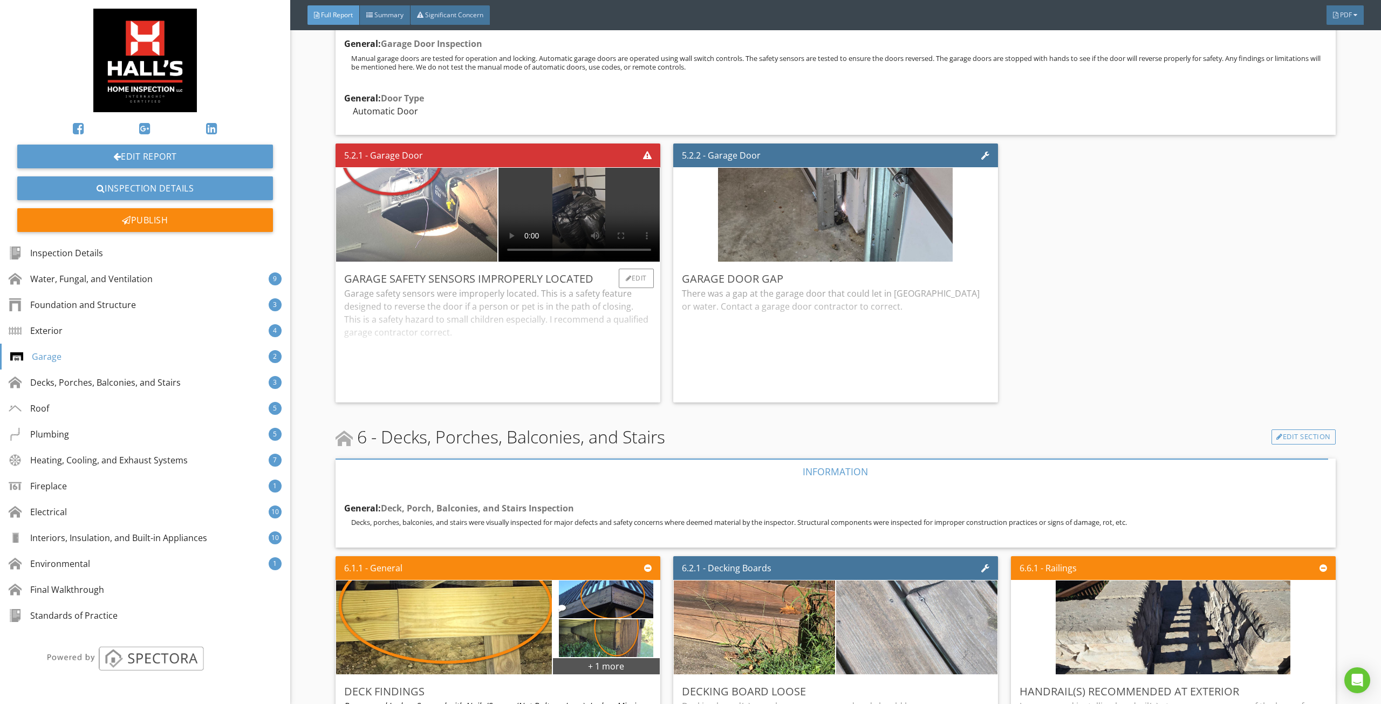
click at [520, 317] on div "Garage safety sensors were improperly located. This is a safety feature designe…" at bounding box center [497, 340] width 307 height 107
drag, startPoint x: 774, startPoint y: 305, endPoint x: 781, endPoint y: 296, distance: 11.7
click at [779, 304] on div "There was a gap at the garage door that could let in [GEOGRAPHIC_DATA] or water…" at bounding box center [835, 340] width 307 height 107
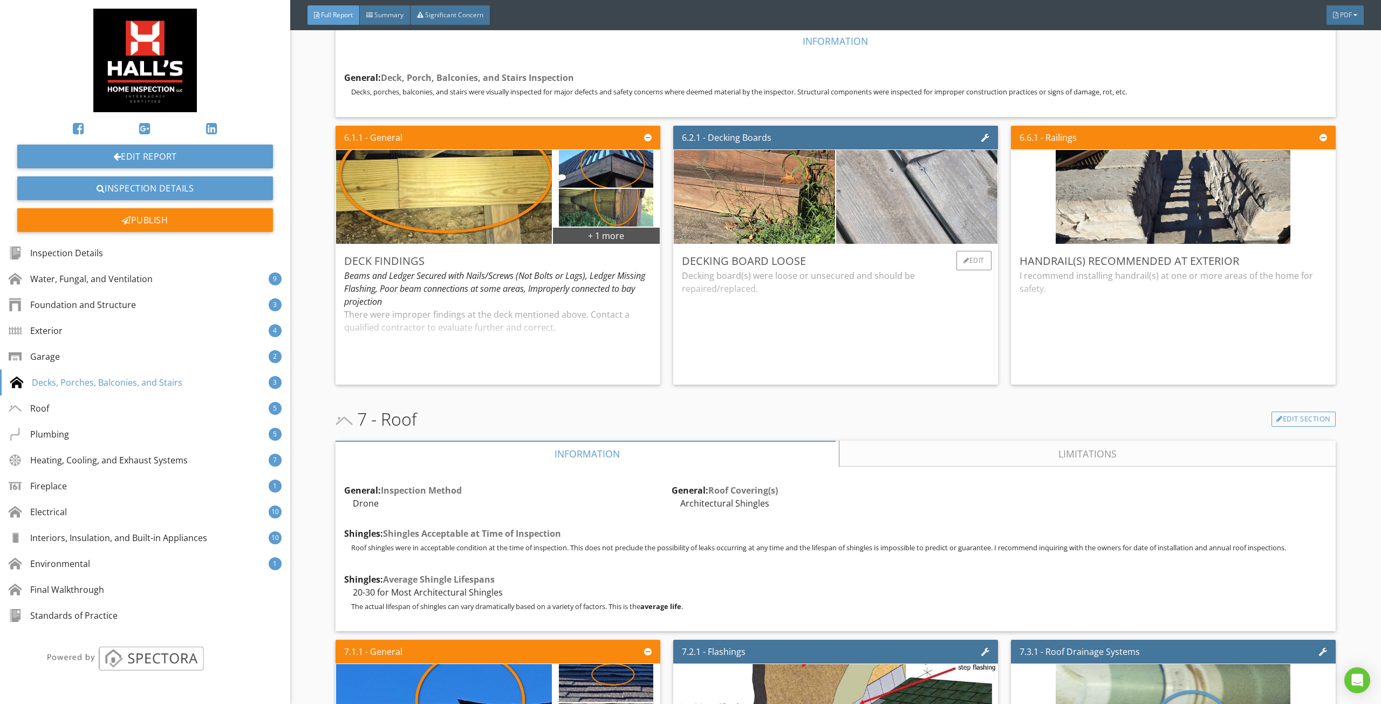
scroll to position [4207, 0]
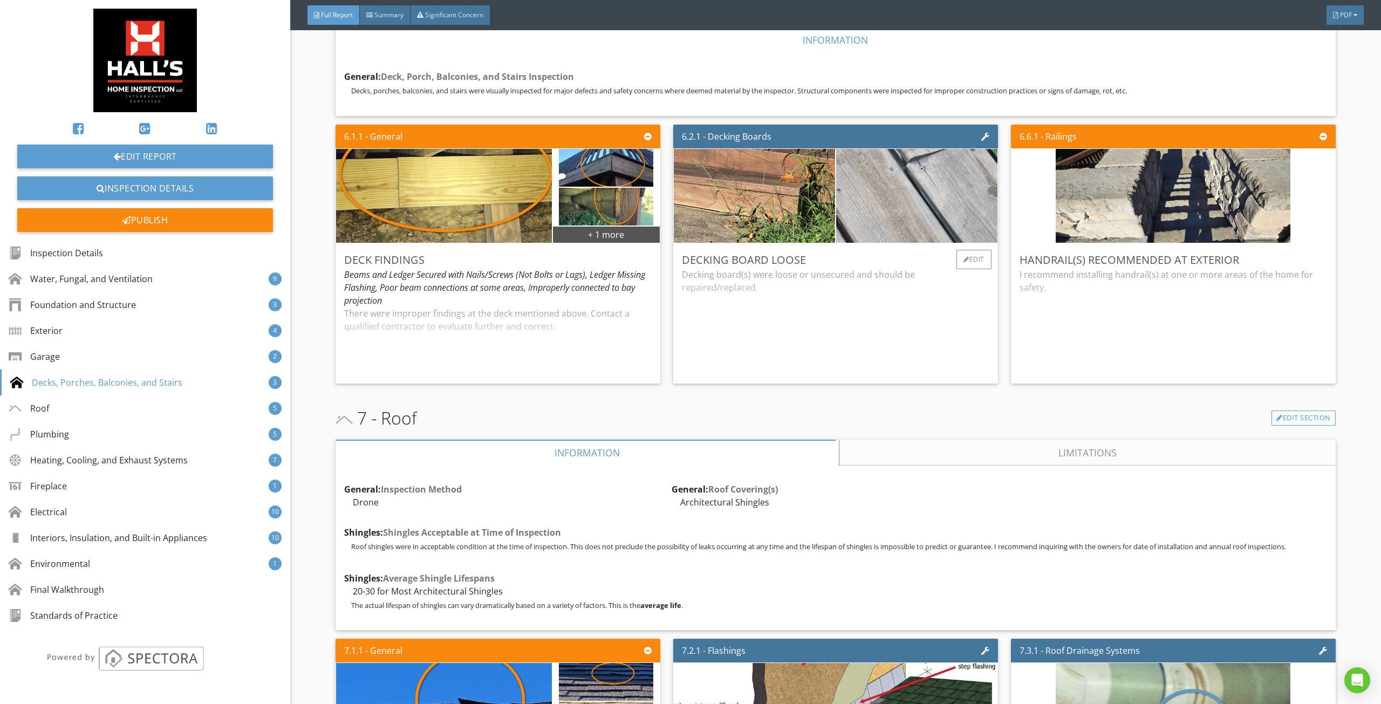
drag, startPoint x: 740, startPoint y: 306, endPoint x: 881, endPoint y: 306, distance: 140.8
click at [755, 304] on div "Decking board(s) were loose or unsecured and should be repaired/replaced." at bounding box center [835, 321] width 307 height 107
click at [1113, 304] on div "I recommend installing handrail(s) at one or more areas of the home for safety." at bounding box center [1172, 321] width 307 height 107
click at [1307, 258] on div "Edit" at bounding box center [1311, 259] width 35 height 19
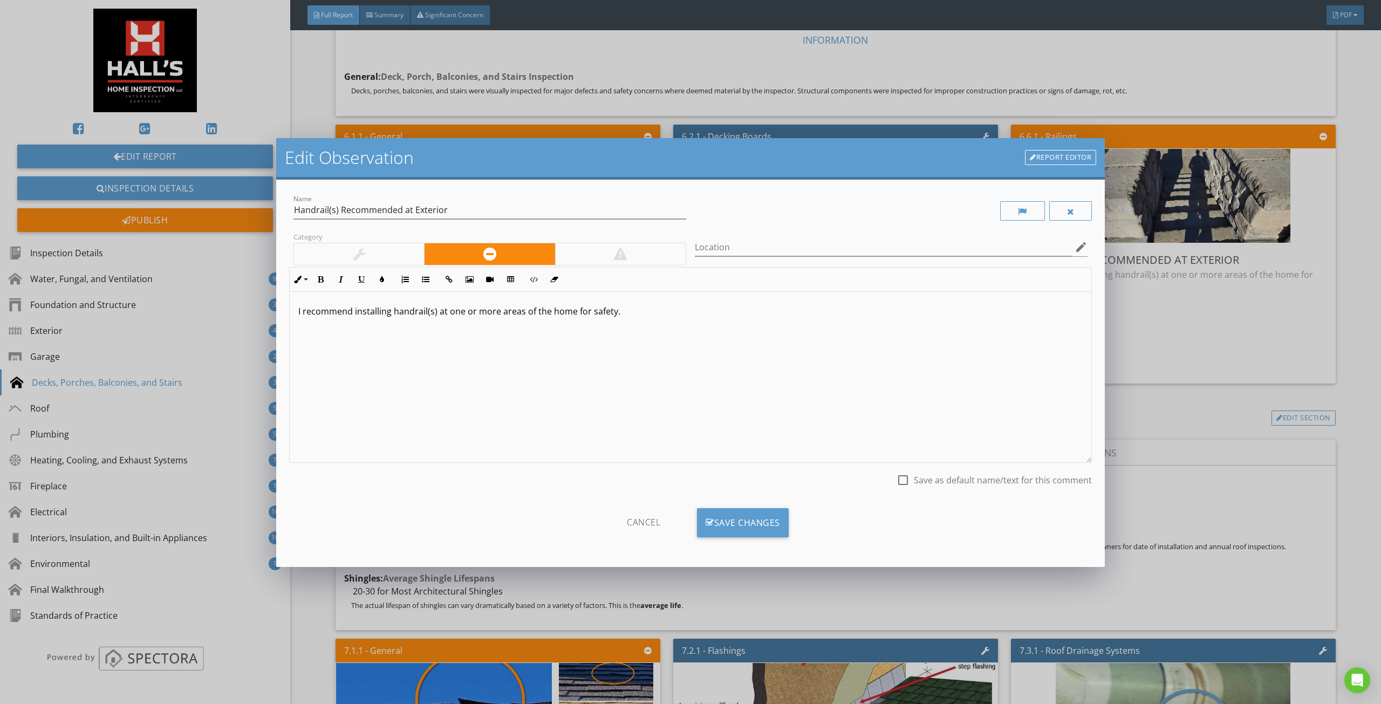
click at [411, 244] on div at bounding box center [359, 254] width 130 height 22
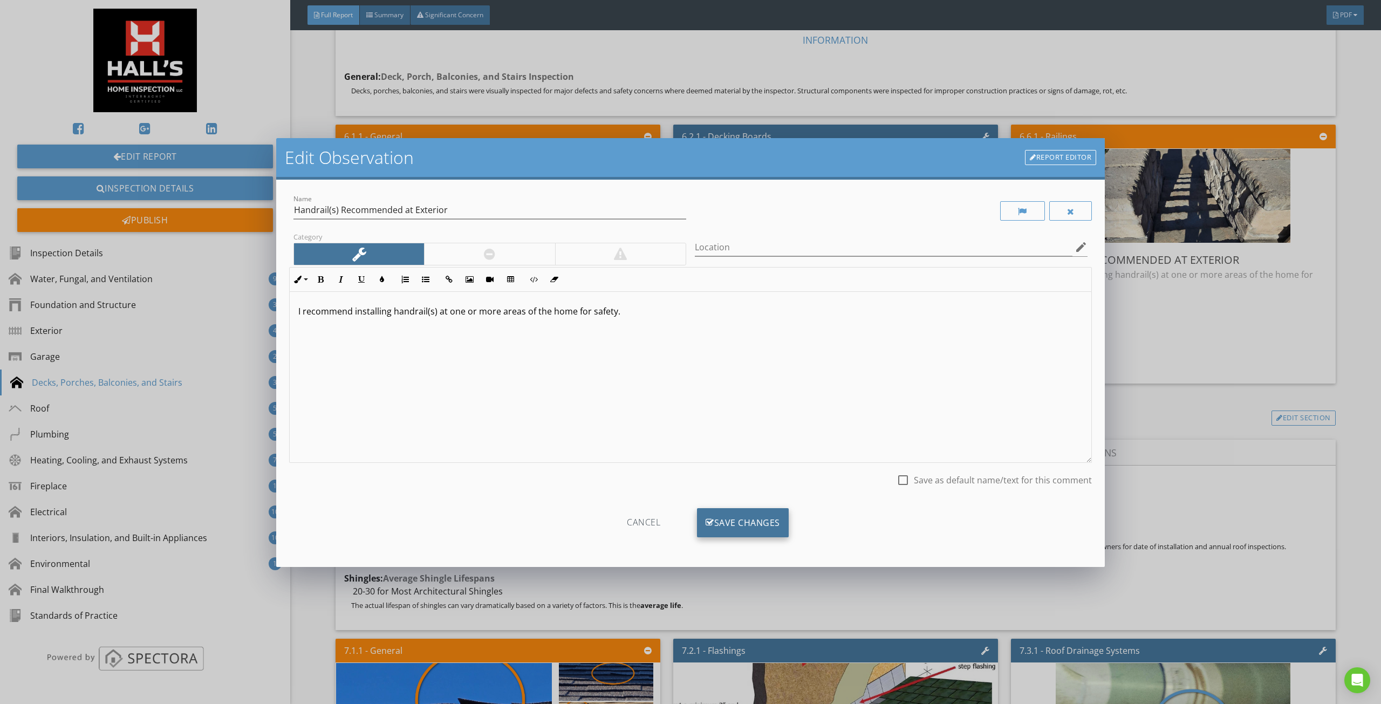
click at [721, 524] on div "Save Changes" at bounding box center [743, 522] width 92 height 29
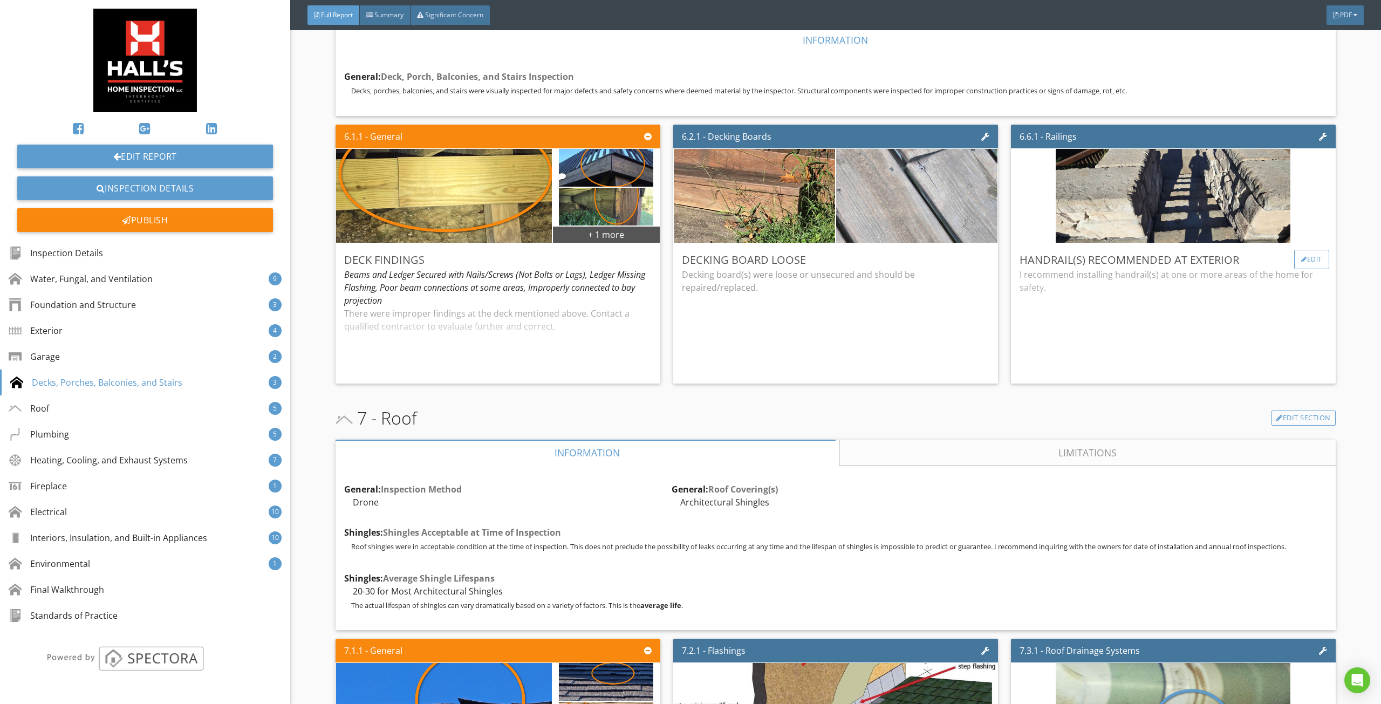
click at [1307, 258] on div "Edit" at bounding box center [1311, 259] width 35 height 19
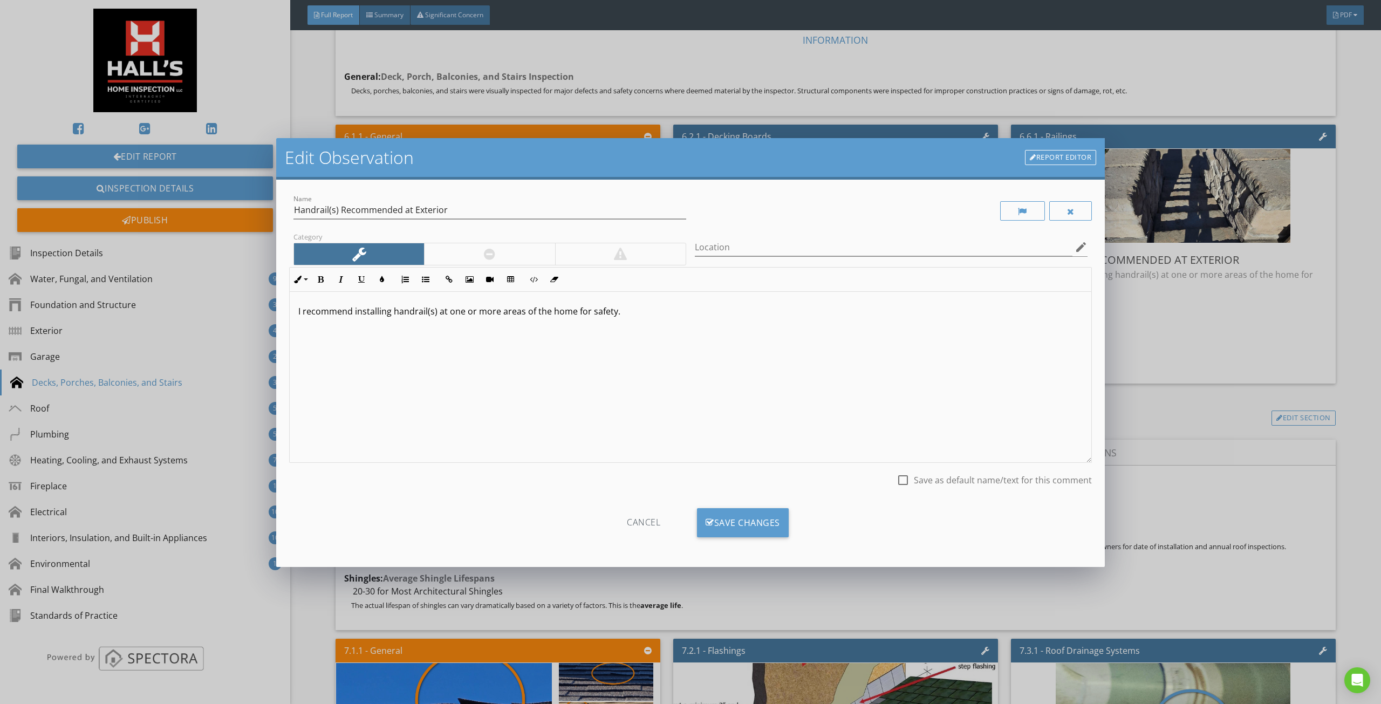
click at [602, 588] on div "Edit Observation Report Editor Name Handrail(s) Recommended at Exterior Categor…" at bounding box center [690, 352] width 1381 height 704
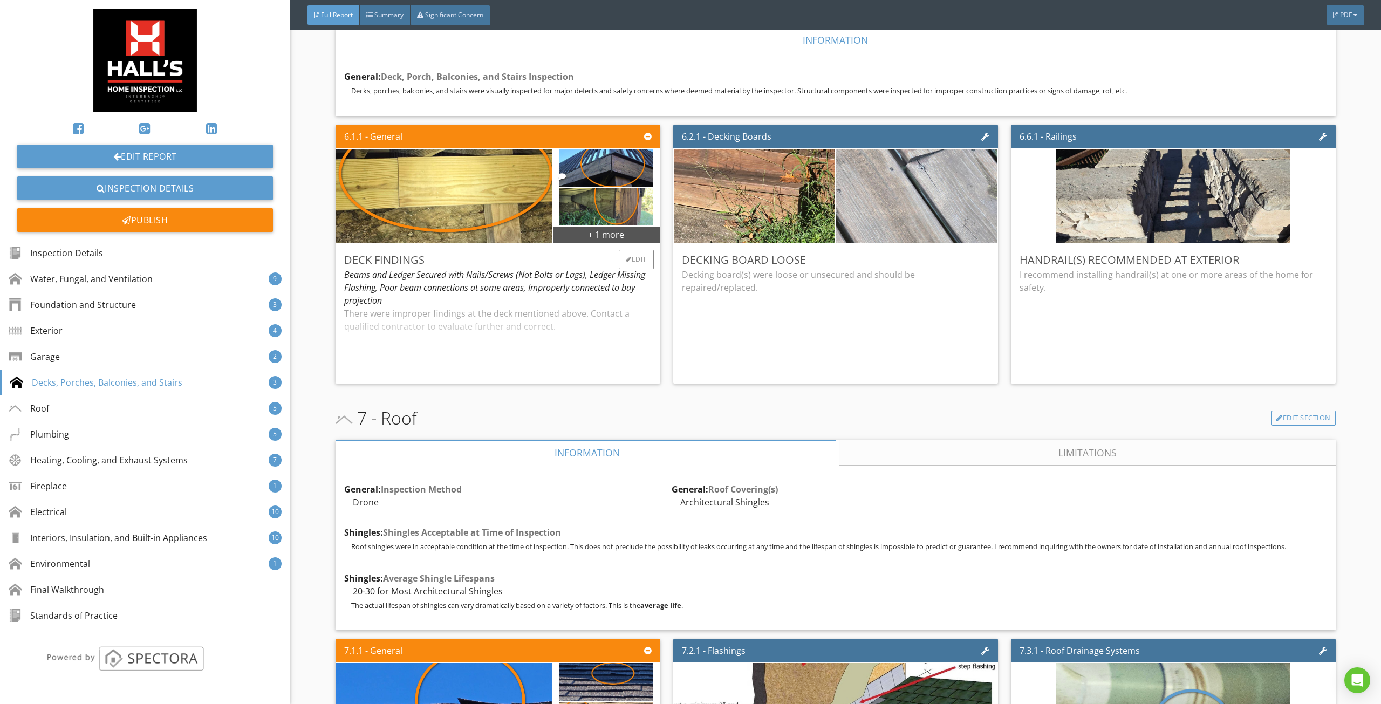
click at [482, 327] on div "There were improper findings at the deck mentioned above. Contact a qualified c…" at bounding box center [497, 341] width 307 height 68
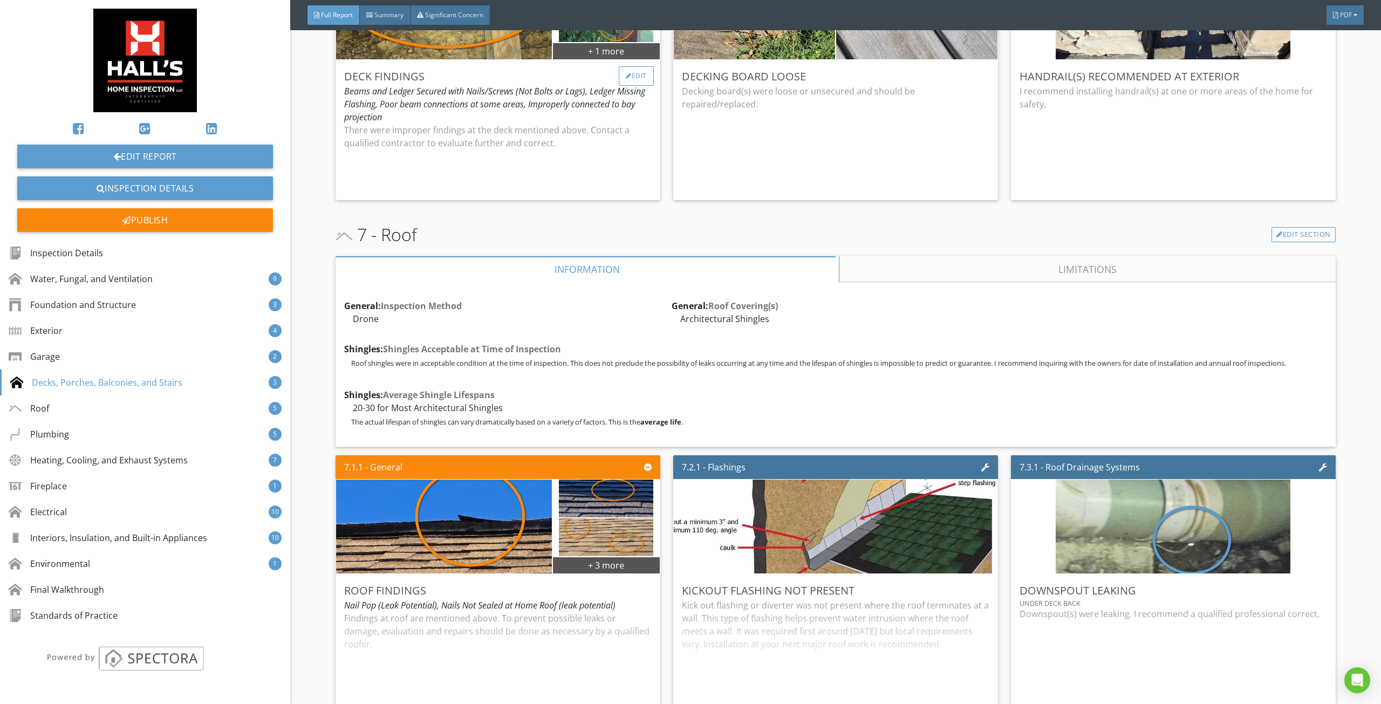
scroll to position [4261, 0]
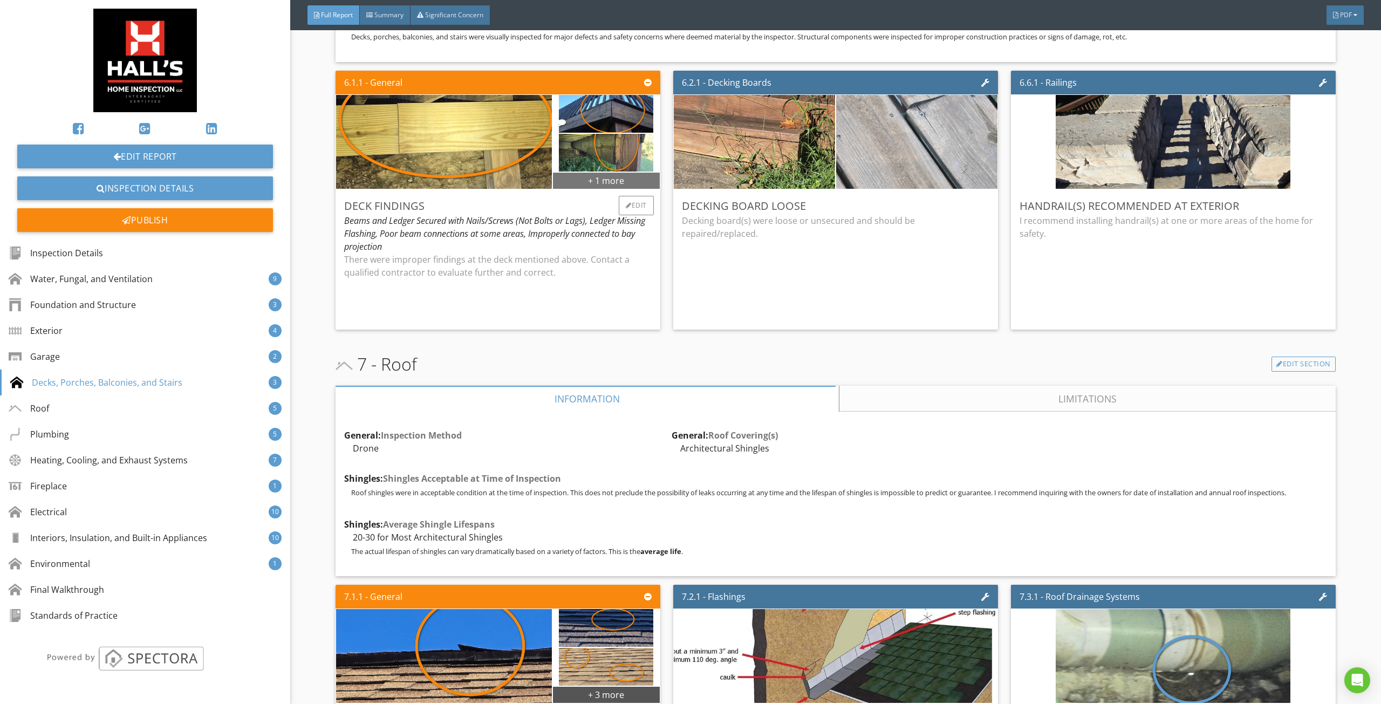
click at [598, 178] on div "+ 1 more" at bounding box center [606, 180] width 107 height 17
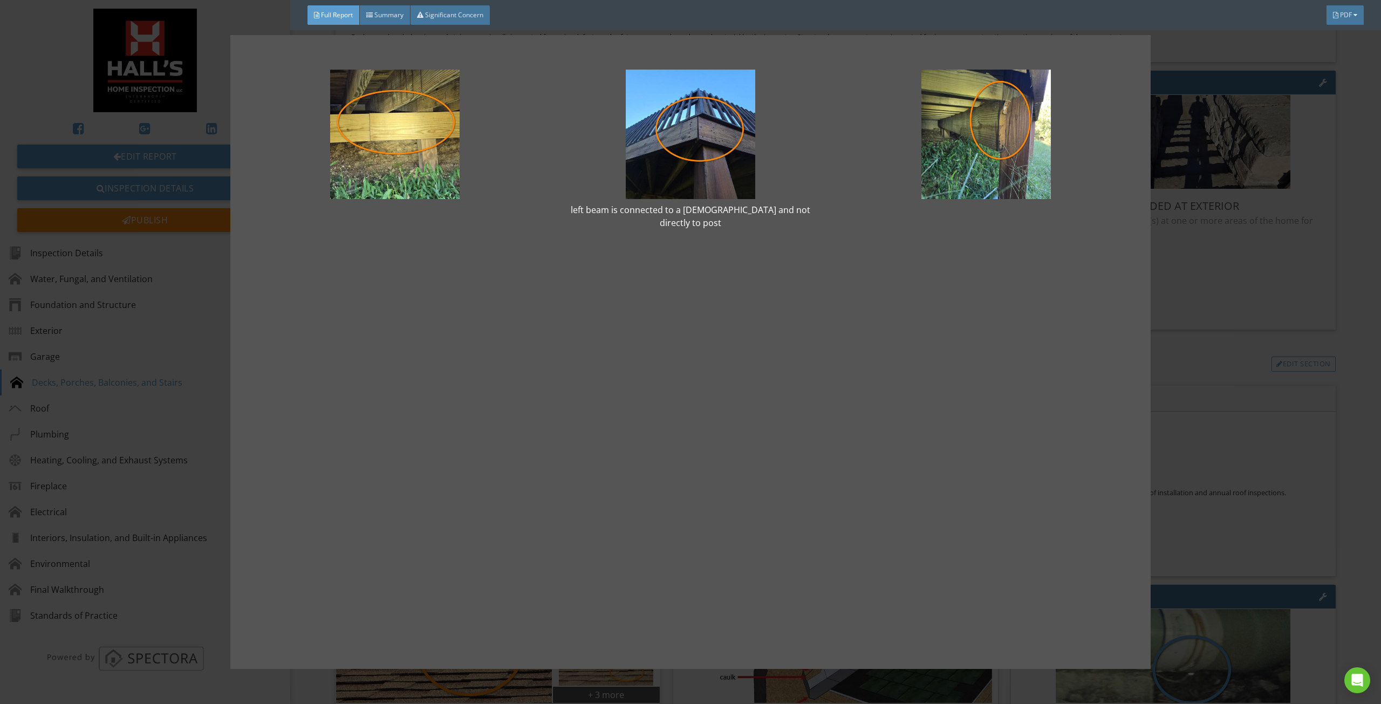
drag, startPoint x: 1143, startPoint y: 444, endPoint x: 1197, endPoint y: 435, distance: 54.2
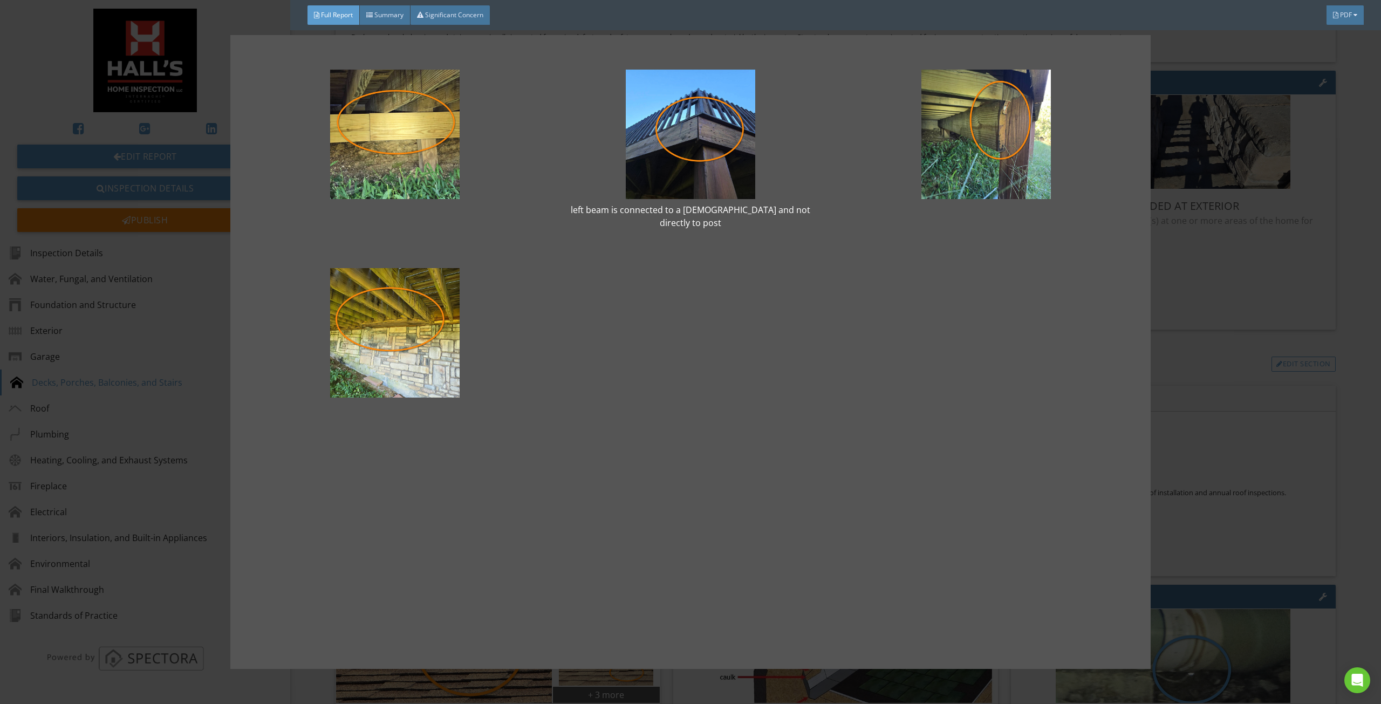
click at [1147, 444] on div "left beam is connected to a [DEMOGRAPHIC_DATA] and not directly to post" at bounding box center [690, 352] width 921 height 634
click at [1220, 426] on div "left beam is connected to a [DEMOGRAPHIC_DATA] and not directly to post" at bounding box center [690, 352] width 1381 height 704
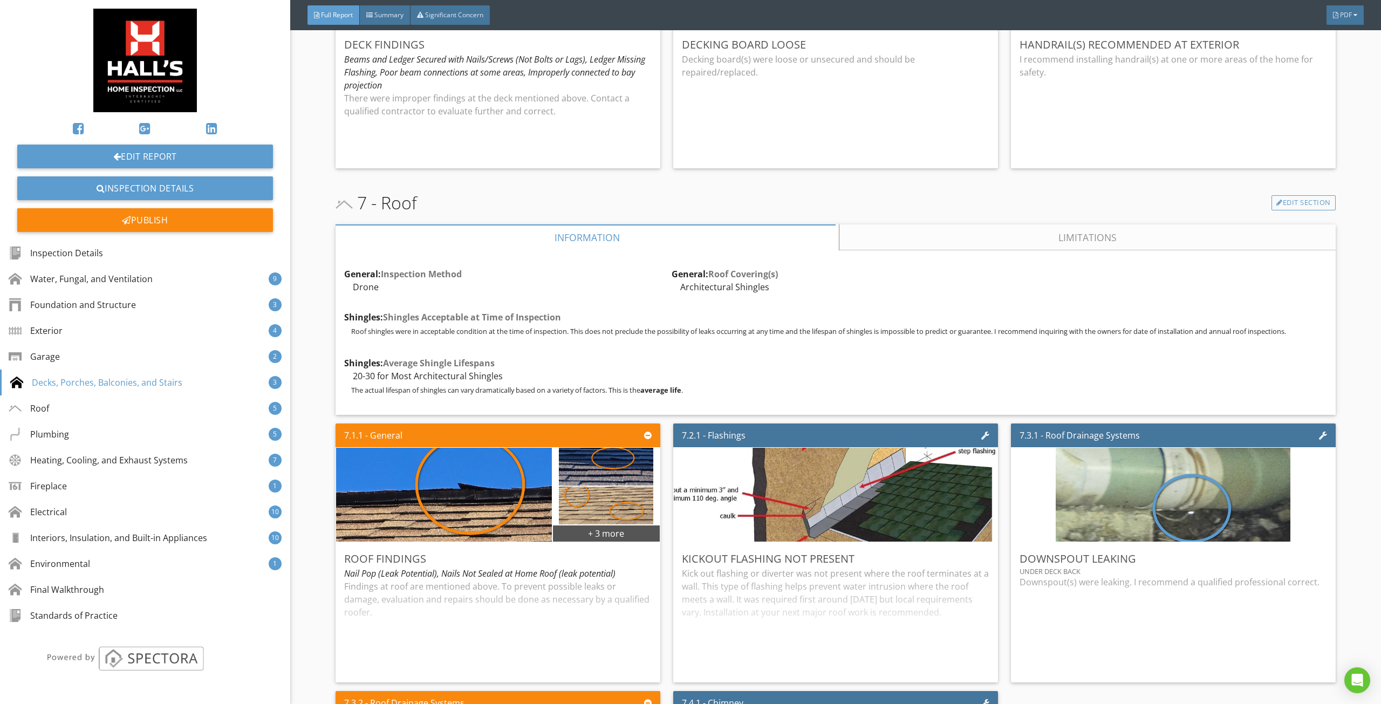
scroll to position [4423, 0]
drag, startPoint x: 869, startPoint y: 231, endPoint x: 875, endPoint y: 227, distance: 7.5
click at [871, 230] on link "Limitations" at bounding box center [1087, 237] width 496 height 26
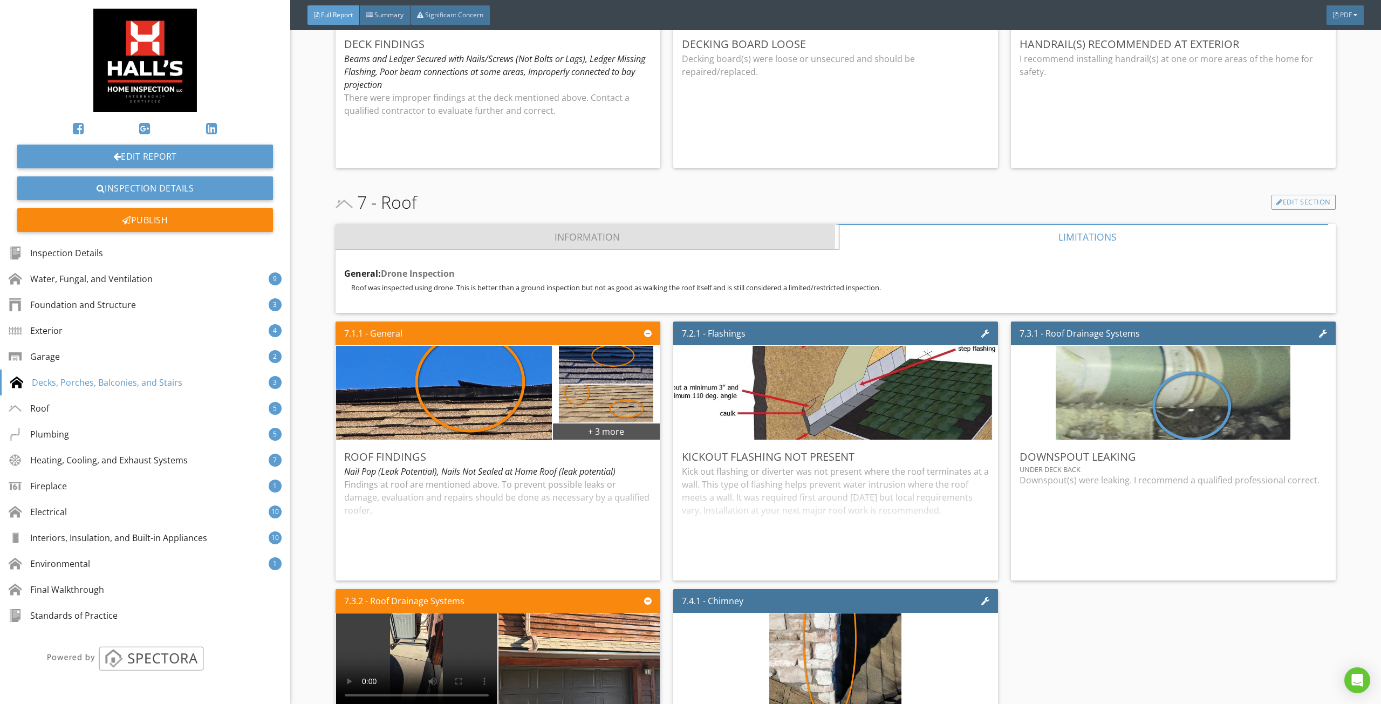
click at [628, 238] on link "Information" at bounding box center [586, 237] width 503 height 26
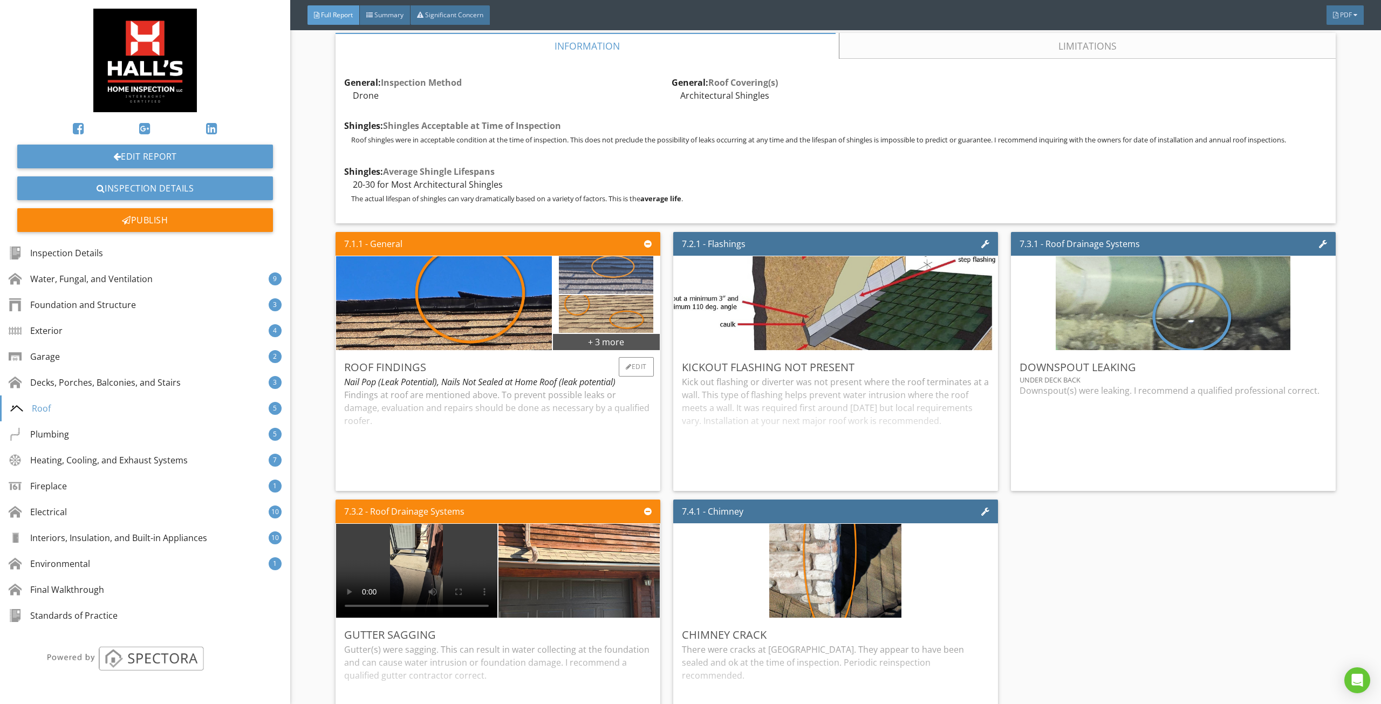
scroll to position [4638, 0]
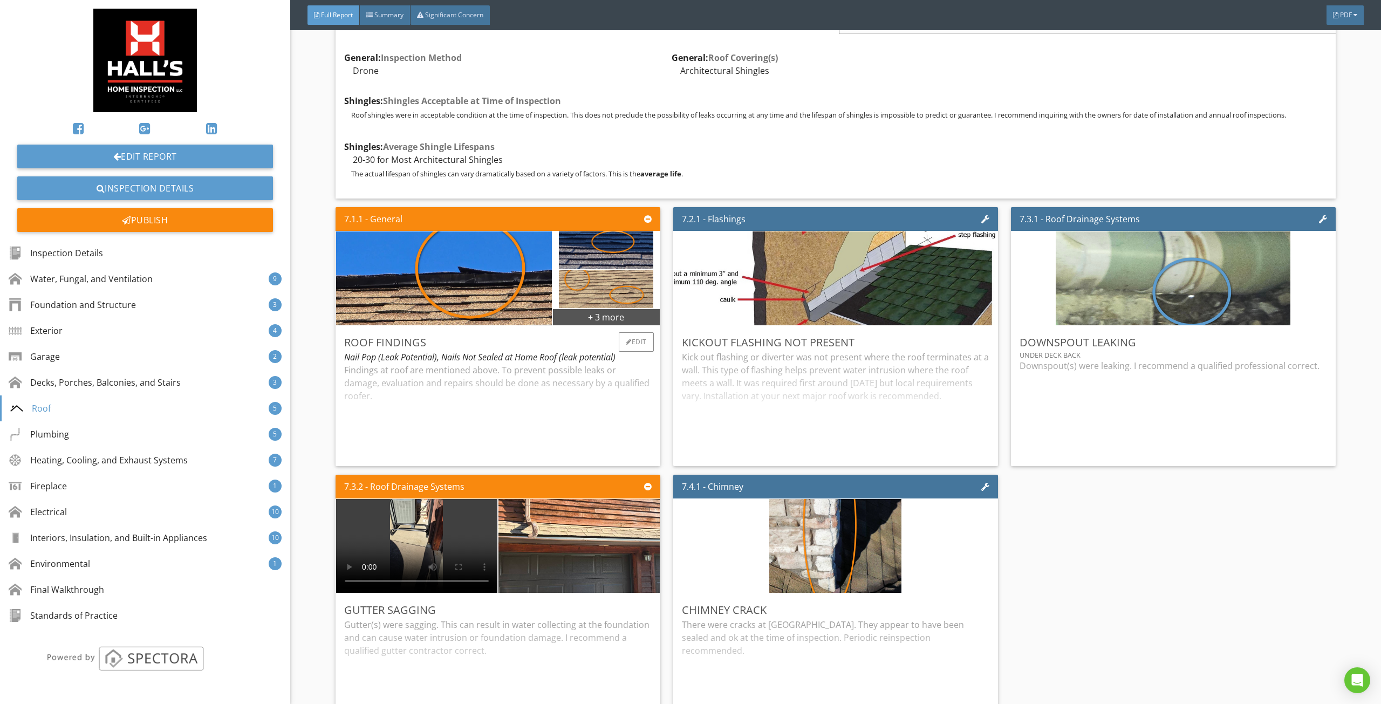
click at [563, 409] on div "Findings at roof are mentioned above. To prevent possible leaks or damage, eval…" at bounding box center [497, 411] width 307 height 94
drag, startPoint x: 770, startPoint y: 388, endPoint x: 802, endPoint y: 381, distance: 32.6
click at [771, 388] on div "Kick out flashing or diverter was not present where the roof terminates at a wa…" at bounding box center [835, 404] width 307 height 107
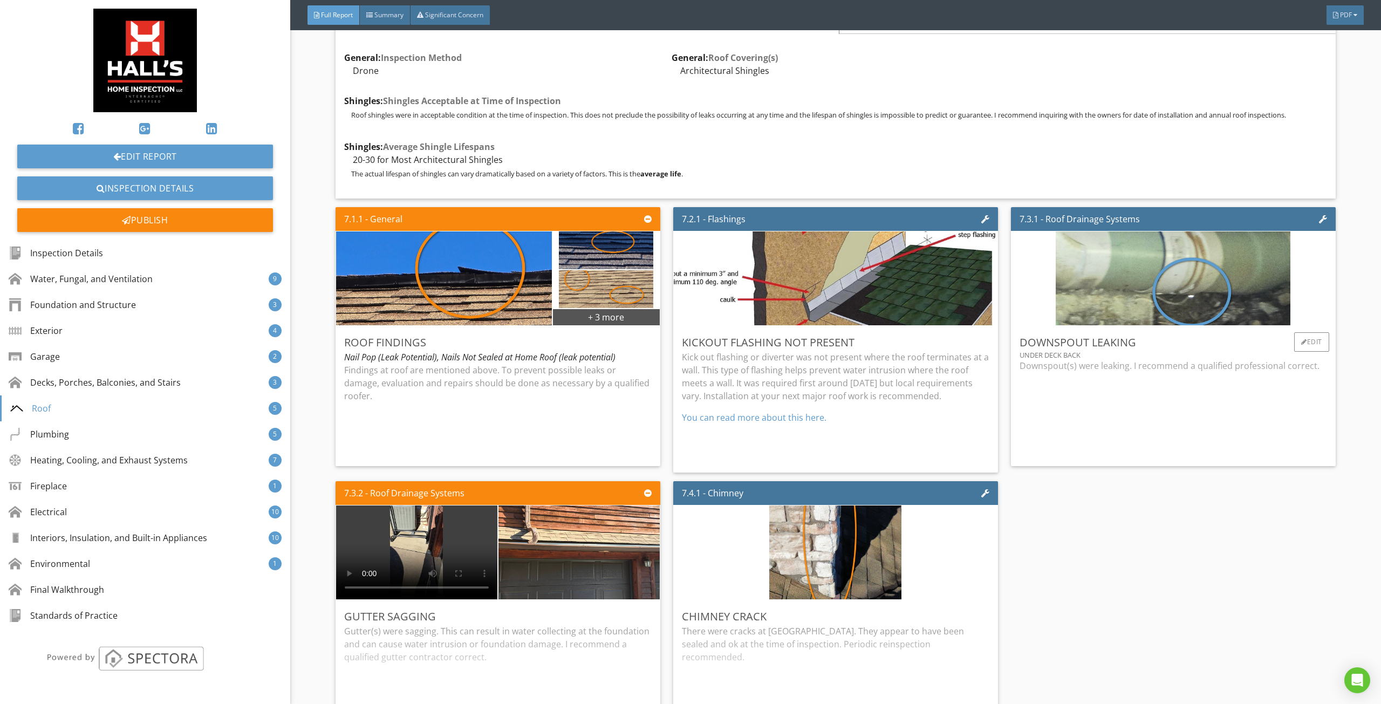
click at [1108, 390] on div "Downspout(s) were leaking. I recommend a qualified professional correct." at bounding box center [1172, 408] width 307 height 98
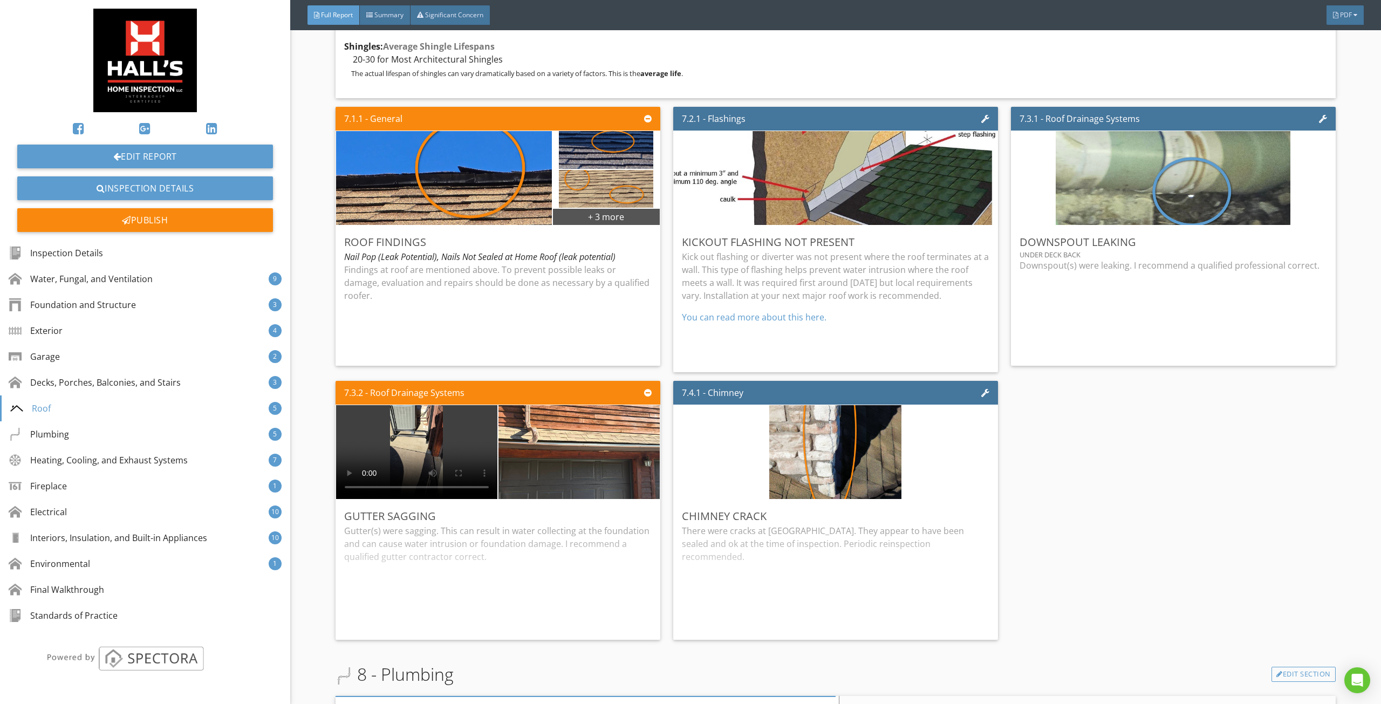
scroll to position [4800, 0]
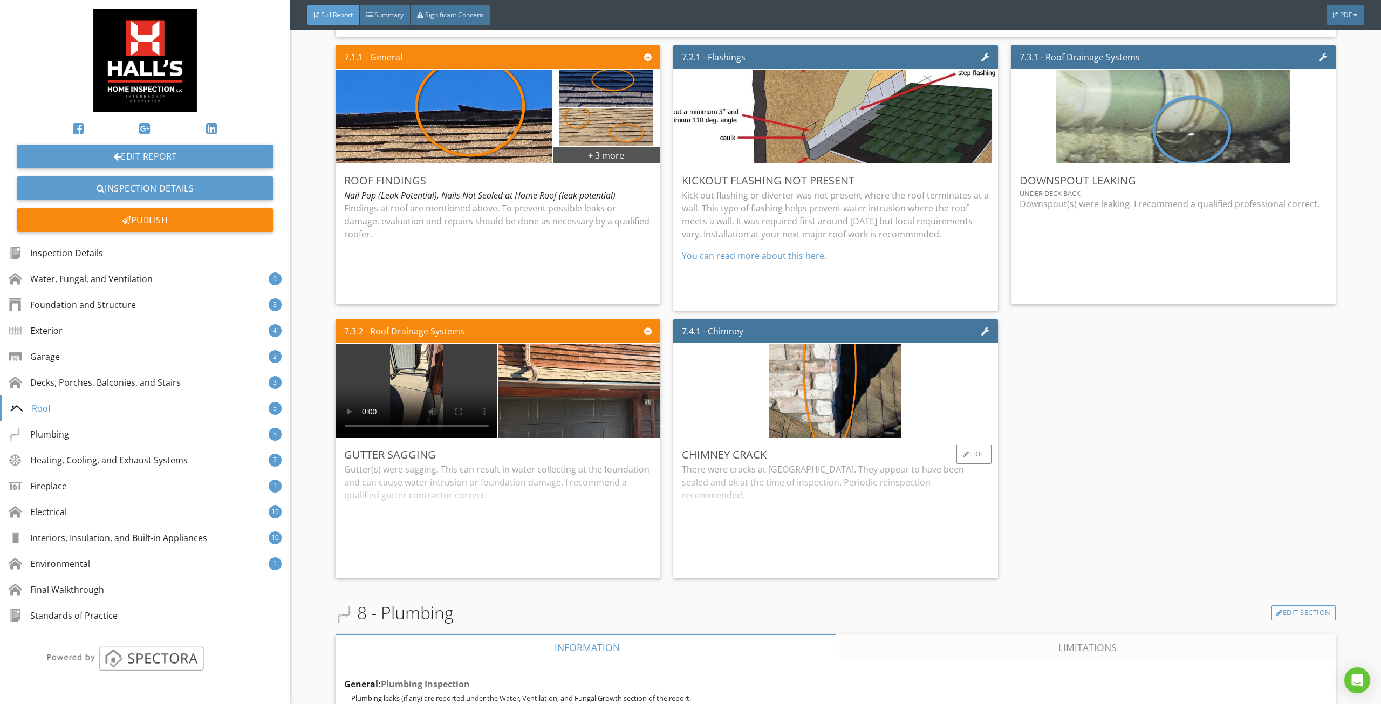
click at [735, 534] on div "There were cracks at [GEOGRAPHIC_DATA]. They appear to have been sealed and ok …" at bounding box center [835, 516] width 307 height 107
drag, startPoint x: 517, startPoint y: 532, endPoint x: 525, endPoint y: 522, distance: 13.5
click at [517, 532] on div "Gutter(s) were sagging. This can result in water collecting at the foundation a…" at bounding box center [497, 516] width 307 height 107
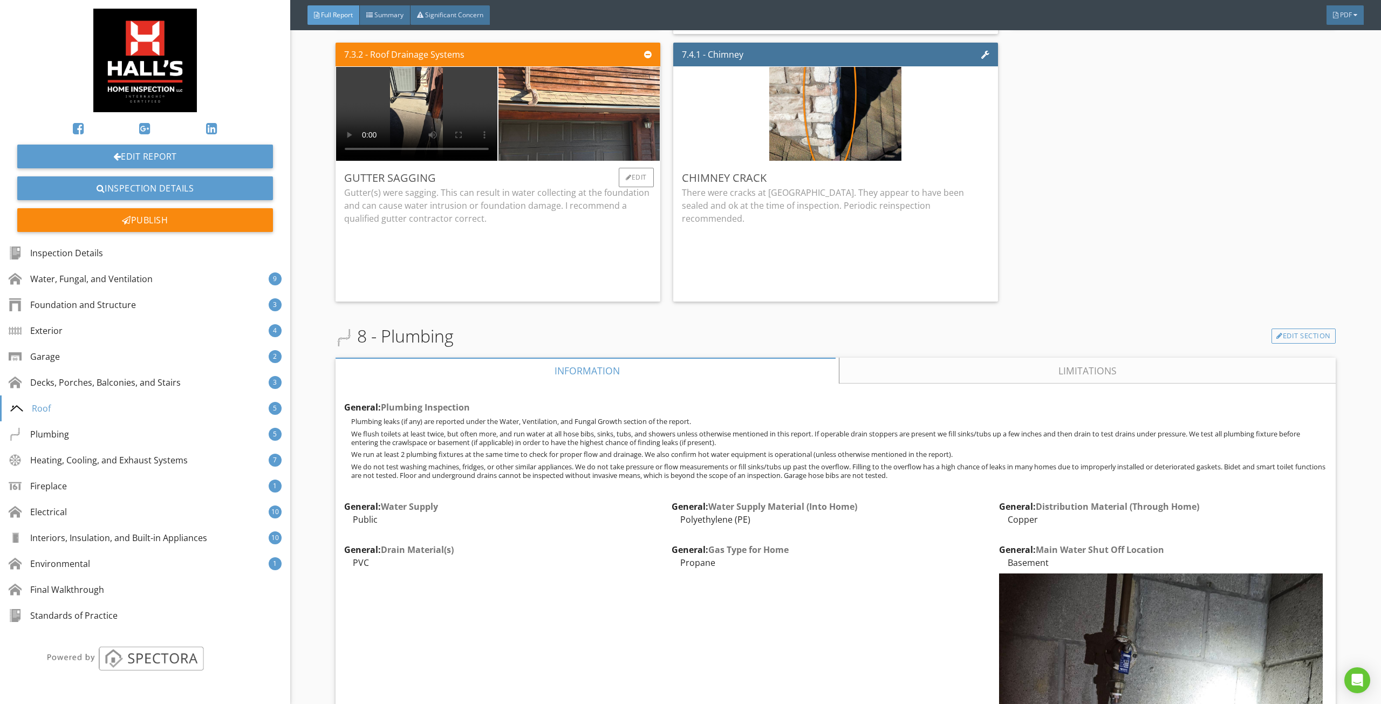
scroll to position [5124, 0]
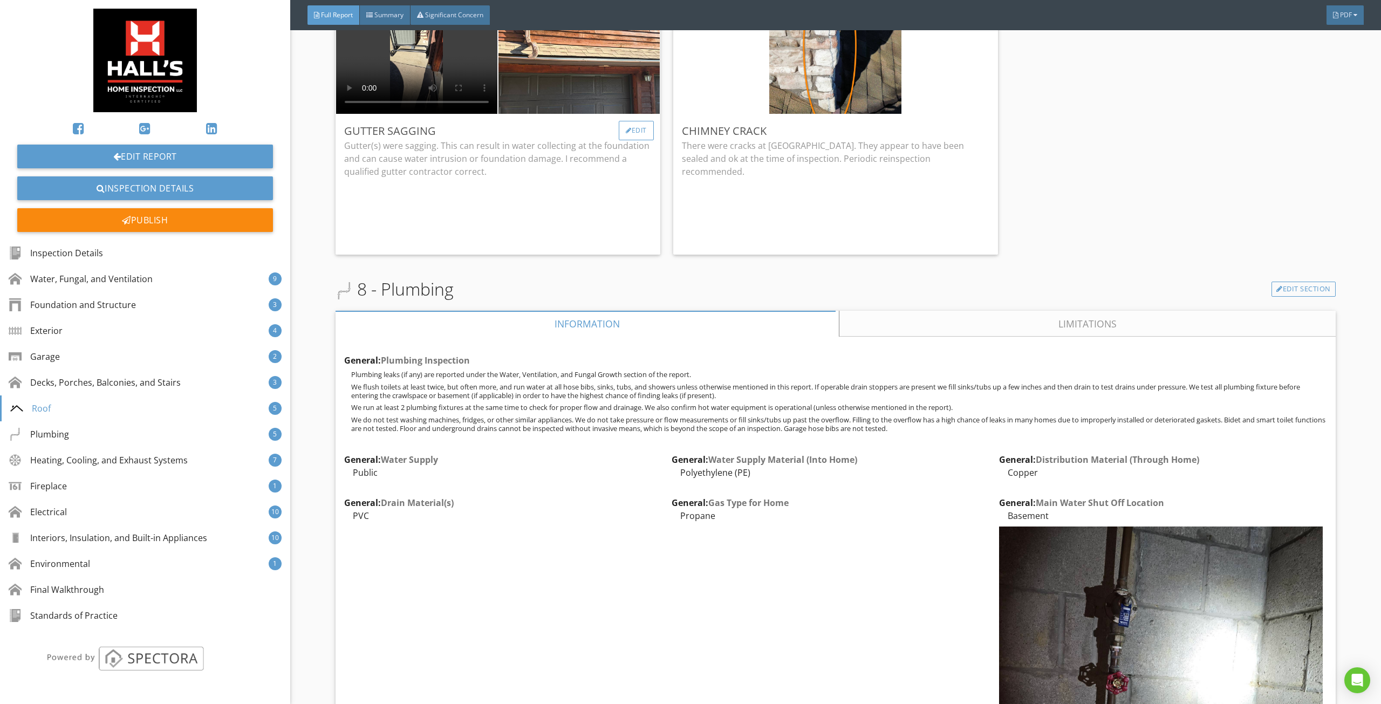
click at [625, 133] on div "Edit" at bounding box center [636, 130] width 35 height 19
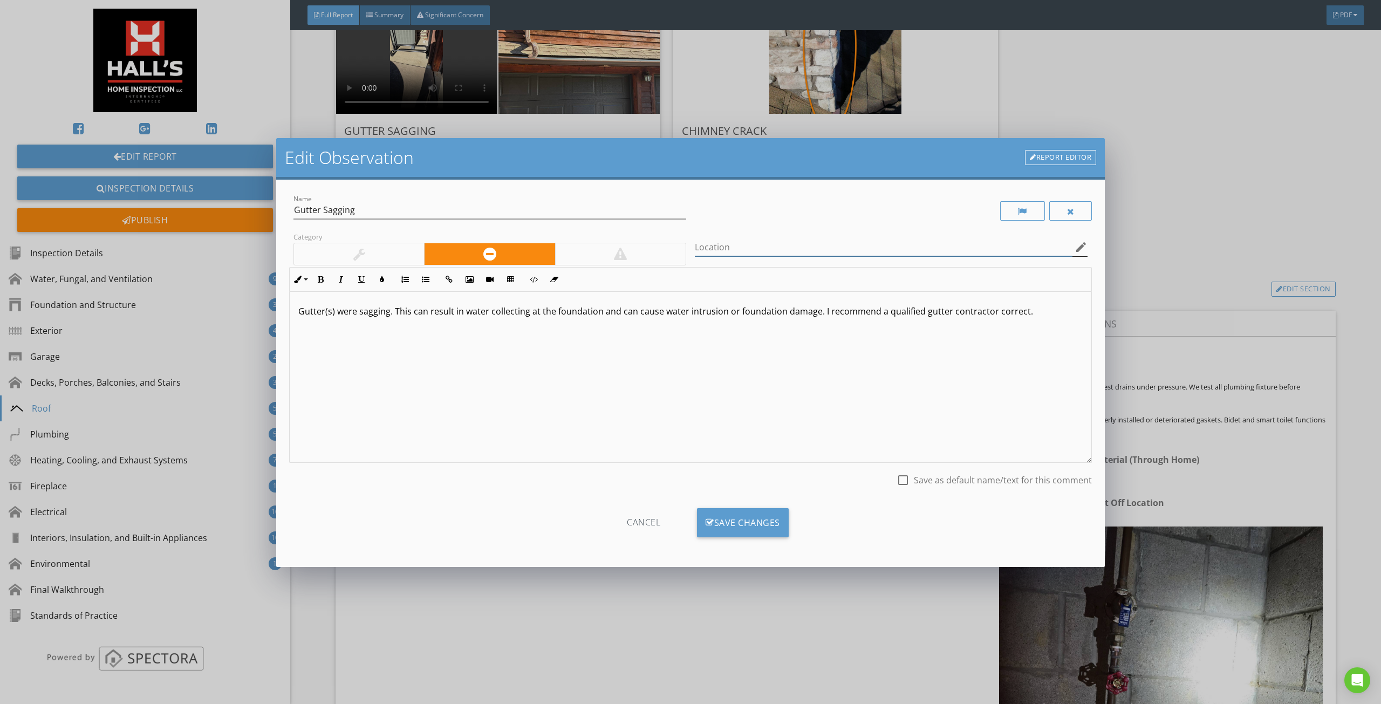
click at [782, 255] on input "Location" at bounding box center [884, 247] width 378 height 18
type input "left"
click at [760, 534] on div "Save Changes" at bounding box center [743, 522] width 92 height 29
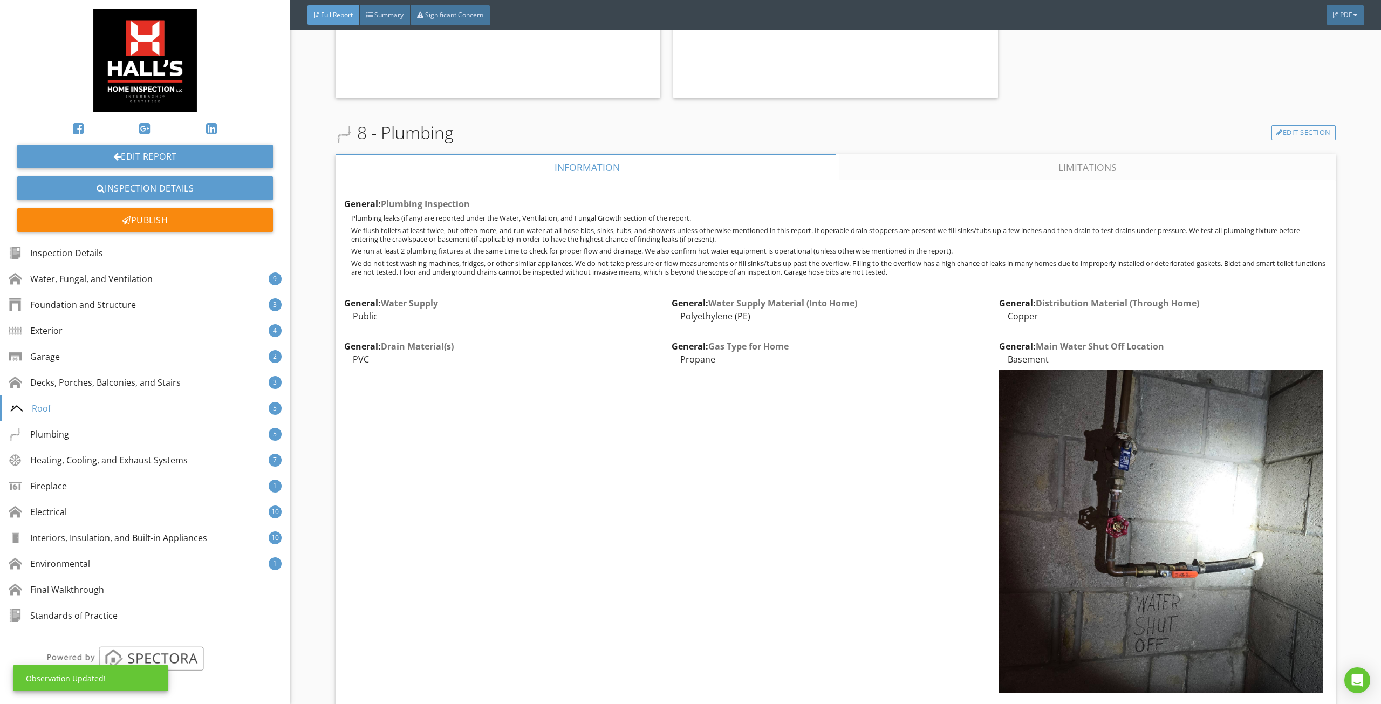
scroll to position [5285, 0]
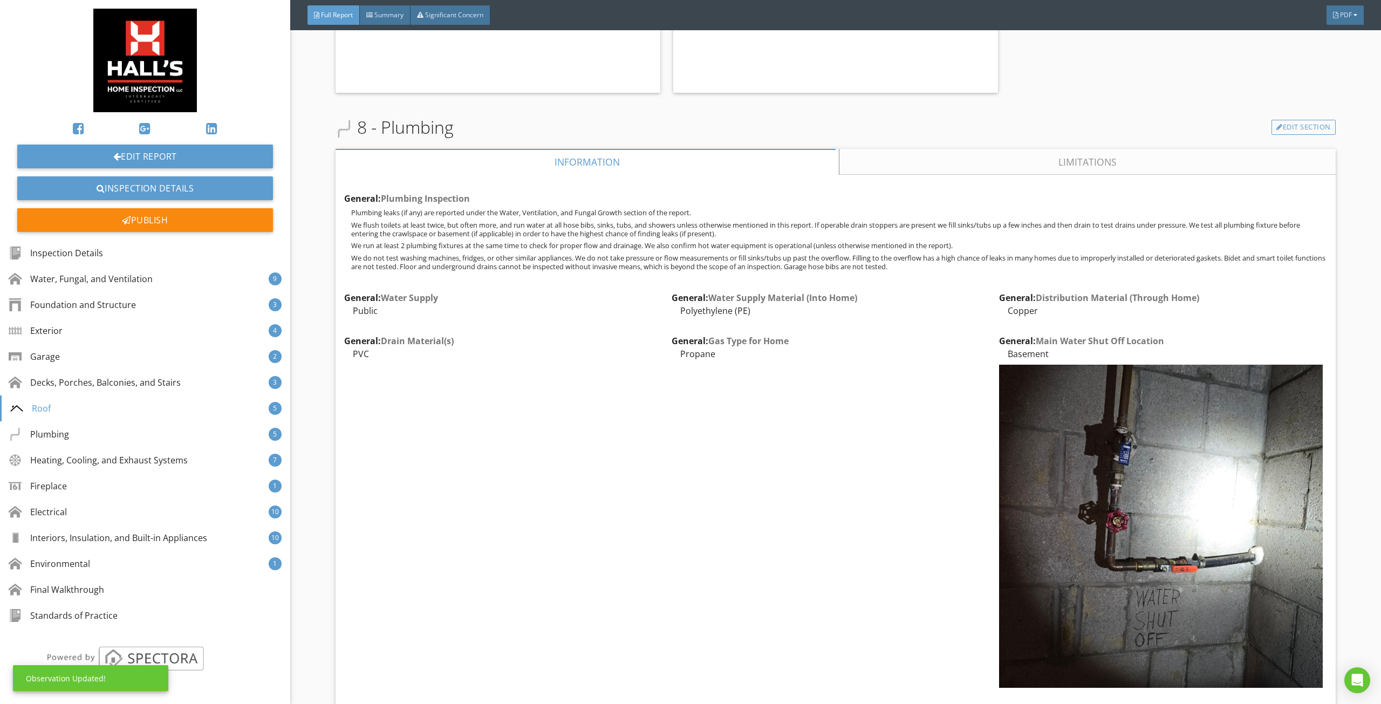
drag, startPoint x: 915, startPoint y: 177, endPoint x: 906, endPoint y: 168, distance: 12.6
click at [915, 176] on div "General: Plumbing Inspection Plumbing leaks (if any) are reported under the Wat…" at bounding box center [835, 685] width 1000 height 1020
drag, startPoint x: 902, startPoint y: 165, endPoint x: 891, endPoint y: 164, distance: 10.8
click at [901, 164] on link "Limitations" at bounding box center [1087, 162] width 496 height 26
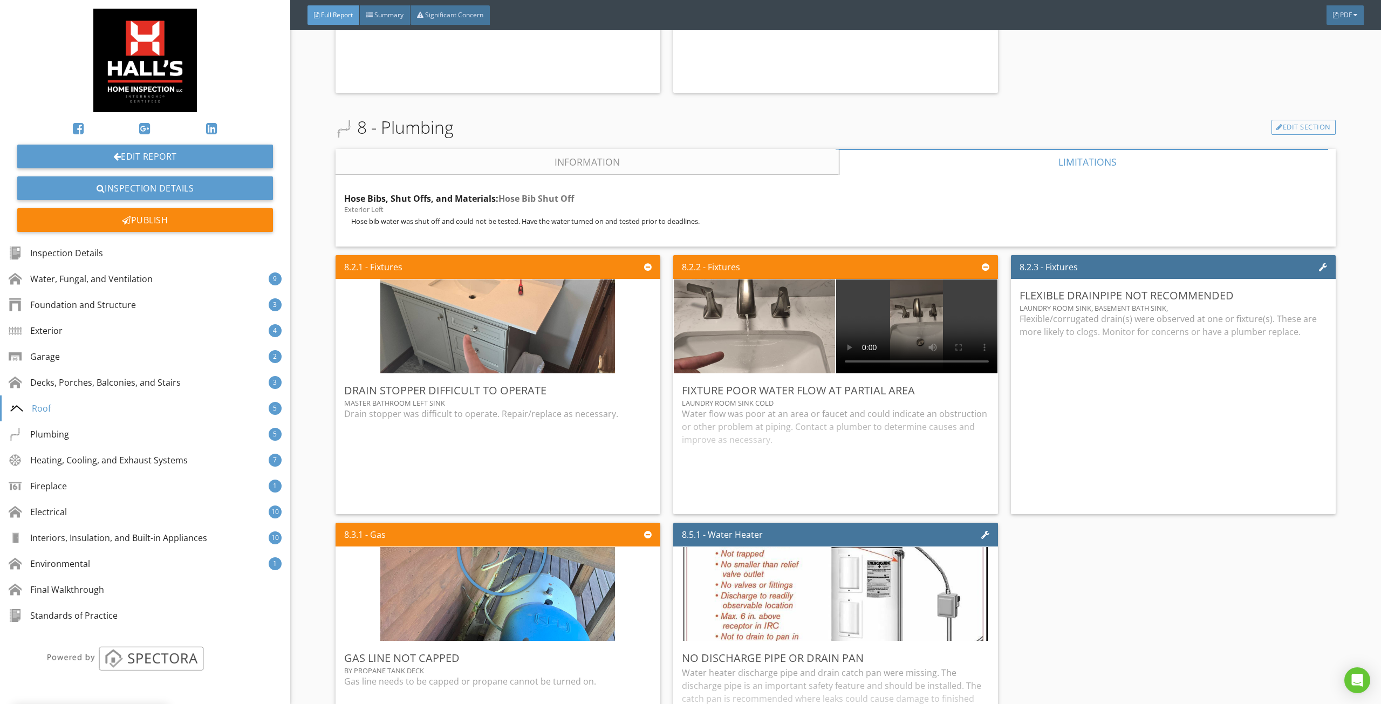
click at [735, 166] on link "Information" at bounding box center [586, 162] width 503 height 26
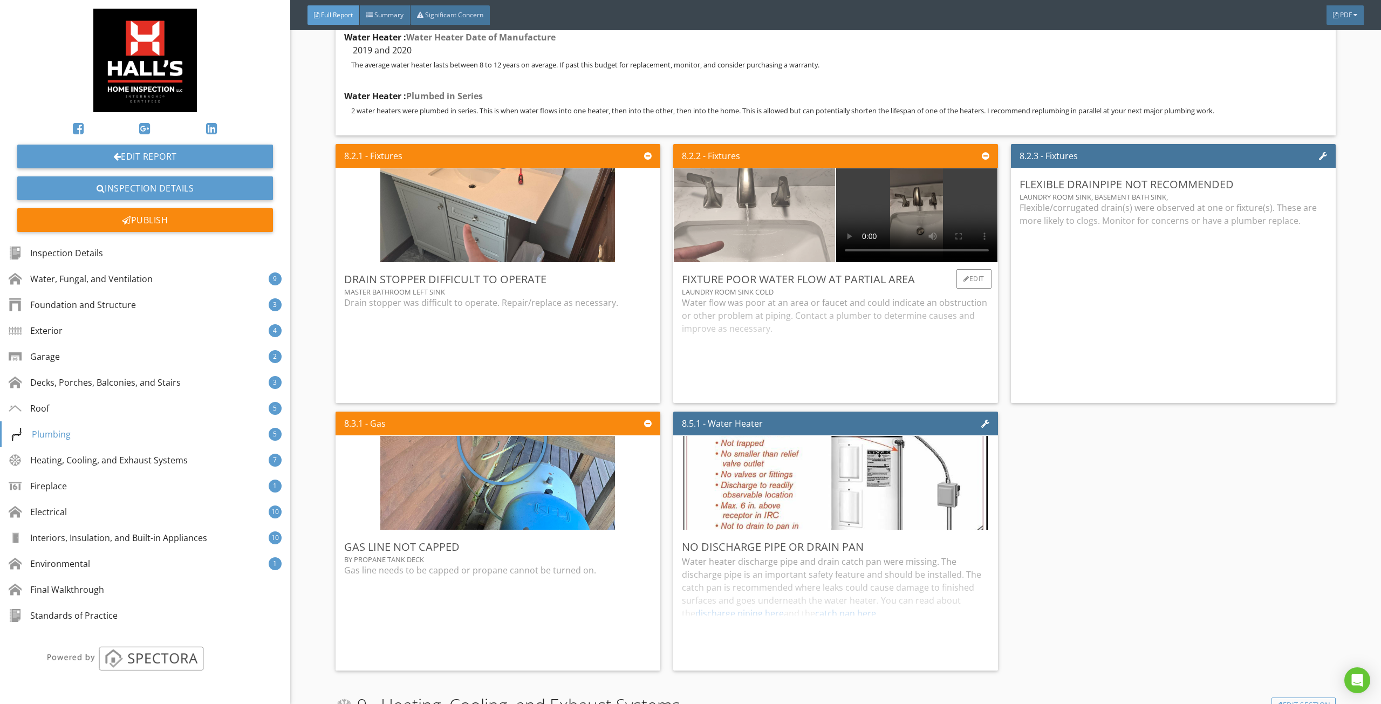
scroll to position [6364, 0]
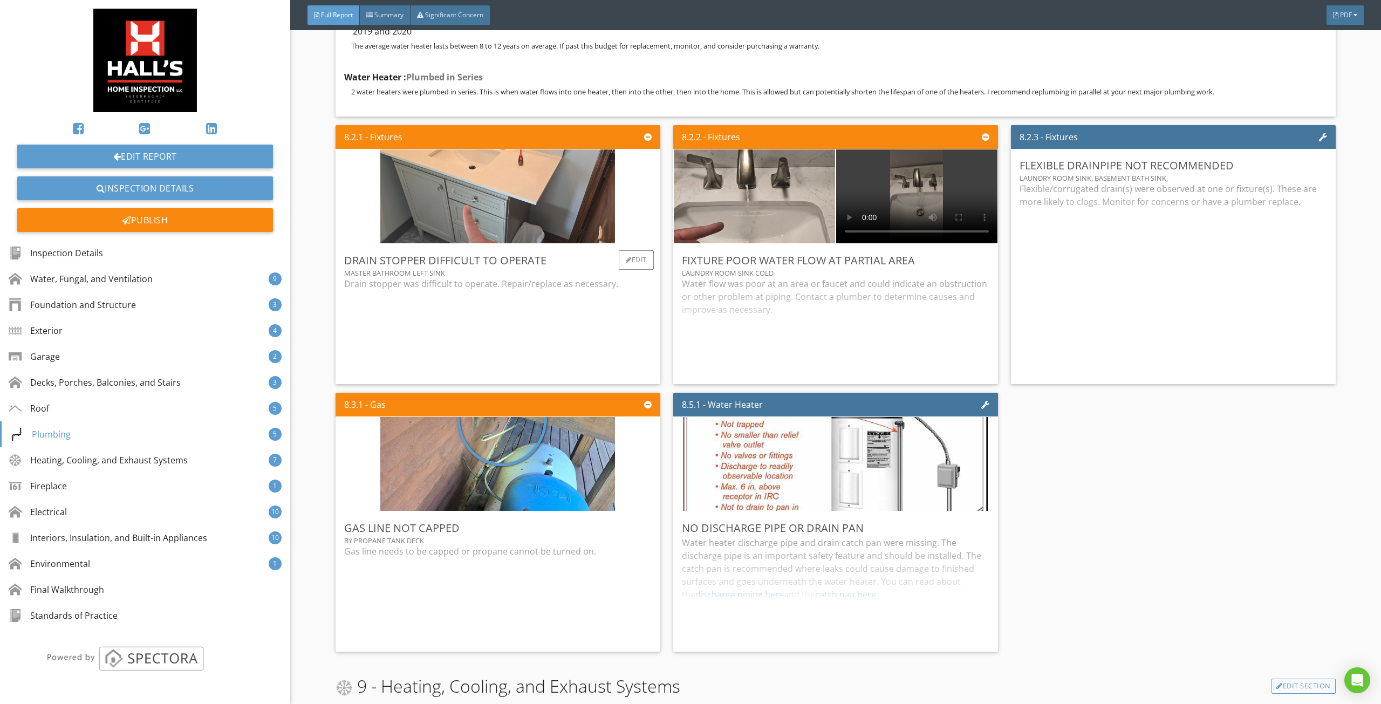
drag, startPoint x: 573, startPoint y: 331, endPoint x: 589, endPoint y: 276, distance: 57.3
click at [573, 330] on div "Drain stopper was difficult to operate. Repair/replace as necessary." at bounding box center [497, 326] width 307 height 98
drag, startPoint x: 844, startPoint y: 317, endPoint x: 854, endPoint y: 311, distance: 12.1
click at [845, 316] on div "Water flow was poor at an area or faucet and could indicate an obstruction or o…" at bounding box center [835, 326] width 307 height 98
click at [831, 198] on img at bounding box center [754, 196] width 235 height 235
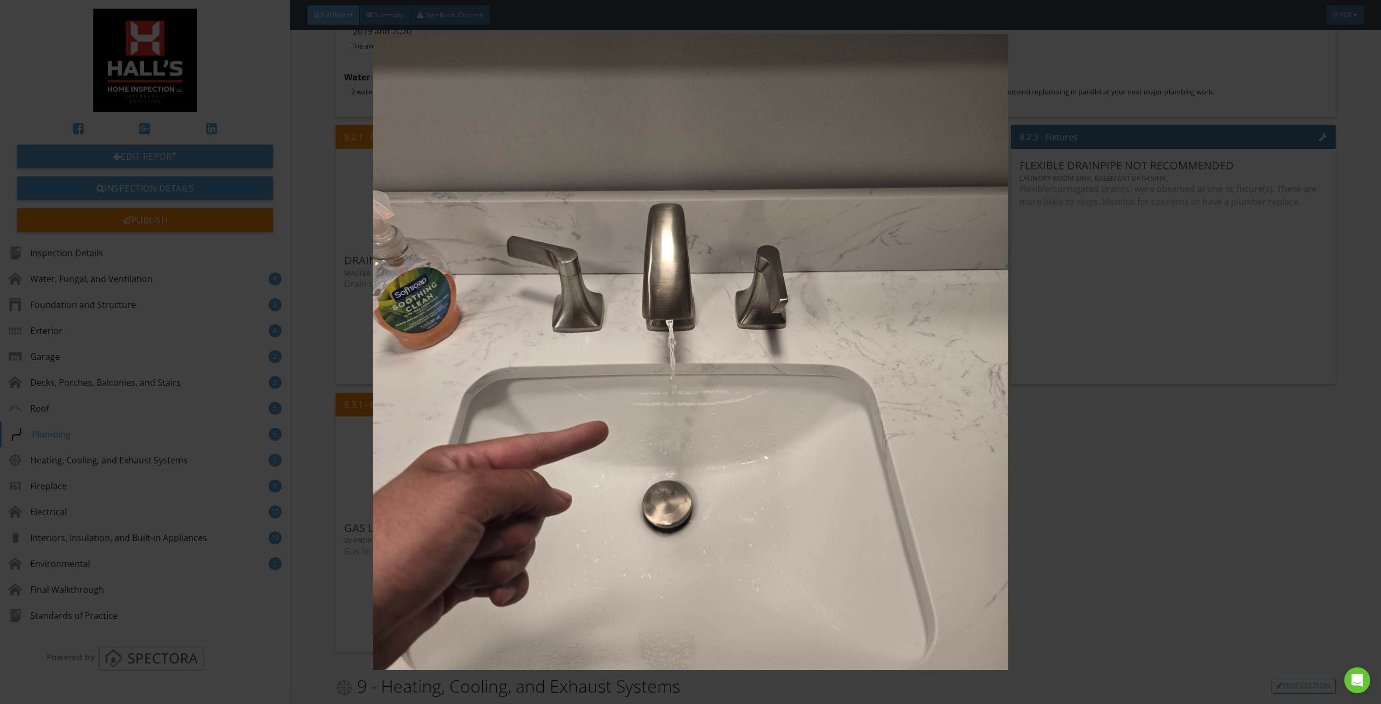
click at [805, 200] on img at bounding box center [690, 352] width 1279 height 636
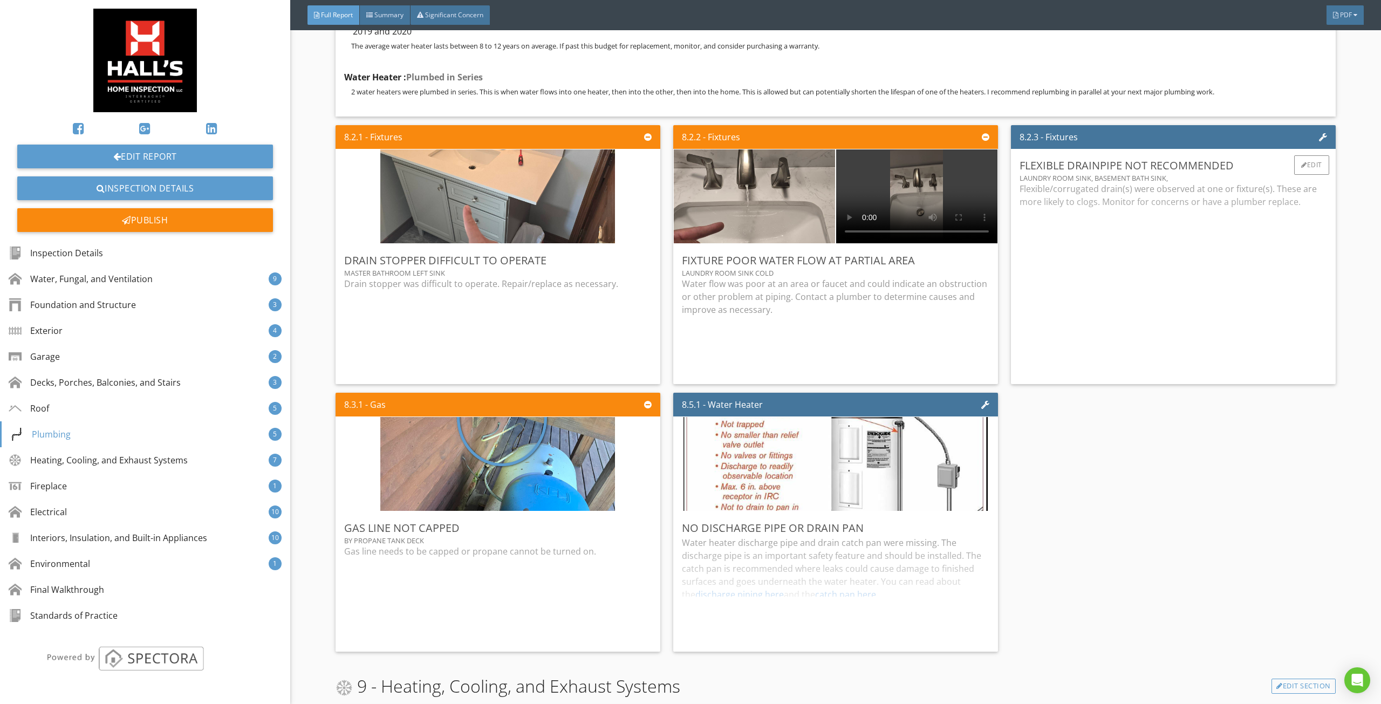
click at [1100, 194] on div "Flexible/corrugated drain(s) were observed at one or fixture(s). These are more…" at bounding box center [1172, 278] width 307 height 193
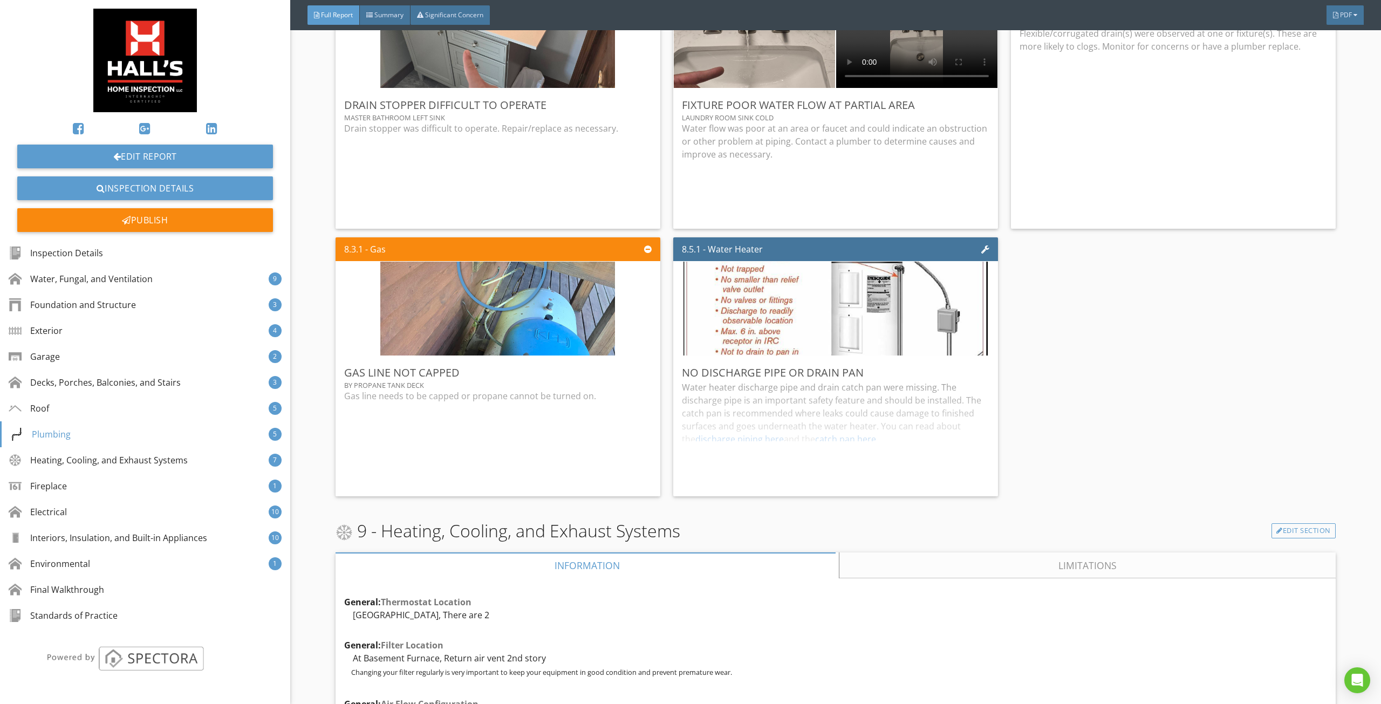
scroll to position [6526, 0]
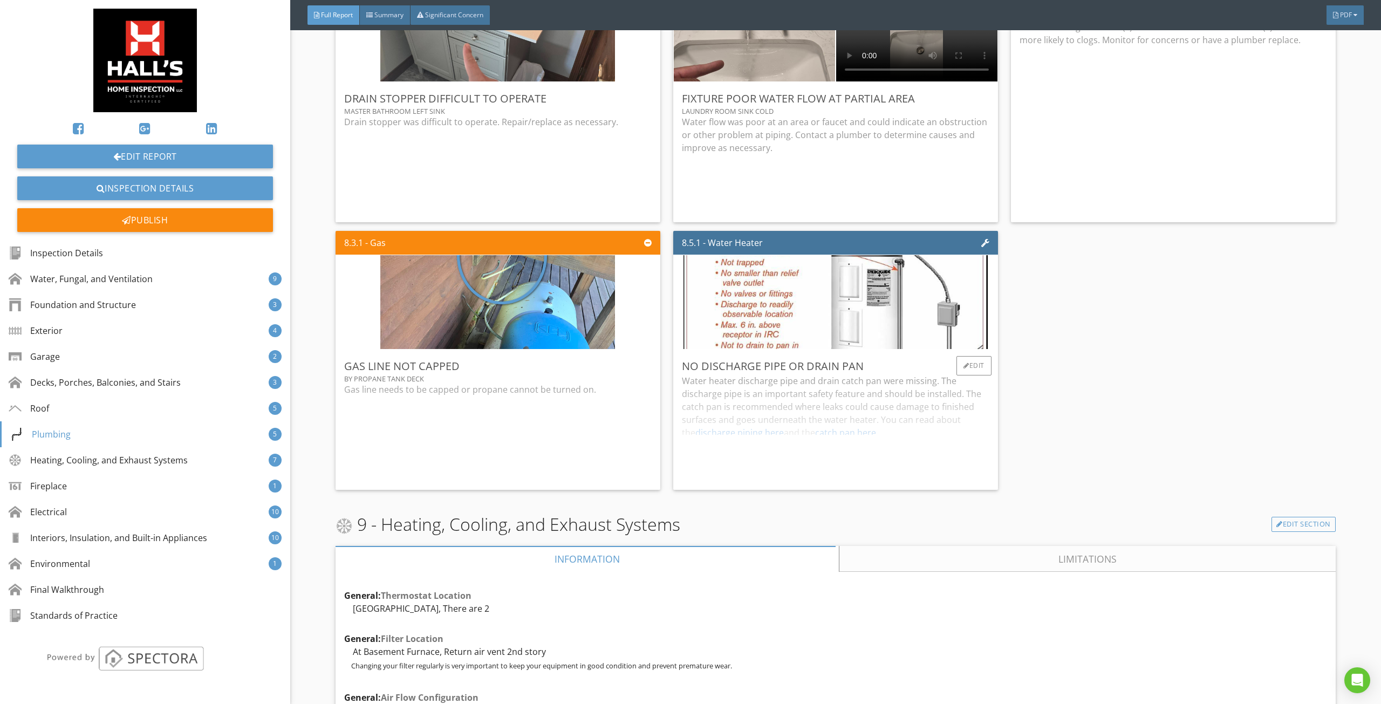
click at [818, 430] on div "Water heater discharge pipe and drain catch pan were missing. The discharge pip…" at bounding box center [835, 427] width 307 height 107
click at [594, 423] on div "Gas line needs to be capped or propane cannot be turned on." at bounding box center [497, 432] width 307 height 98
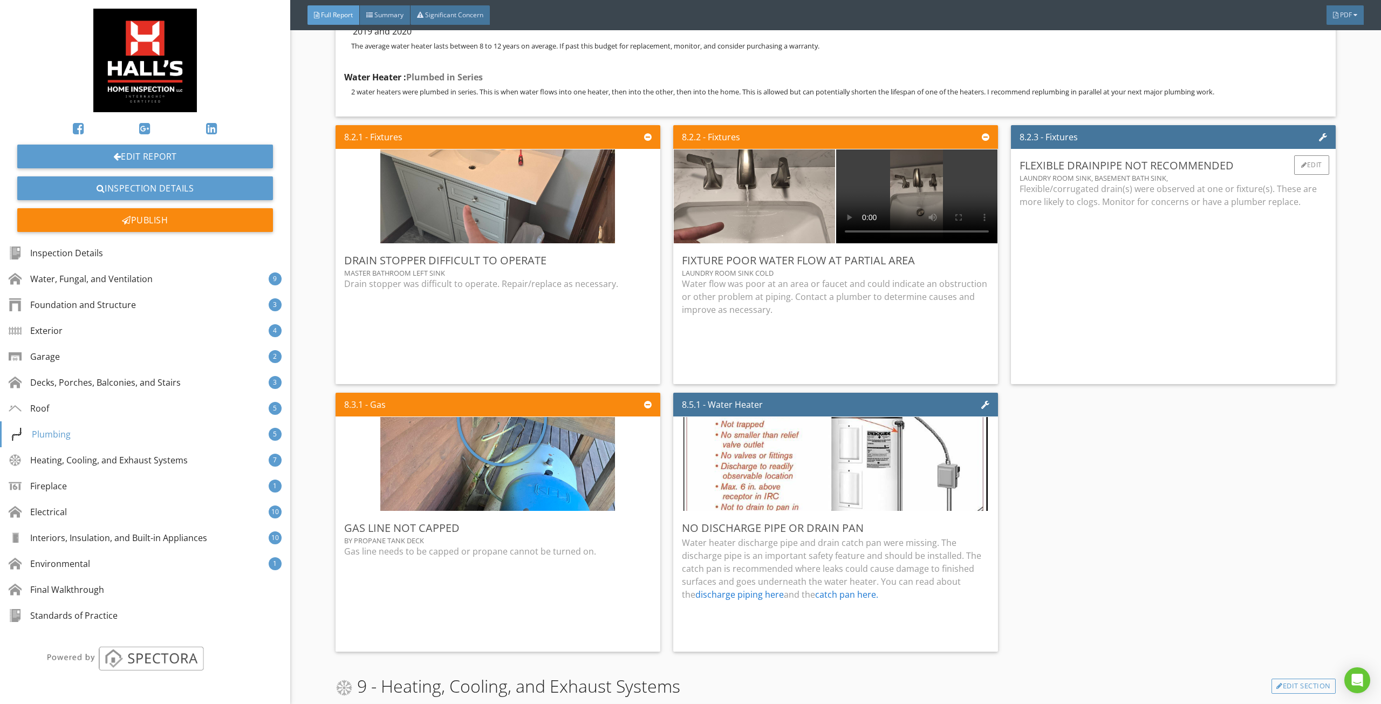
click at [1038, 267] on div "Flexible/corrugated drain(s) were observed at one or fixture(s). These are more…" at bounding box center [1172, 251] width 307 height 138
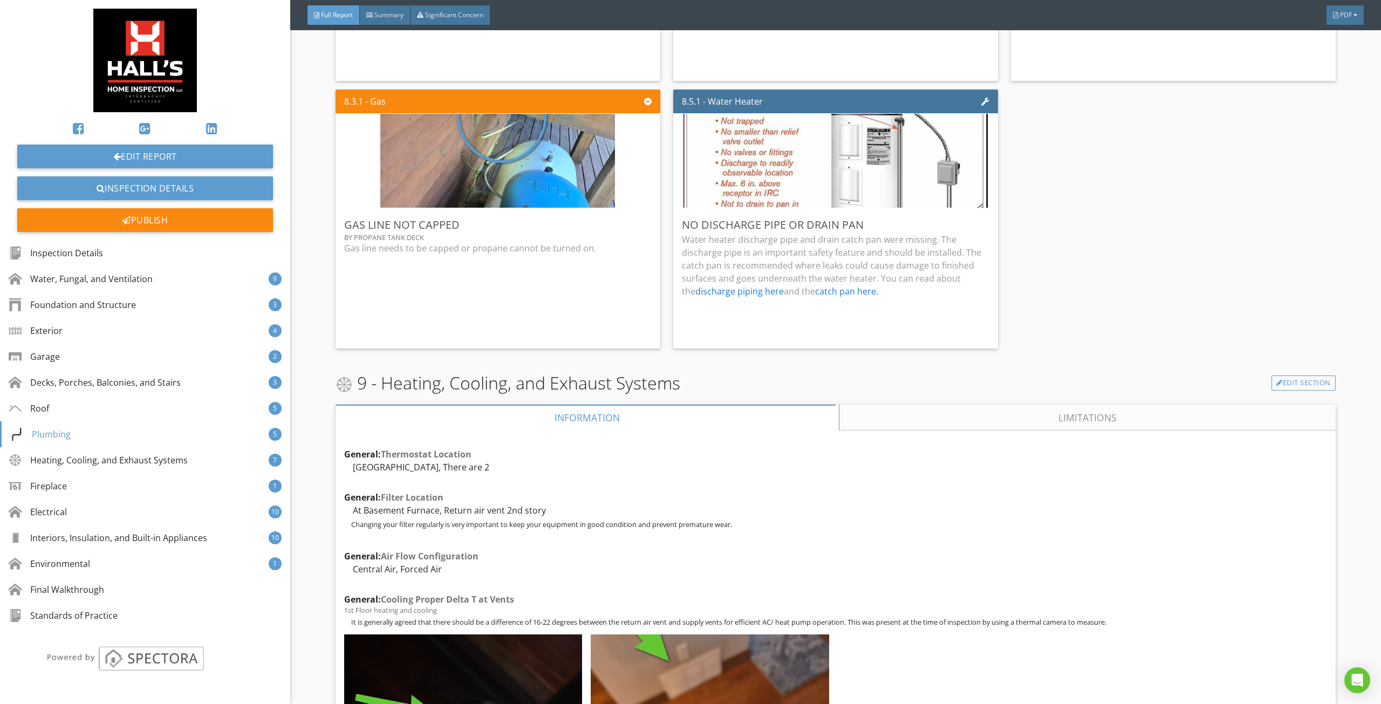
scroll to position [6742, 0]
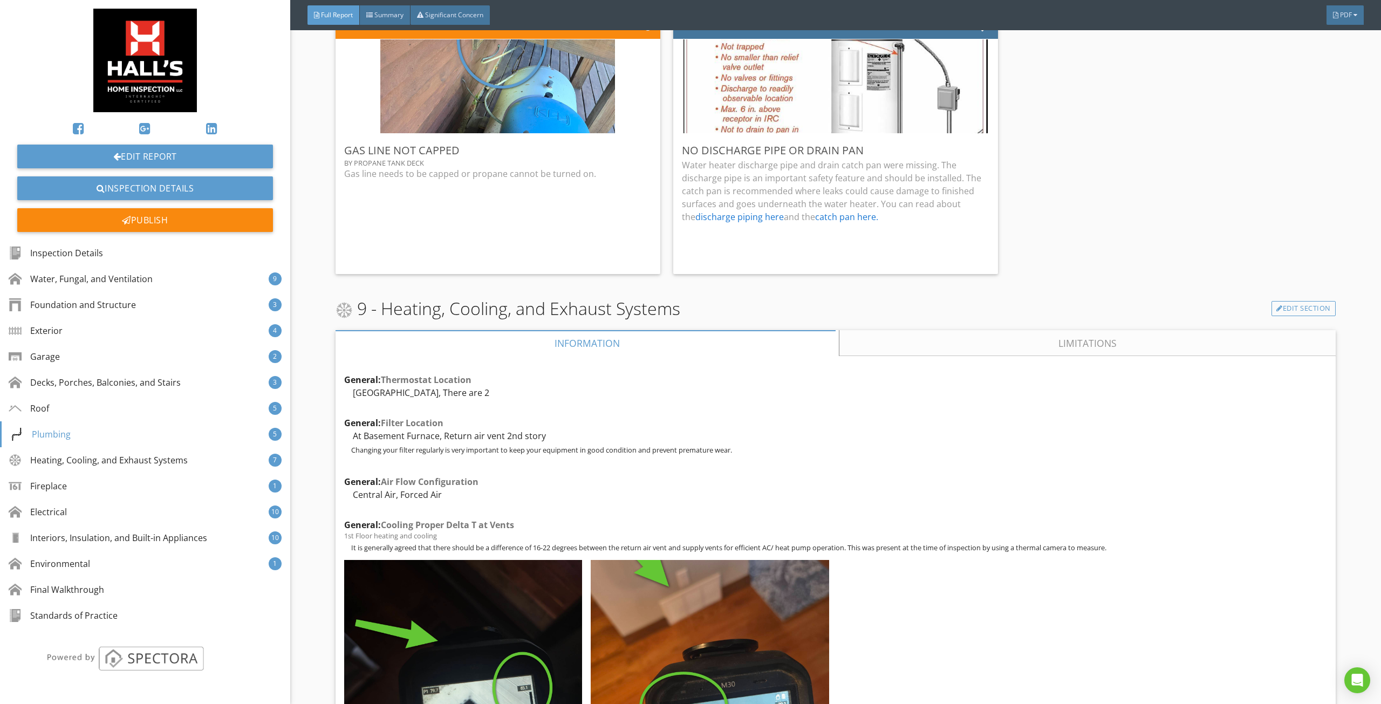
drag, startPoint x: 1065, startPoint y: 326, endPoint x: 936, endPoint y: 344, distance: 129.5
click at [1065, 330] on link "Limitations" at bounding box center [1087, 343] width 496 height 26
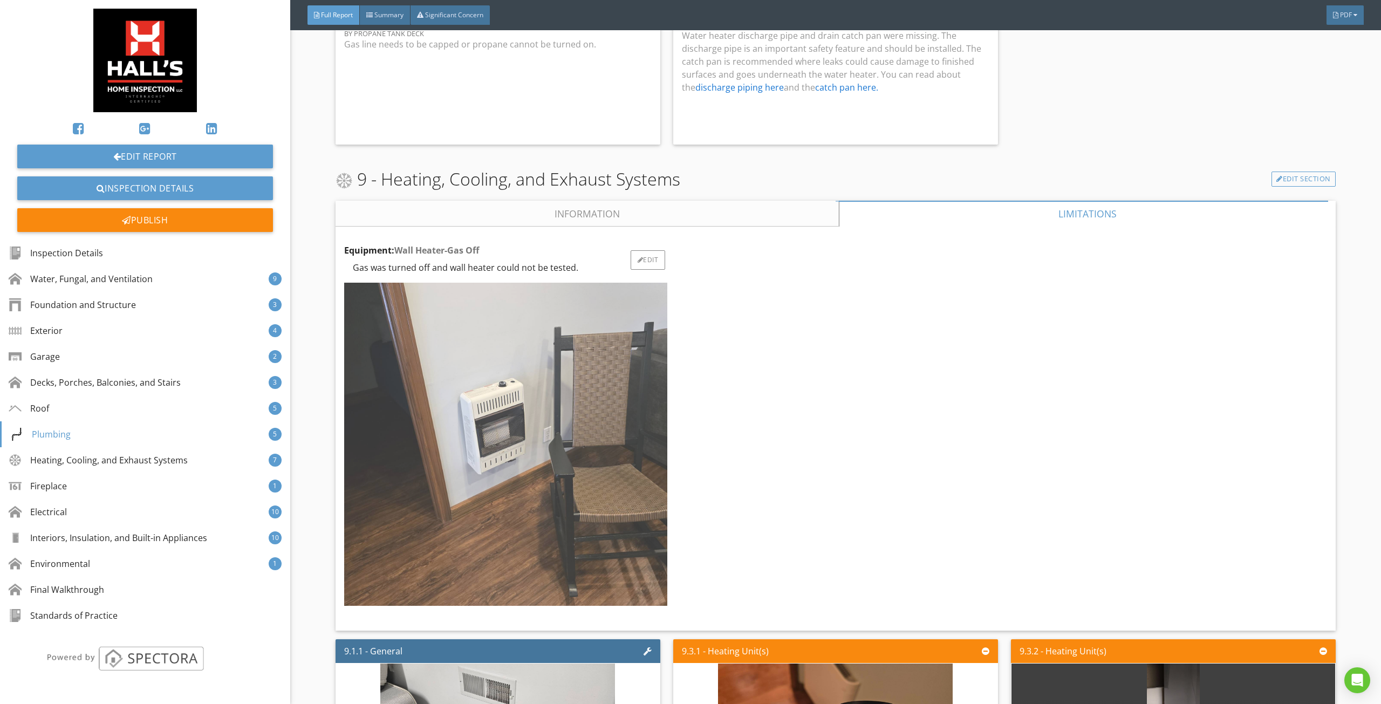
scroll to position [6957, 0]
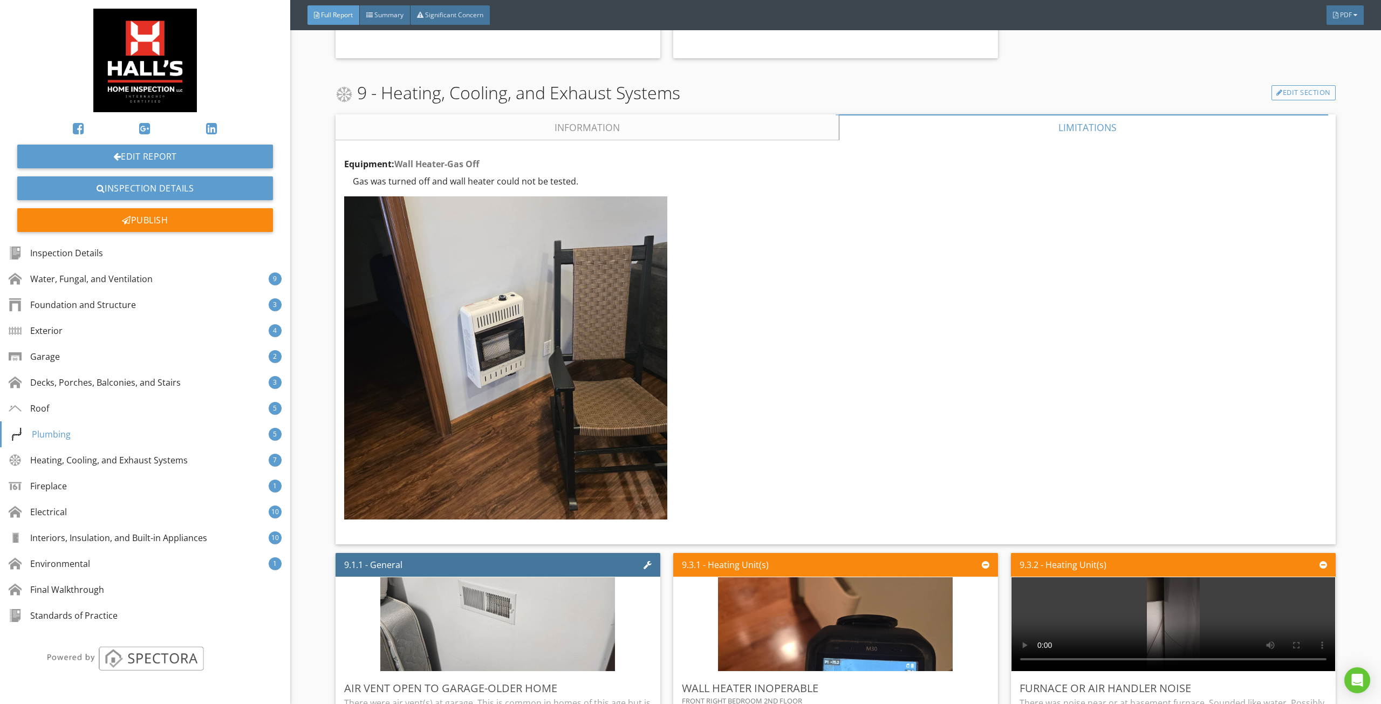
click at [571, 118] on link "Information" at bounding box center [586, 127] width 503 height 26
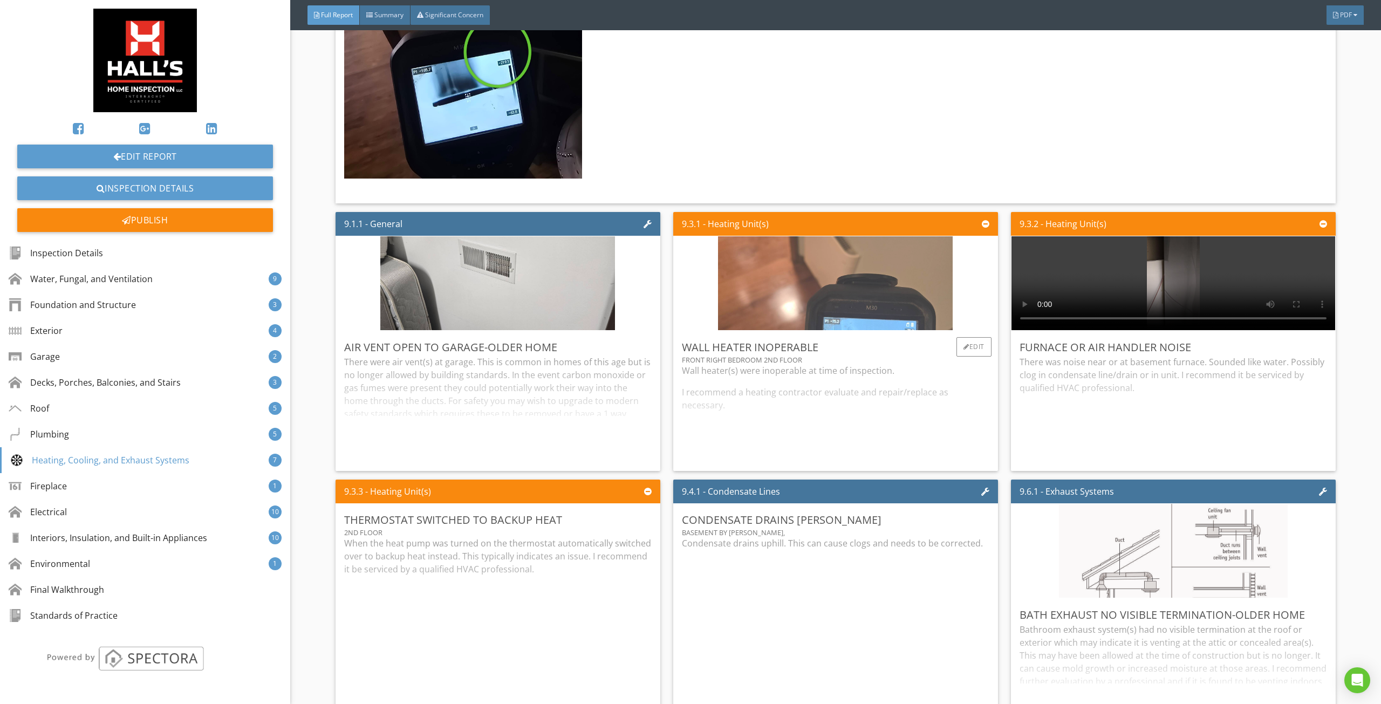
scroll to position [8144, 0]
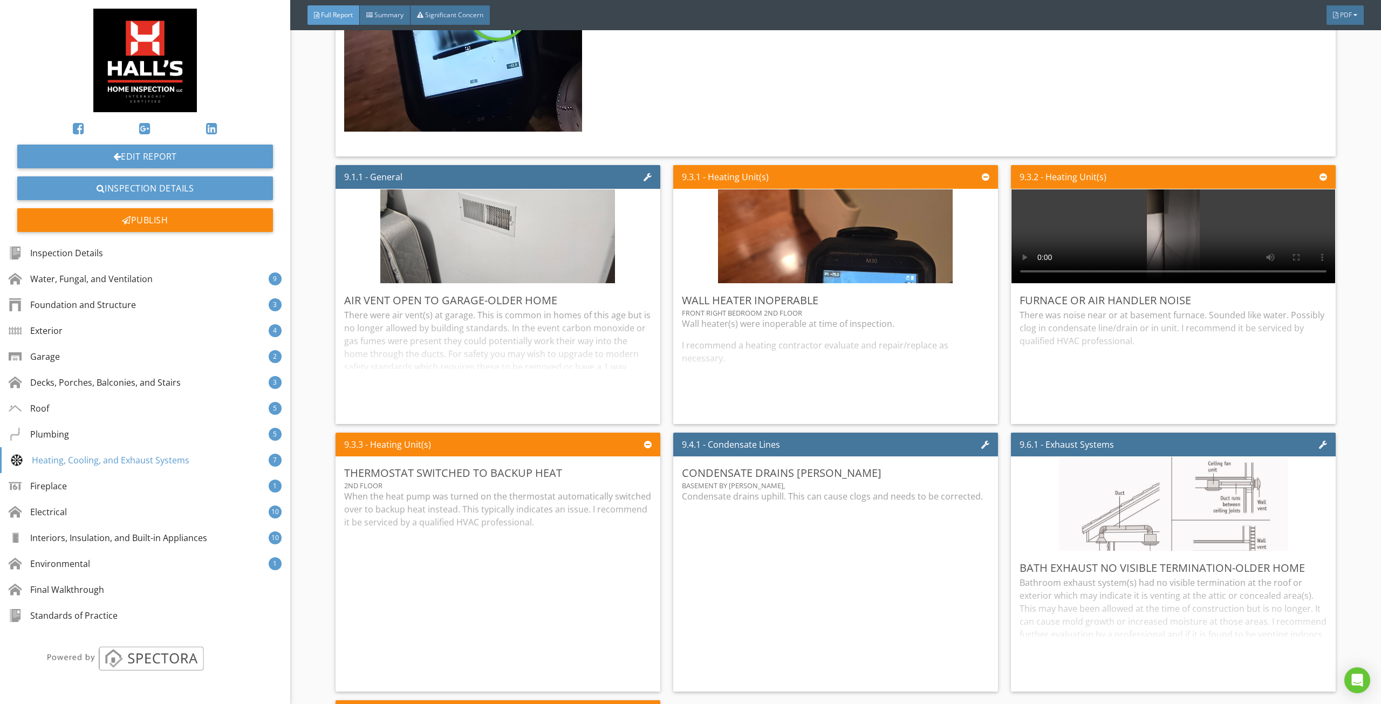
click at [466, 434] on div "9.3.3 - Heating Unit(s)" at bounding box center [497, 445] width 325 height 24
click at [491, 406] on div "Air Vent Open to Garage-Older Home There were air vent(s) at garage. This is co…" at bounding box center [497, 354] width 325 height 140
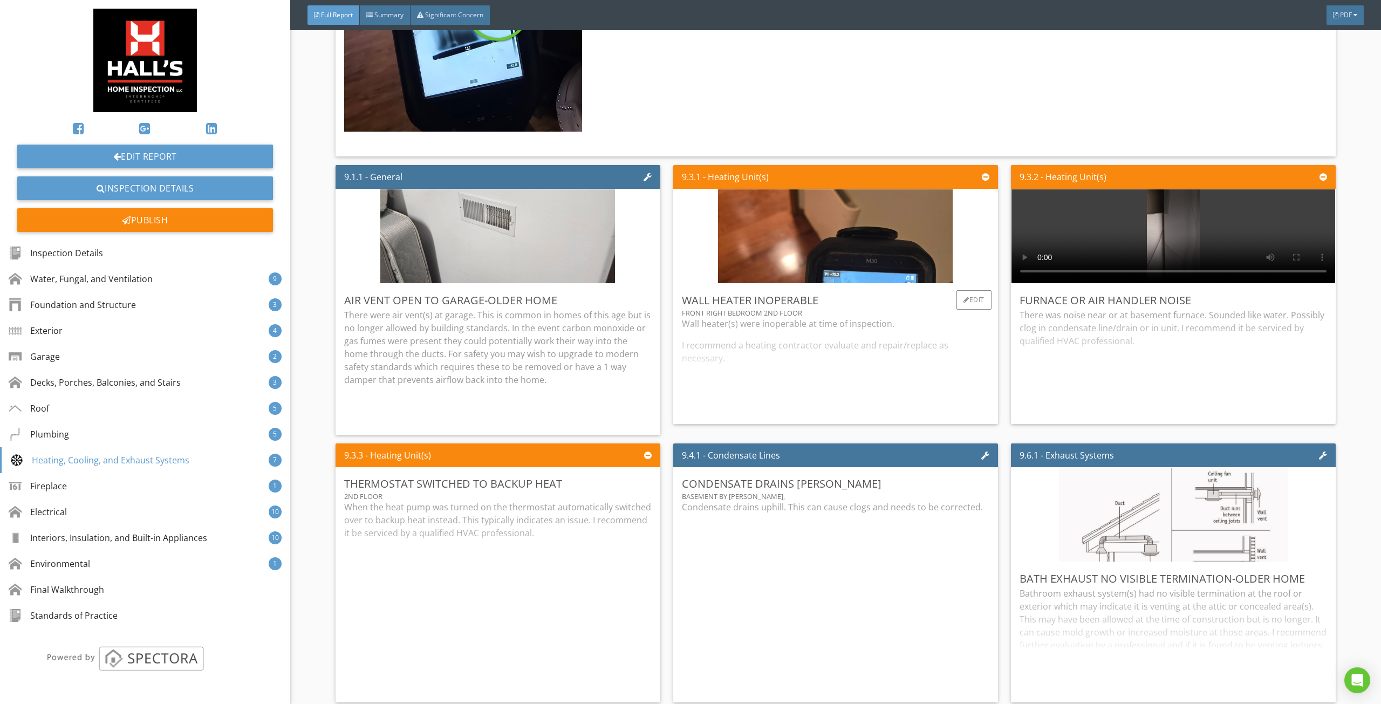
drag, startPoint x: 735, startPoint y: 336, endPoint x: 746, endPoint y: 335, distance: 10.8
click at [736, 336] on div "Wall heater(s) were inoperable at time of inspection. I recommend a heating con…" at bounding box center [835, 366] width 307 height 98
click at [1075, 333] on div "There was noise near or at basement furnace. Sounded like water. Possibly clog …" at bounding box center [1172, 361] width 307 height 107
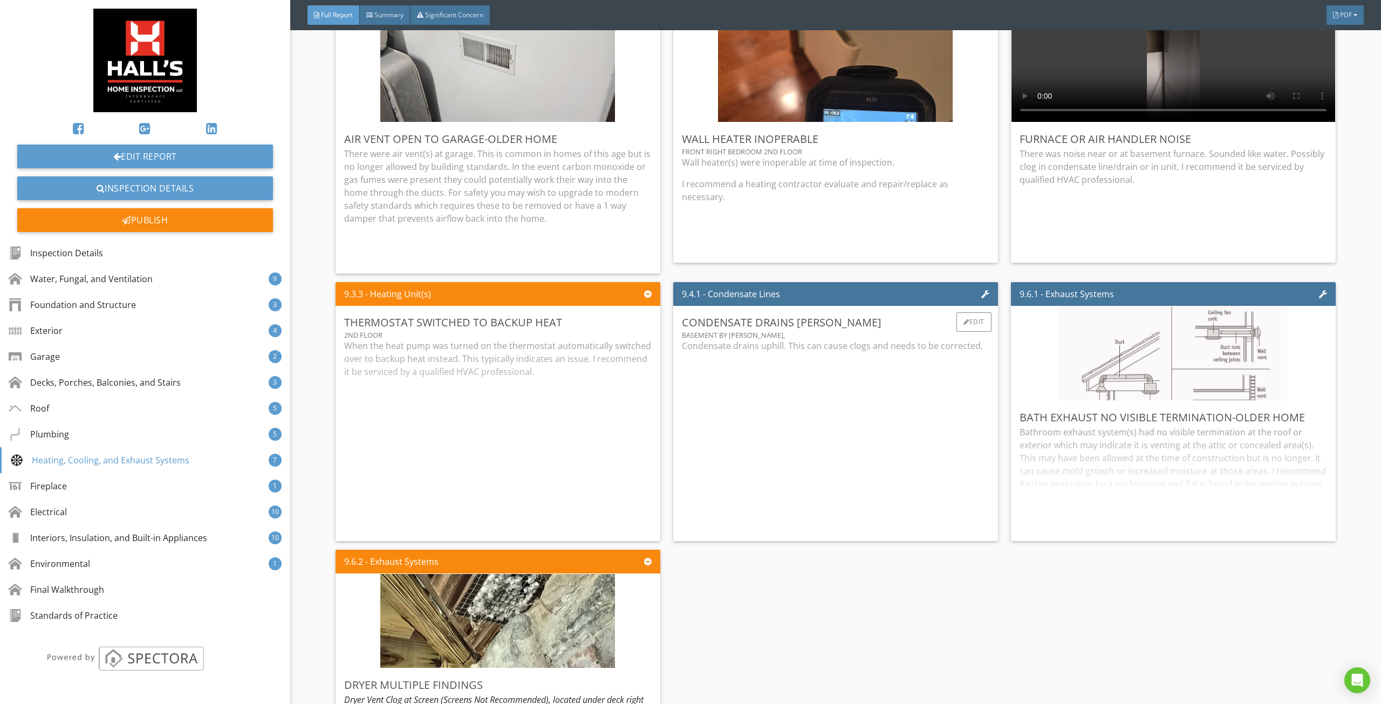
scroll to position [8306, 0]
drag, startPoint x: 763, startPoint y: 418, endPoint x: 651, endPoint y: 419, distance: 111.6
click at [757, 417] on div "Condensate drains uphill. This can cause clogs and needs to be corrected." at bounding box center [835, 435] width 307 height 193
click at [551, 423] on div "When the heat pump was turned on the thermostat automatically switched over to …" at bounding box center [497, 435] width 307 height 193
drag, startPoint x: 1127, startPoint y: 443, endPoint x: 849, endPoint y: 367, distance: 288.5
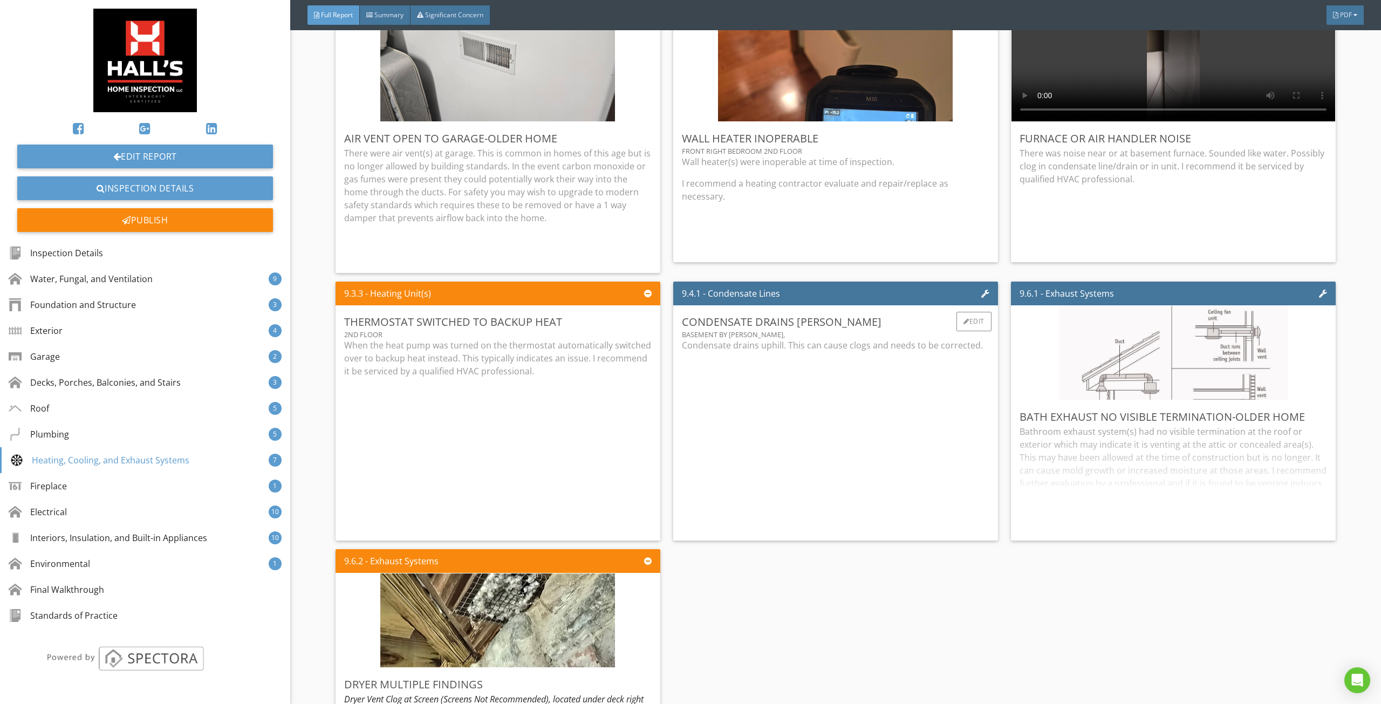
click at [1122, 441] on div "Bathroom exhaust system(s) had no visible termination at the roof or exterior w…" at bounding box center [1172, 478] width 307 height 107
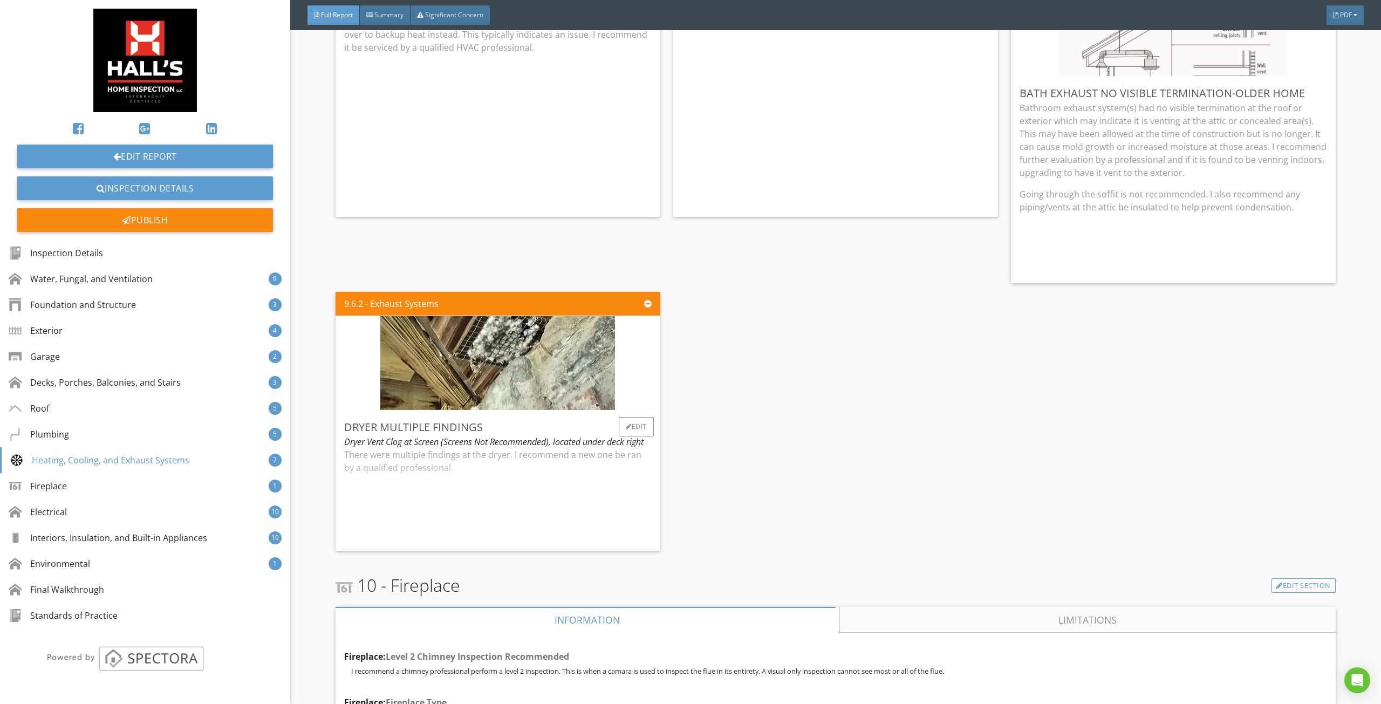
click at [480, 477] on div "There were multiple findings at the dryer. I recommend a new one be ran by a qu…" at bounding box center [497, 495] width 307 height 94
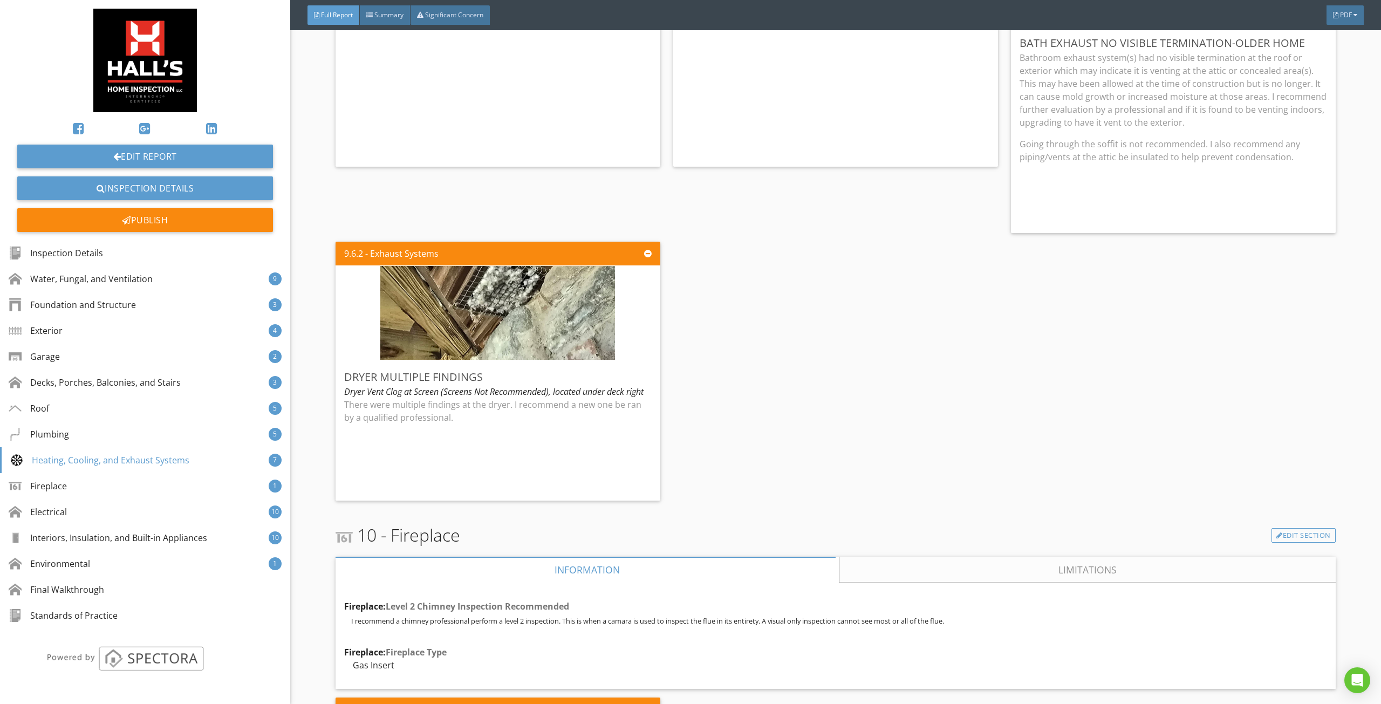
scroll to position [8683, 0]
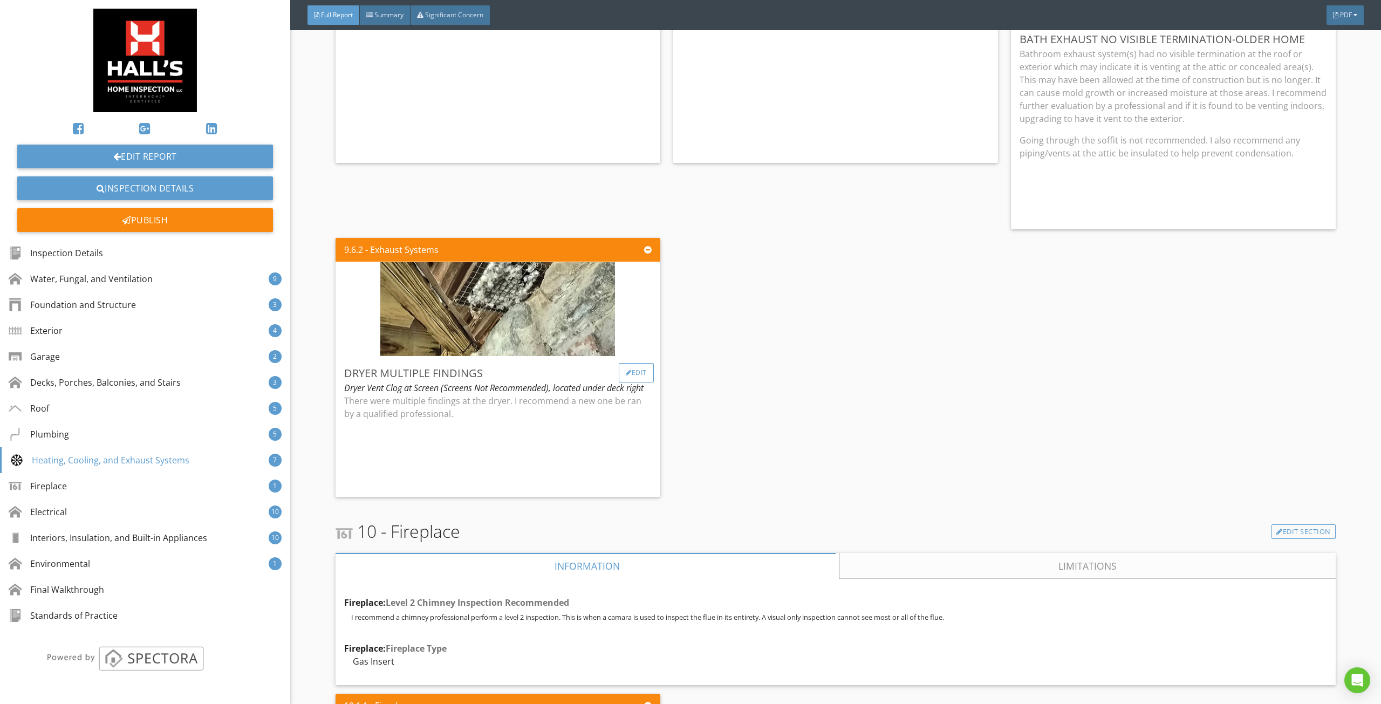
click at [636, 363] on div "Edit" at bounding box center [636, 372] width 35 height 19
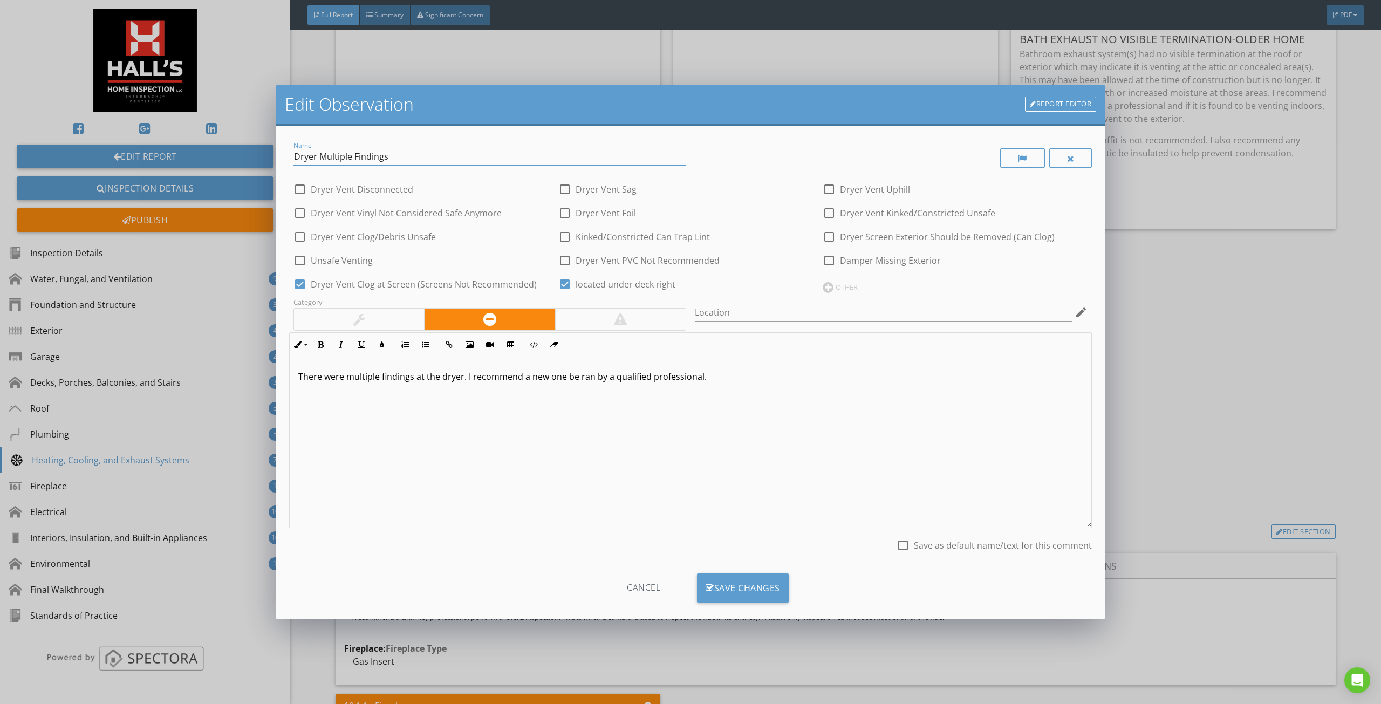
click at [337, 156] on input "Dryer Multiple Findings" at bounding box center [489, 157] width 393 height 18
type input "Dryer Findings"
drag, startPoint x: 696, startPoint y: 383, endPoint x: 2, endPoint y: 380, distance: 694.1
click at [1, 381] on div "Edit Observation Report Editor Name Dryer Findings check_box_outline_blank Drye…" at bounding box center [690, 352] width 1381 height 704
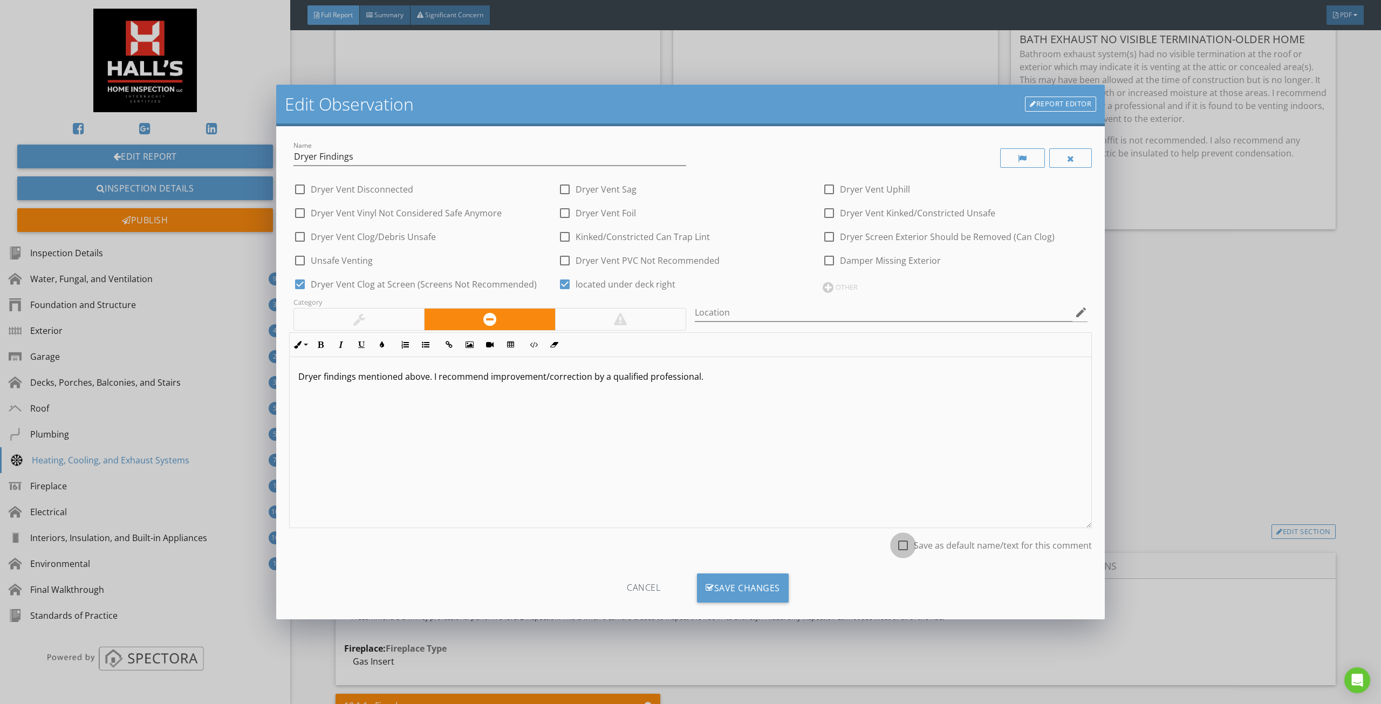
click at [904, 543] on div at bounding box center [903, 545] width 18 height 18
checkbox input "true"
click at [765, 587] on div "Save Changes" at bounding box center [743, 587] width 92 height 29
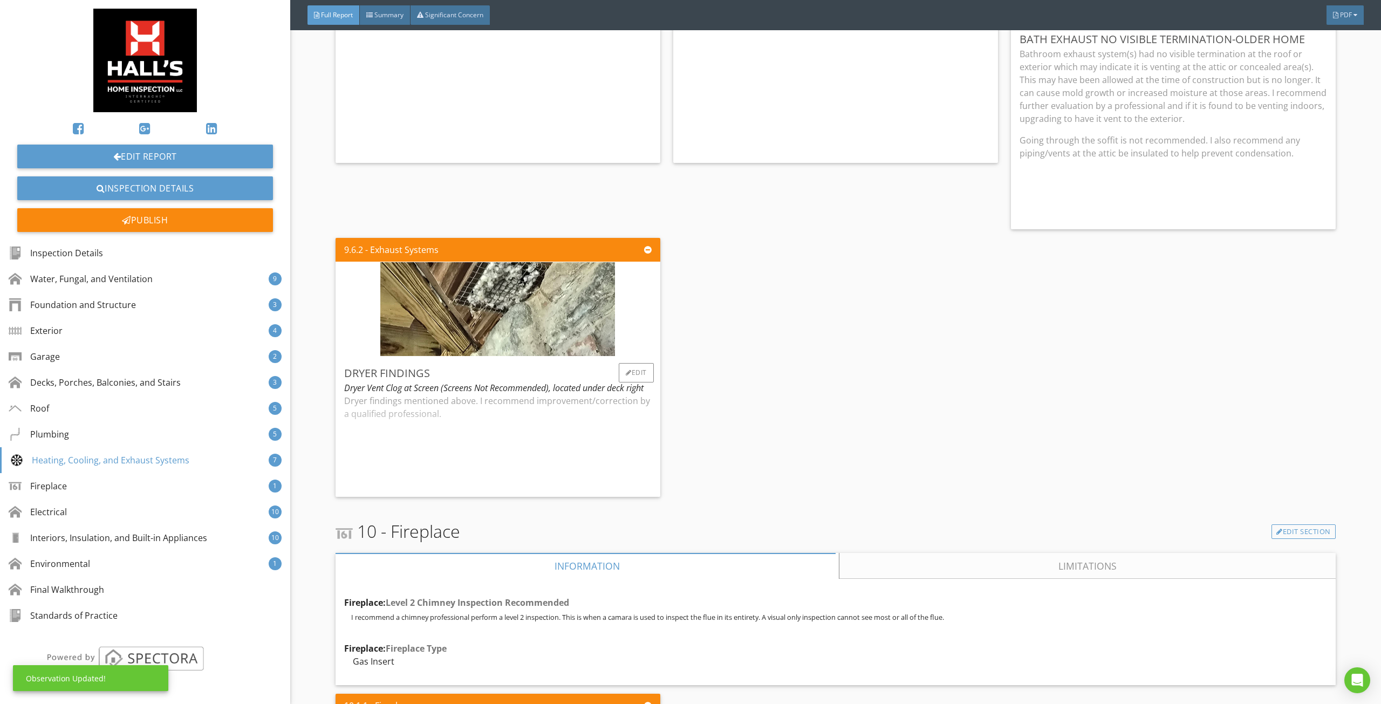
click at [542, 365] on div "Dryer Findings" at bounding box center [497, 373] width 307 height 16
click at [870, 404] on div "9.1.1 - General Air Vent Open to Garage-Older Home There were air vent(s) at ga…" at bounding box center [835, 61] width 1000 height 880
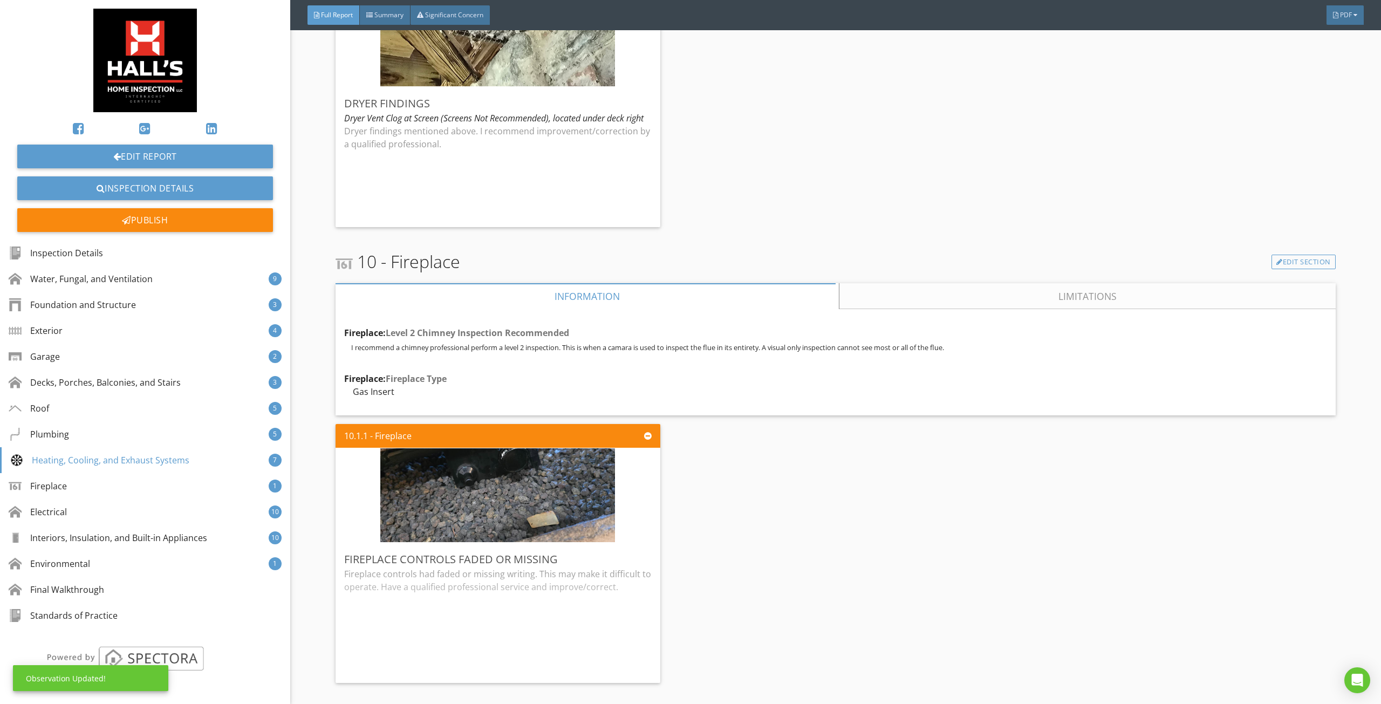
drag, startPoint x: 910, startPoint y: 287, endPoint x: 882, endPoint y: 278, distance: 29.7
click at [910, 286] on link "Limitations" at bounding box center [1087, 296] width 496 height 26
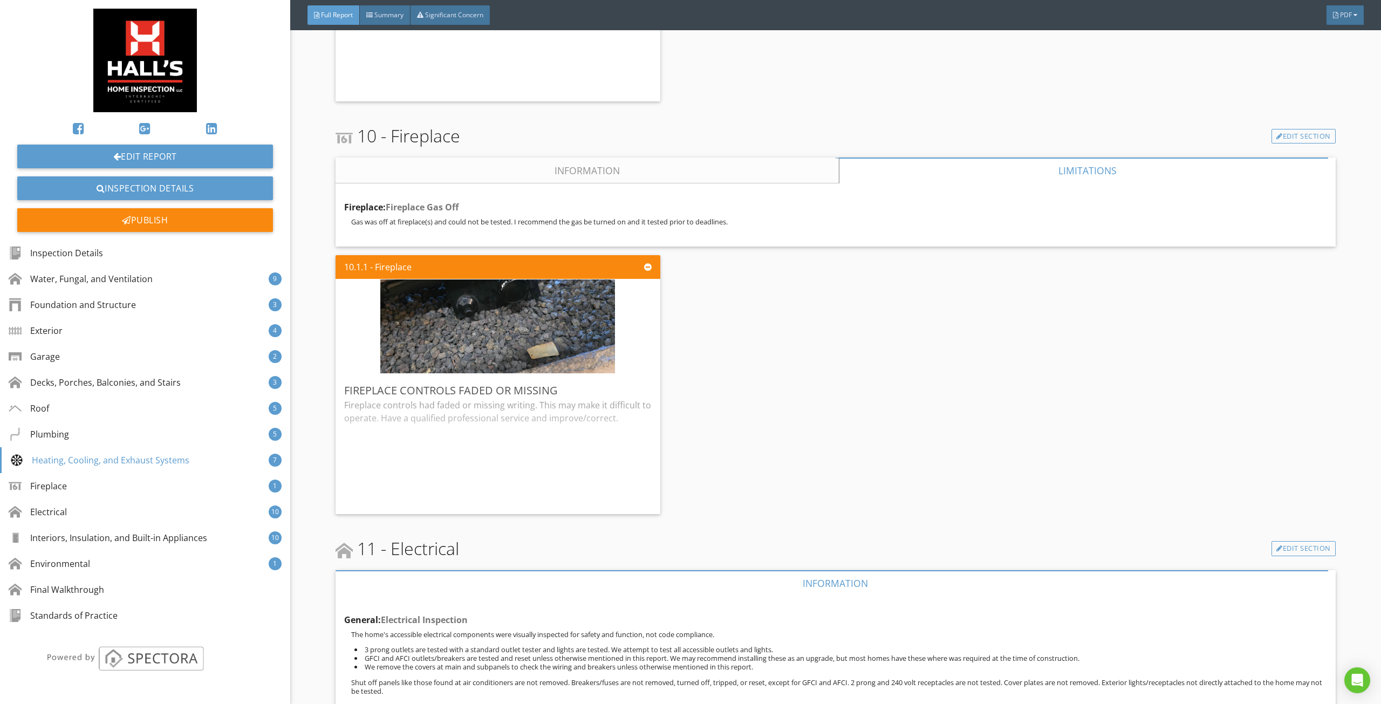
scroll to position [9115, 0]
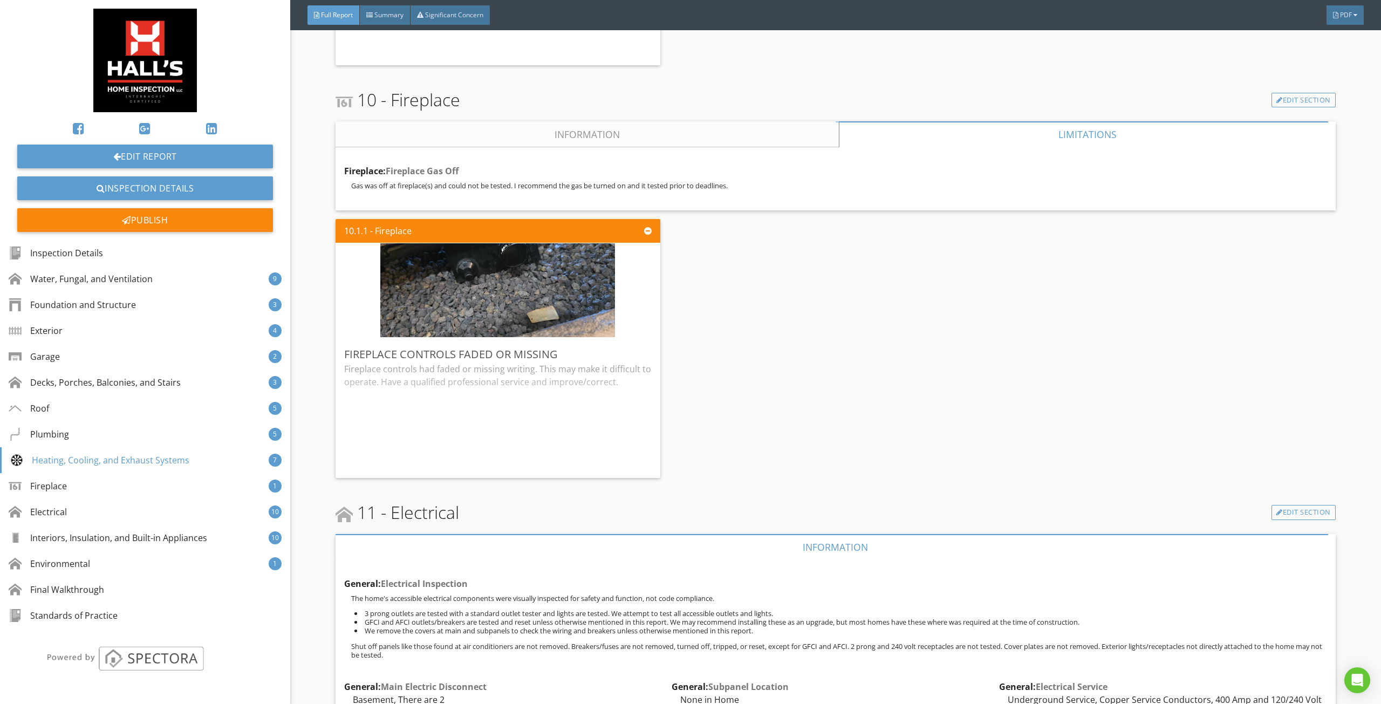
click at [556, 147] on div "Fireplace: Fireplace Gas Off Gas was off at fireplace(s) and could not be teste…" at bounding box center [835, 178] width 1000 height 63
click at [559, 129] on link "Information" at bounding box center [586, 134] width 503 height 26
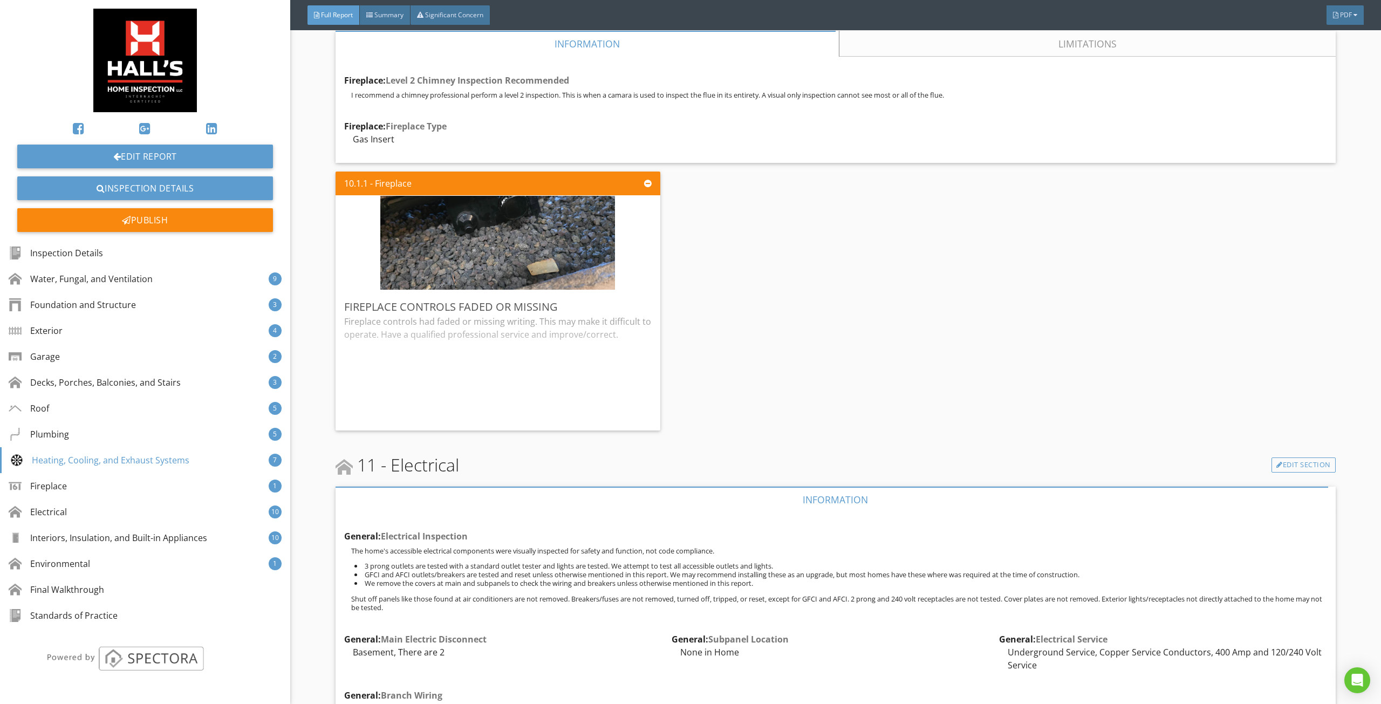
scroll to position [9223, 0]
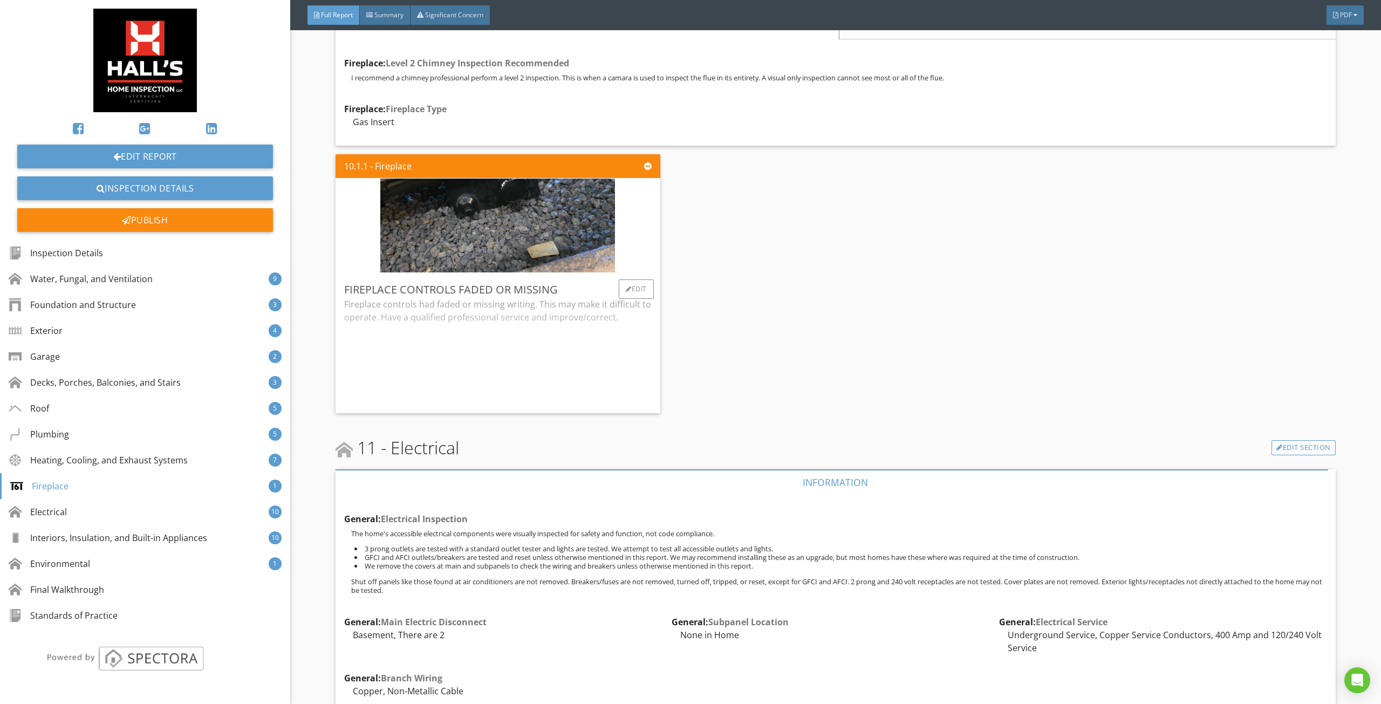
click at [603, 304] on div "Fireplace controls had faded or missing writing. This may make it difficult to …" at bounding box center [497, 351] width 307 height 107
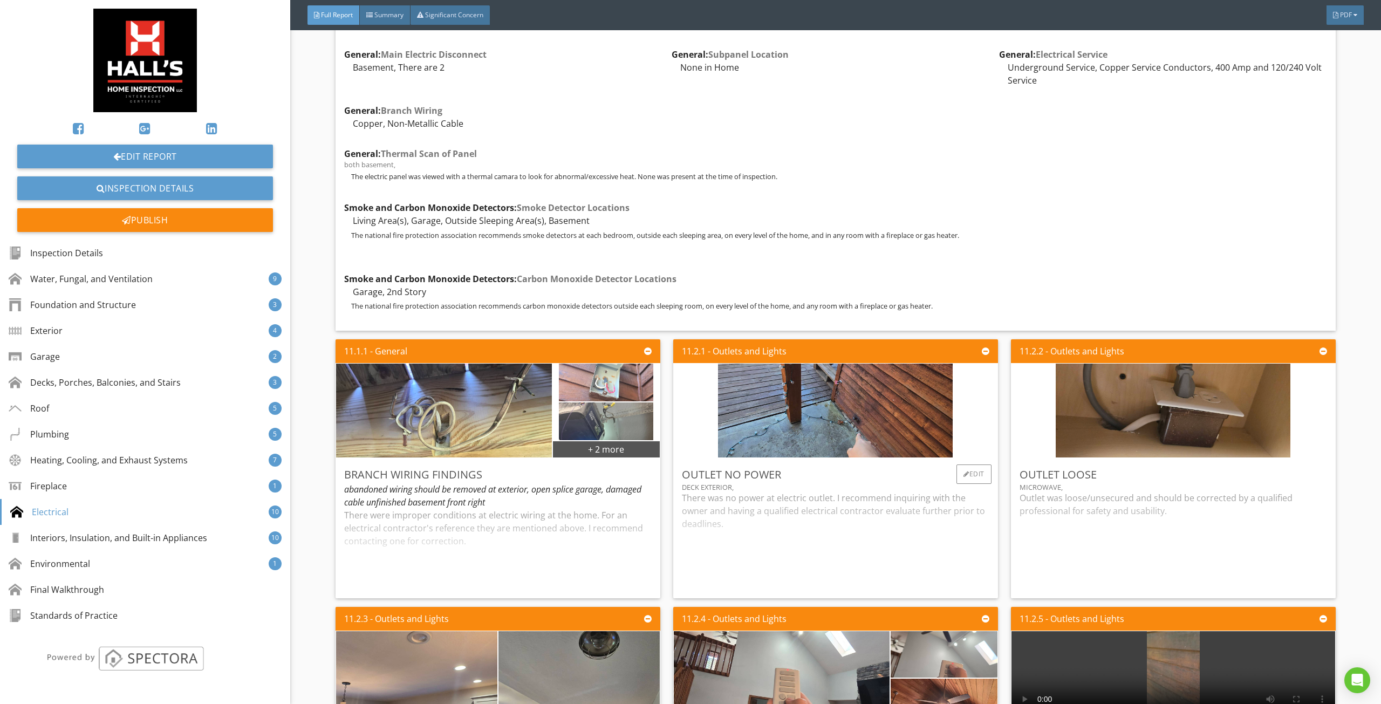
scroll to position [9870, 0]
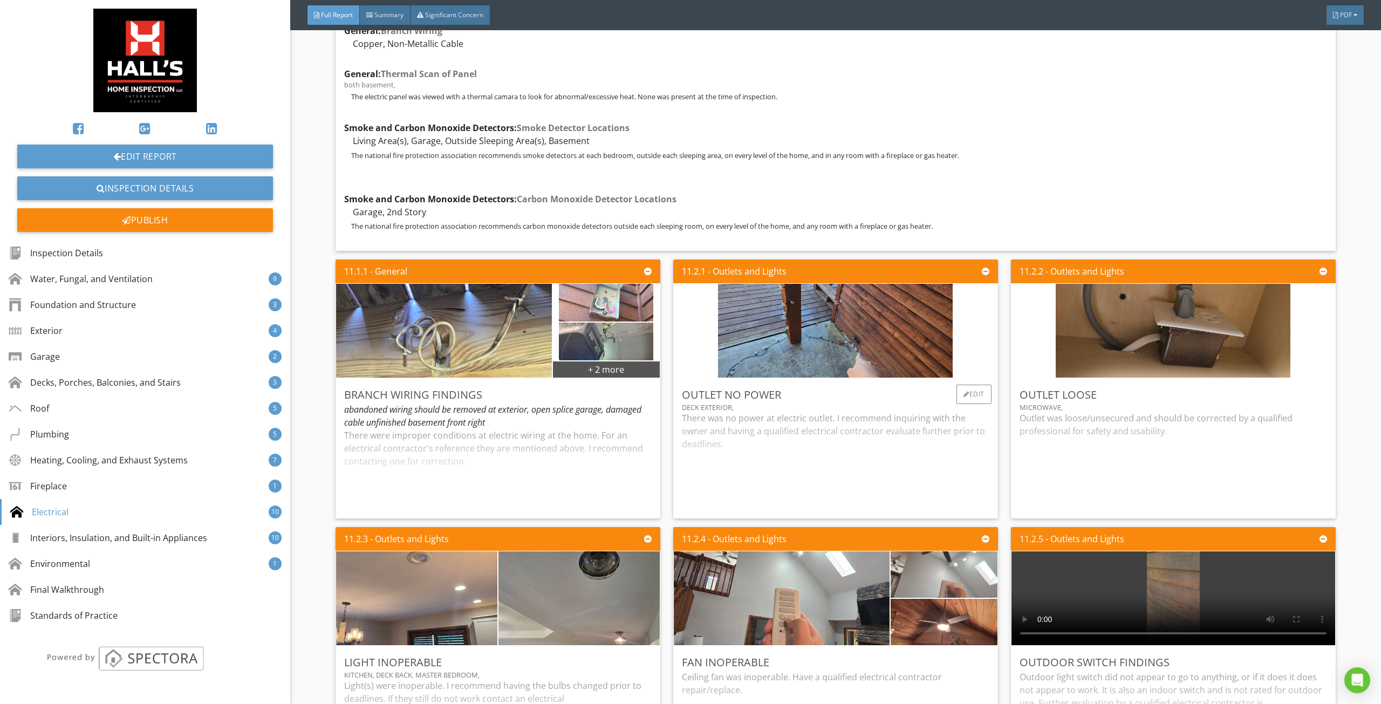
drag, startPoint x: 506, startPoint y: 479, endPoint x: 709, endPoint y: 454, distance: 204.4
click at [508, 479] on div "There were improper conditions at electric wiring at the home. For an electrica…" at bounding box center [497, 469] width 307 height 81
click at [839, 437] on div "There was no power at electric outlet. I recommend inquiring with the owner and…" at bounding box center [835, 461] width 307 height 98
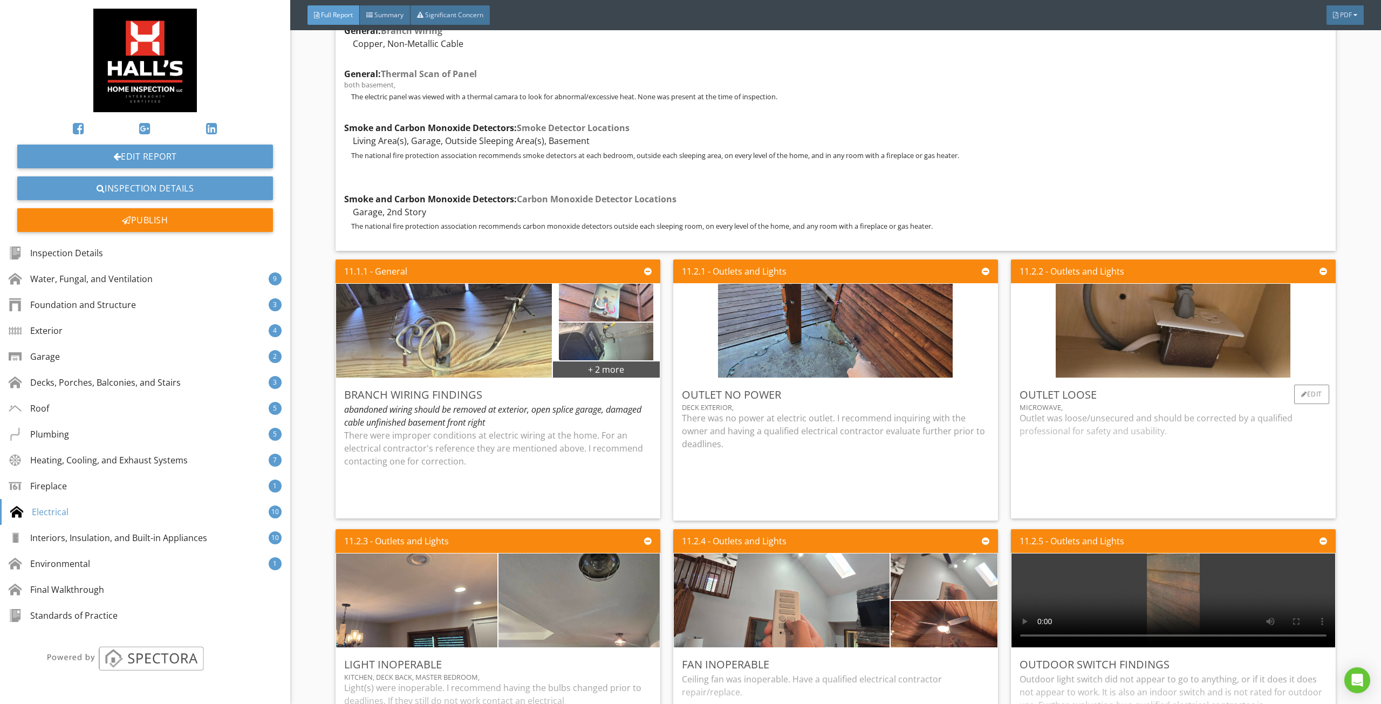
click at [1050, 412] on div "Outlet was loose/unsecured and should be corrected by a qualified professional …" at bounding box center [1172, 461] width 307 height 98
click at [847, 459] on p at bounding box center [835, 465] width 307 height 13
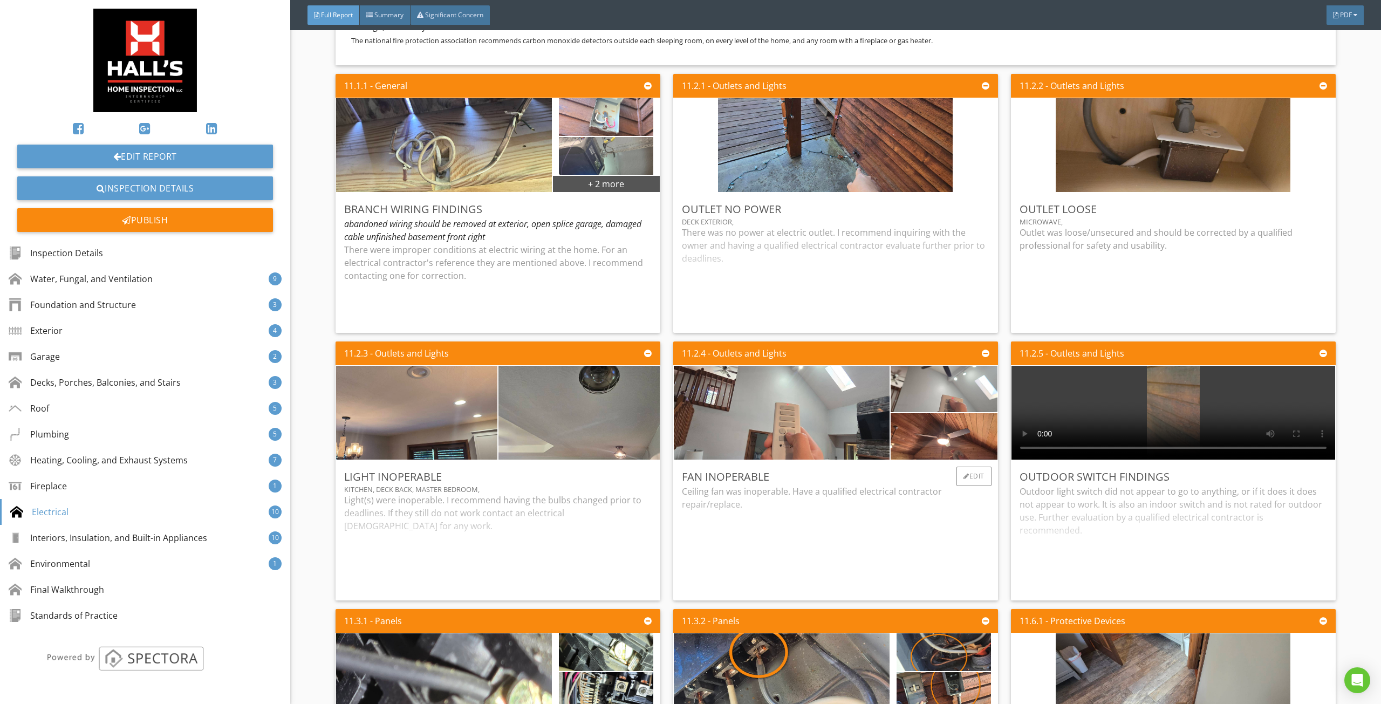
scroll to position [10086, 0]
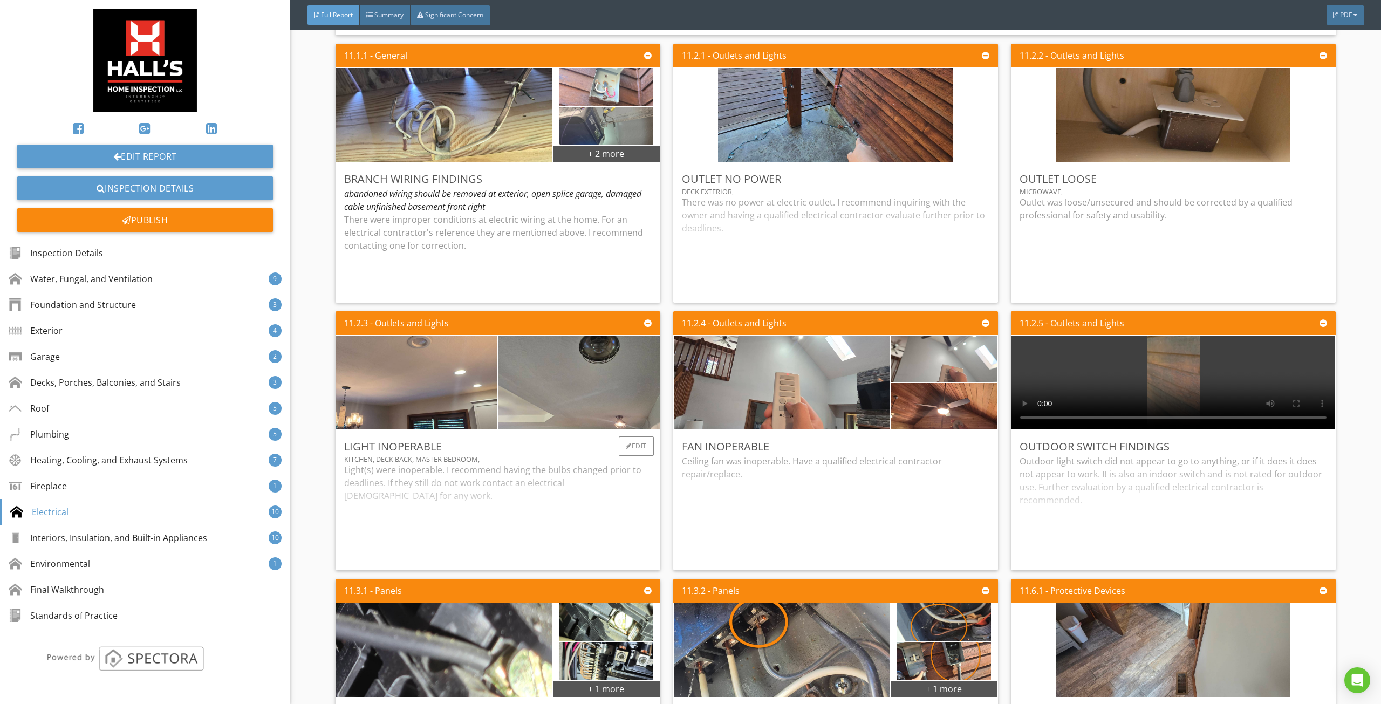
drag, startPoint x: 725, startPoint y: 474, endPoint x: 647, endPoint y: 488, distance: 78.8
click at [702, 479] on div "Ceiling fan was inoperable. Have a qualified electrical contractor repair/repla…" at bounding box center [835, 508] width 307 height 107
drag, startPoint x: 607, startPoint y: 493, endPoint x: 836, endPoint y: 465, distance: 231.0
click at [607, 493] on div "Light(s) were inoperable. I recommend having the bulbs changed prior to deadlin…" at bounding box center [497, 512] width 307 height 98
click at [968, 436] on div "Edit" at bounding box center [973, 445] width 35 height 19
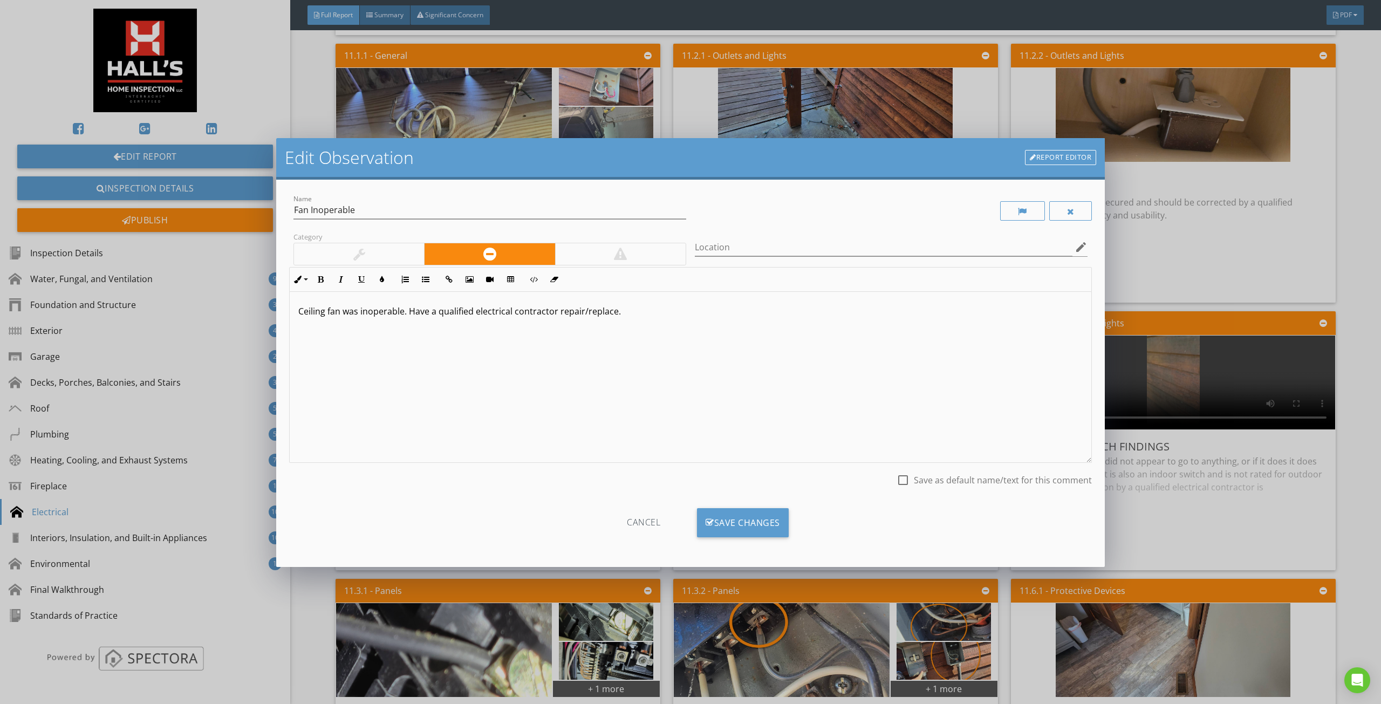
click at [883, 232] on div "Location edit" at bounding box center [891, 249] width 393 height 35
click at [888, 245] on input "Location" at bounding box center [884, 247] width 378 height 18
type input "back and living room"
click at [760, 499] on div "Cancel Save Changes" at bounding box center [690, 526] width 803 height 54
click at [767, 515] on div "Save Changes" at bounding box center [743, 522] width 92 height 29
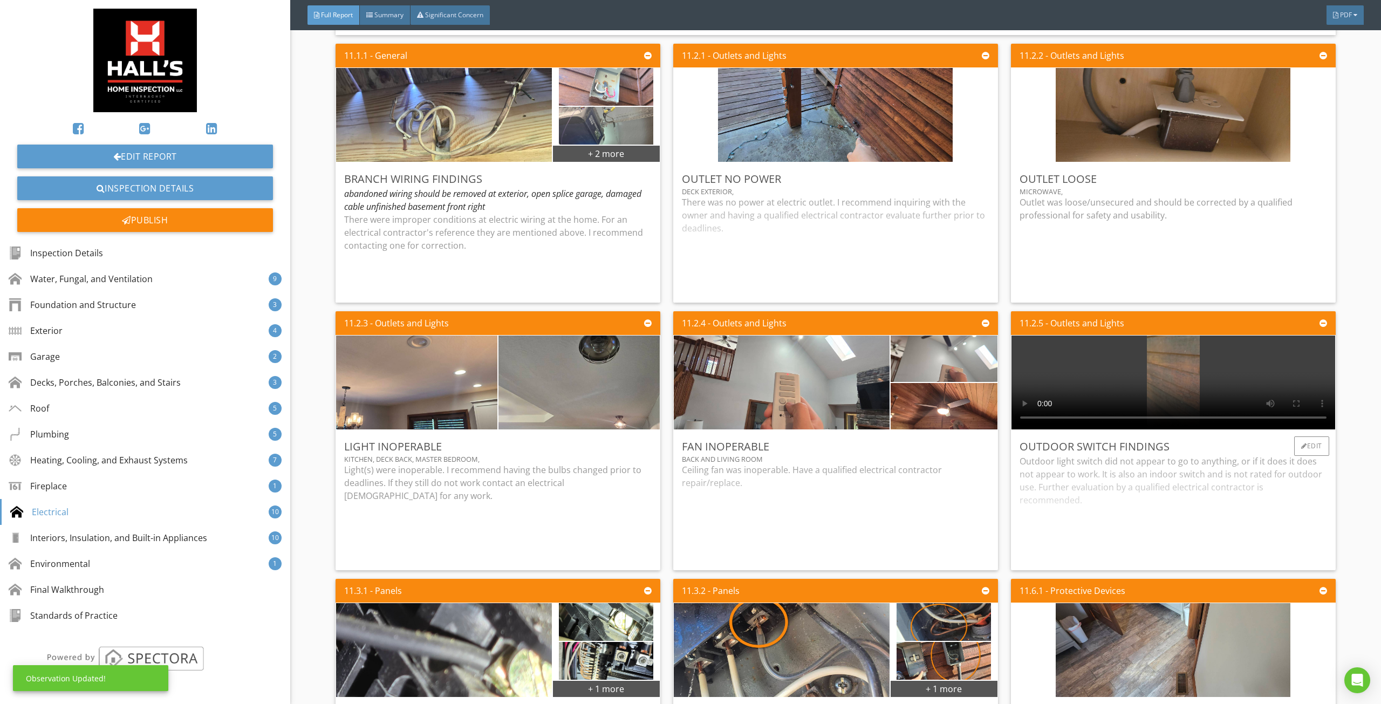
click at [1092, 495] on div "Outdoor light switch did not appear to go to anything, or if it does it does no…" at bounding box center [1172, 508] width 307 height 107
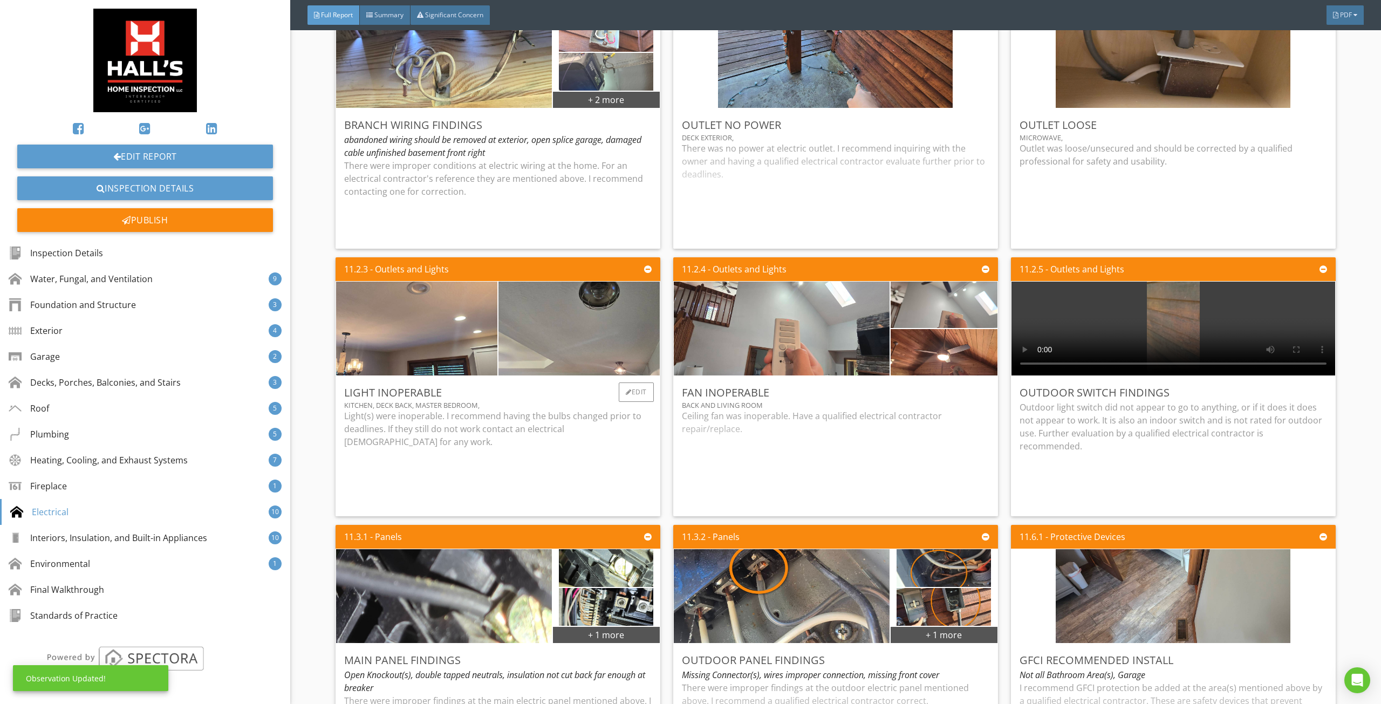
click at [566, 421] on p "Light(s) were inoperable. I recommend having the bulbs changed prior to deadlin…" at bounding box center [497, 428] width 307 height 39
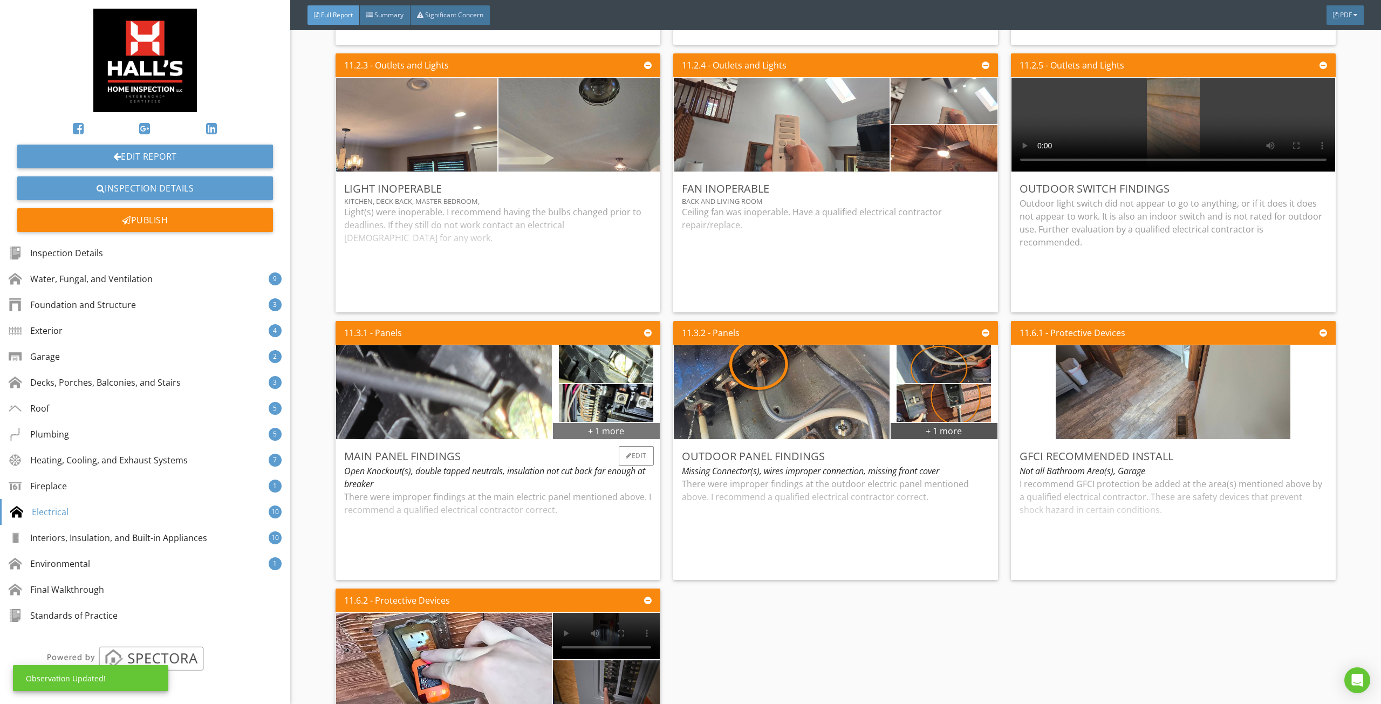
scroll to position [10355, 0]
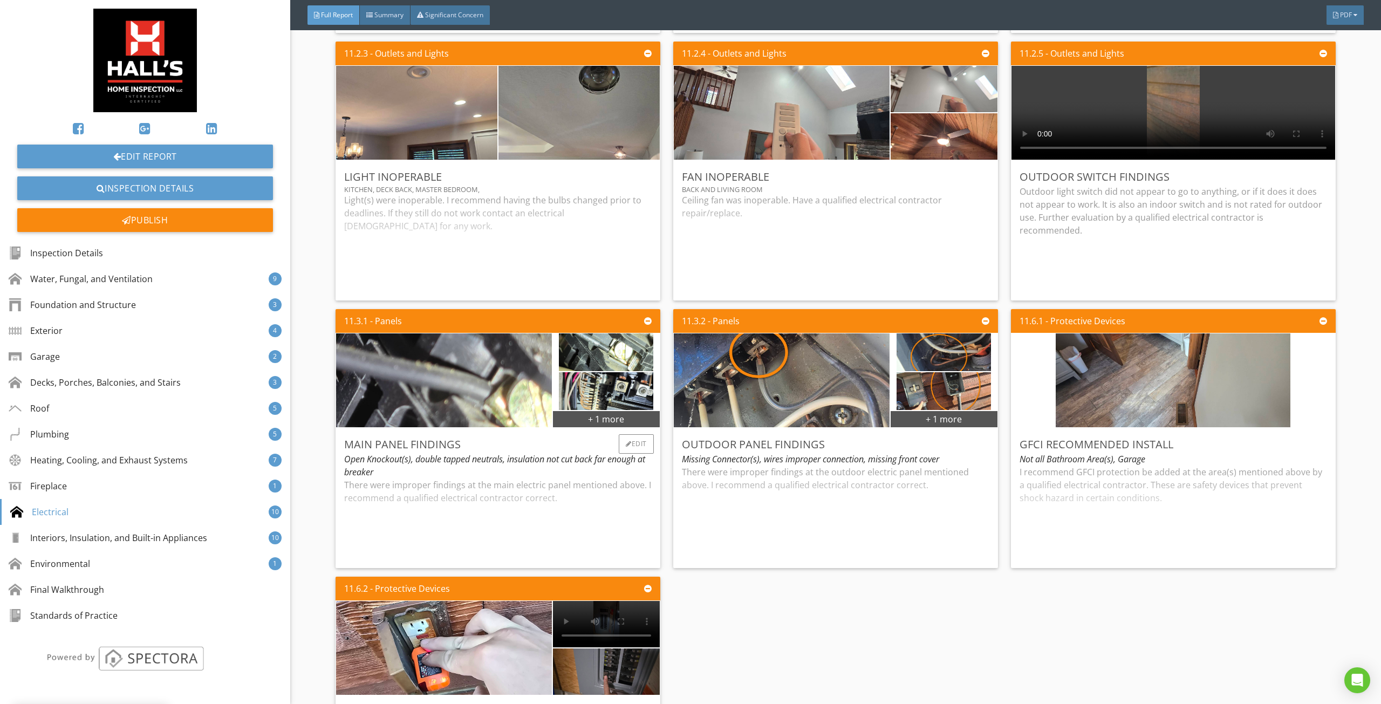
click at [524, 478] on div "There were improper findings at the main electric panel mentioned above. I reco…" at bounding box center [497, 518] width 307 height 81
click at [833, 488] on div "There were improper findings at the outdoor electric panel mentioned above. I r…" at bounding box center [835, 512] width 307 height 94
click at [1066, 479] on div "I recommend GFCI protection be added at the area(s) mentioned above by a qualif…" at bounding box center [1172, 512] width 307 height 94
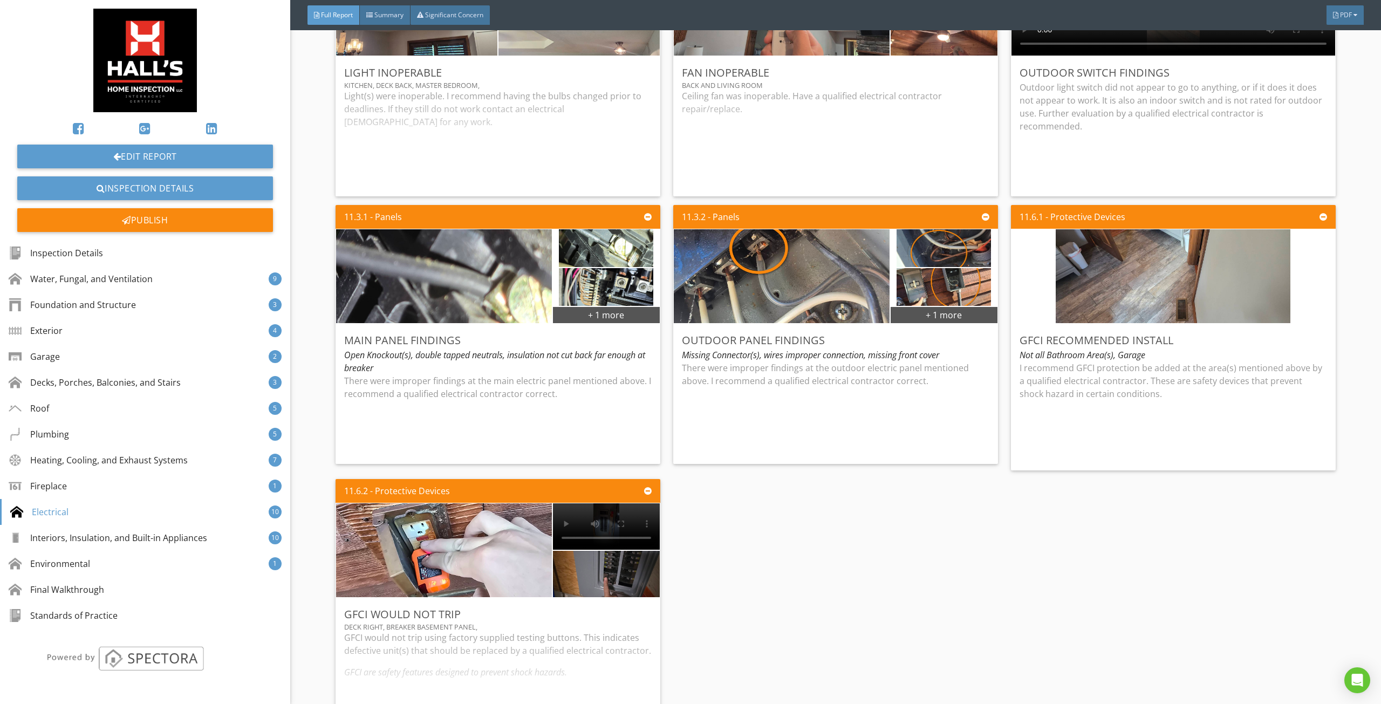
scroll to position [10463, 0]
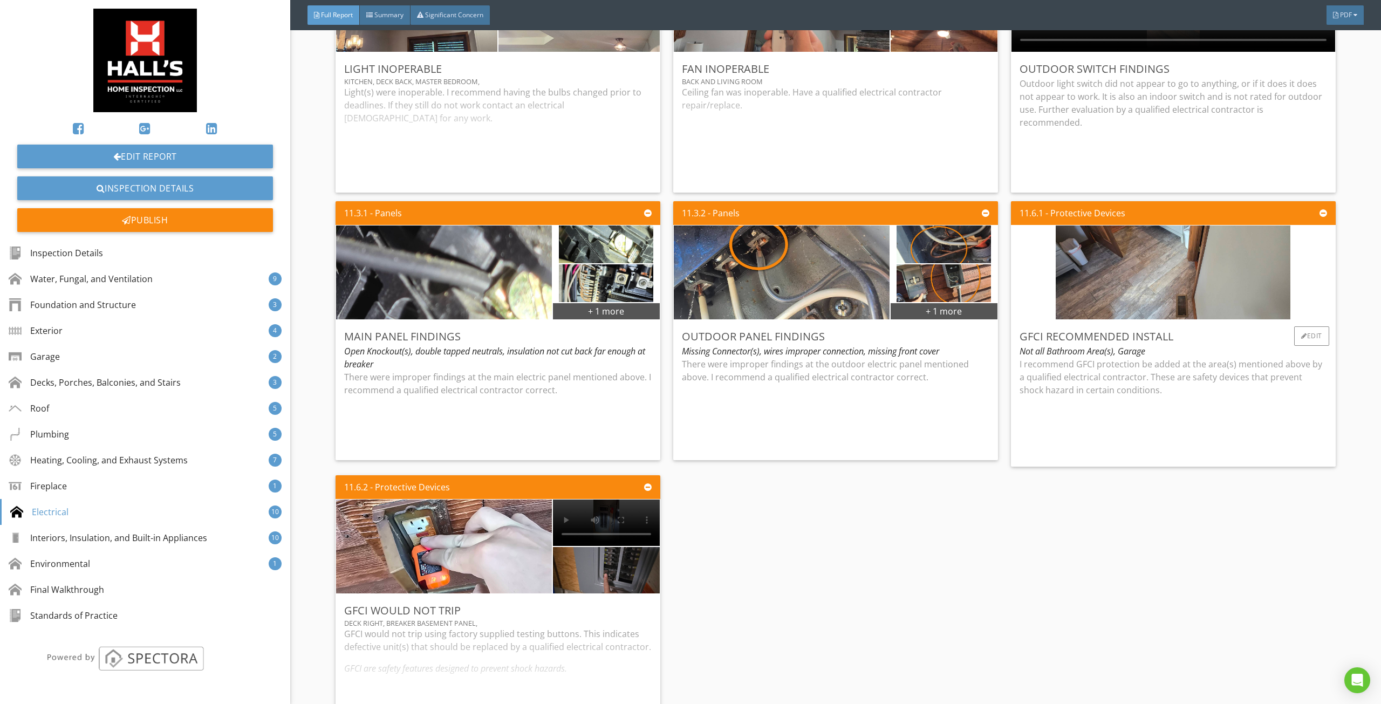
click at [1127, 405] on p at bounding box center [1172, 411] width 307 height 13
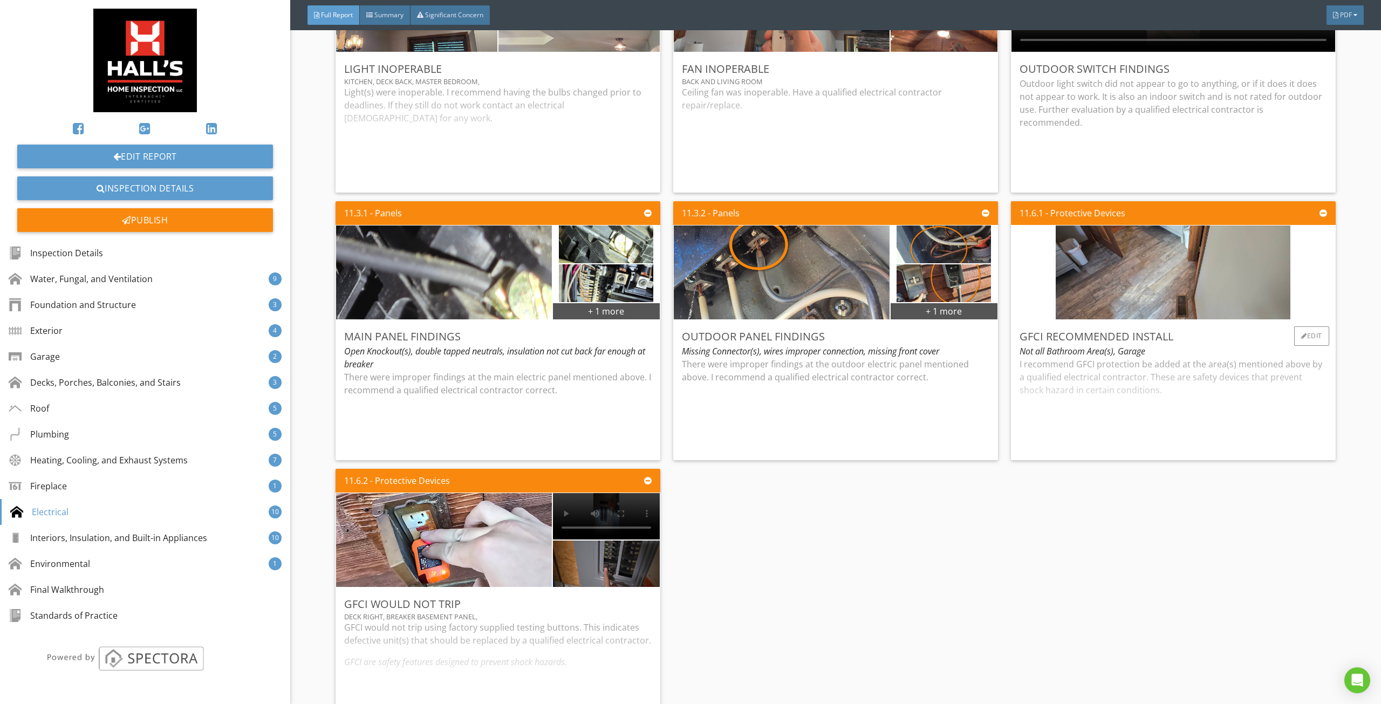
click at [1092, 405] on div "I recommend GFCI protection be added at the area(s) mentioned above by a qualif…" at bounding box center [1172, 405] width 307 height 94
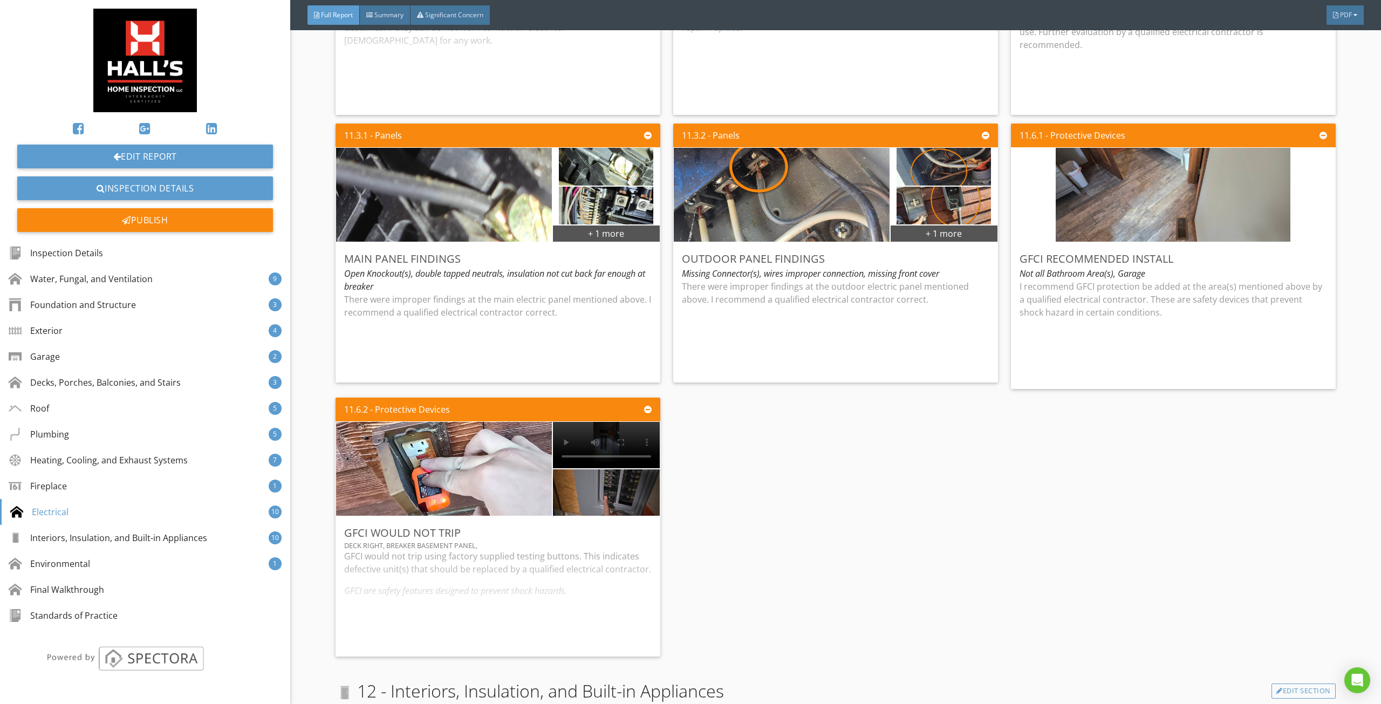
scroll to position [10571, 0]
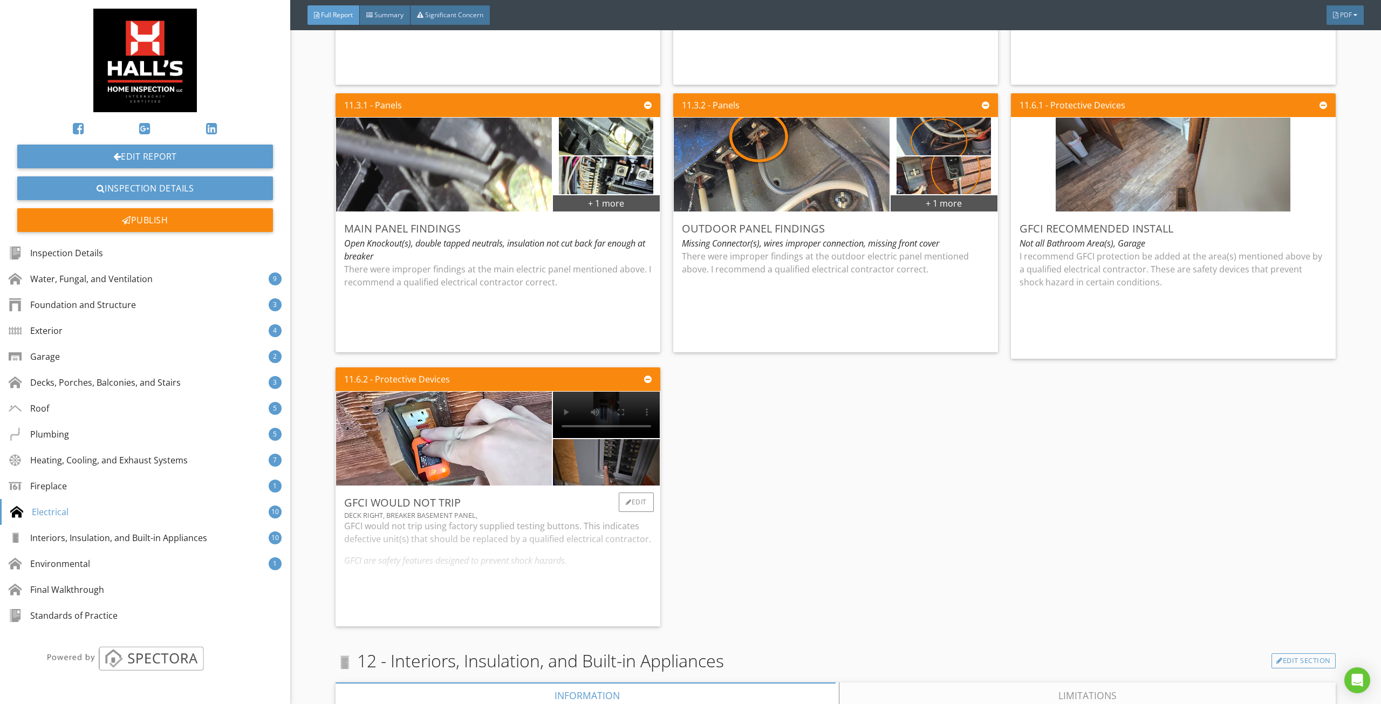
click at [527, 554] on div "GFCI would not trip using factory supplied testing buttons. This indicates defe…" at bounding box center [497, 568] width 307 height 98
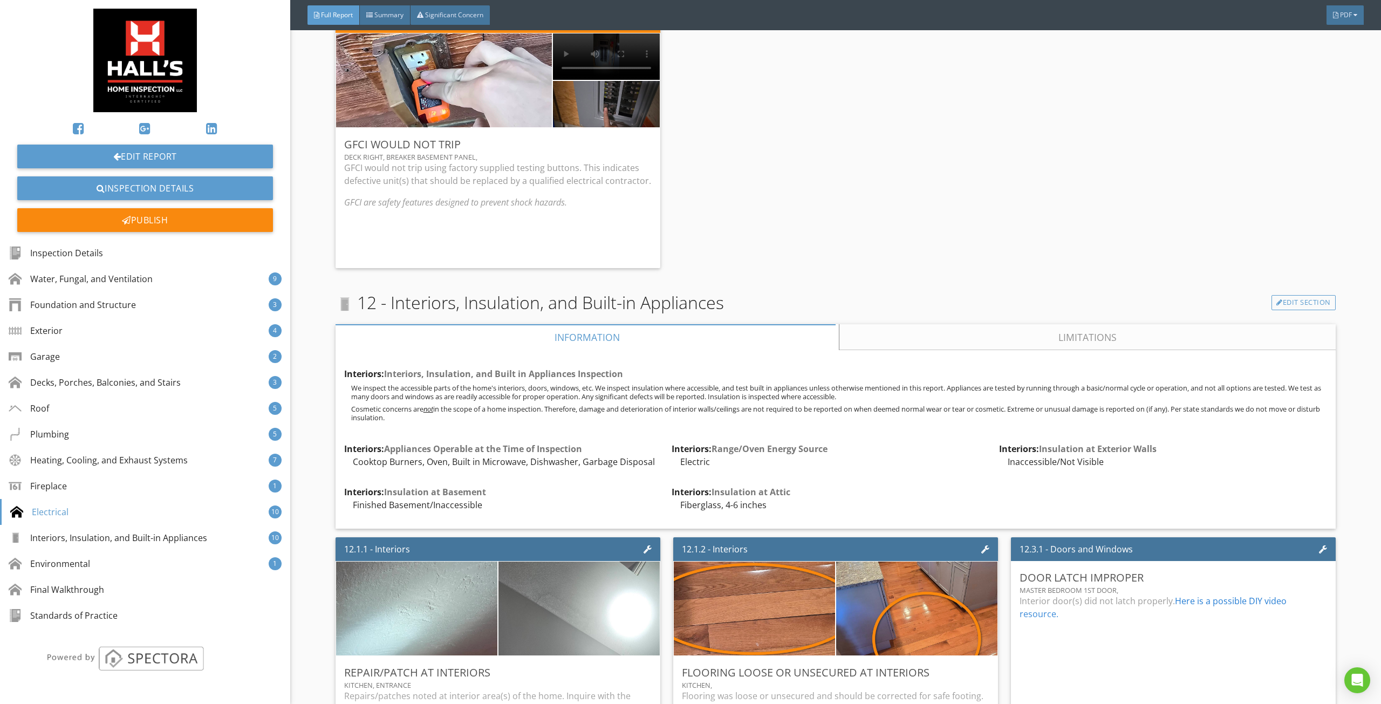
scroll to position [11056, 0]
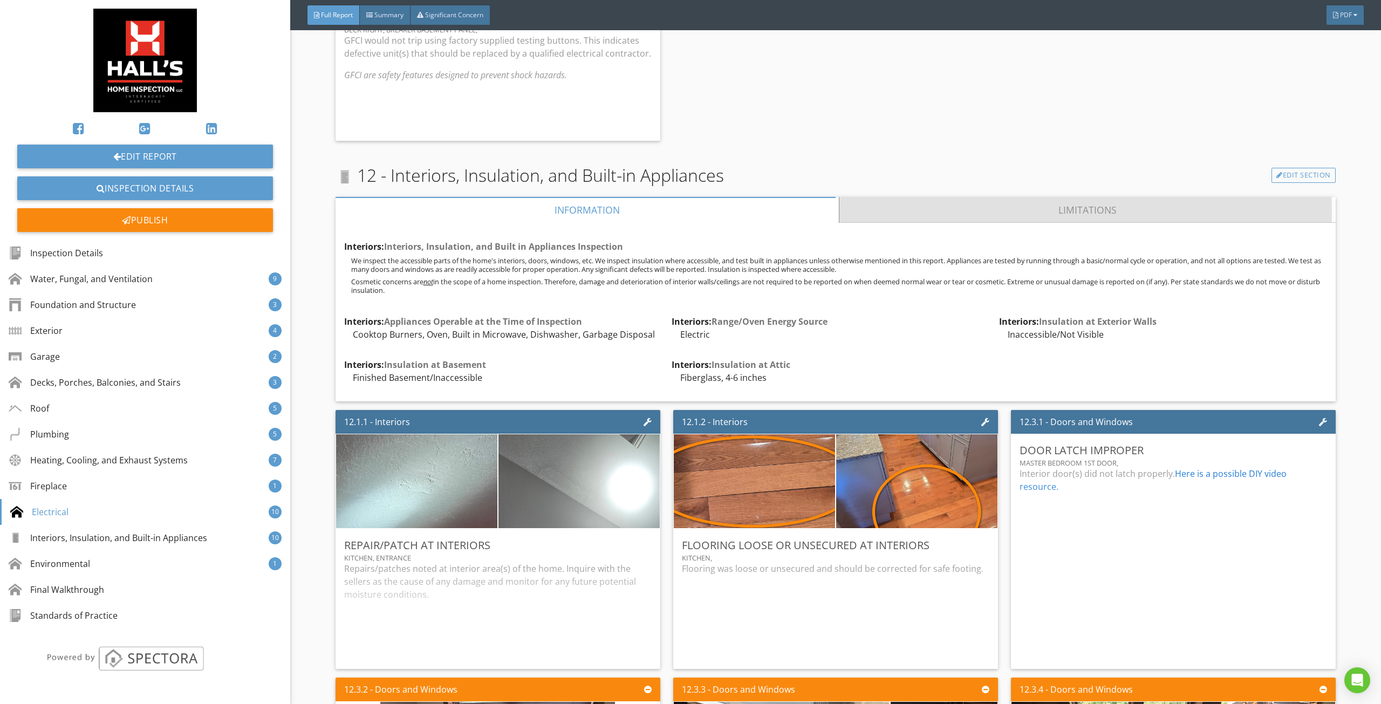
click at [934, 197] on link "Limitations" at bounding box center [1087, 210] width 496 height 26
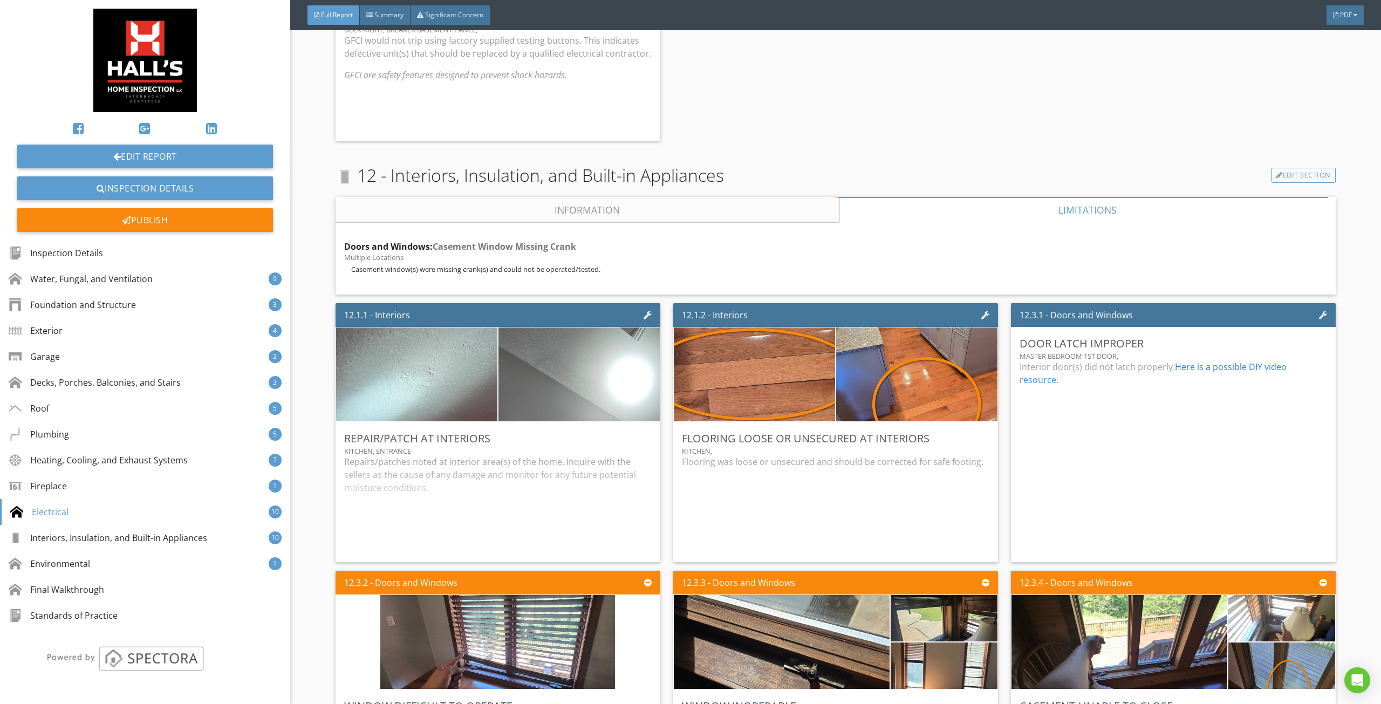
click at [641, 197] on link "Information" at bounding box center [586, 210] width 503 height 26
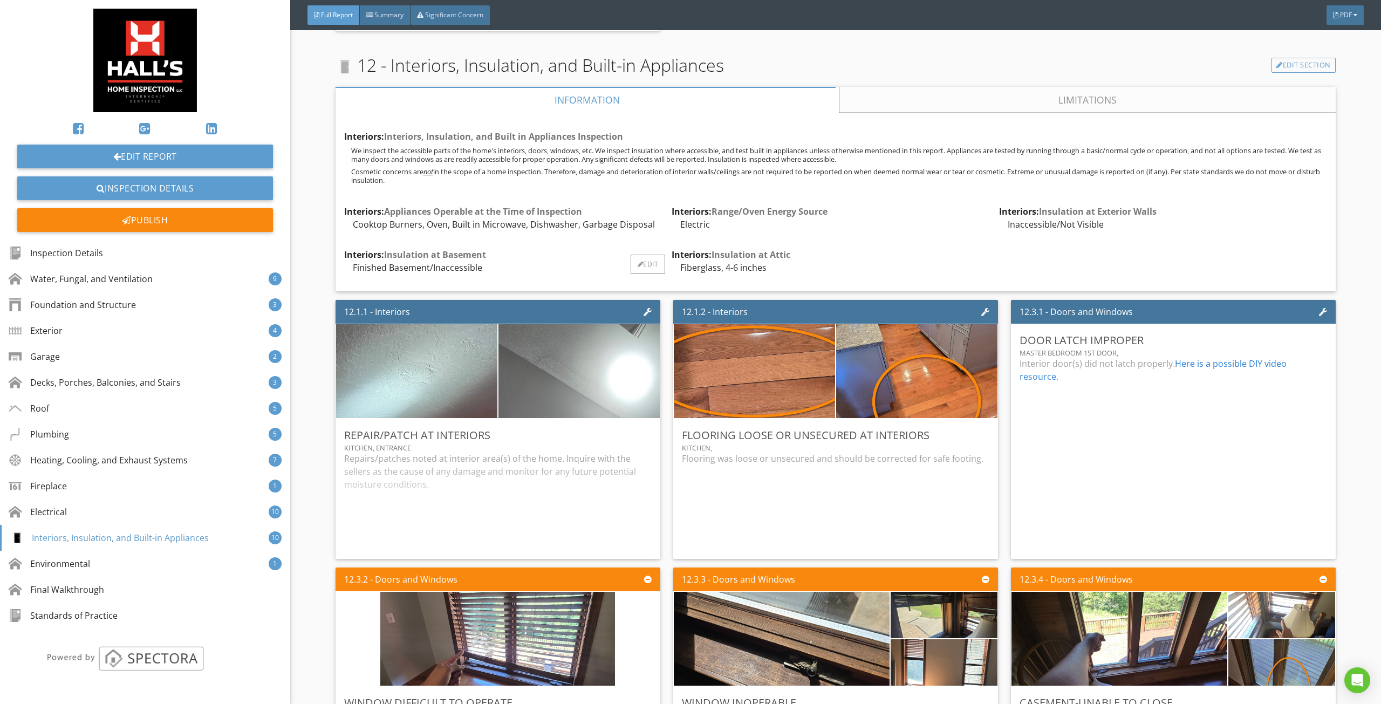
scroll to position [11164, 0]
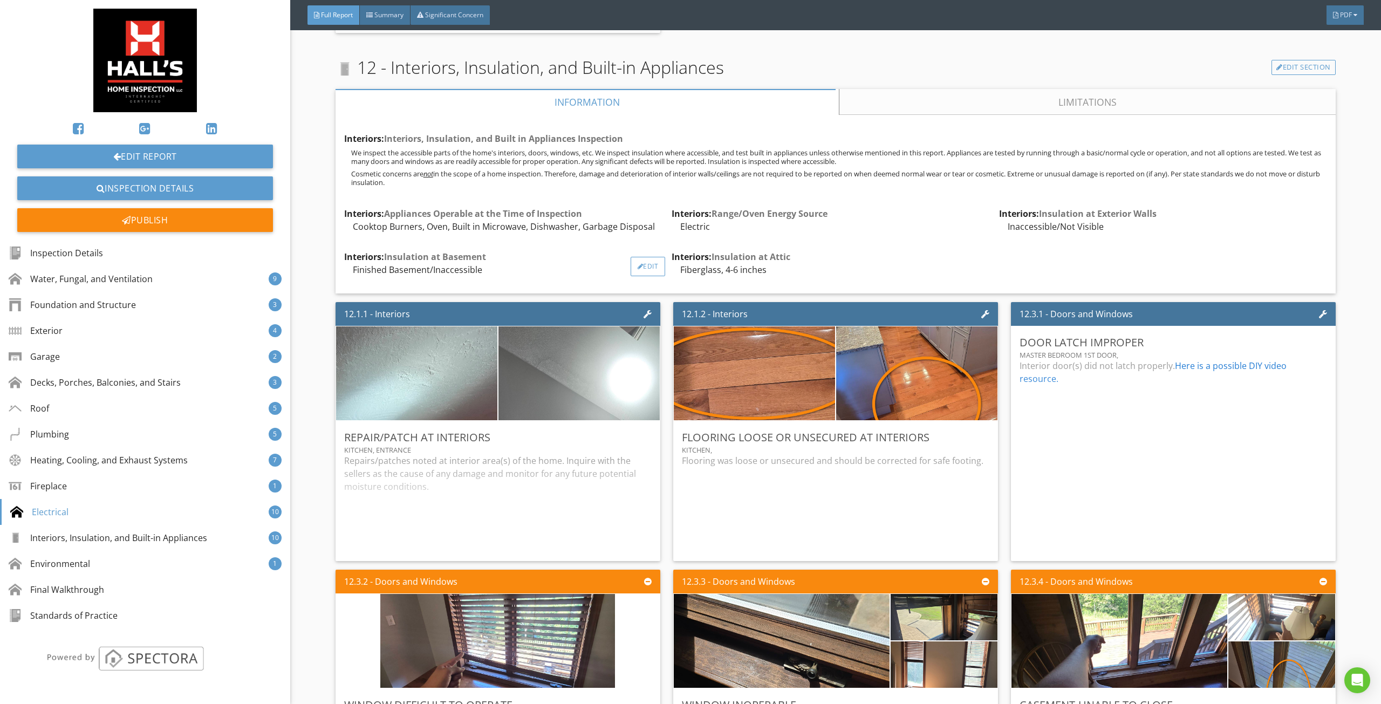
click at [639, 257] on div "Edit" at bounding box center [647, 266] width 35 height 19
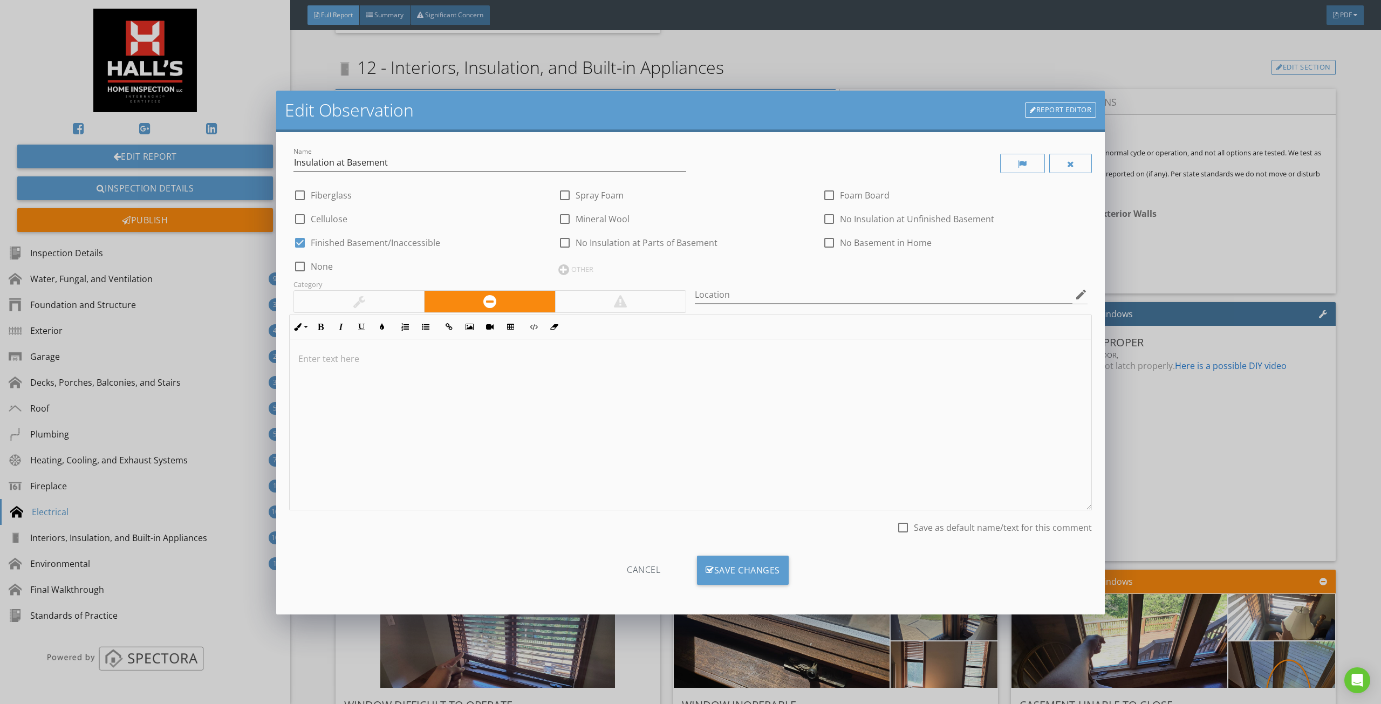
click at [330, 241] on label "Finished Basement/Inaccessible" at bounding box center [375, 242] width 129 height 11
checkbox input "false"
click at [338, 198] on label "Fiberglass" at bounding box center [331, 195] width 41 height 11
checkbox input "true"
click at [732, 565] on div "Save Changes" at bounding box center [743, 570] width 92 height 29
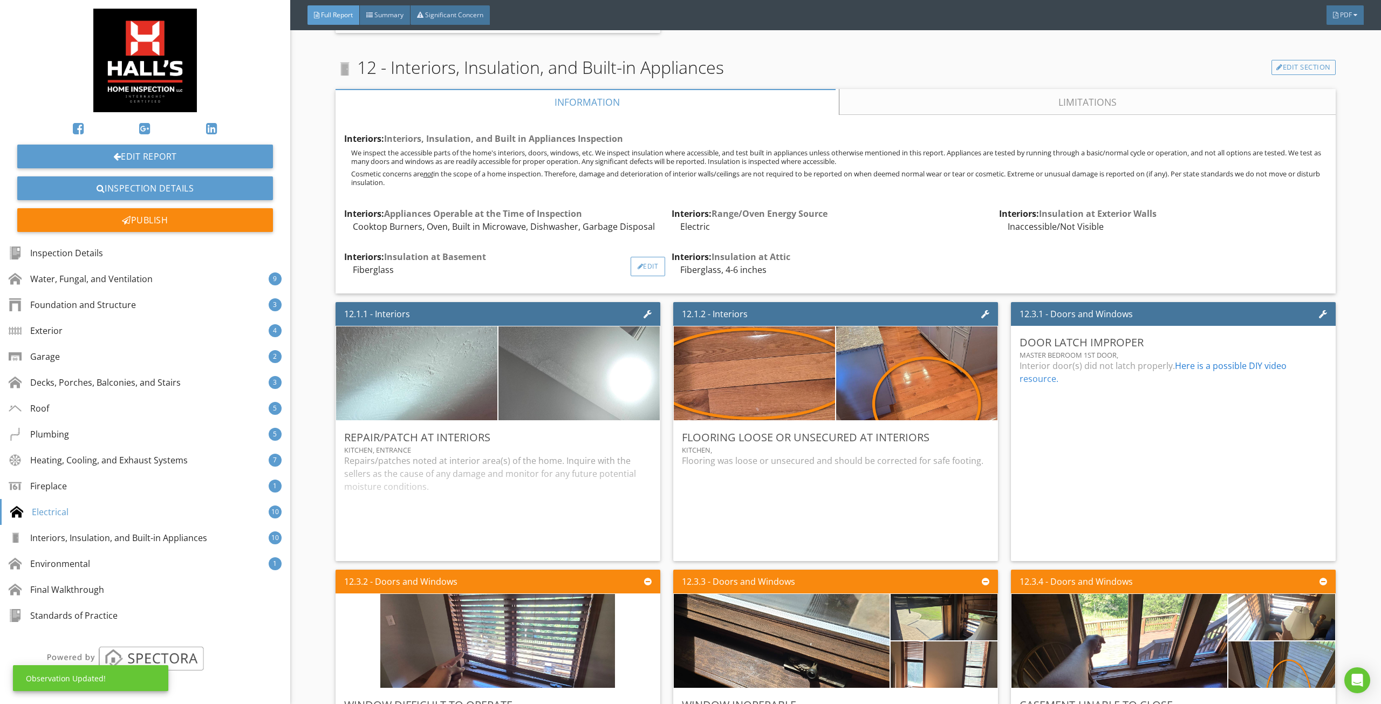
drag, startPoint x: 657, startPoint y: 267, endPoint x: 659, endPoint y: 260, distance: 6.6
click at [657, 267] on div "Interiors: Interiors, Insulation, and Built in Appliances Inspection We inspect…" at bounding box center [835, 204] width 983 height 161
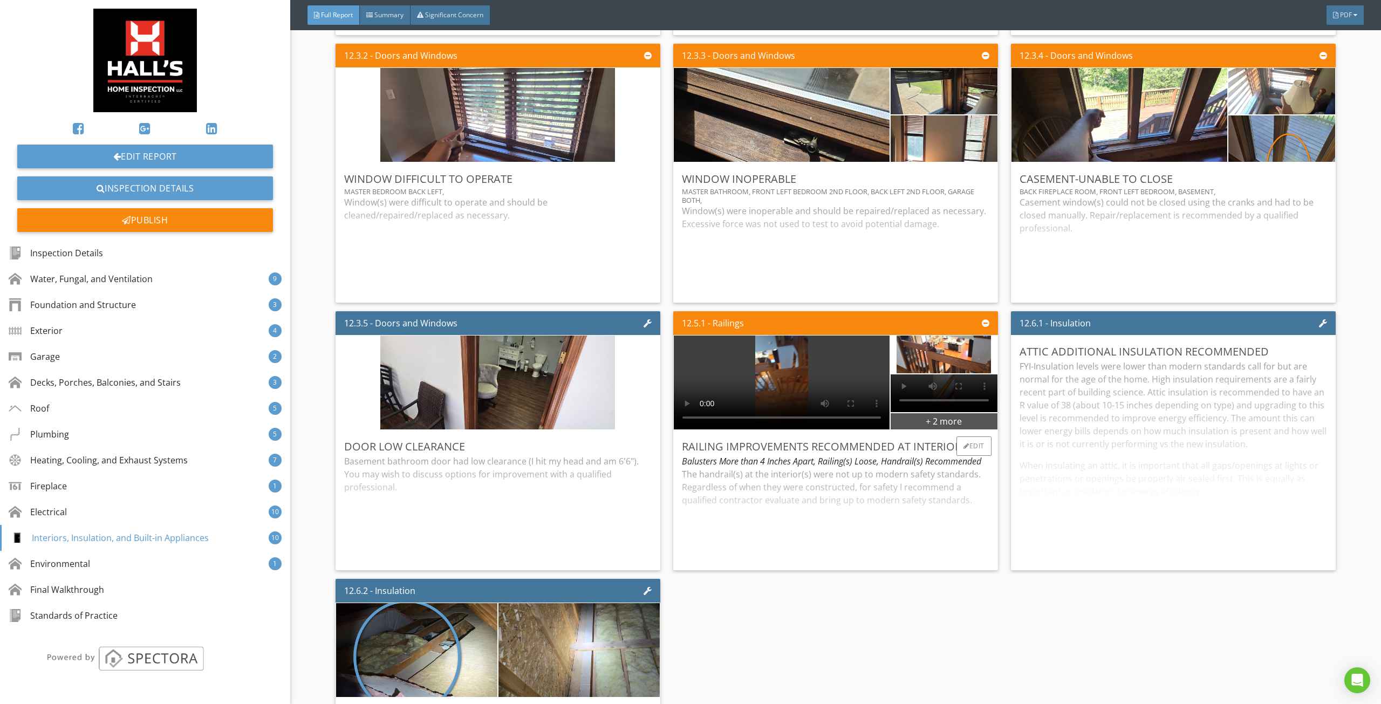
scroll to position [11704, 0]
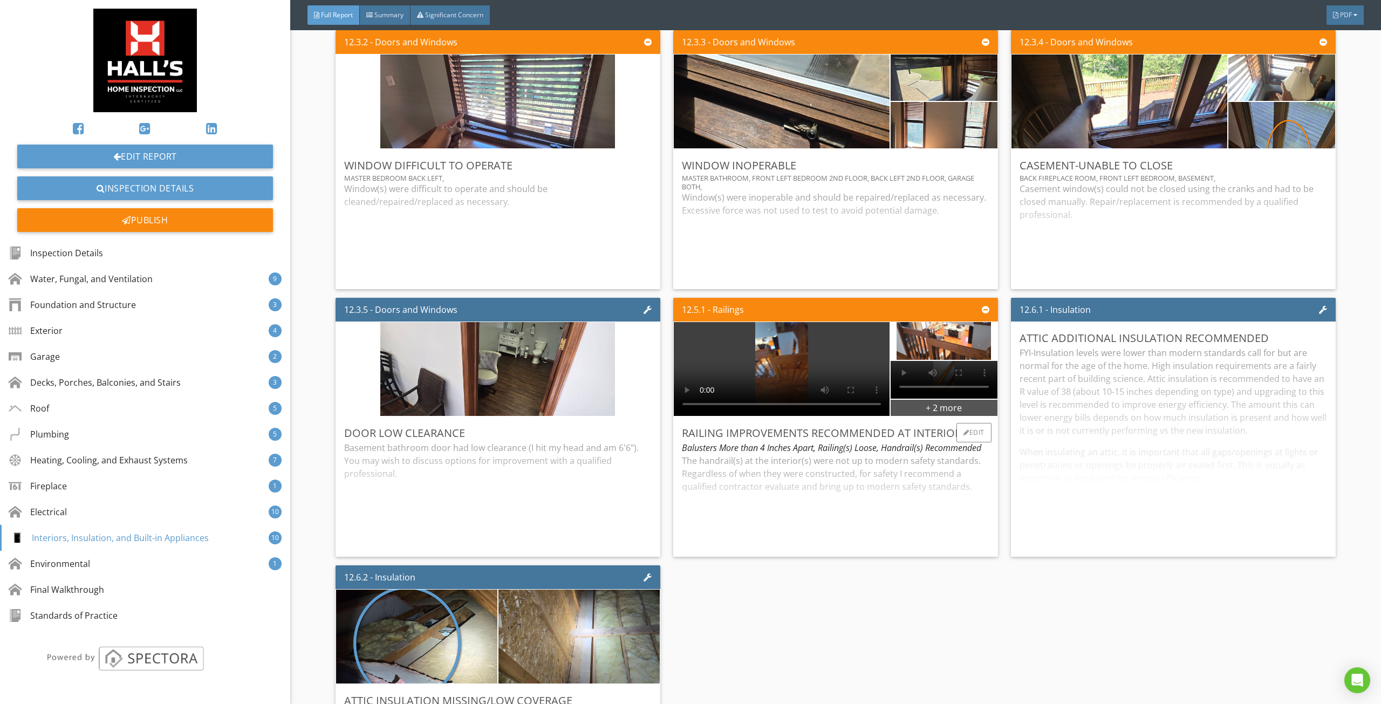
click at [803, 478] on div "The handrail(s) at the interior(s) were not up to modern safety standards. Rega…" at bounding box center [835, 501] width 307 height 94
drag, startPoint x: 521, startPoint y: 488, endPoint x: 570, endPoint y: 480, distance: 49.2
click at [523, 487] on div "Basement bathroom door had low clearance (I hit my head and am 6'6"). You may w…" at bounding box center [497, 494] width 307 height 107
drag, startPoint x: 1142, startPoint y: 396, endPoint x: 934, endPoint y: 420, distance: 209.5
click at [1140, 396] on div "FYI-Insulation levels were lower than modern standards call for but are normal …" at bounding box center [1172, 447] width 307 height 202
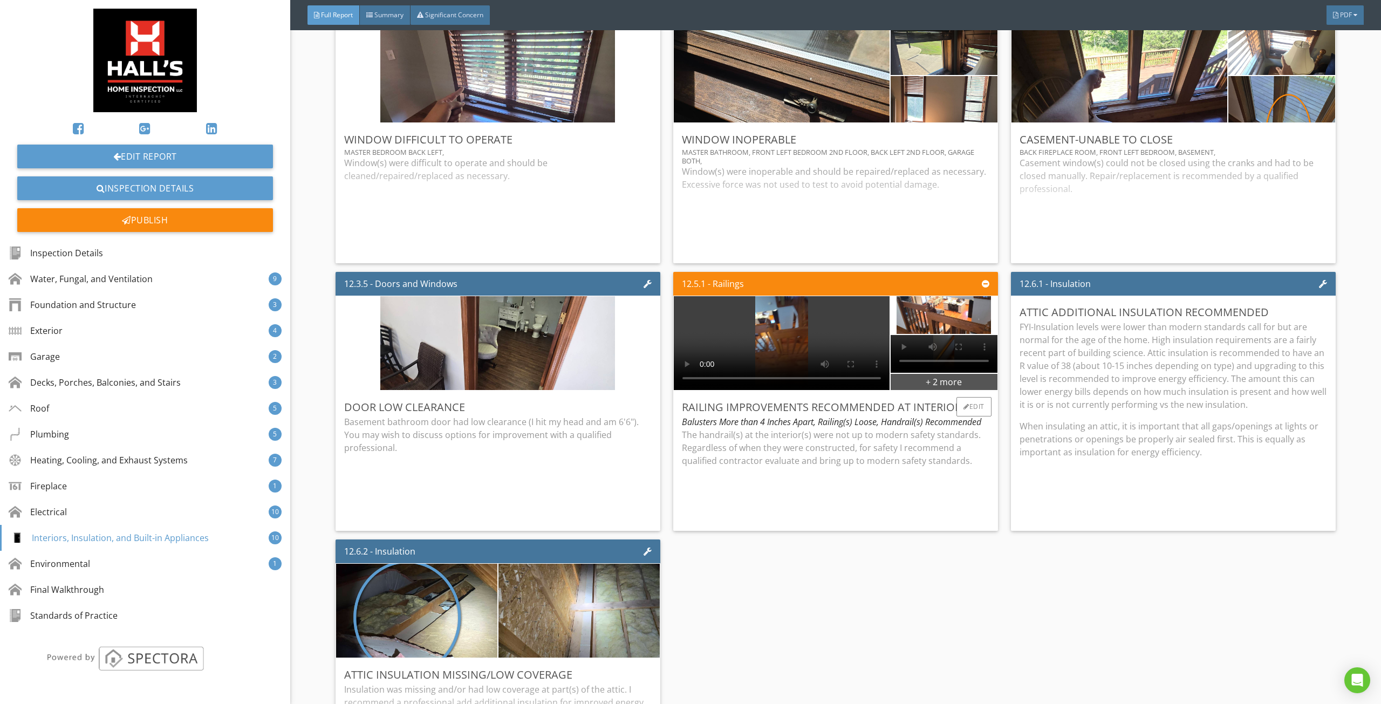
scroll to position [11757, 0]
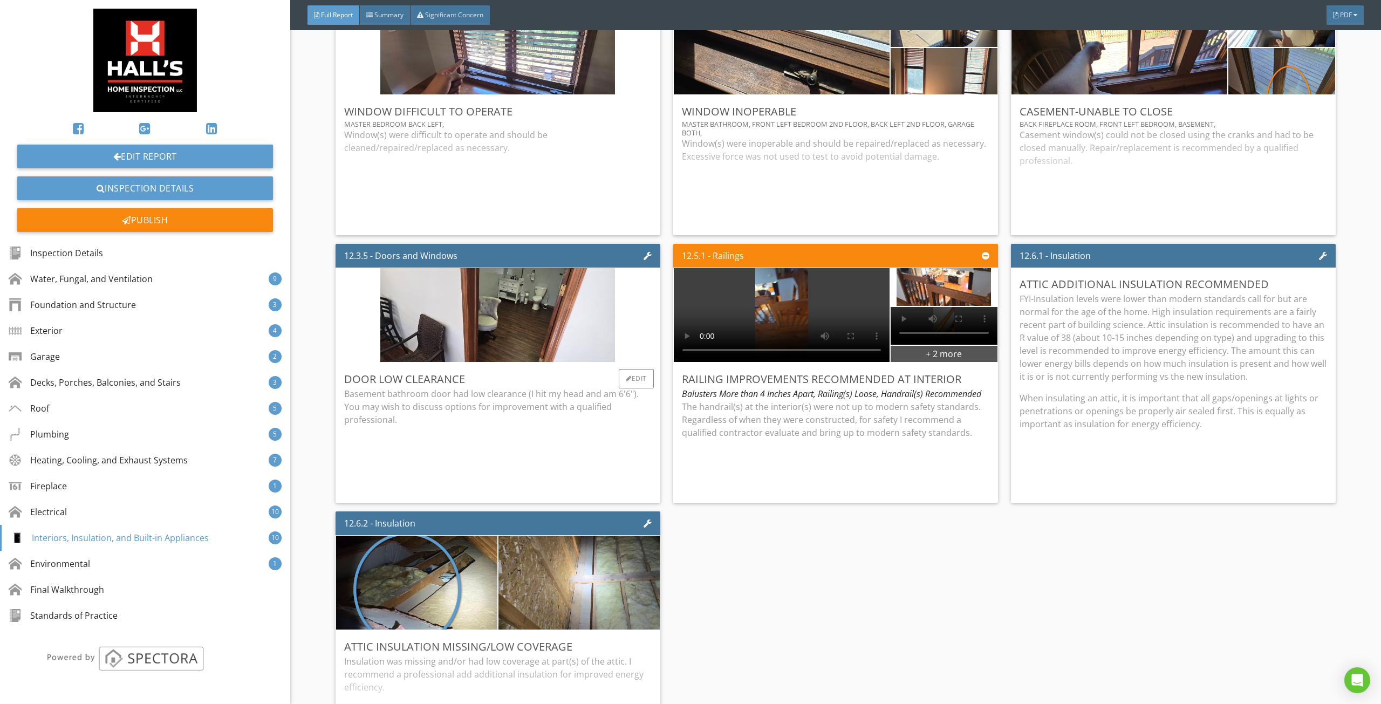
click at [527, 431] on div "Basement bathroom door had low clearance (I hit my head and am 6'6"). You may w…" at bounding box center [497, 426] width 307 height 79
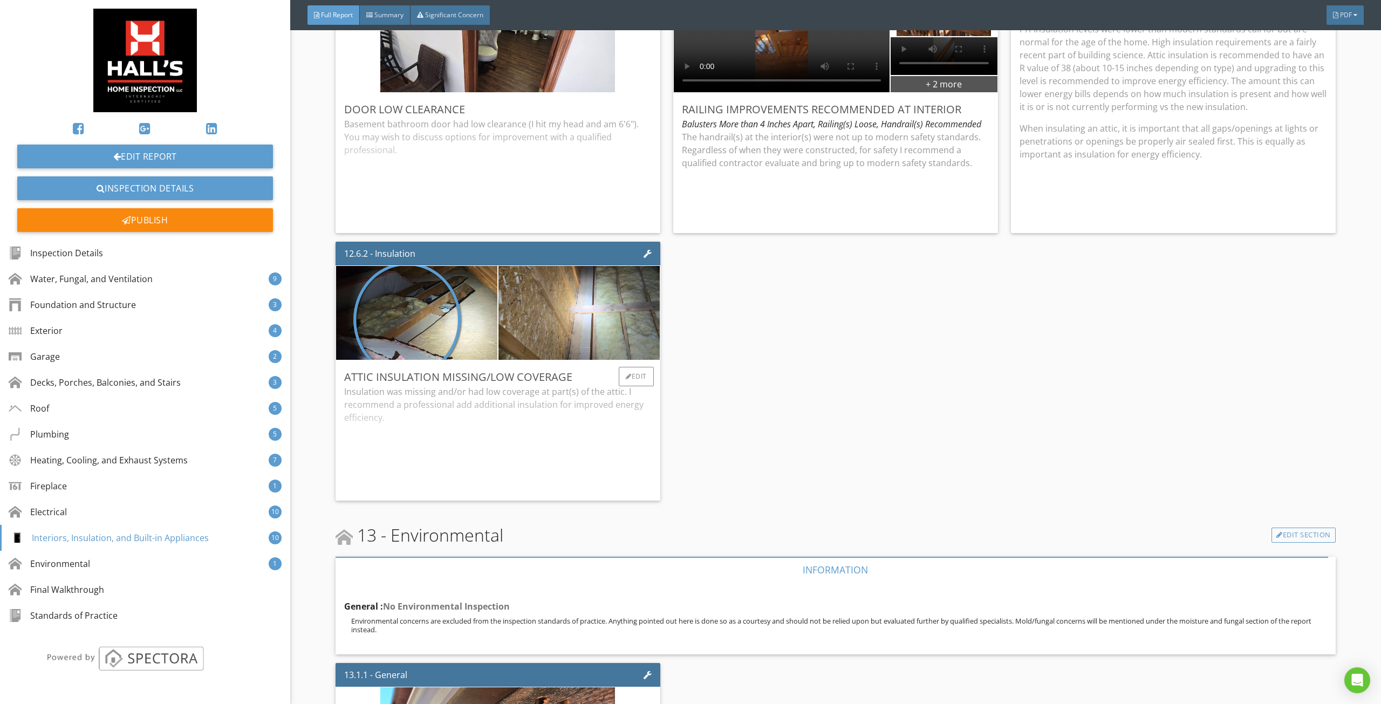
click at [597, 434] on div "Insulation was missing and/or had low coverage at part(s) of the attic. I recom…" at bounding box center [497, 438] width 307 height 107
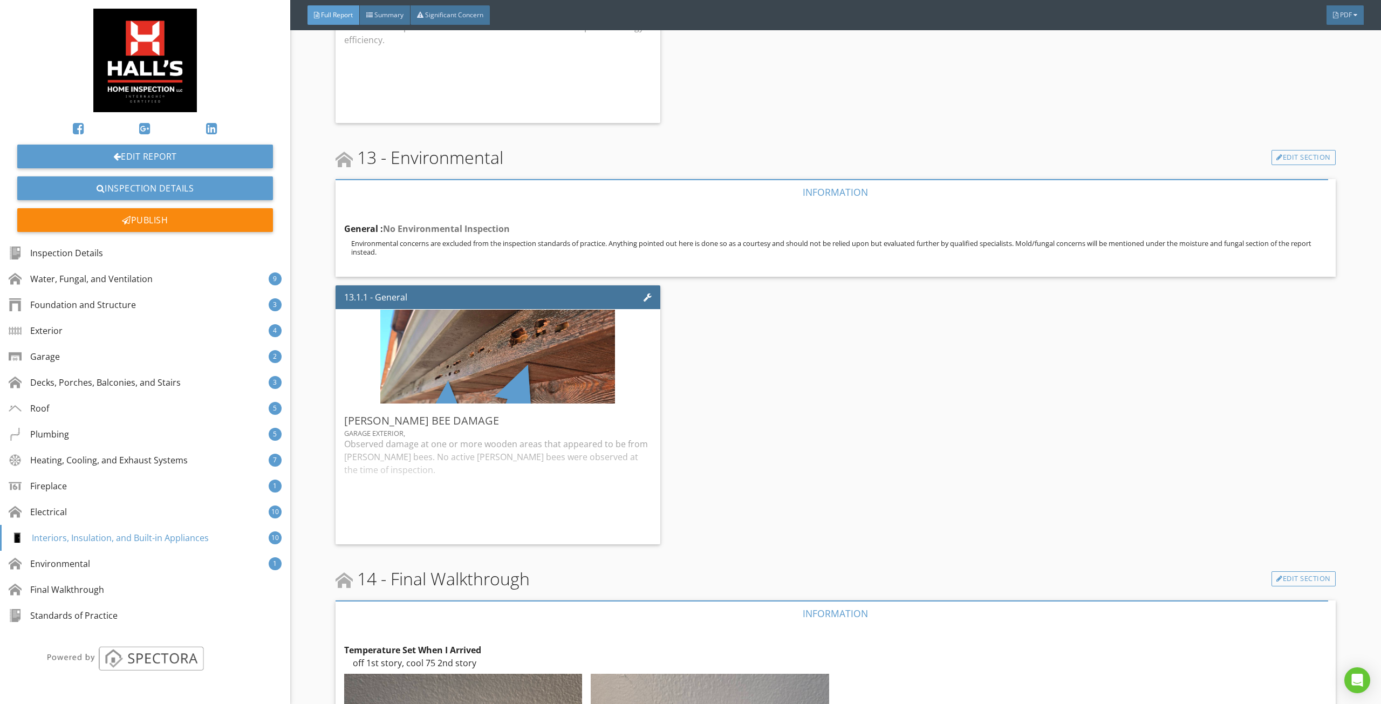
drag, startPoint x: 539, startPoint y: 483, endPoint x: 696, endPoint y: 440, distance: 162.1
click at [540, 483] on div "Observed damage at one or more wooden areas that appeared to be from [PERSON_NA…" at bounding box center [497, 486] width 307 height 98
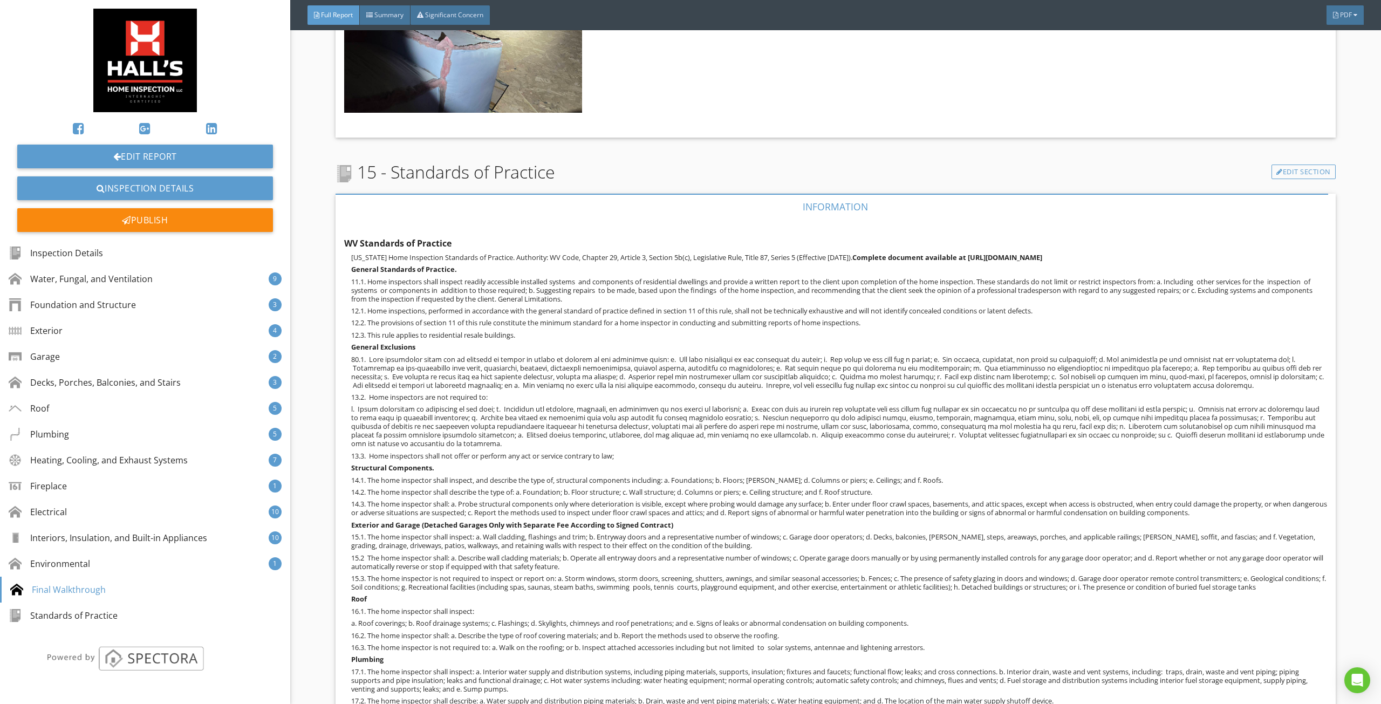
scroll to position [14454, 0]
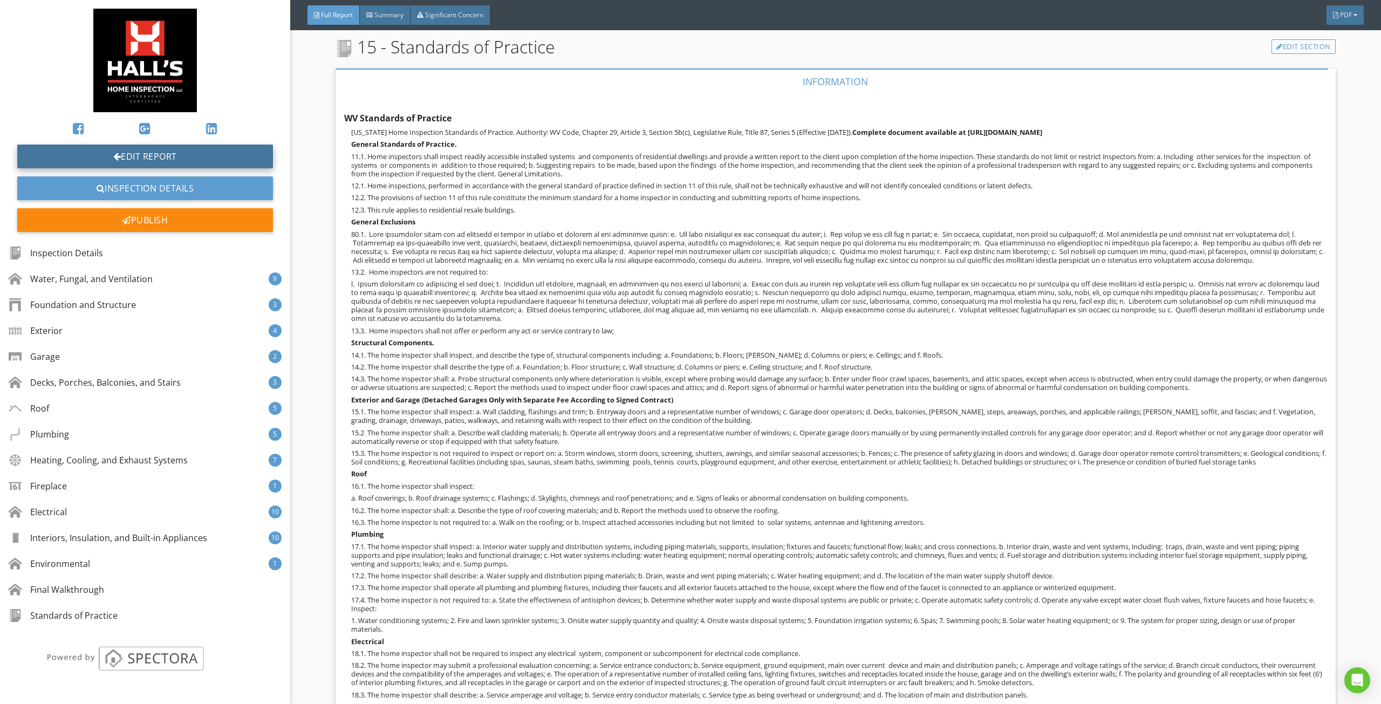
click at [173, 156] on link "Edit Report" at bounding box center [145, 157] width 256 height 24
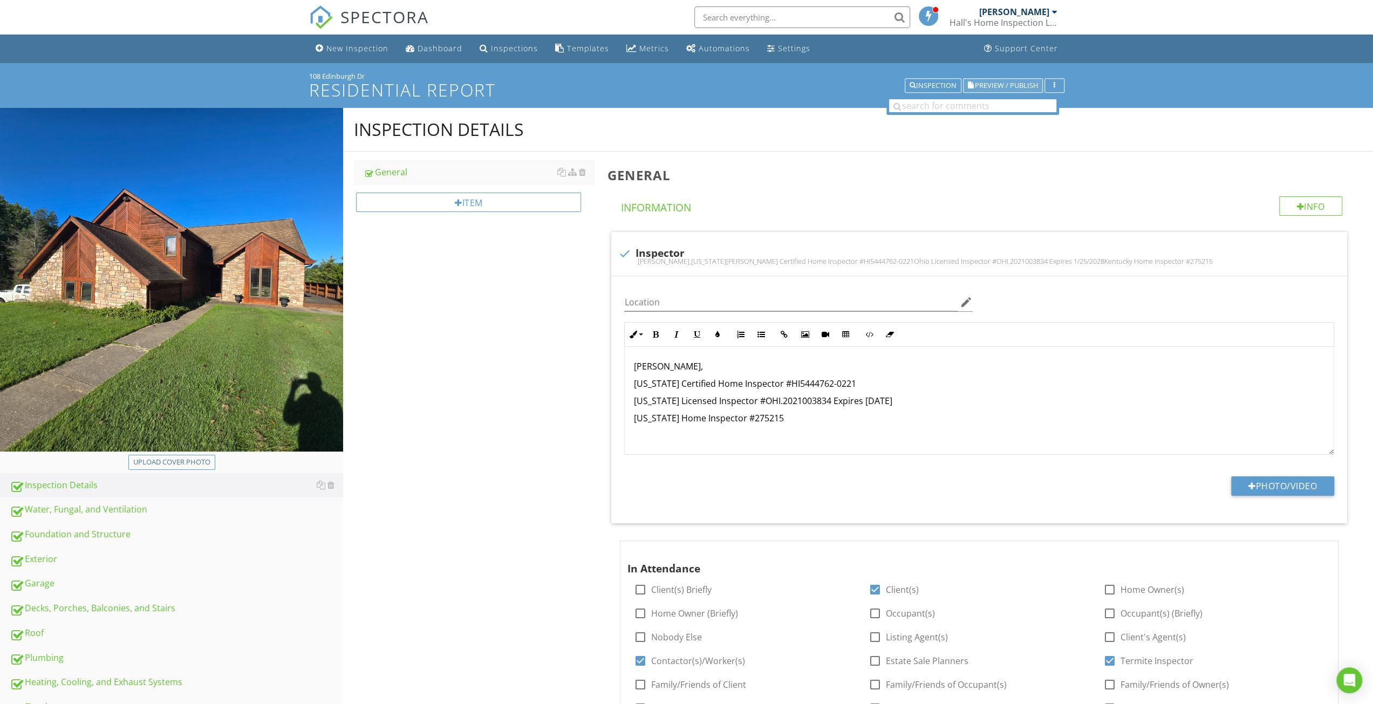
click at [1000, 87] on span "Preview / Publish" at bounding box center [1006, 85] width 63 height 7
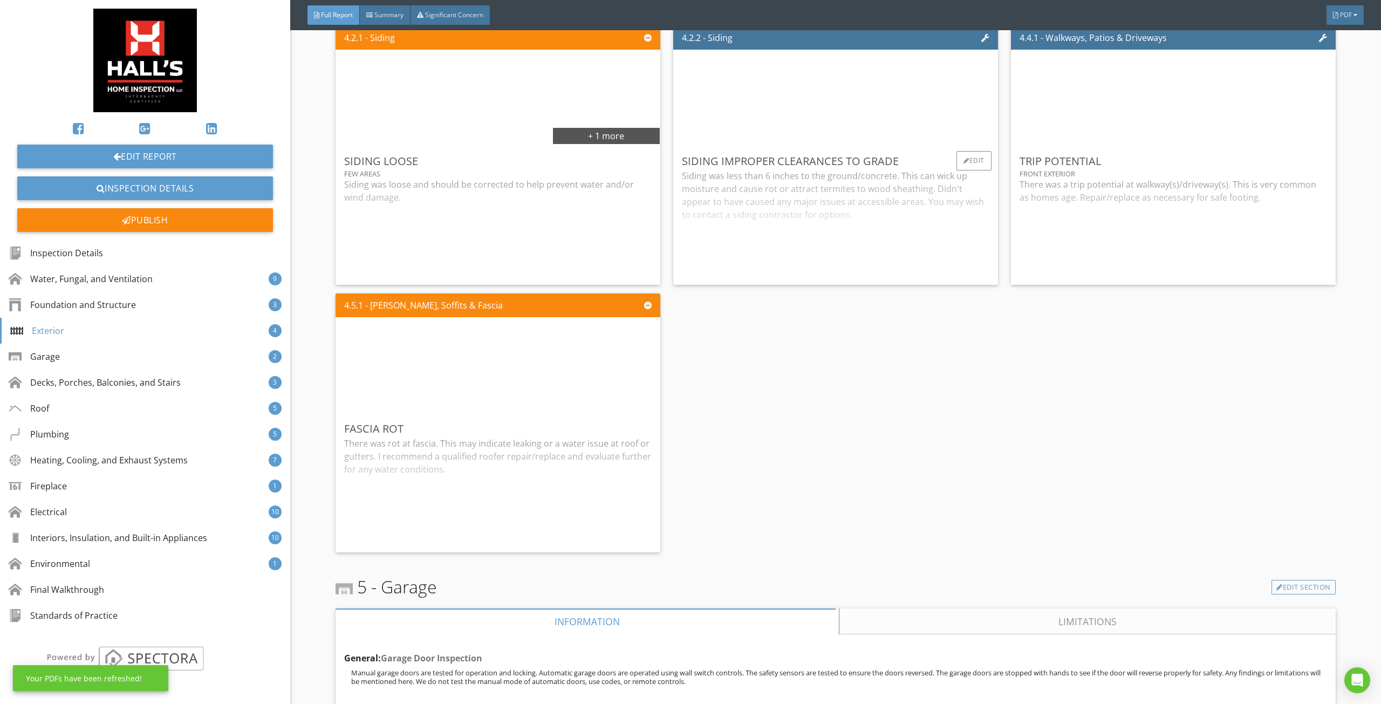
scroll to position [3182, 0]
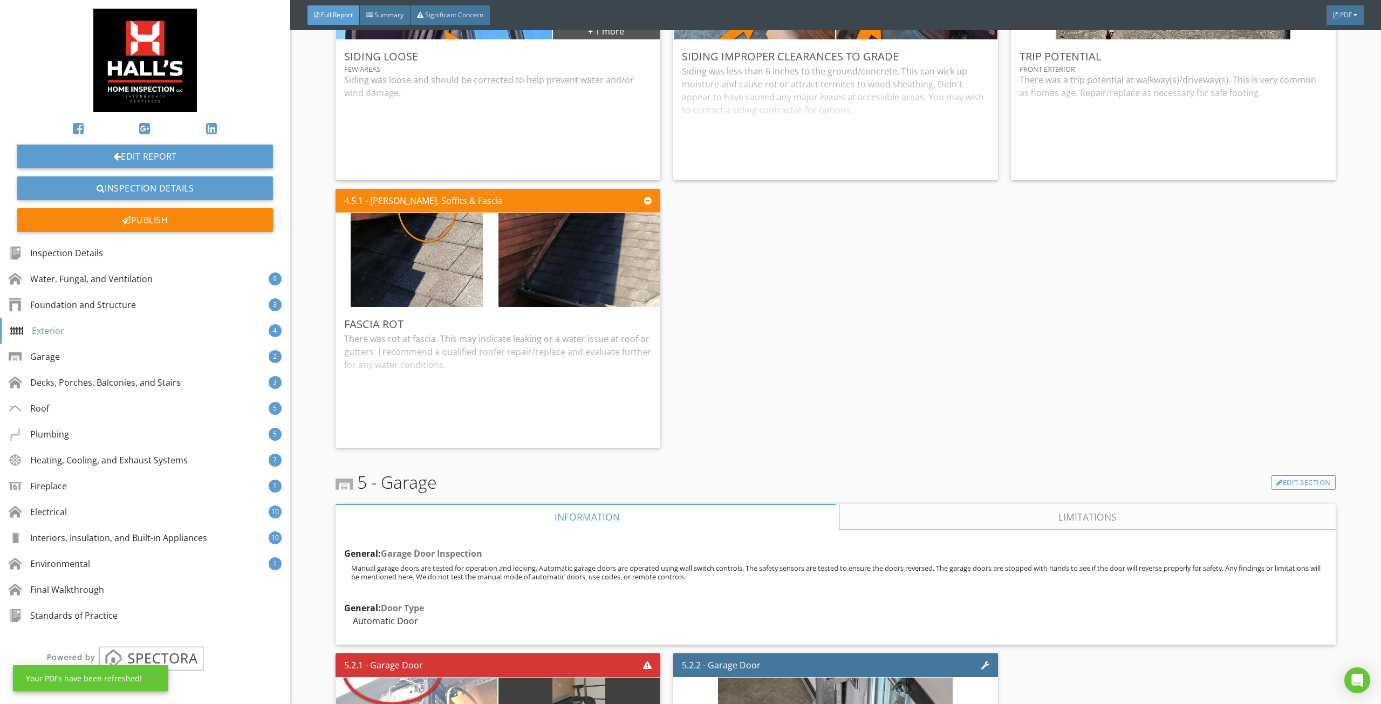
click at [448, 7] on div "Significant Concern" at bounding box center [449, 14] width 79 height 19
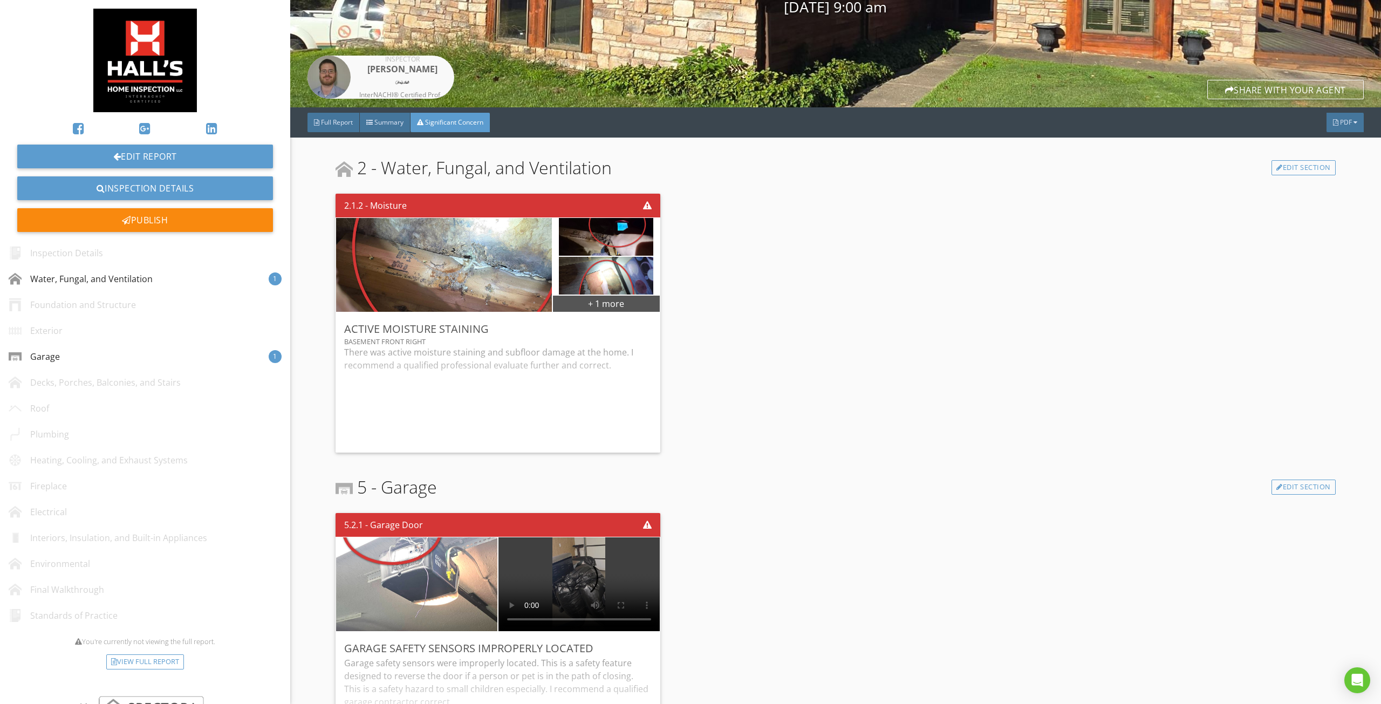
scroll to position [16, 0]
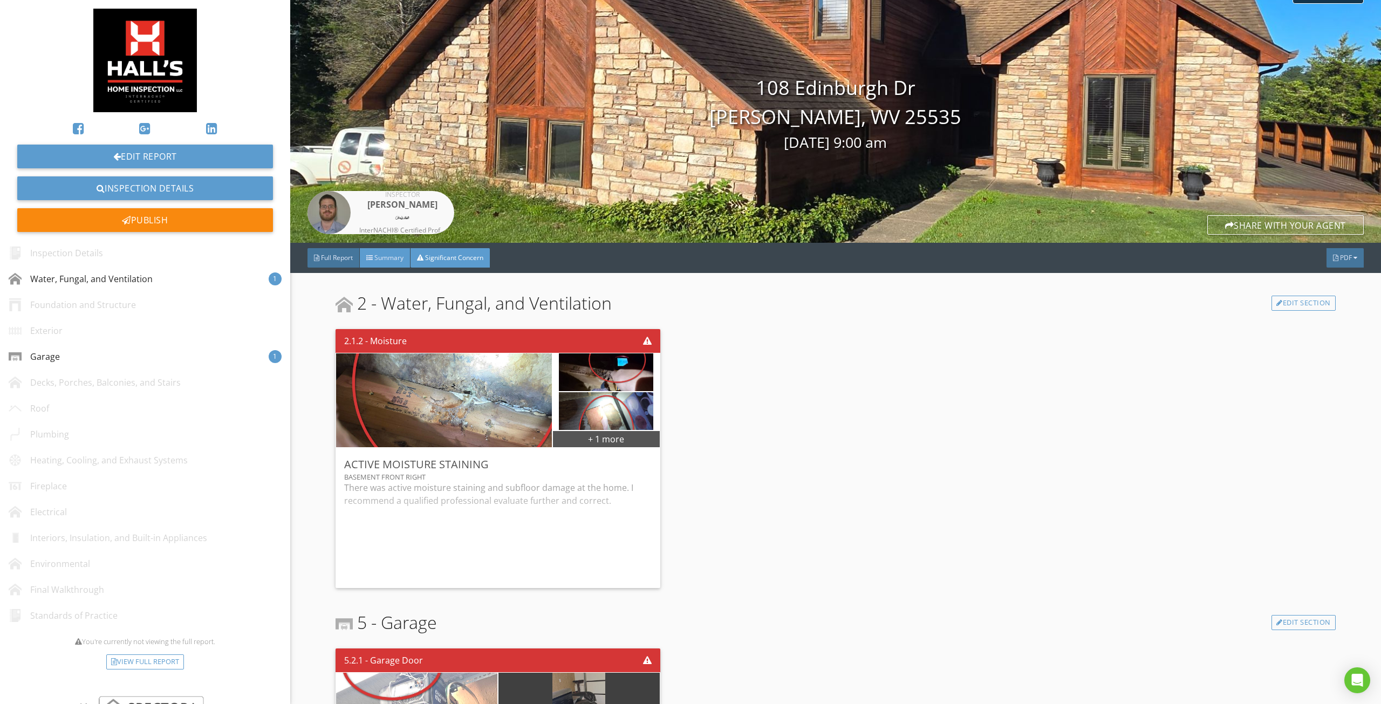
click at [381, 254] on span "Summary" at bounding box center [388, 257] width 29 height 9
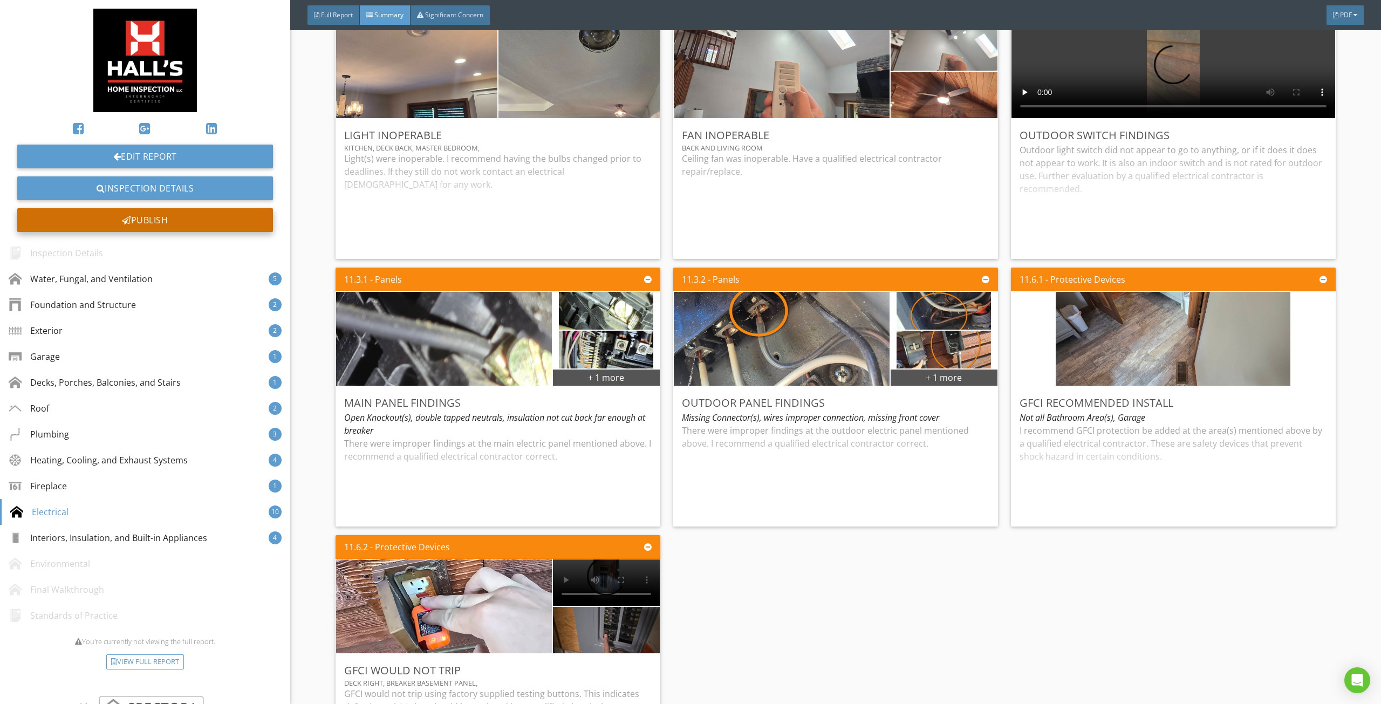
scroll to position [4223, 0]
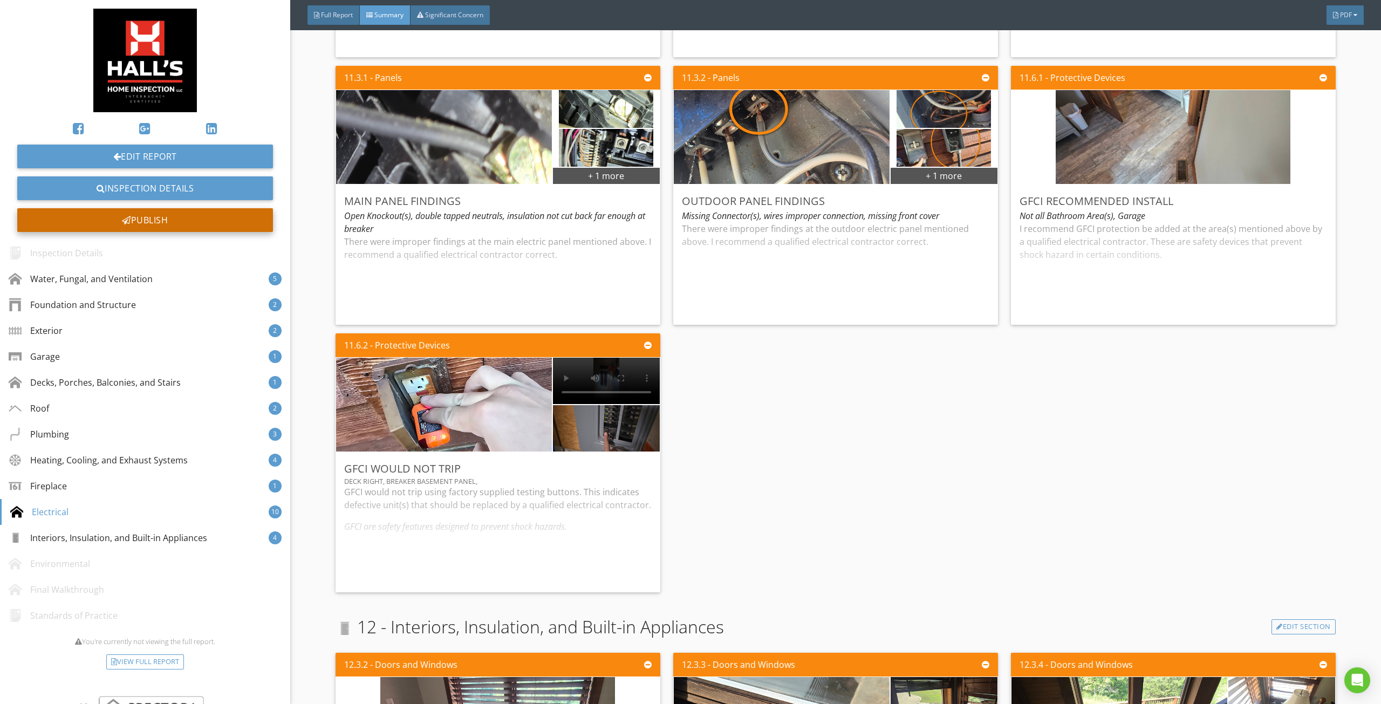
click at [210, 216] on div "Publish" at bounding box center [145, 220] width 256 height 24
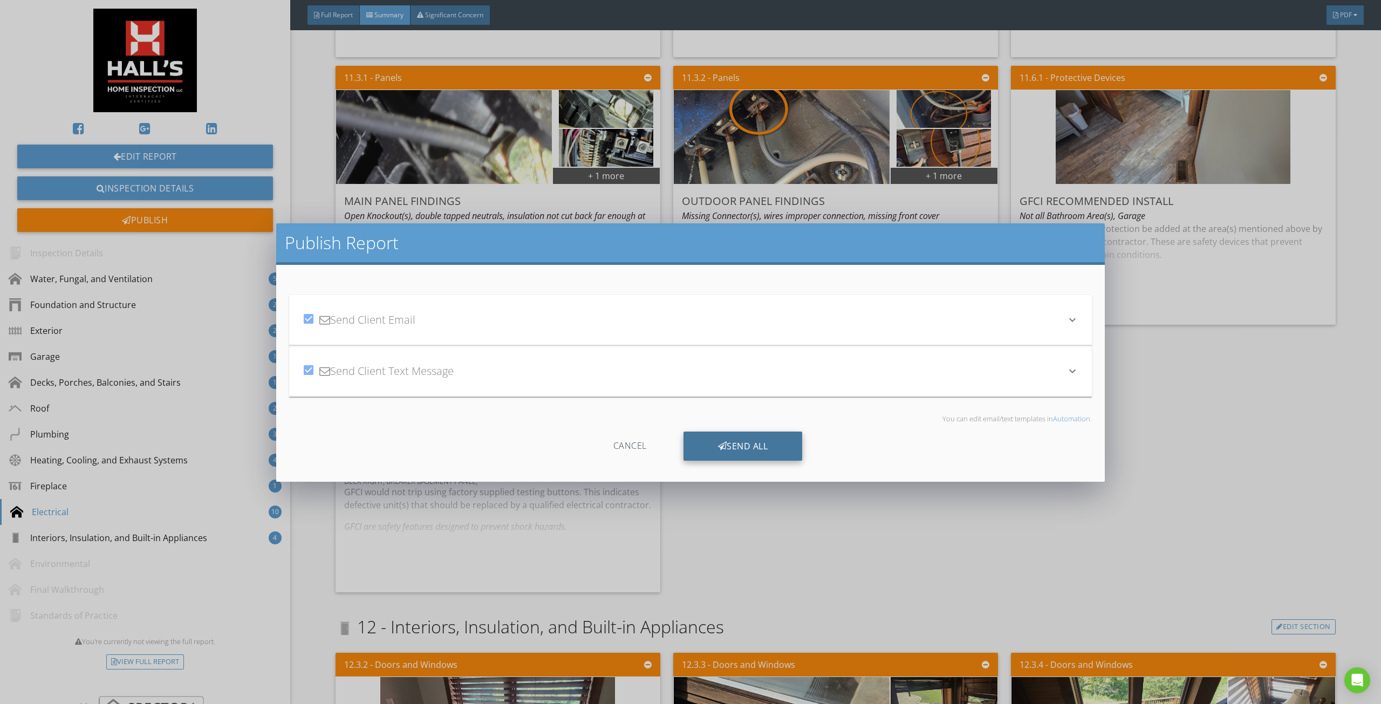
click at [750, 450] on div "Send All" at bounding box center [742, 445] width 119 height 29
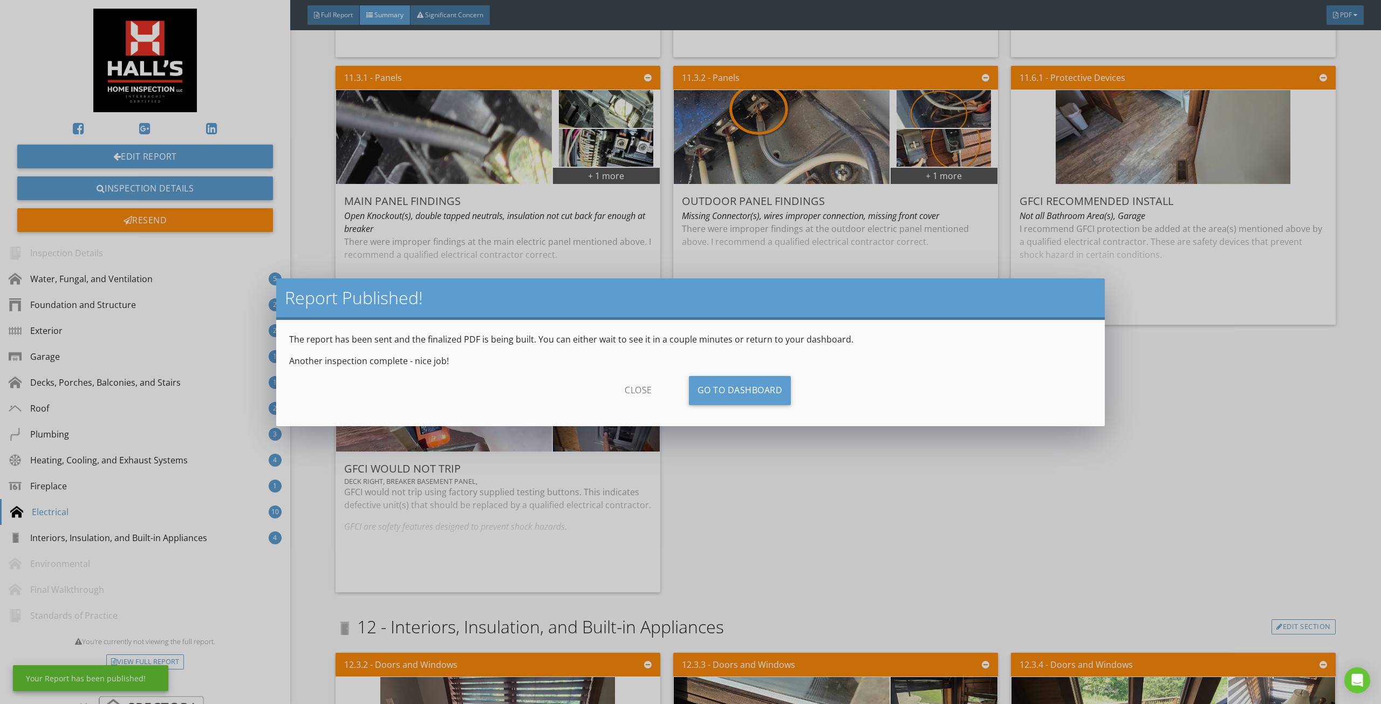
click at [637, 388] on div "close" at bounding box center [638, 390] width 97 height 29
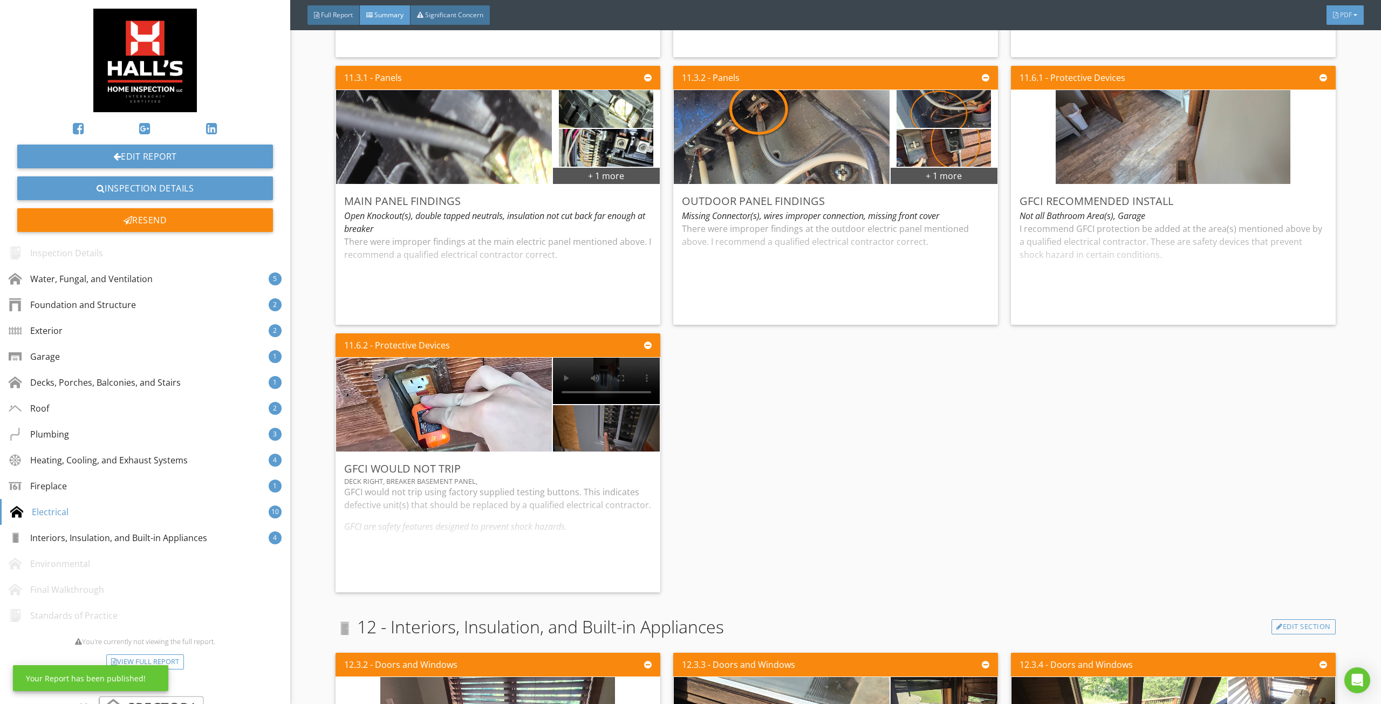
click at [1335, 15] on div at bounding box center [1335, 15] width 5 height 6
click at [1319, 52] on div "Full Report" at bounding box center [1331, 57] width 69 height 13
click at [1343, 8] on div "PDF" at bounding box center [1344, 14] width 37 height 19
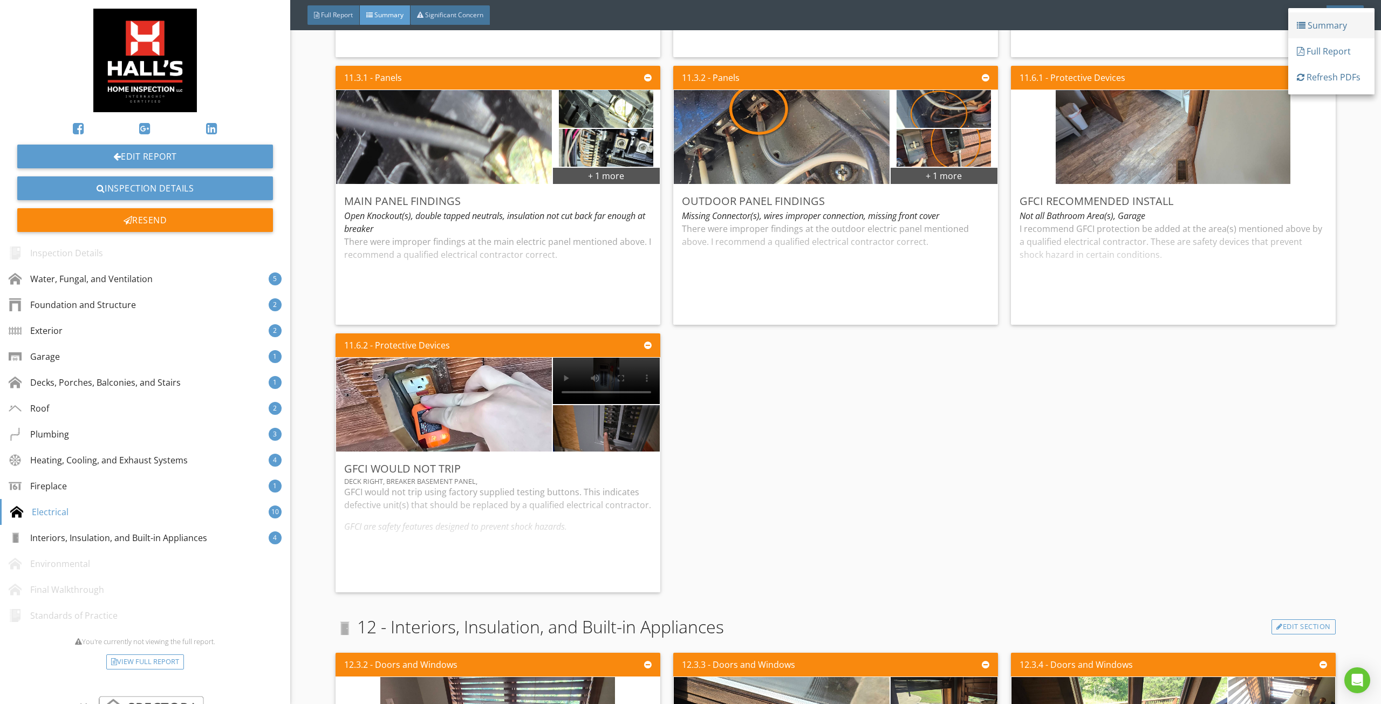
click at [1335, 31] on div "Summary" at bounding box center [1331, 25] width 69 height 13
